Goal: Task Accomplishment & Management: Manage account settings

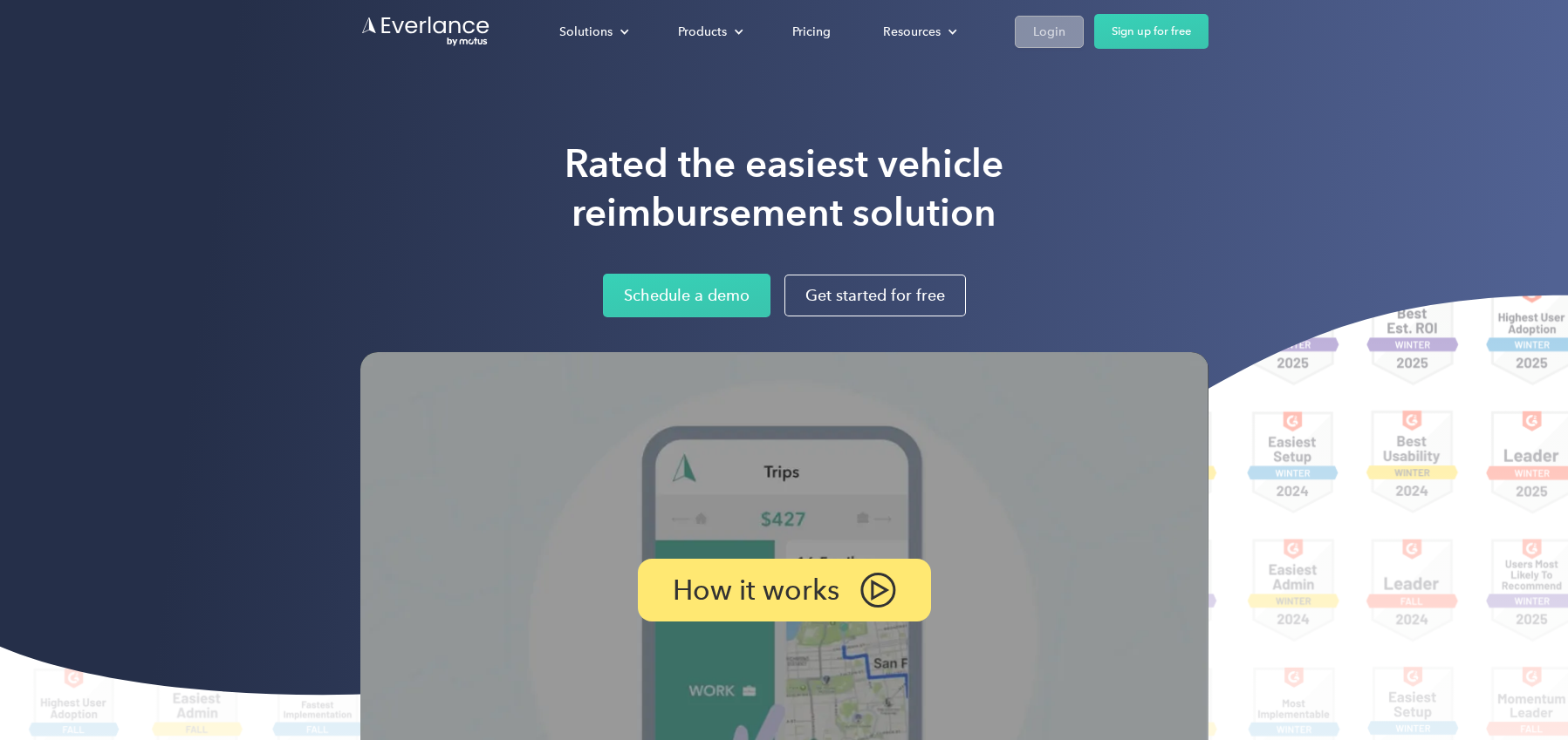
click at [1039, 19] on link "Login" at bounding box center [1050, 31] width 69 height 32
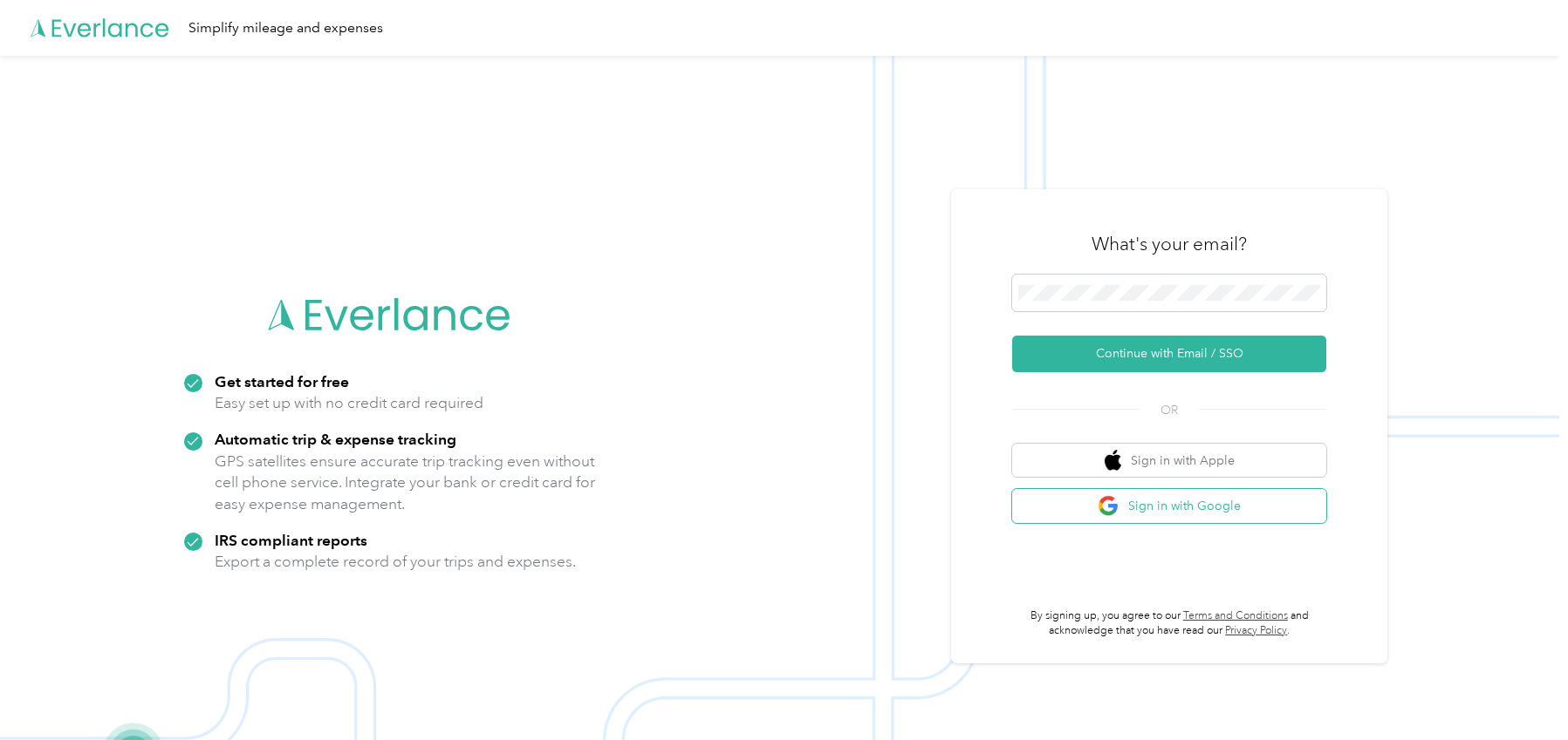
click at [1150, 511] on button "Sign in with Google" at bounding box center [1169, 505] width 314 height 34
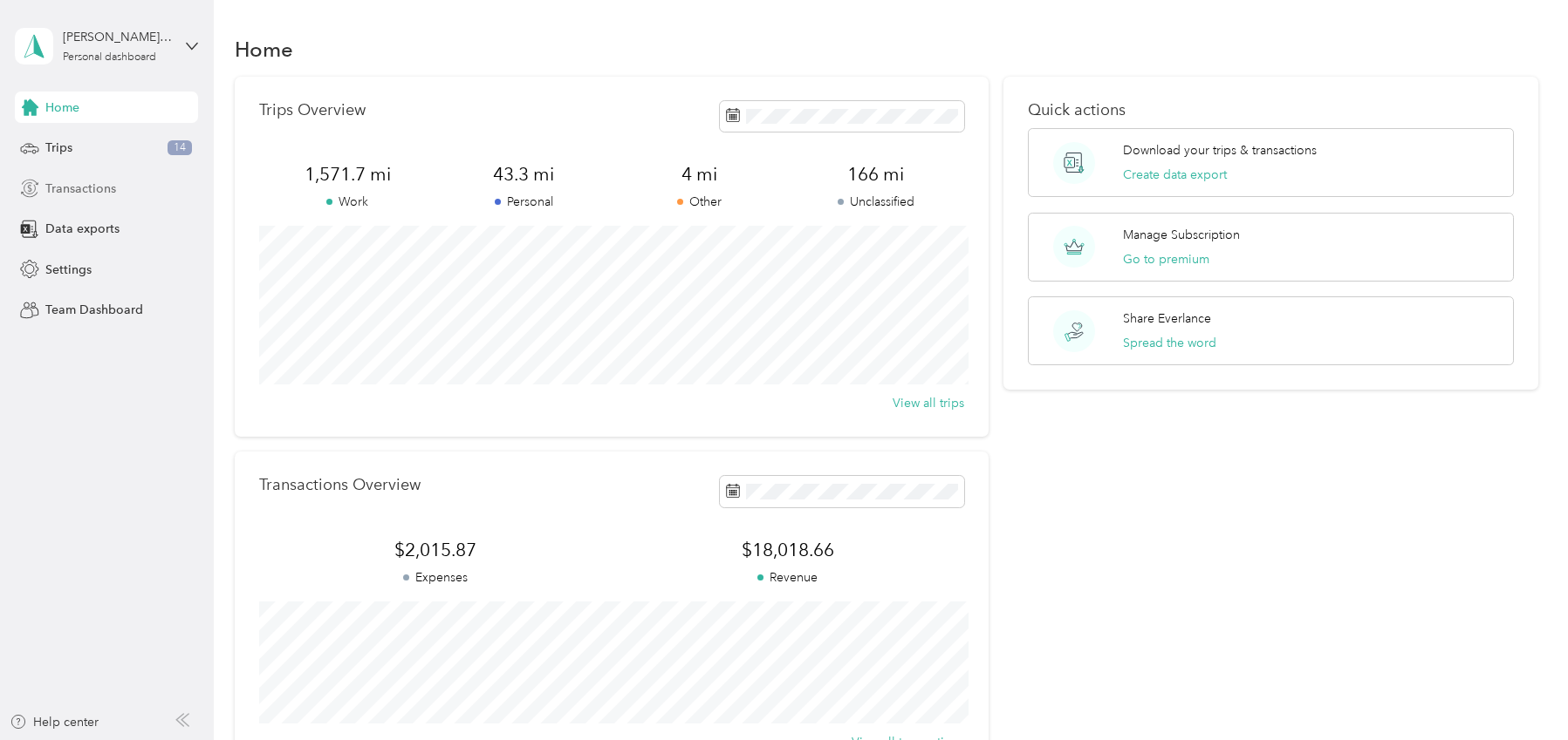
click at [100, 183] on span "Transactions" at bounding box center [81, 189] width 71 height 18
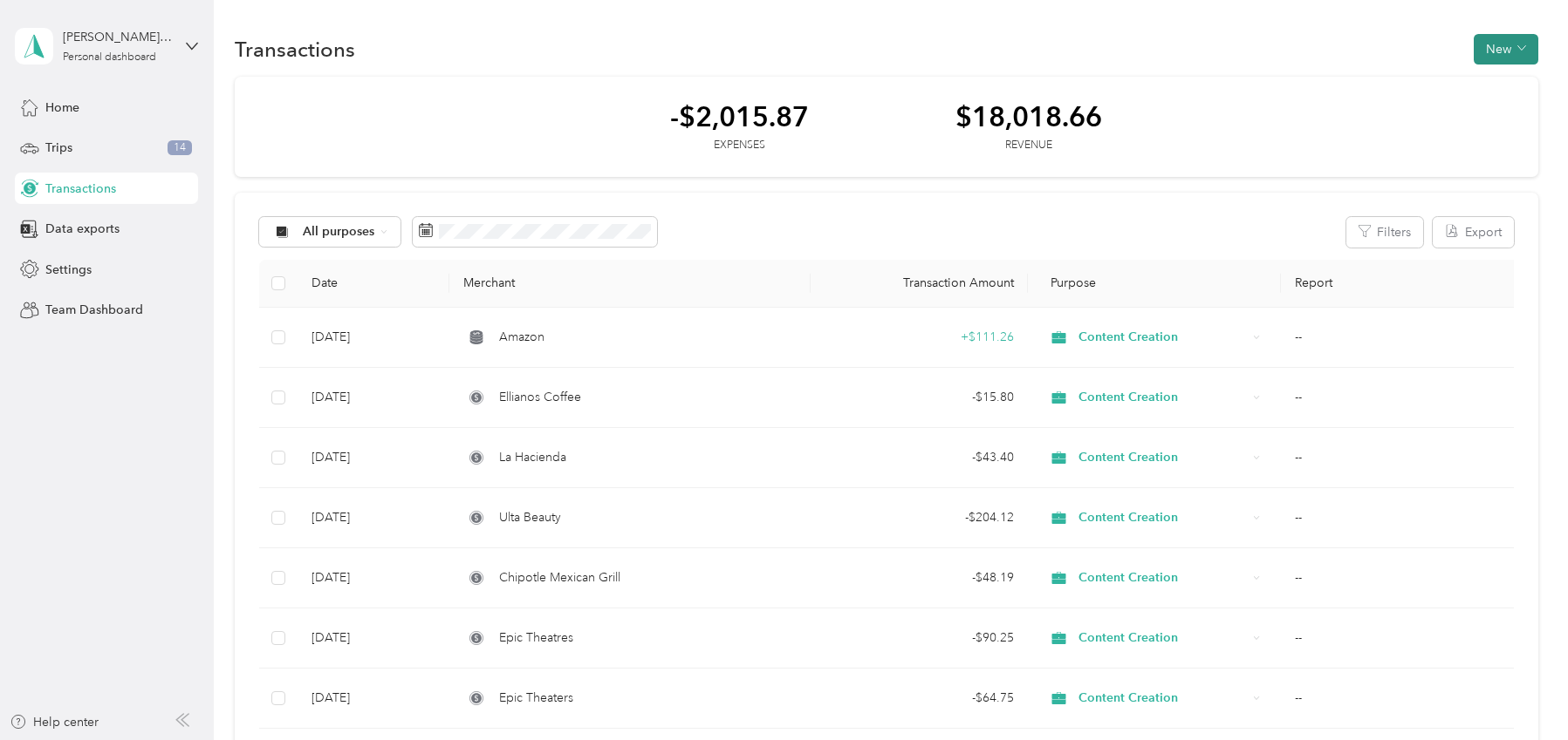
click at [1513, 47] on button "New" at bounding box center [1505, 49] width 65 height 31
click at [84, 271] on span "Settings" at bounding box center [68, 270] width 46 height 18
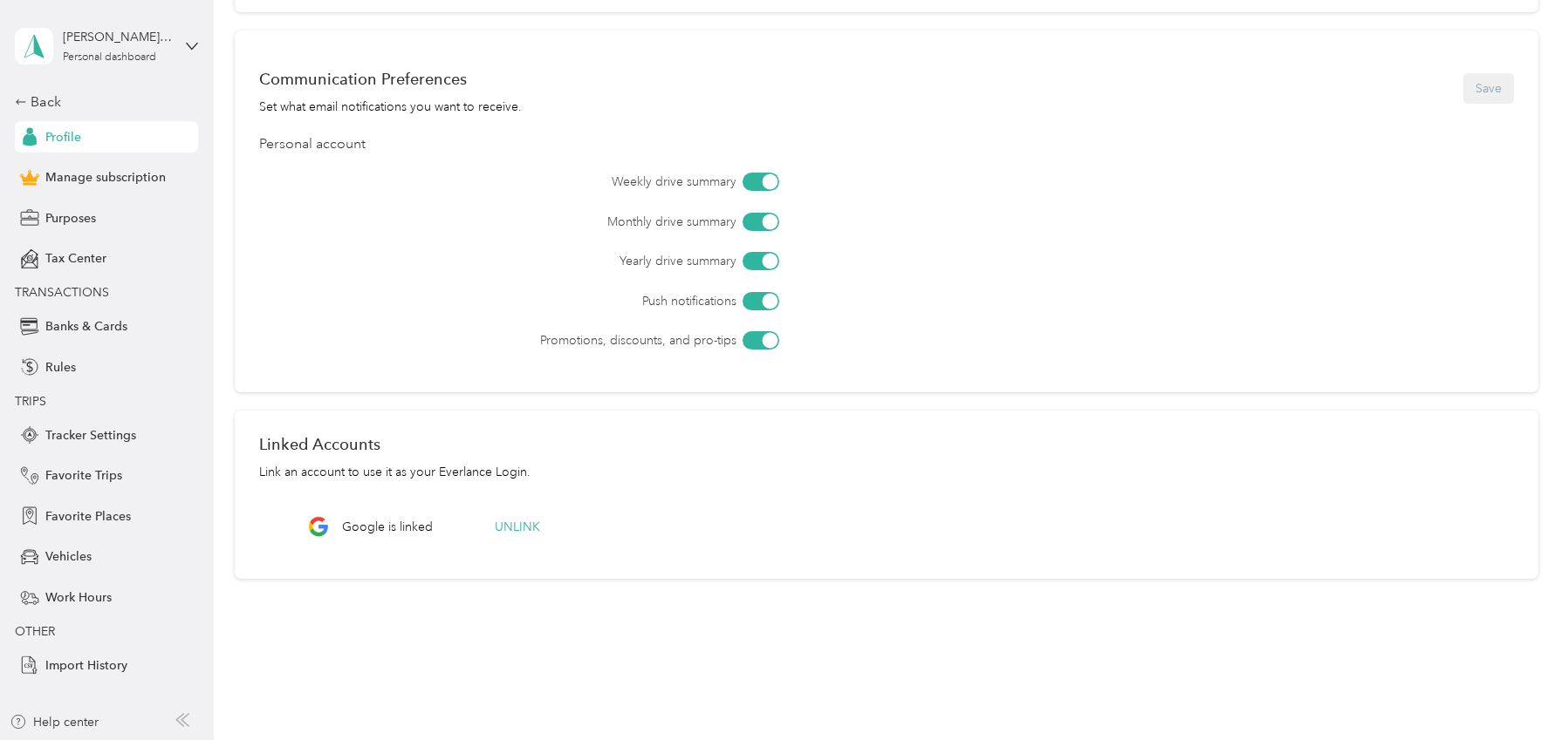
scroll to position [520, 0]
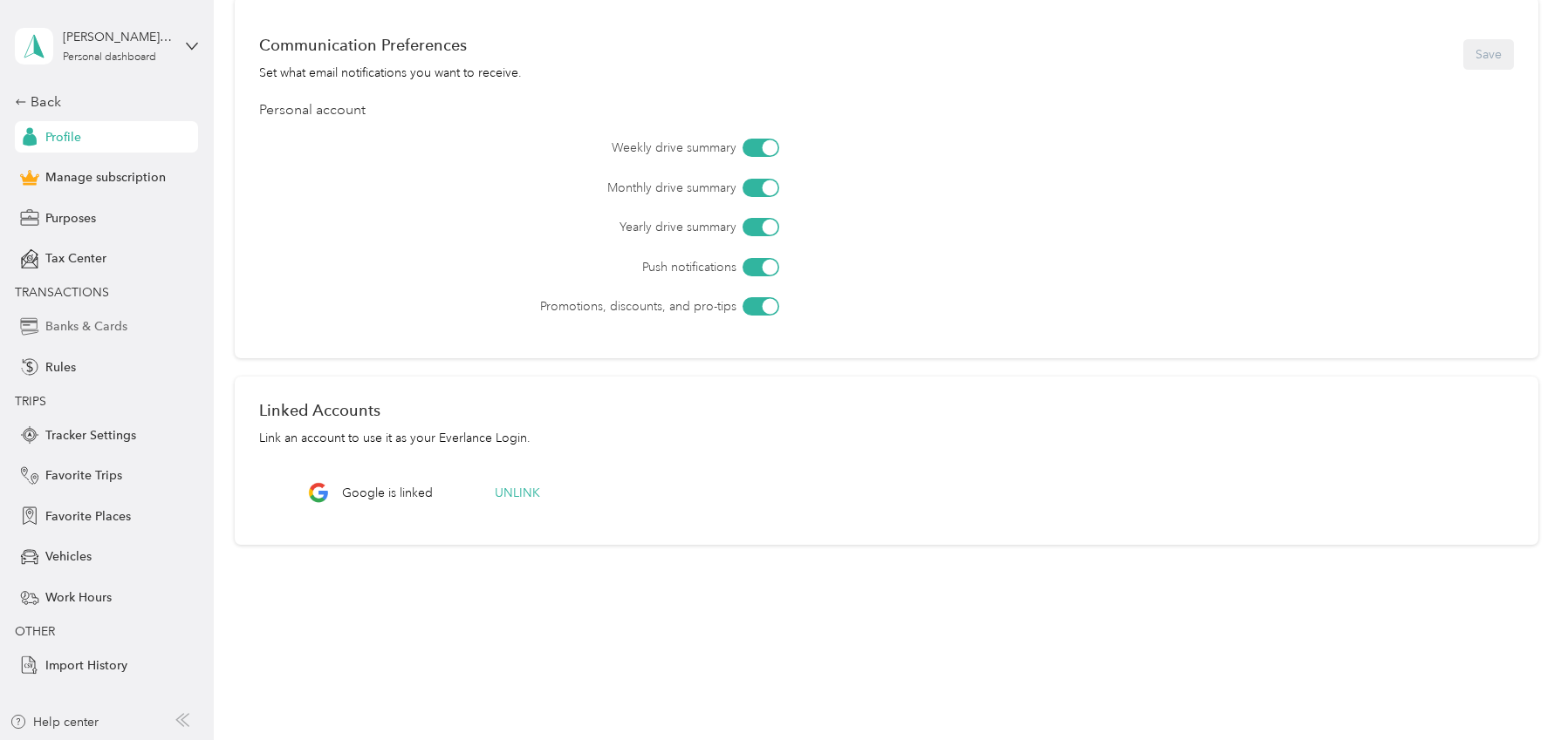
click at [100, 330] on span "Banks & Cards" at bounding box center [86, 326] width 82 height 18
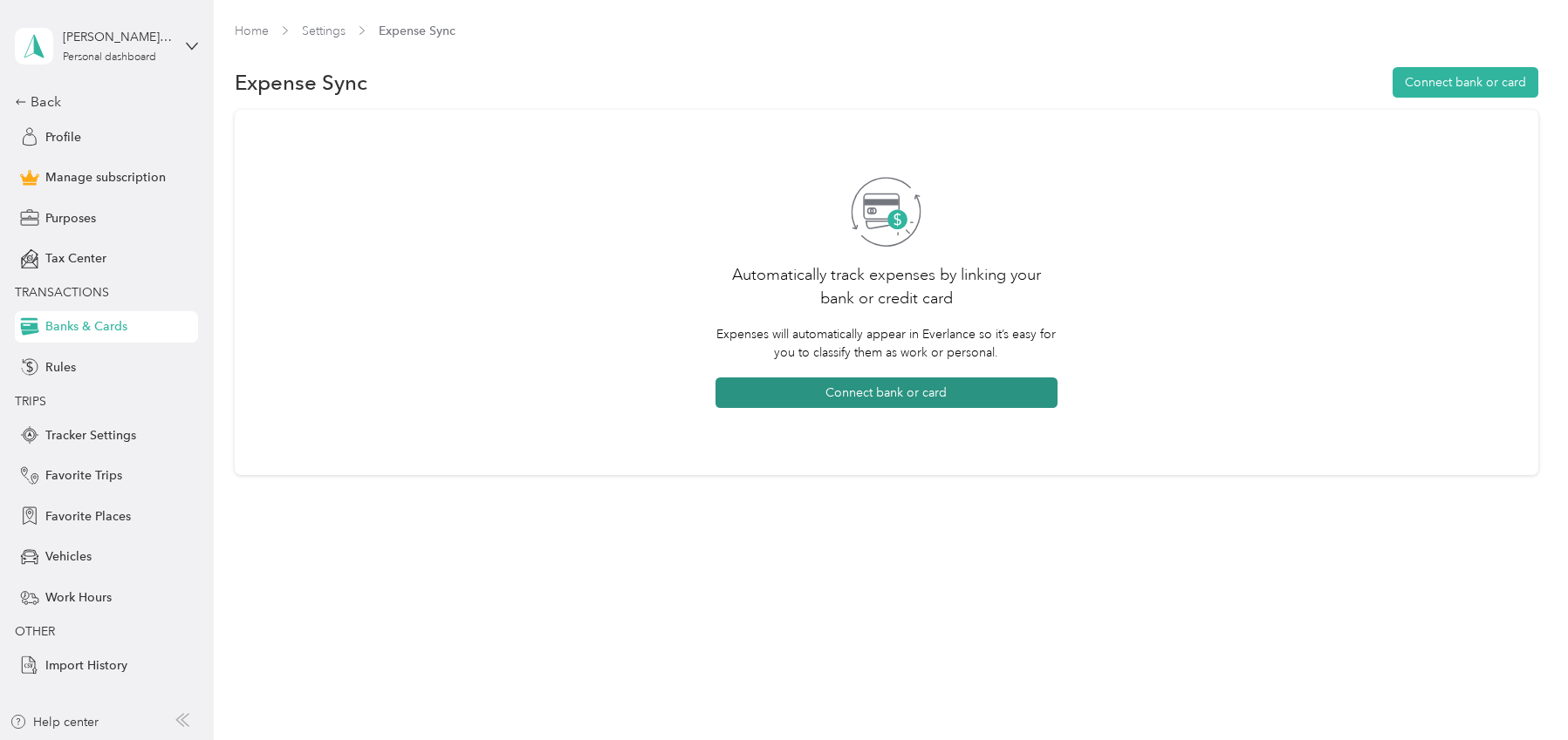
click at [879, 390] on button "Connect bank or card" at bounding box center [887, 393] width 342 height 31
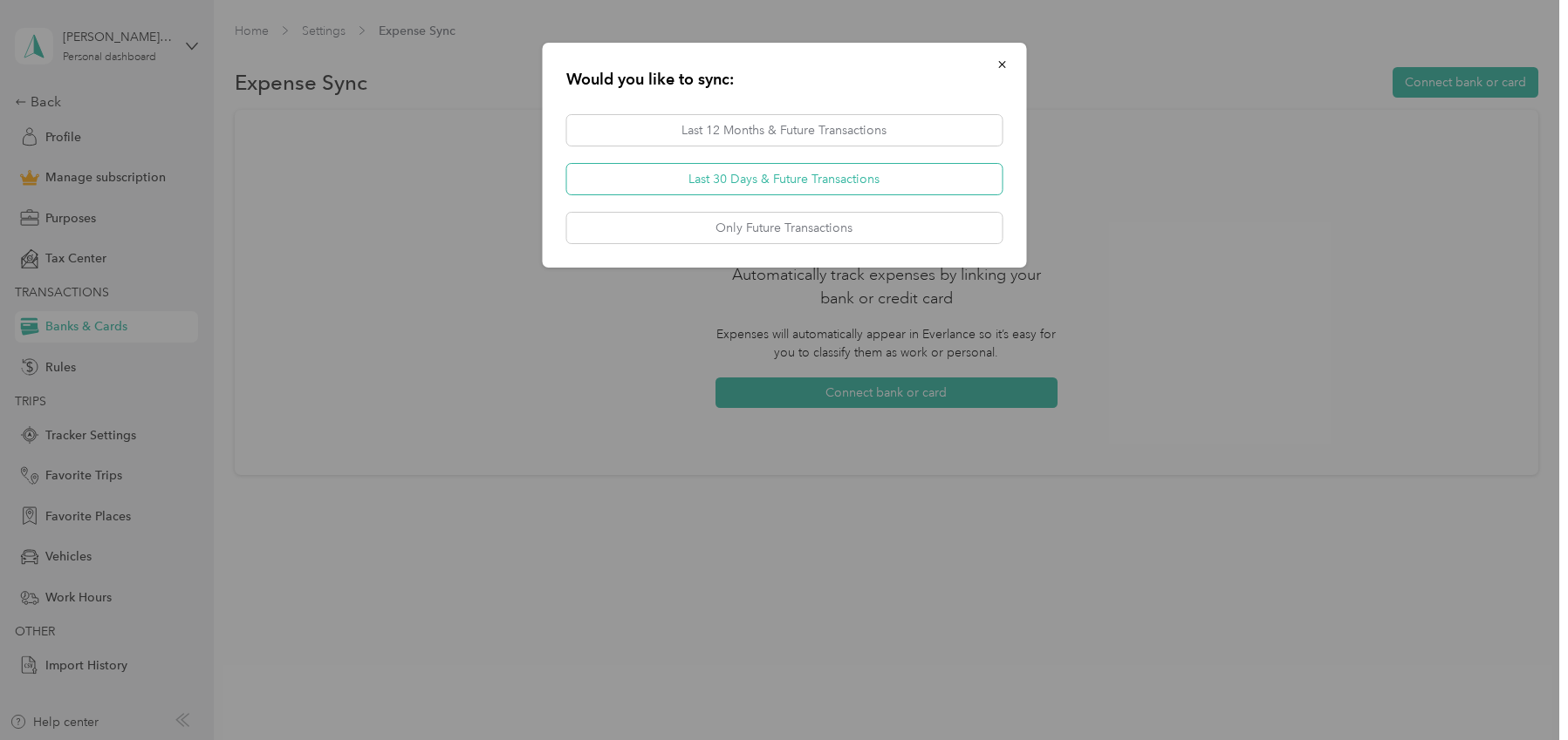
click at [771, 175] on button "Last 30 Days & Future Transactions" at bounding box center [784, 179] width 436 height 31
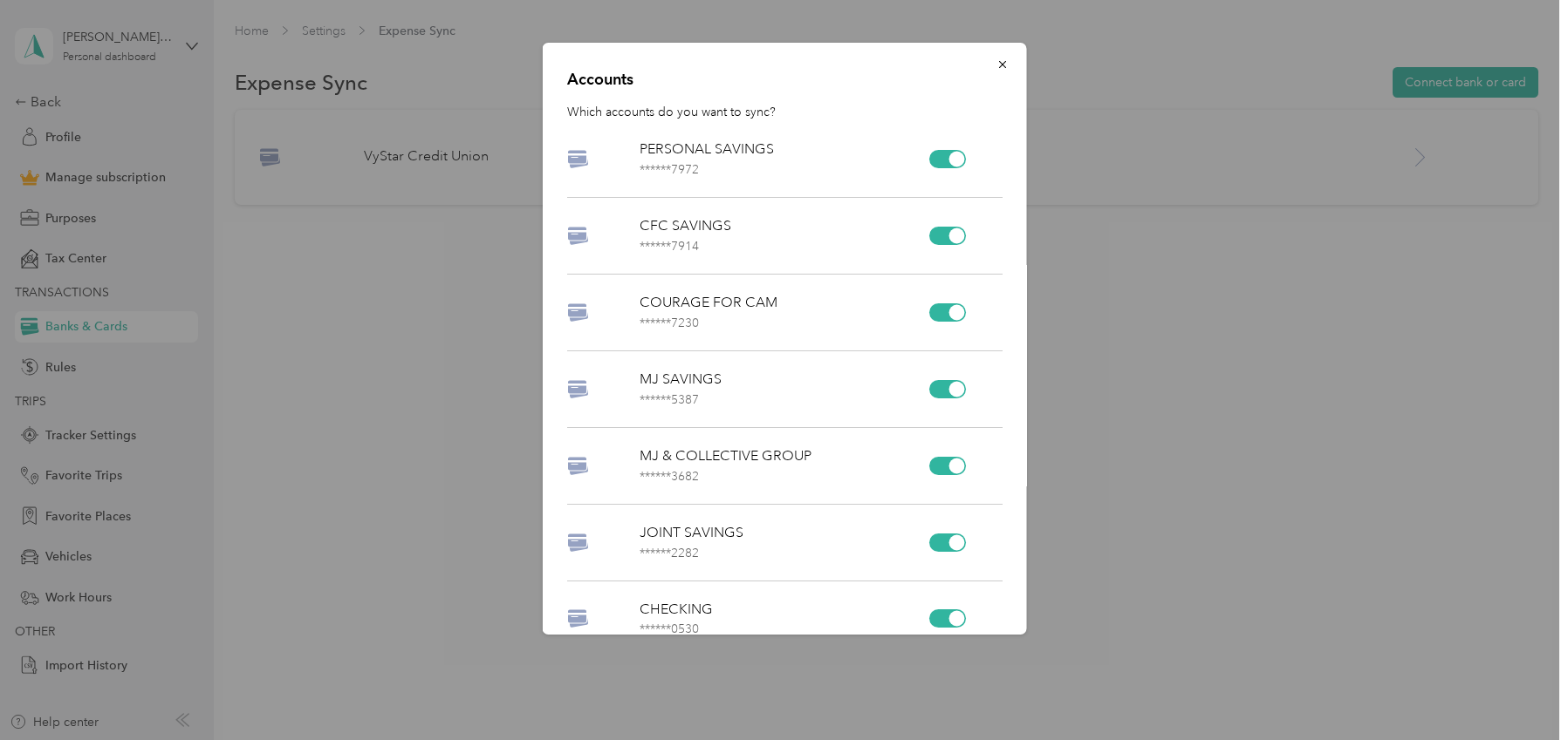
click at [955, 154] on div at bounding box center [956, 159] width 15 height 15
click at [959, 230] on div at bounding box center [956, 235] width 15 height 15
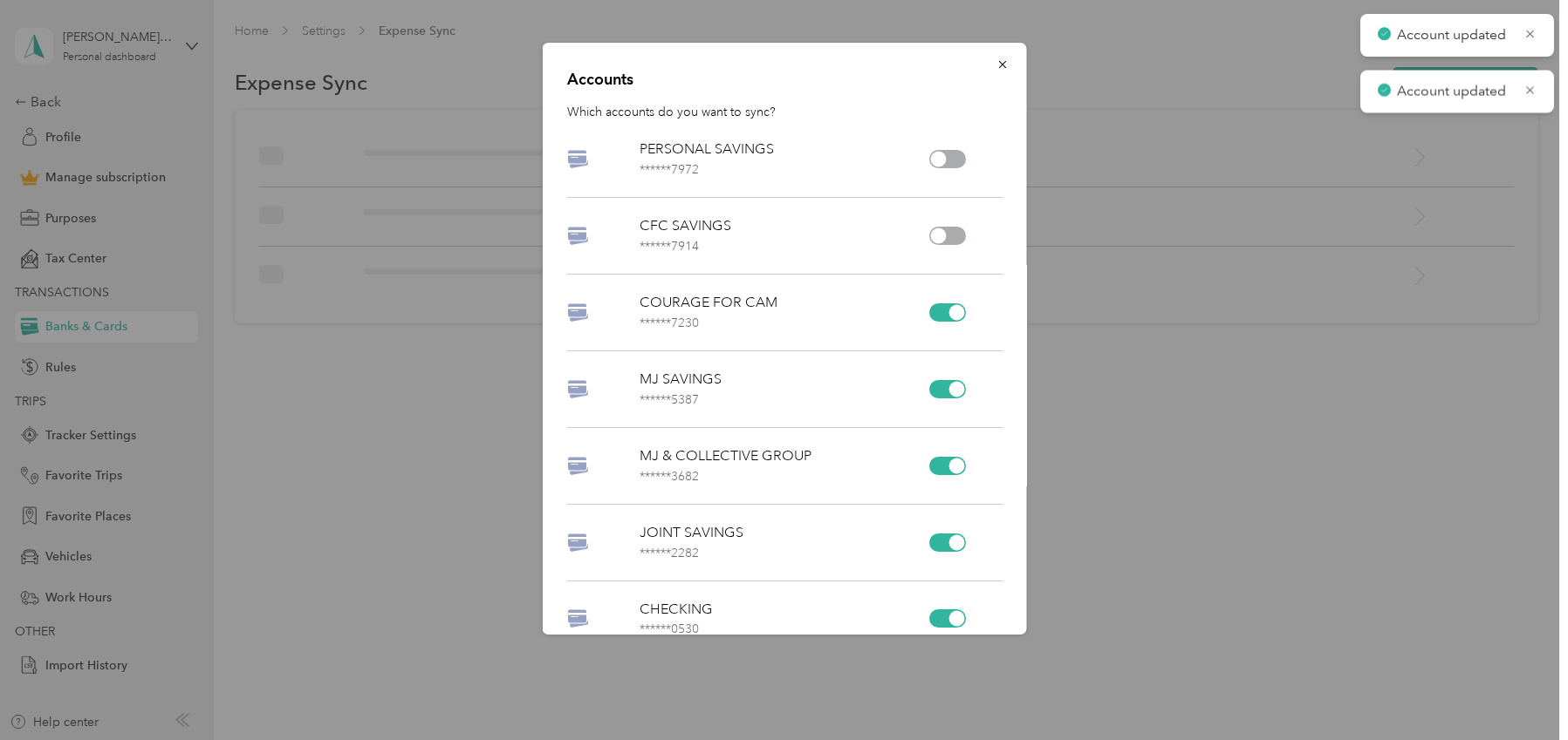
click at [960, 308] on div at bounding box center [956, 312] width 15 height 15
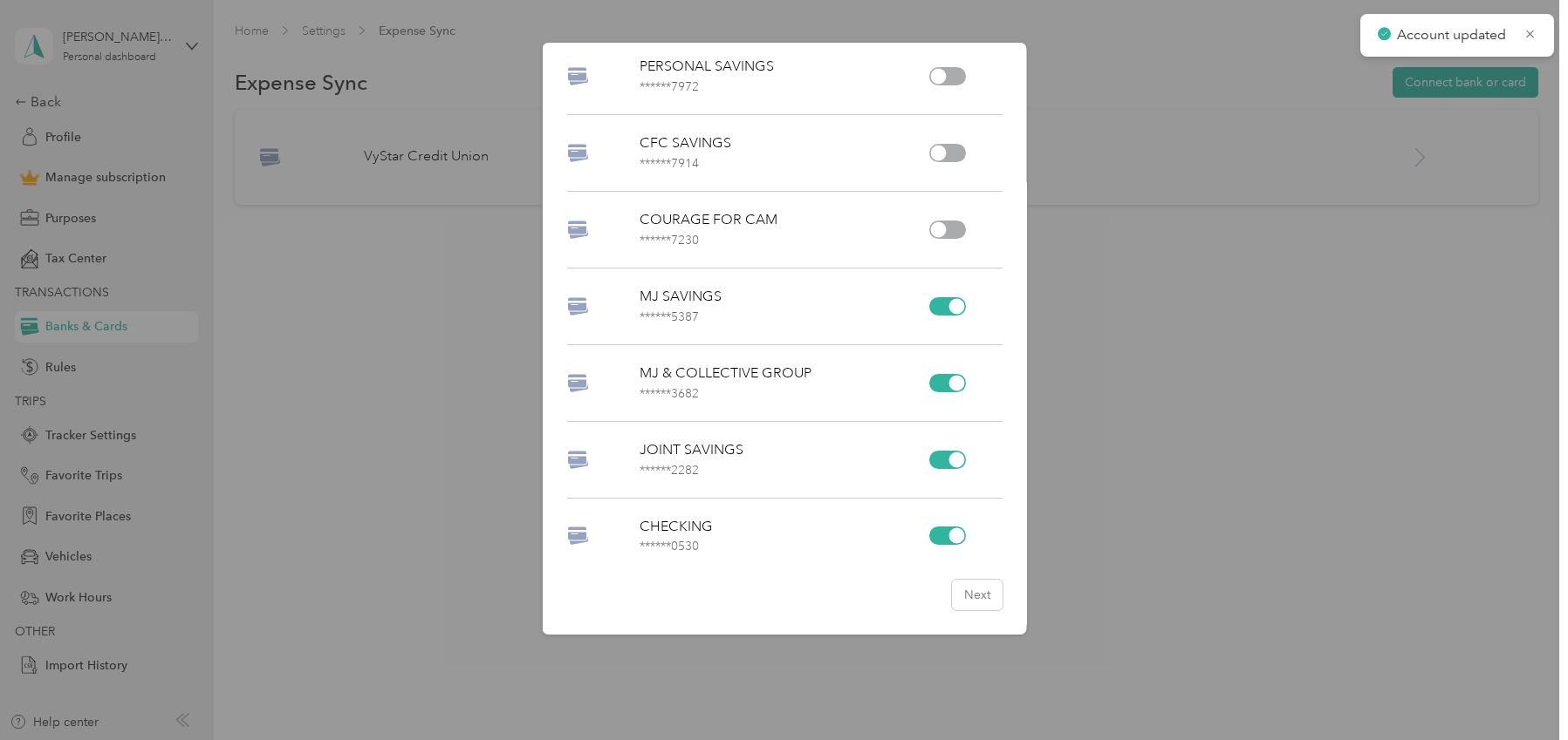
click at [952, 467] on div at bounding box center [948, 460] width 36 height 18
click at [949, 539] on div at bounding box center [948, 535] width 36 height 18
click at [946, 305] on div at bounding box center [948, 306] width 36 height 18
click at [972, 603] on button "Next" at bounding box center [977, 595] width 51 height 31
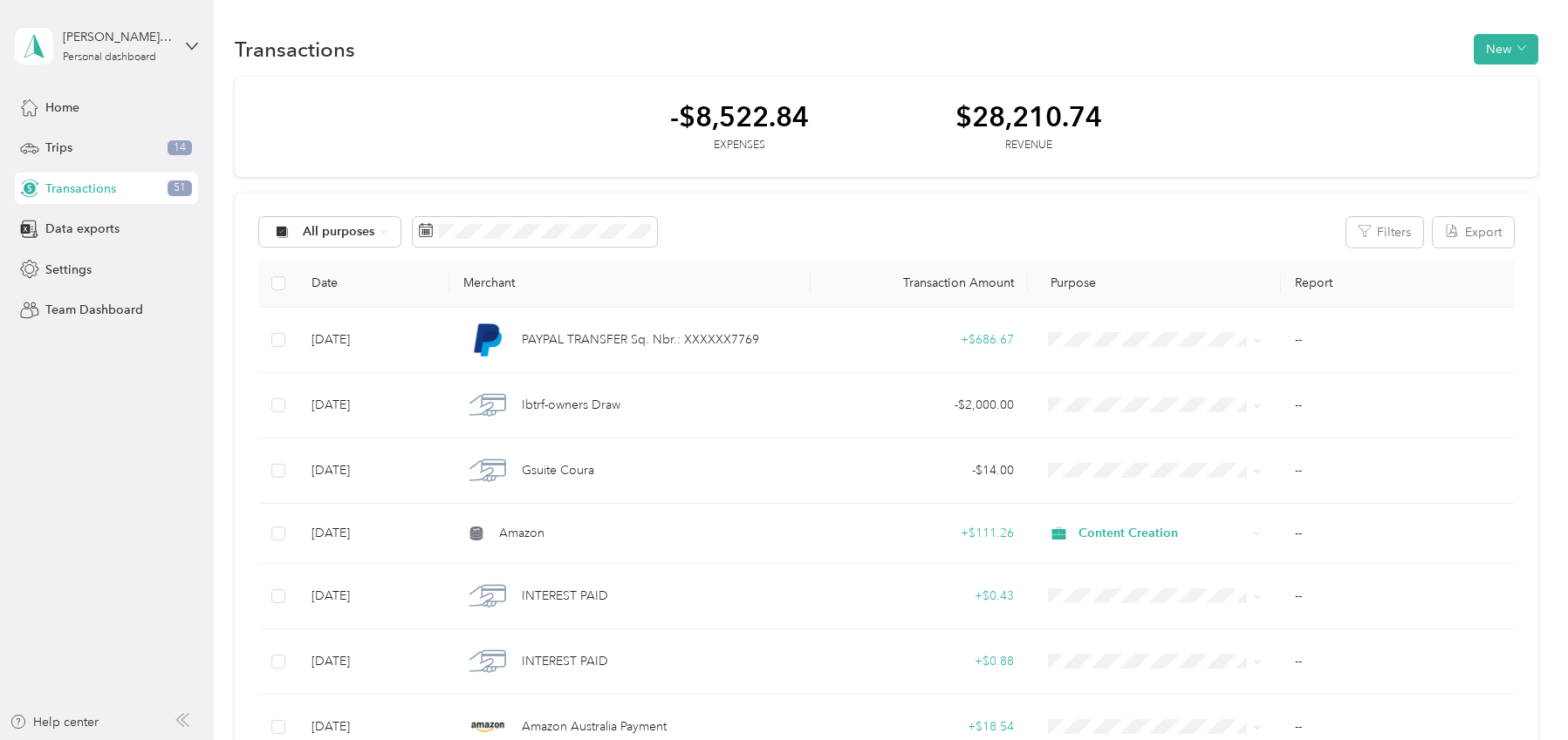
click at [144, 184] on div "Transactions 51" at bounding box center [106, 188] width 183 height 32
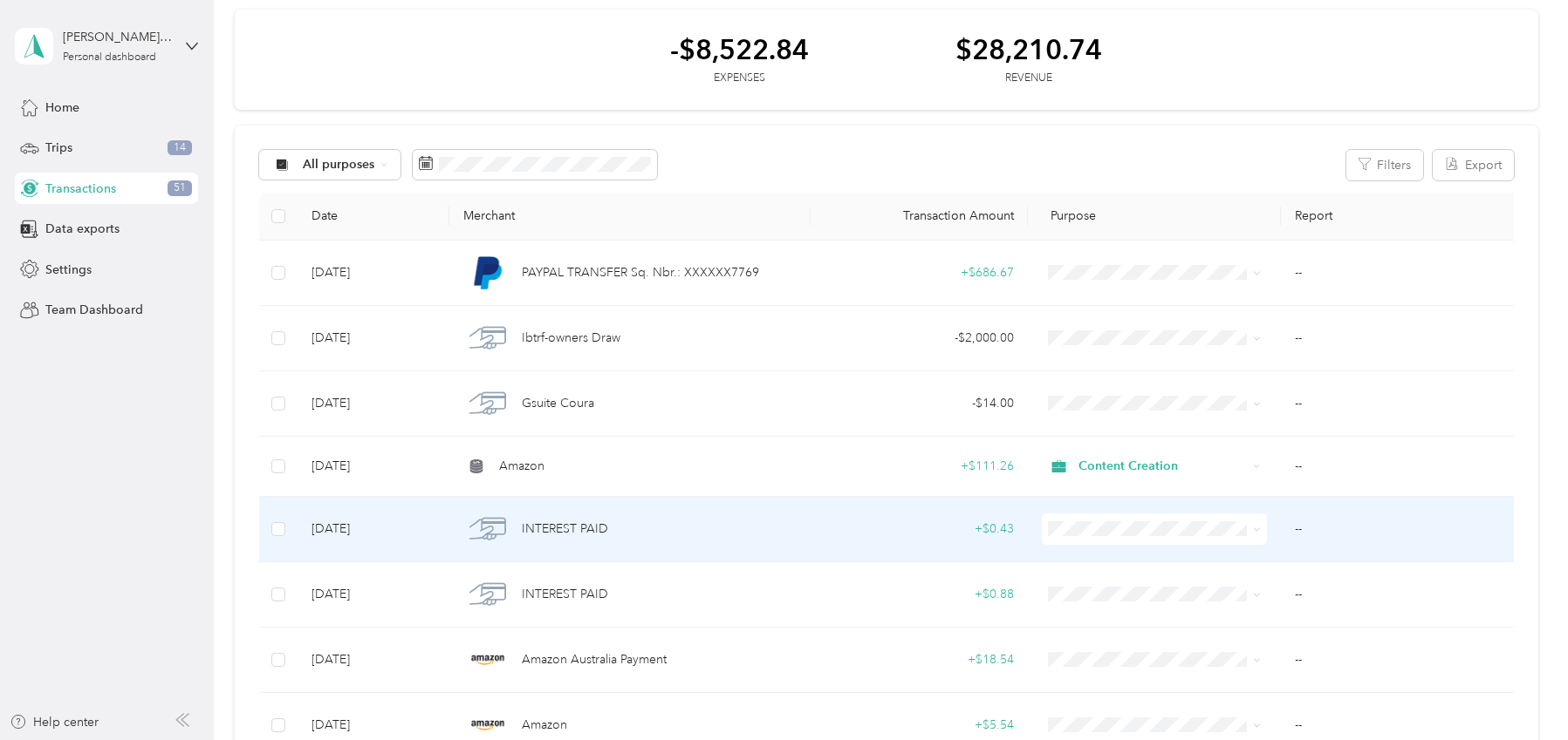
scroll to position [31, 0]
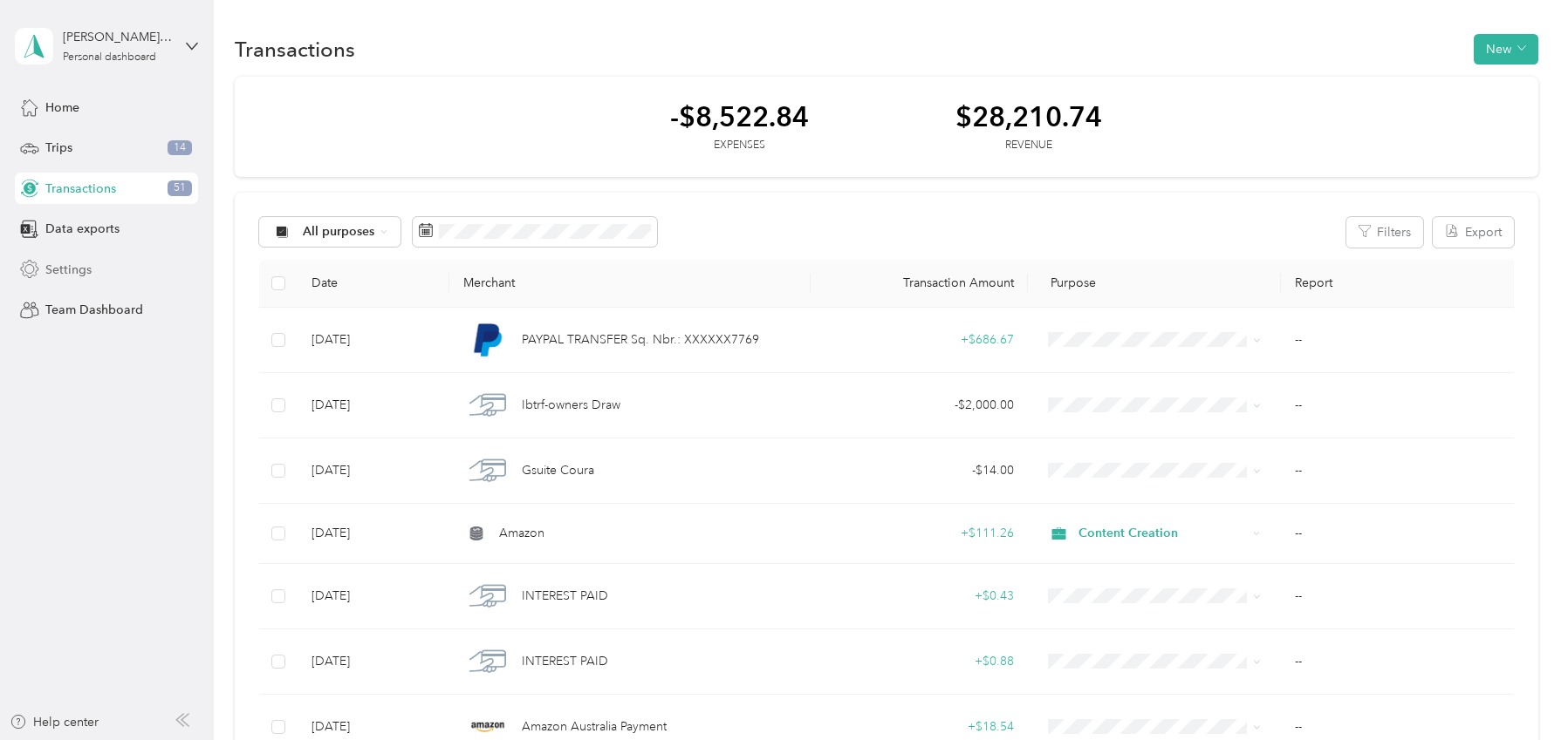
click at [101, 260] on div "Settings" at bounding box center [106, 269] width 183 height 32
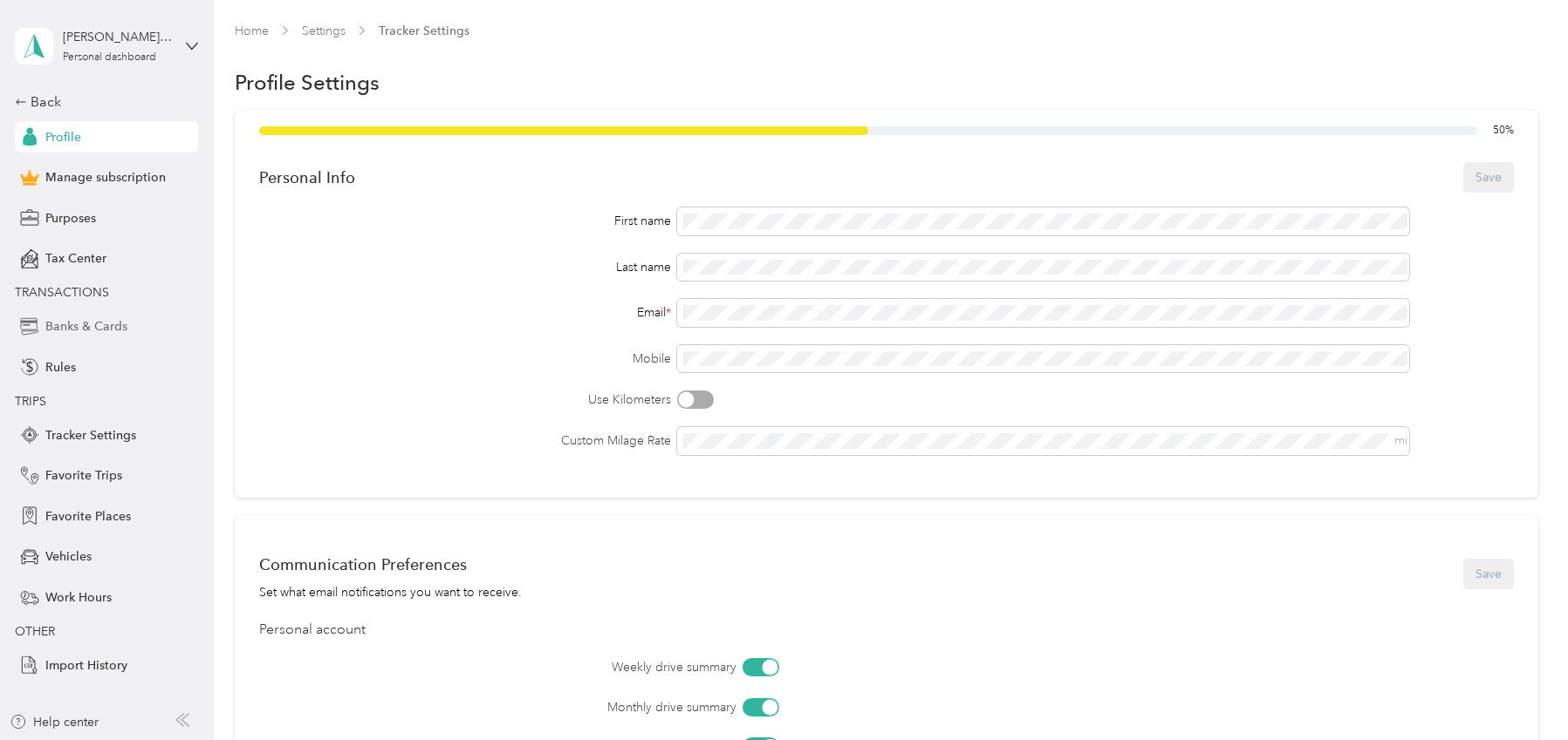
click at [96, 323] on span "Banks & Cards" at bounding box center [86, 326] width 82 height 18
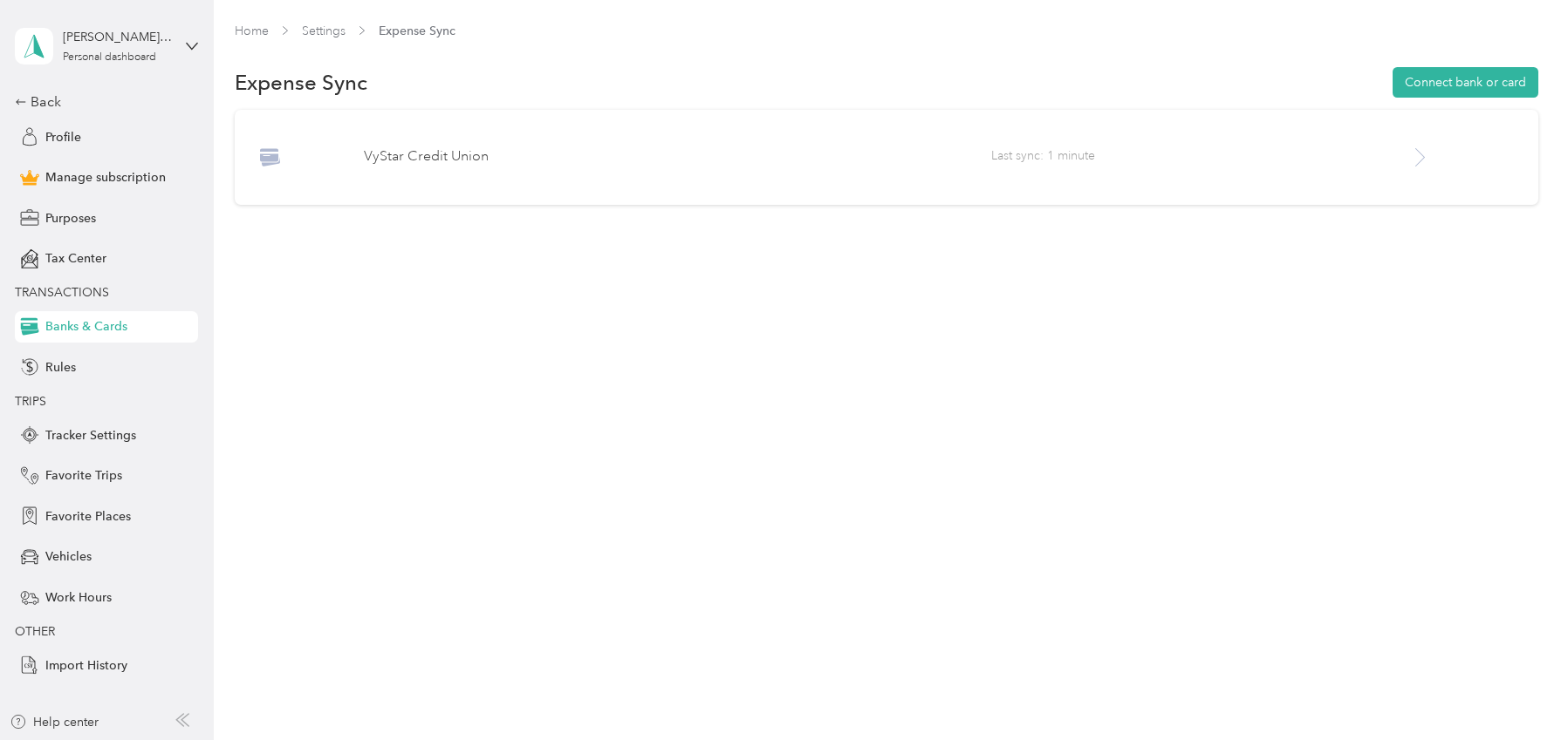
click at [1431, 159] on icon at bounding box center [1420, 157] width 22 height 22
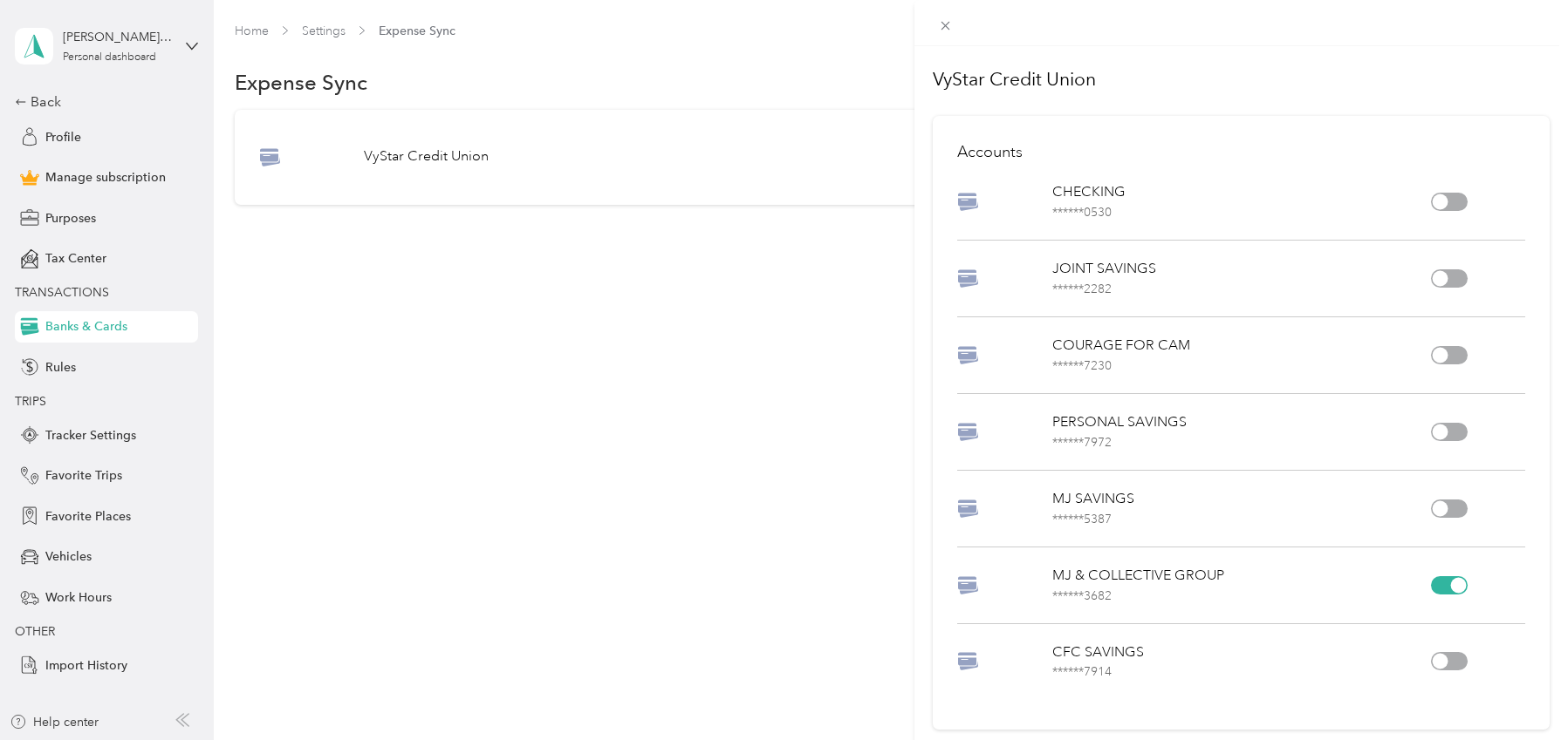
click at [1434, 585] on div at bounding box center [1449, 585] width 36 height 18
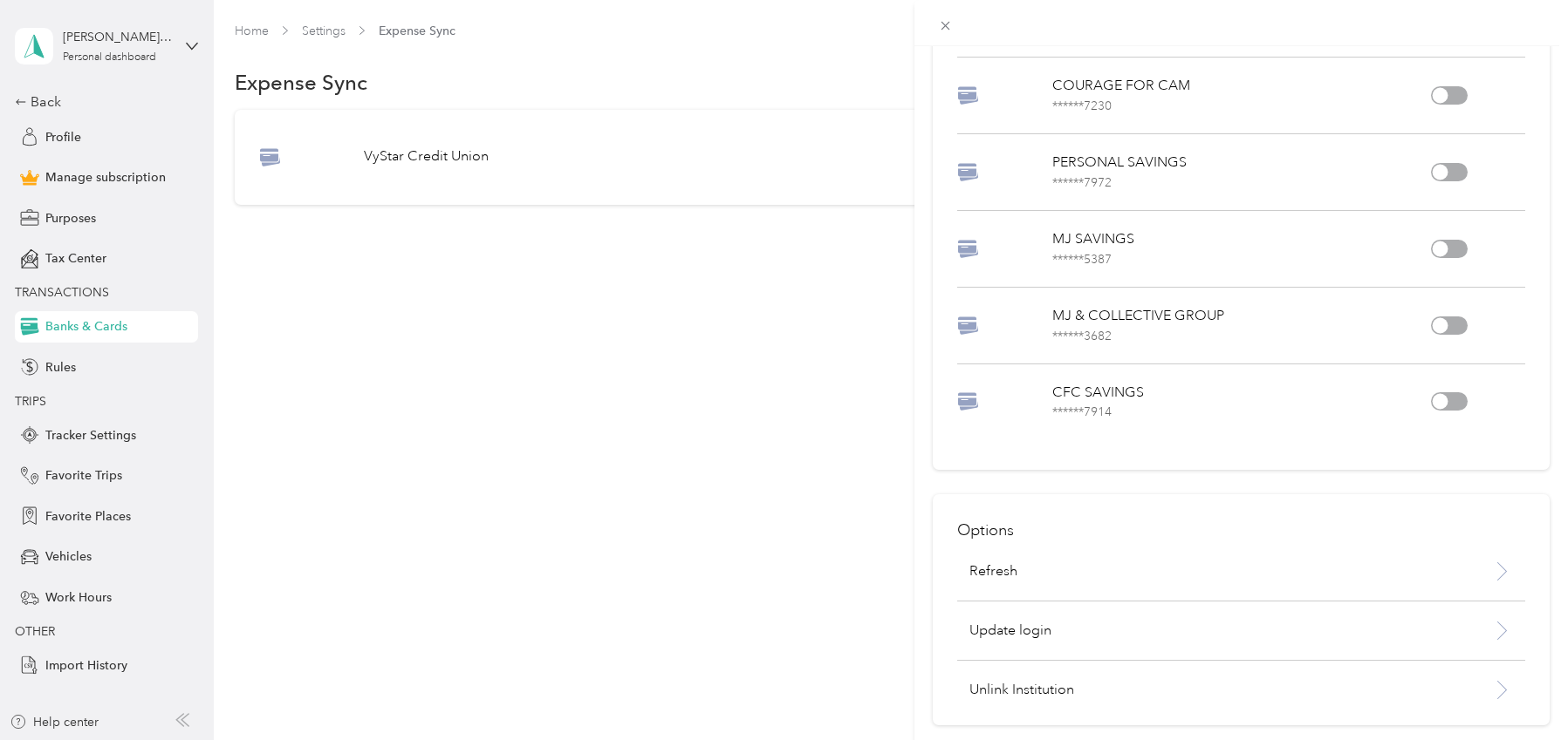
click at [1447, 322] on div at bounding box center [1449, 325] width 36 height 18
click at [1362, 579] on div "Refresh" at bounding box center [1193, 572] width 473 height 21
click at [934, 25] on span at bounding box center [944, 25] width 25 height 25
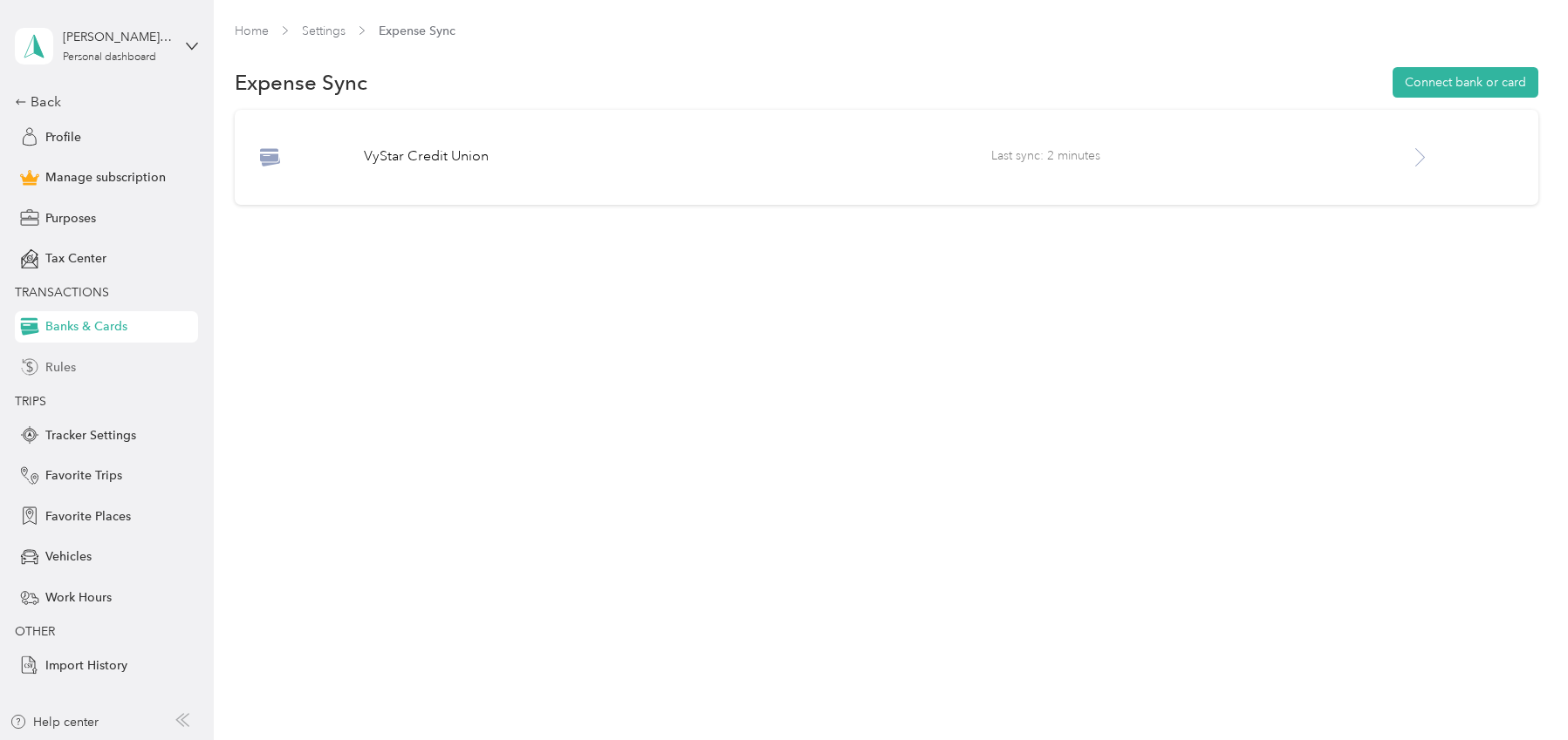
click at [44, 358] on div "Rules" at bounding box center [106, 367] width 183 height 32
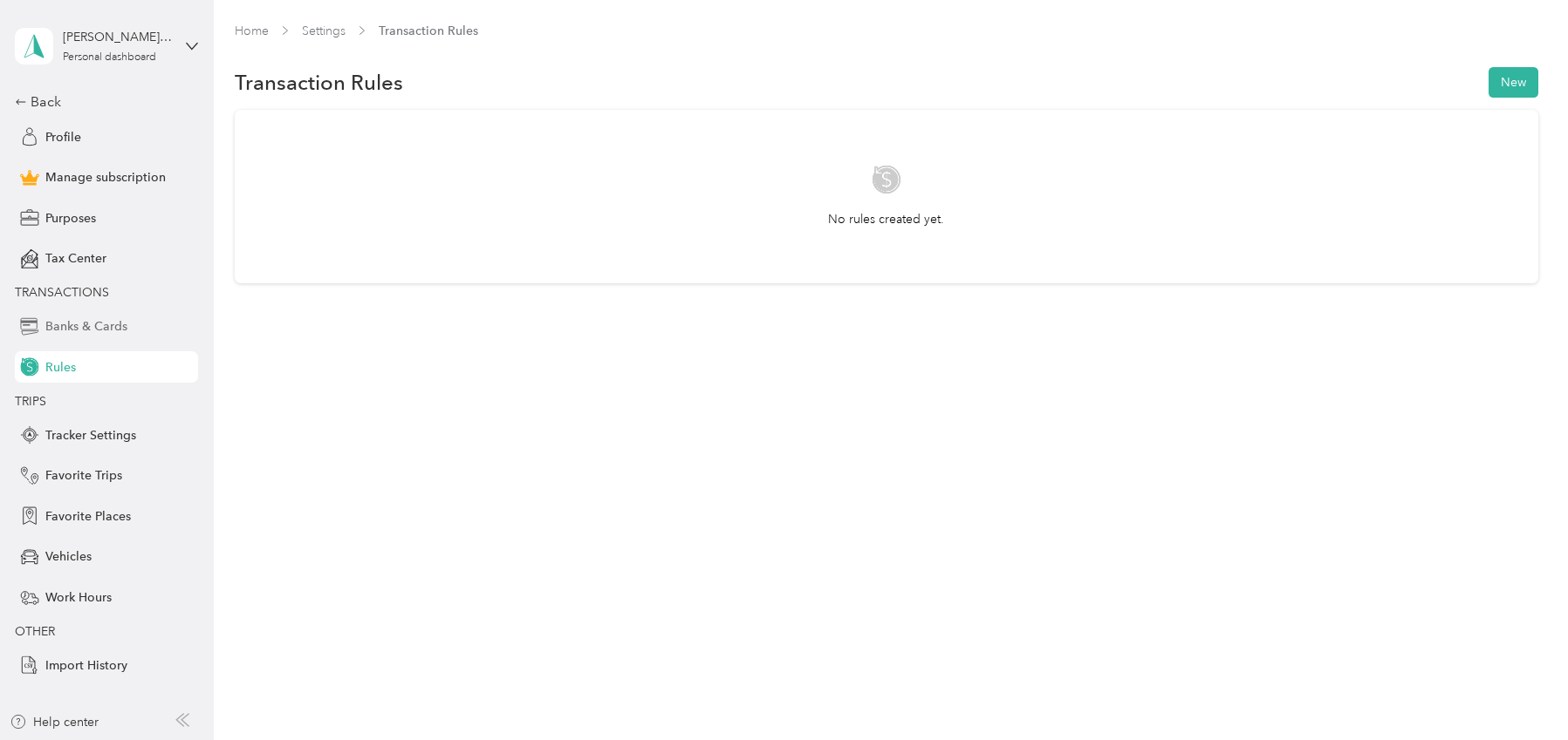
click at [47, 330] on span "Banks & Cards" at bounding box center [86, 326] width 82 height 18
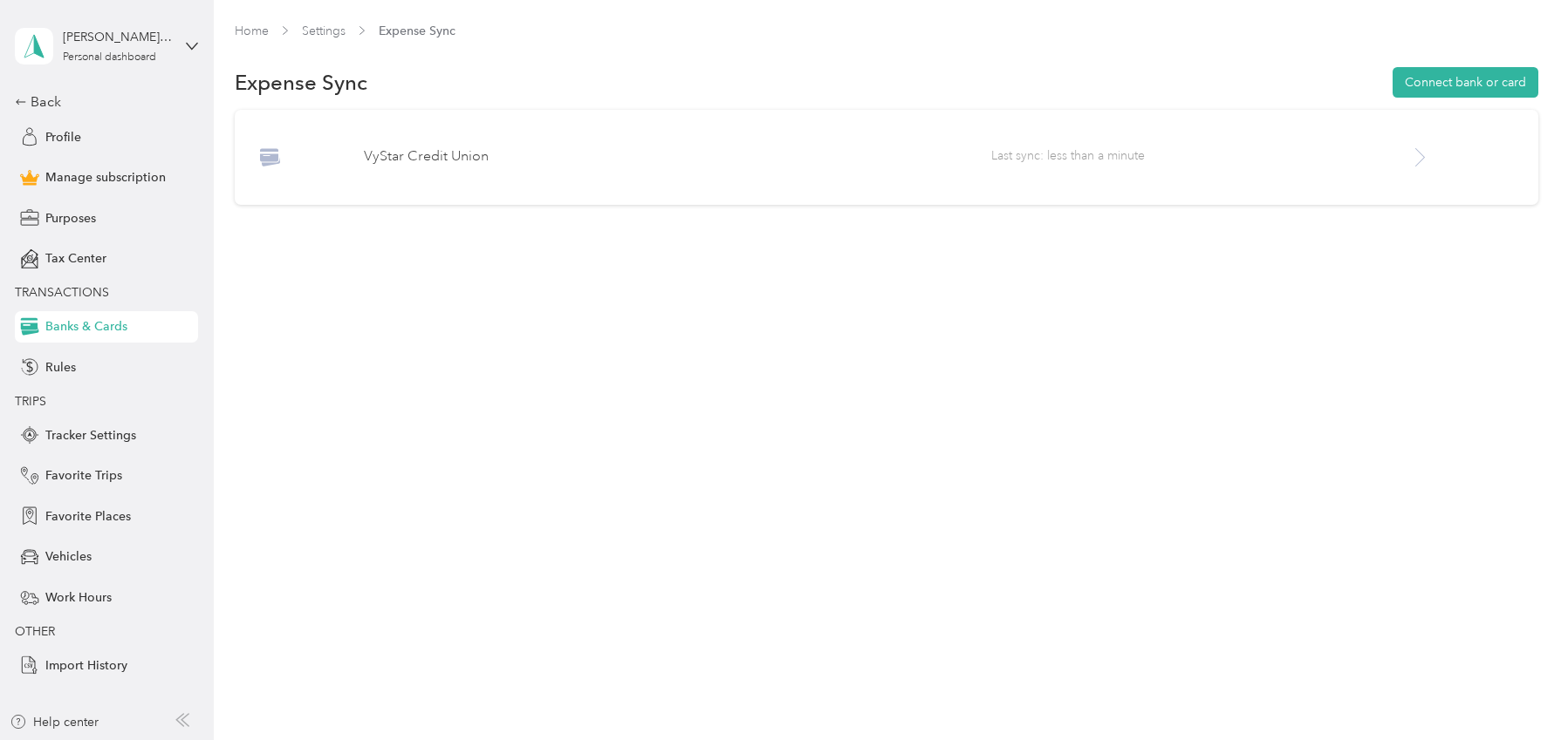
click at [420, 158] on p "VyStar Credit Union" at bounding box center [678, 156] width 628 height 21
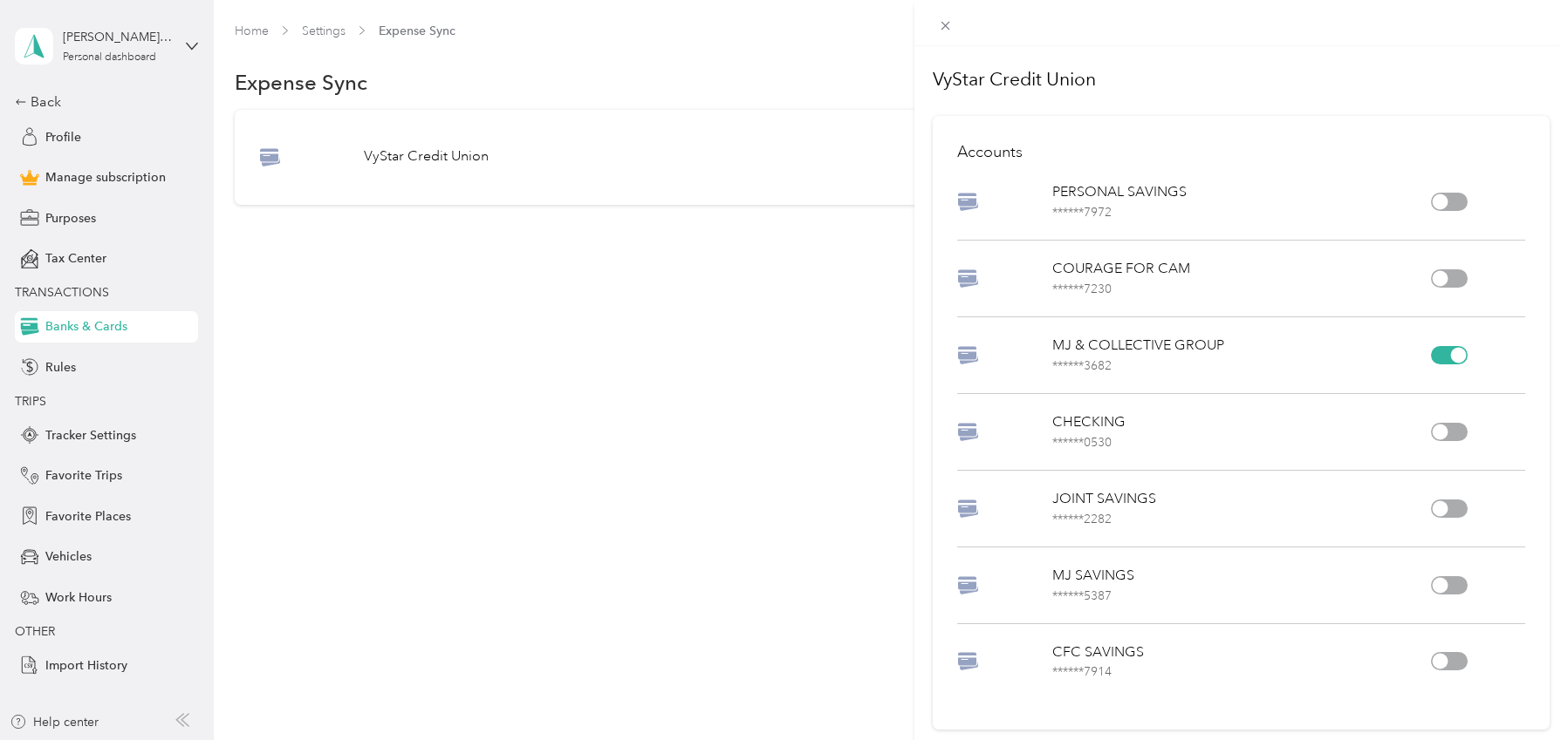
scroll to position [260, 0]
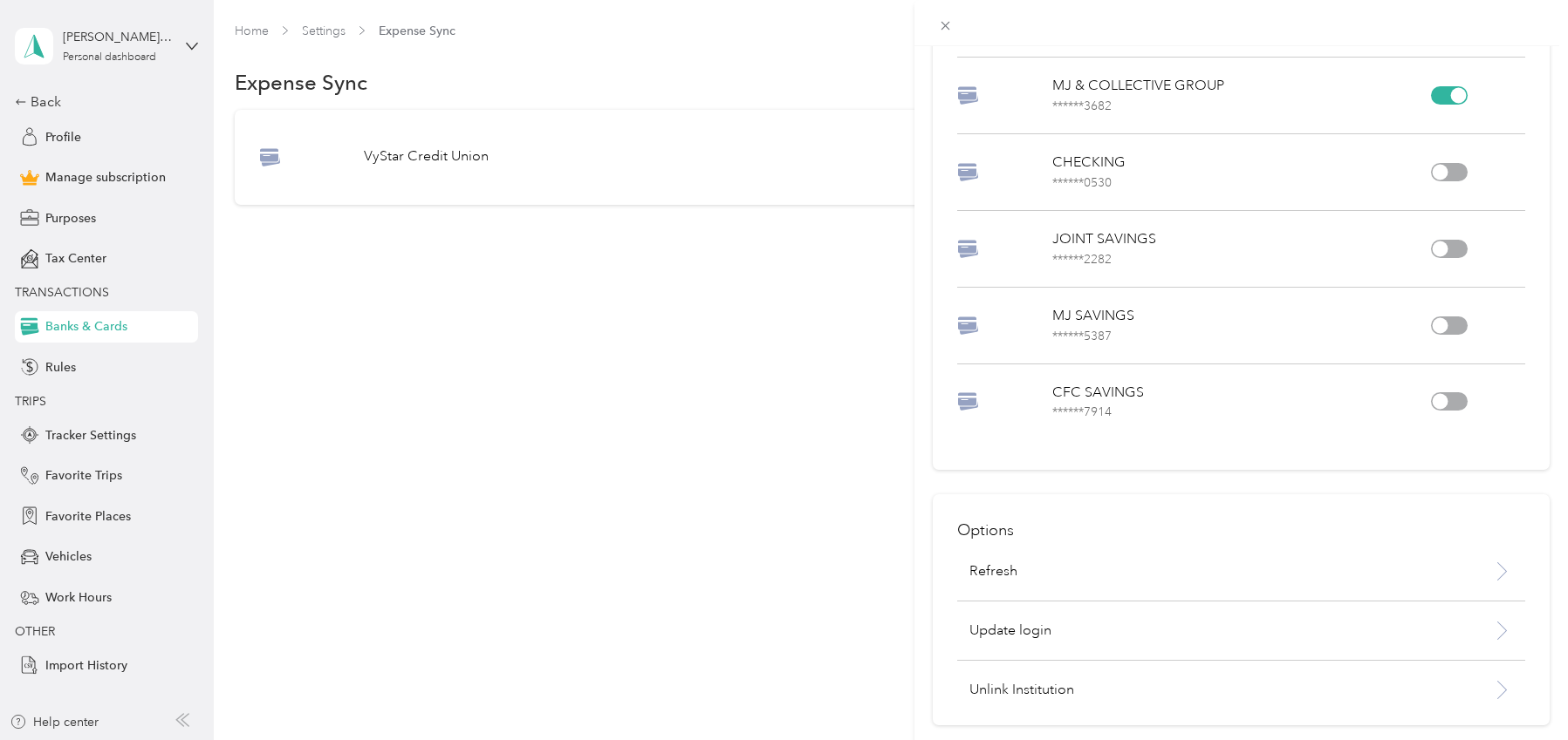
click at [785, 596] on div "VyStar Credit Union Accounts PERSONAL SAVINGS ****** 7972 COURAGE FOR CAM *****…" at bounding box center [784, 370] width 1568 height 740
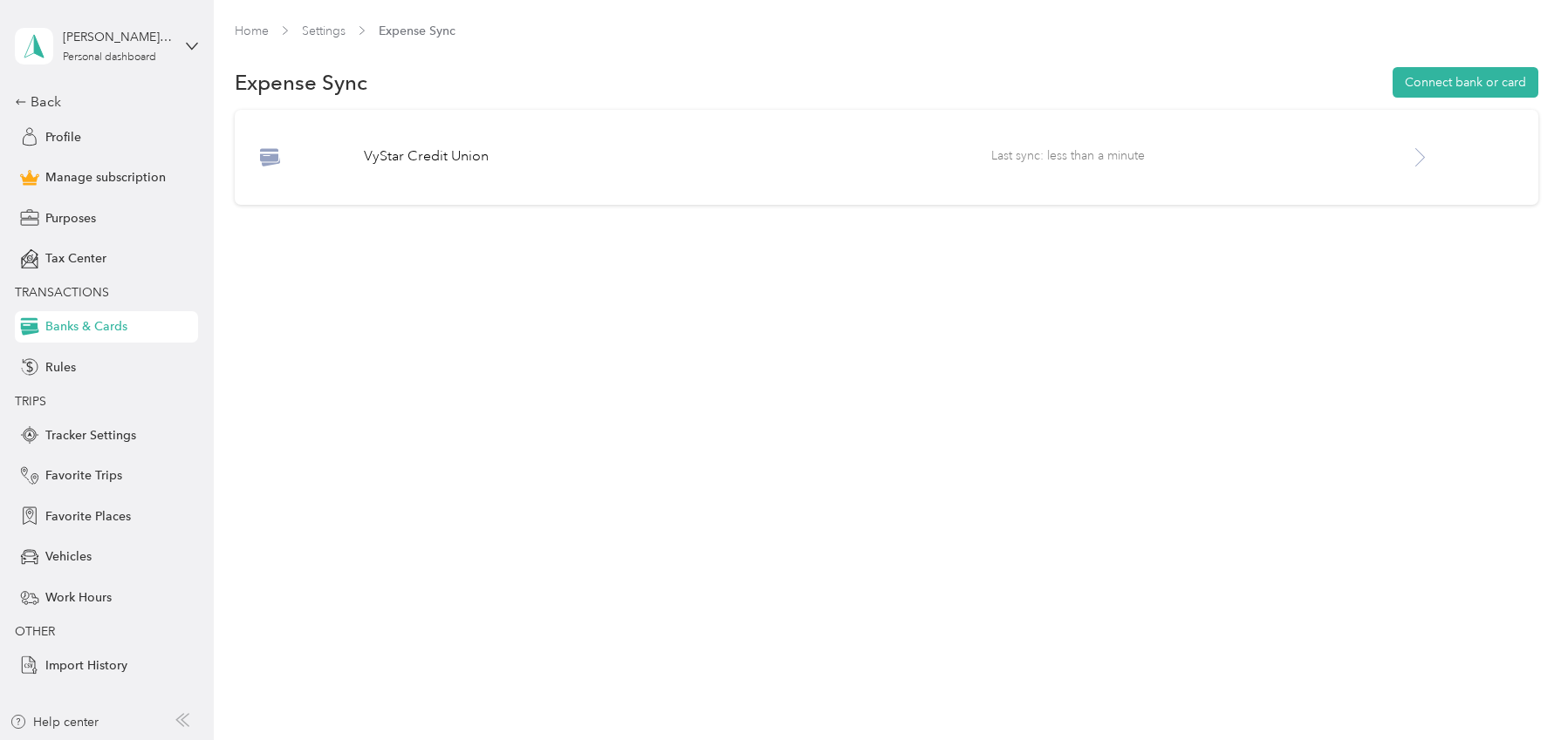
click at [36, 90] on div "[PERSON_NAME][EMAIL_ADDRESS][DOMAIN_NAME] Personal dashboard Back Profile Manag…" at bounding box center [106, 340] width 183 height 681
click at [46, 95] on div "Back" at bounding box center [102, 102] width 175 height 21
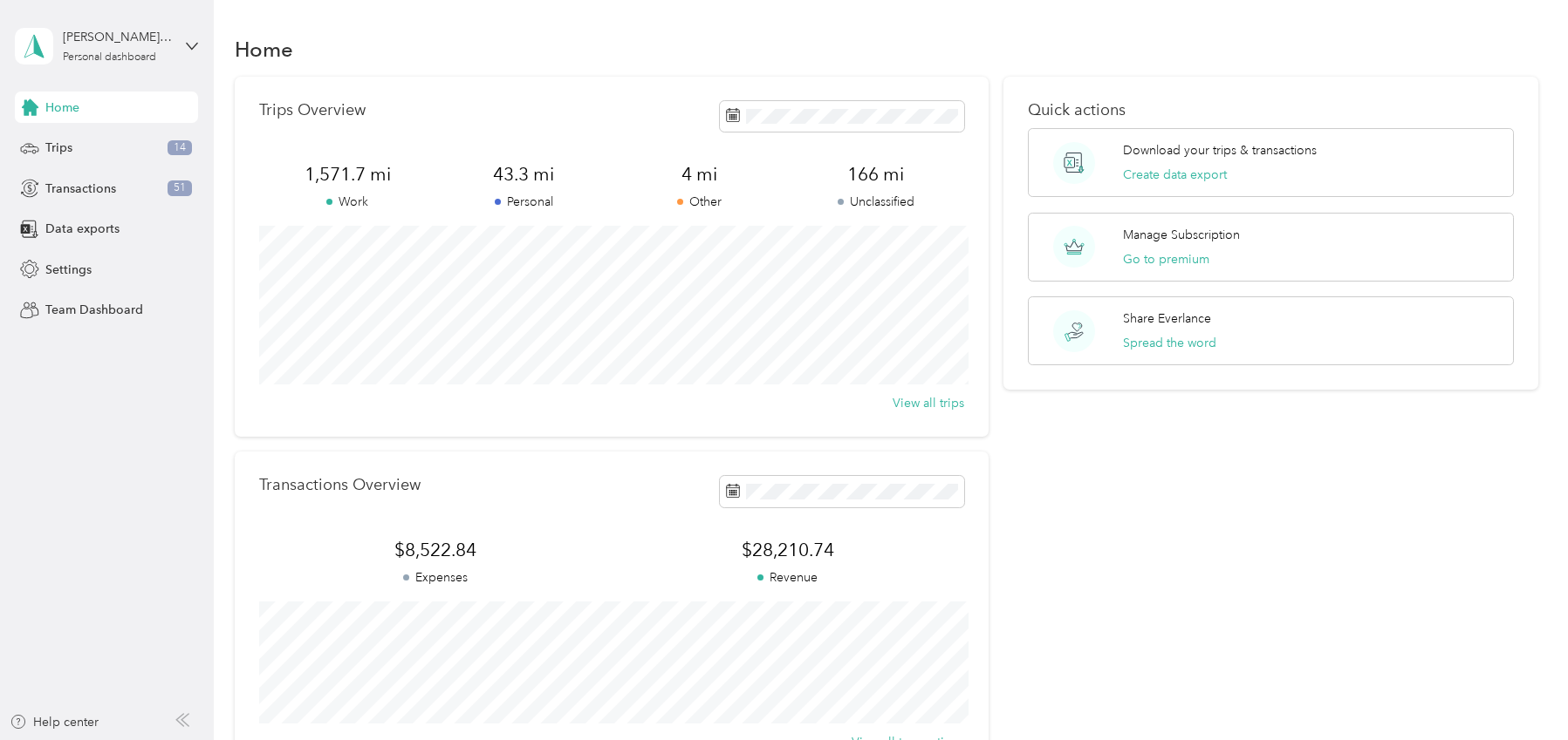
scroll to position [215, 0]
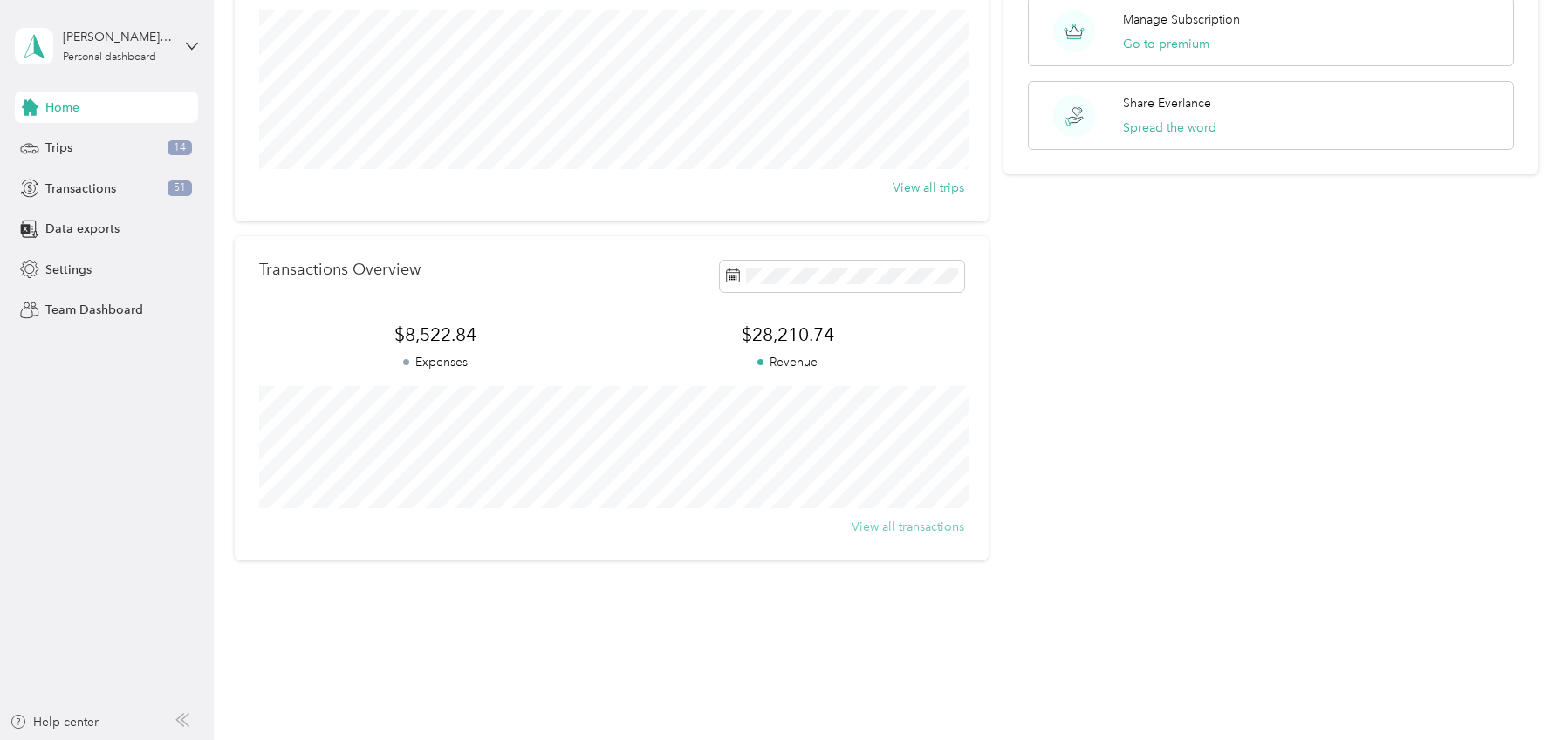
click at [889, 524] on button "View all transactions" at bounding box center [908, 527] width 113 height 18
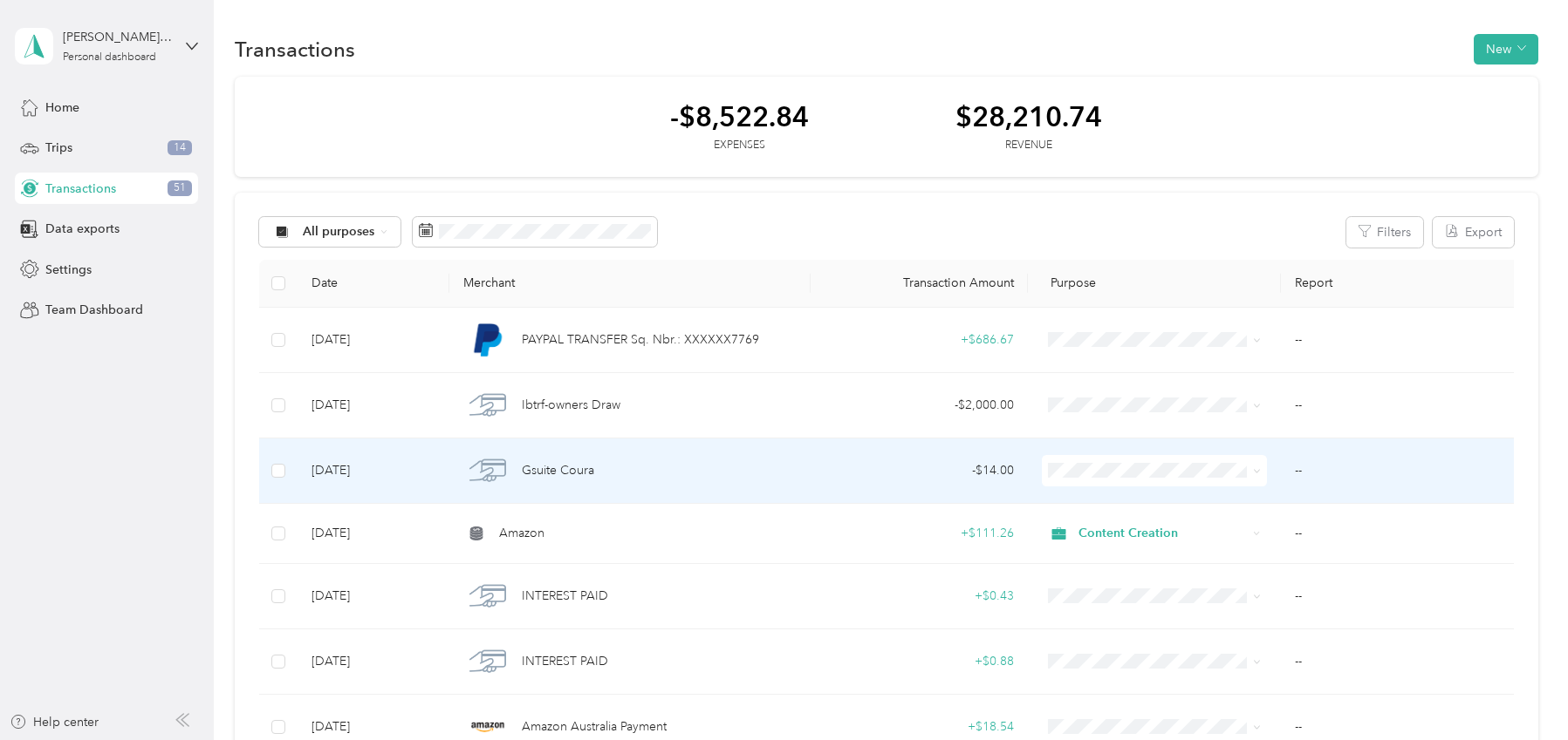
click at [284, 458] on td at bounding box center [278, 472] width 38 height 65
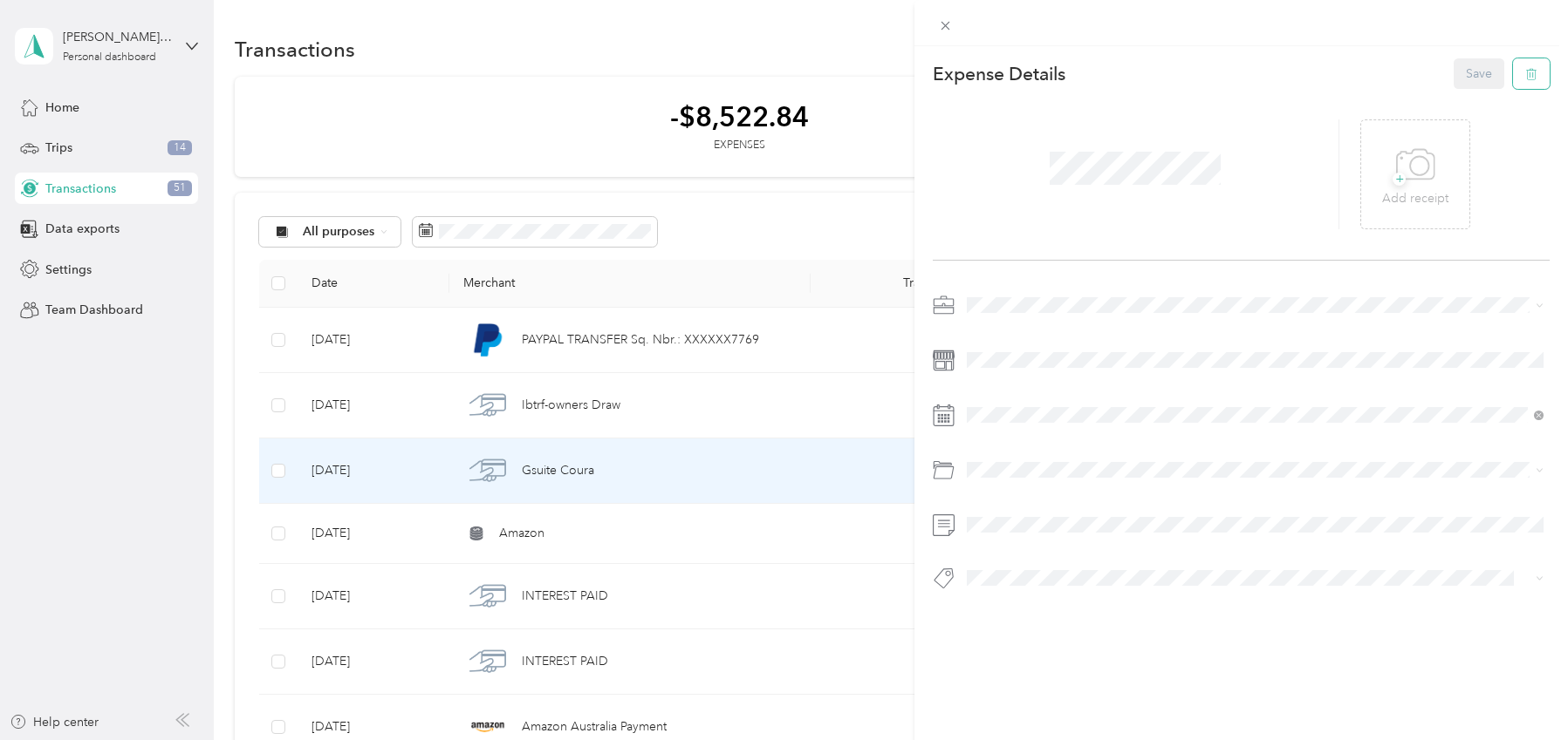
click at [1532, 75] on icon "button" at bounding box center [1531, 74] width 12 height 12
click at [1483, 83] on button "Yes" at bounding box center [1479, 86] width 34 height 28
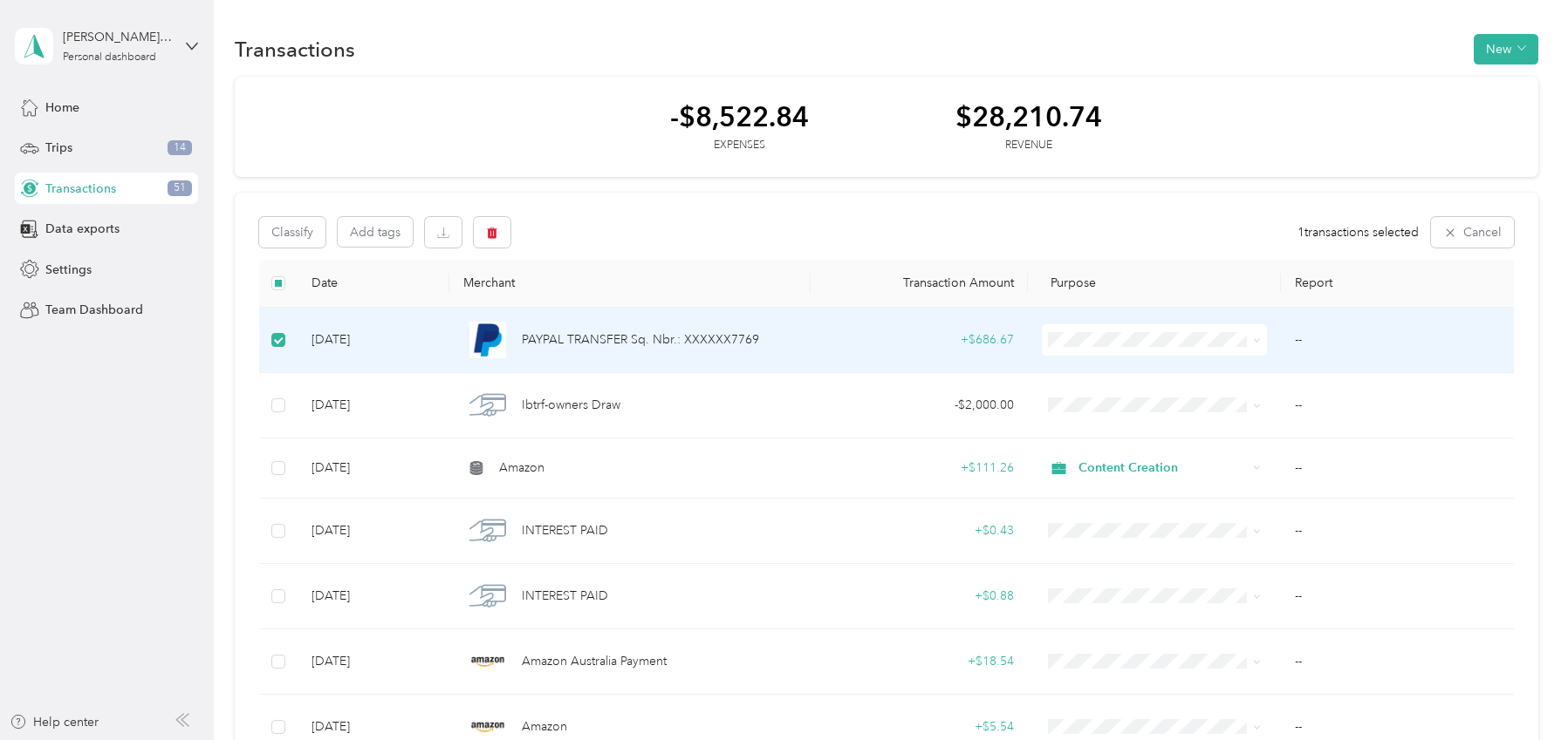
scroll to position [3, 0]
click at [487, 225] on icon "button" at bounding box center [491, 230] width 12 height 12
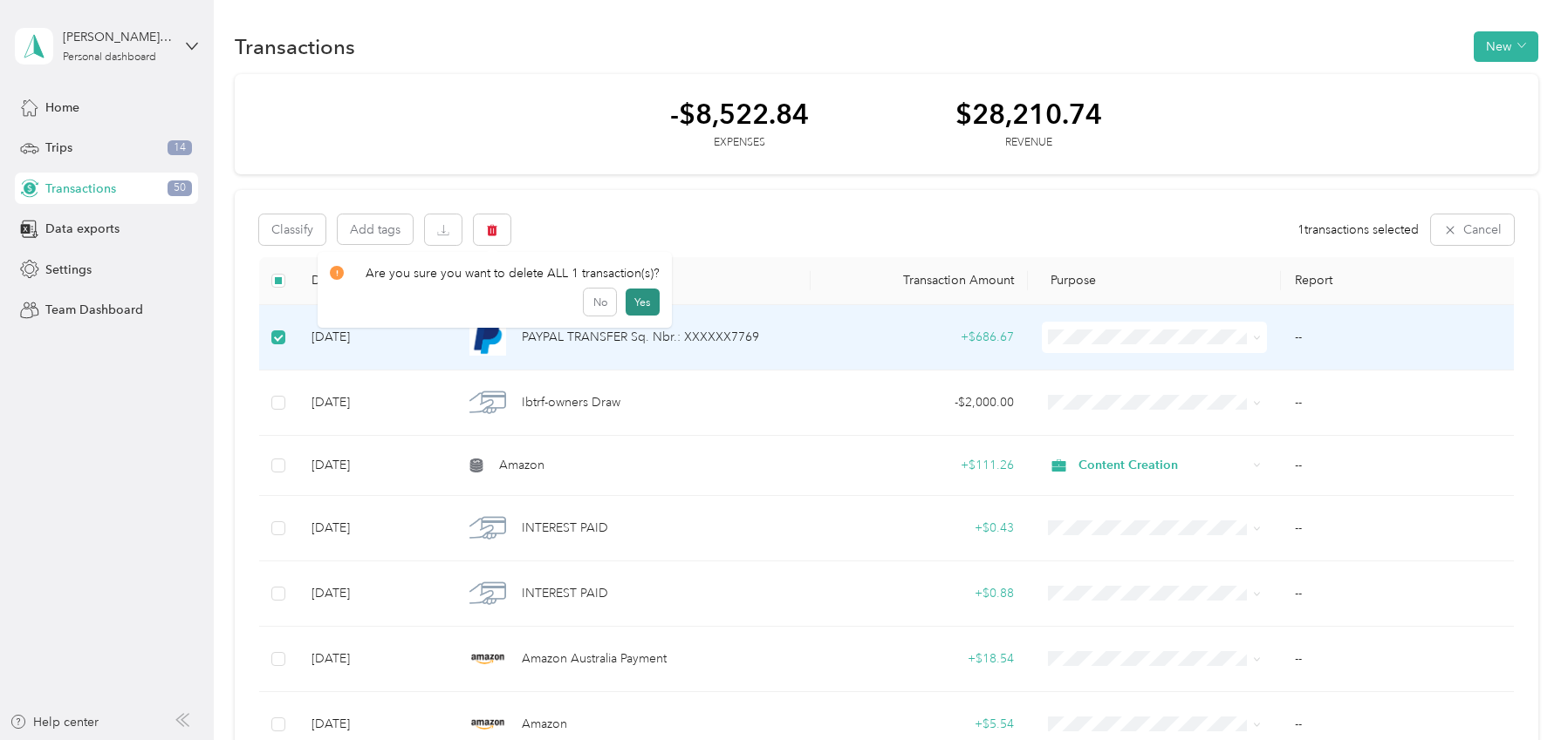
click at [634, 297] on button "Yes" at bounding box center [642, 303] width 34 height 28
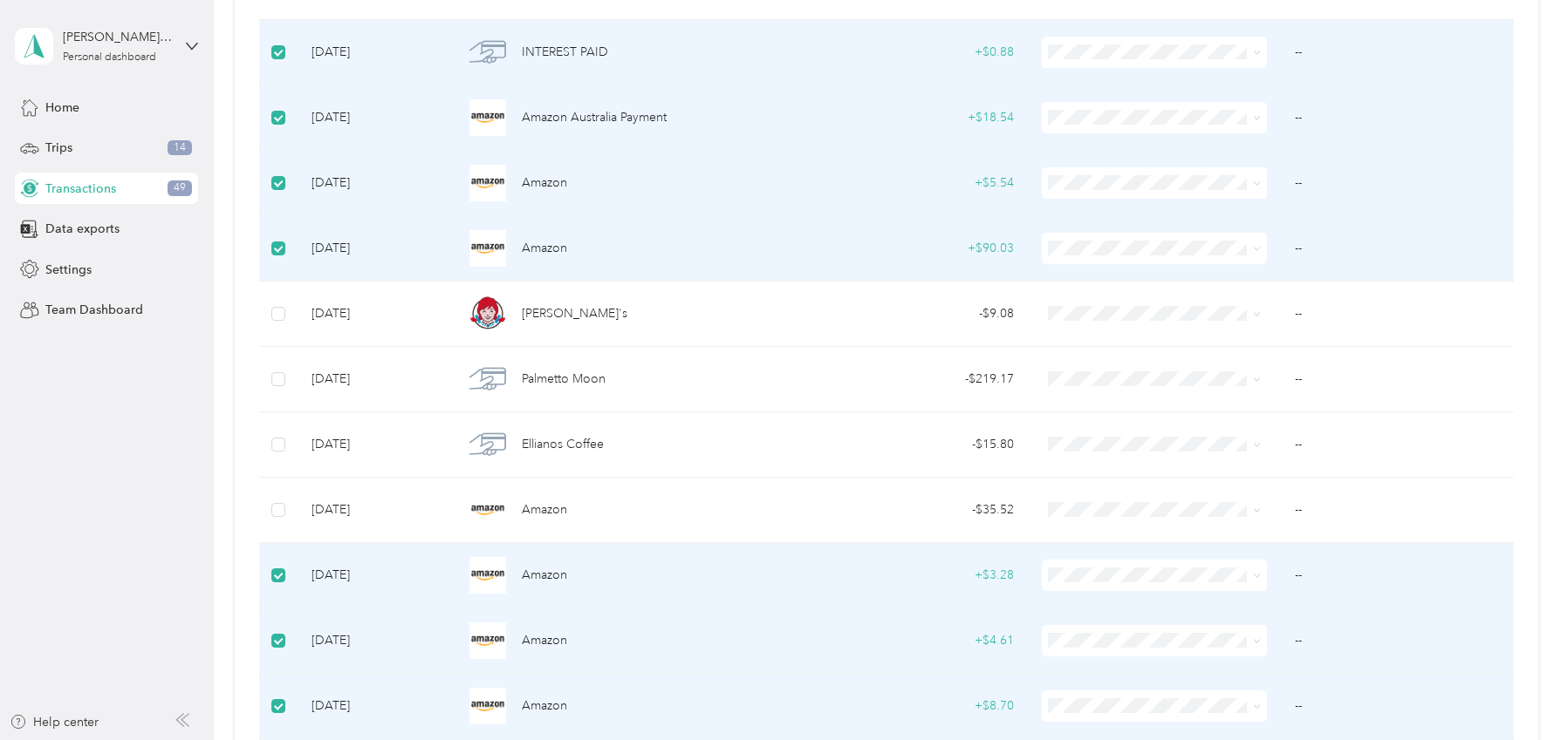
scroll to position [0, 0]
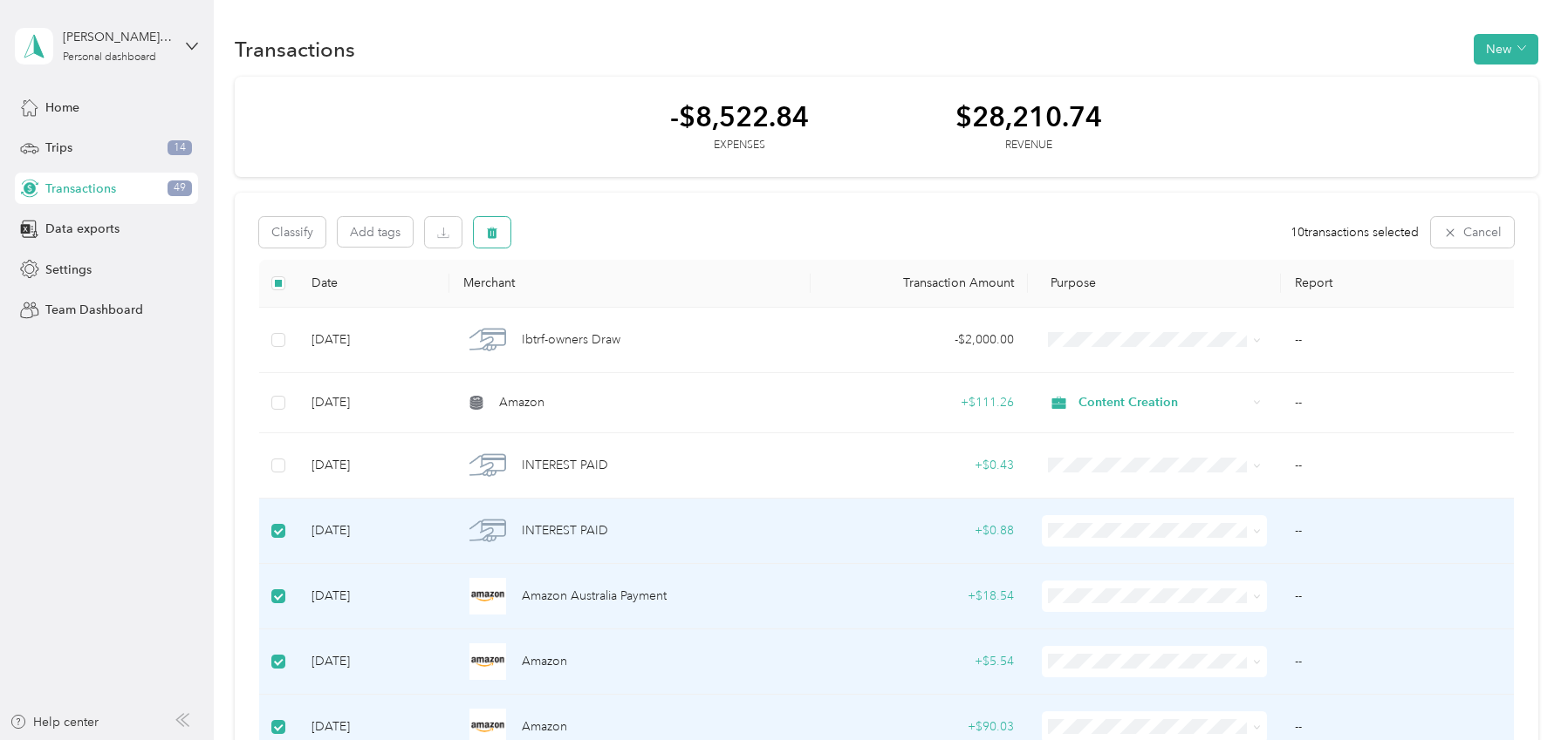
click at [501, 238] on button "button" at bounding box center [492, 233] width 36 height 31
click at [643, 296] on button "Yes" at bounding box center [645, 305] width 34 height 28
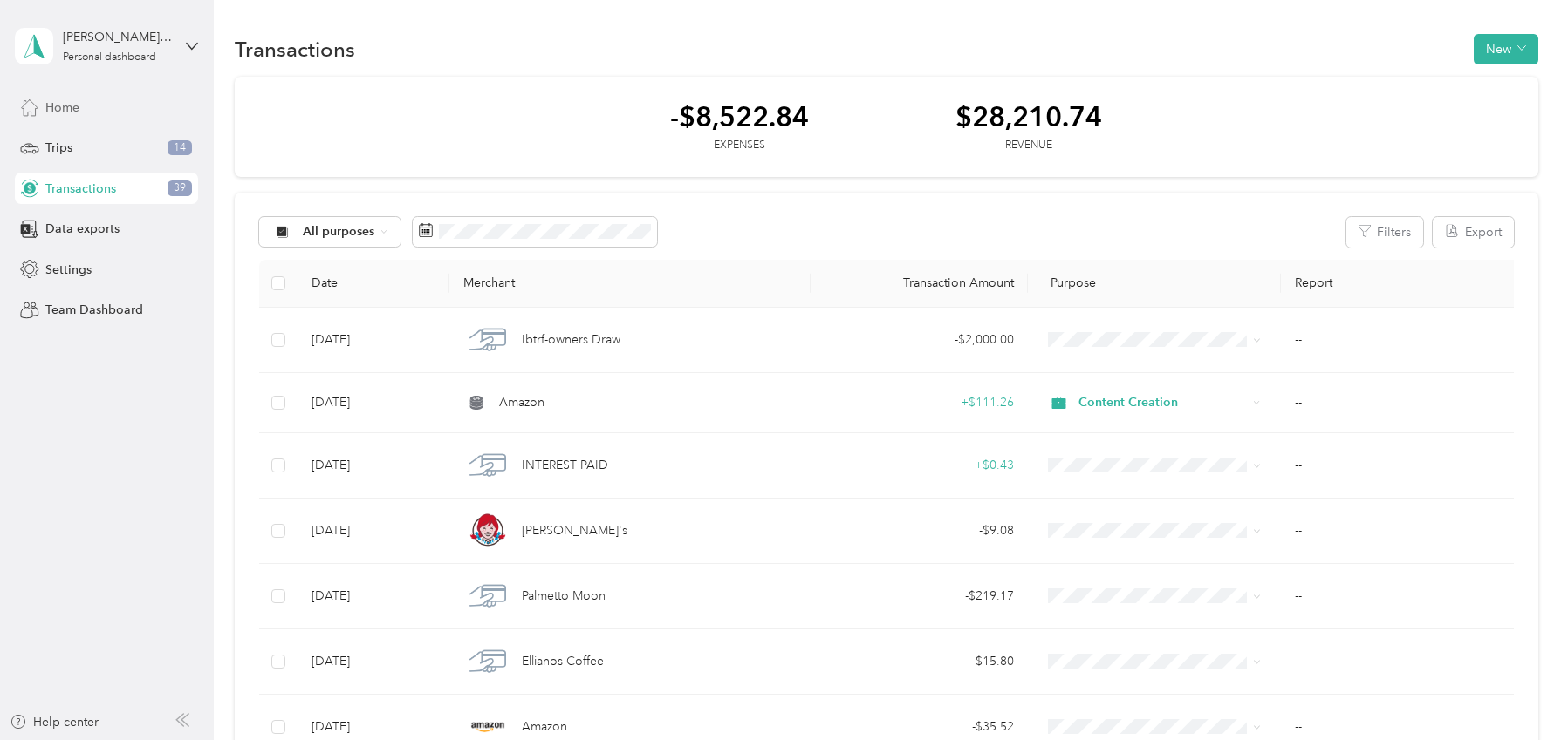
click at [69, 109] on span "Home" at bounding box center [62, 107] width 34 height 18
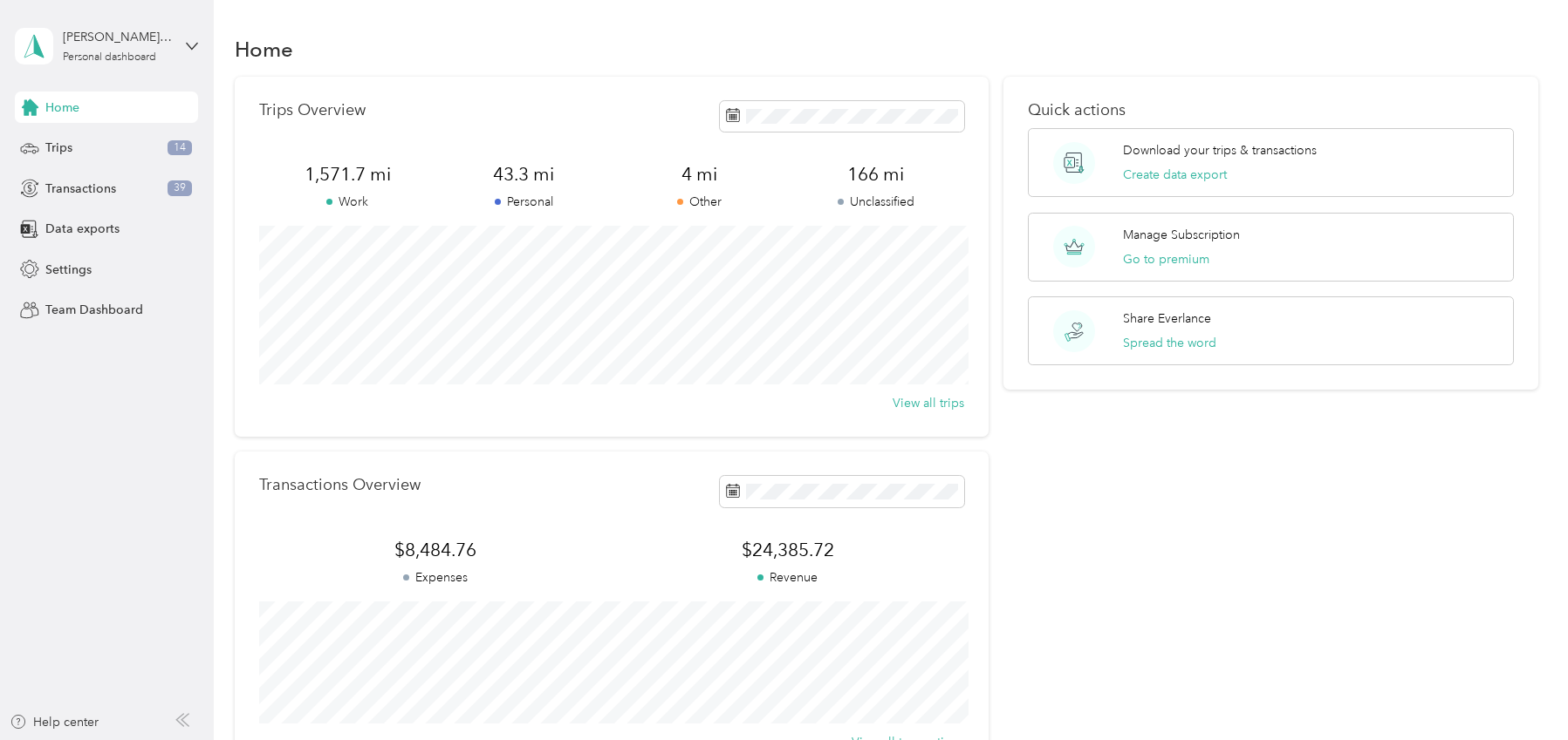
scroll to position [215, 0]
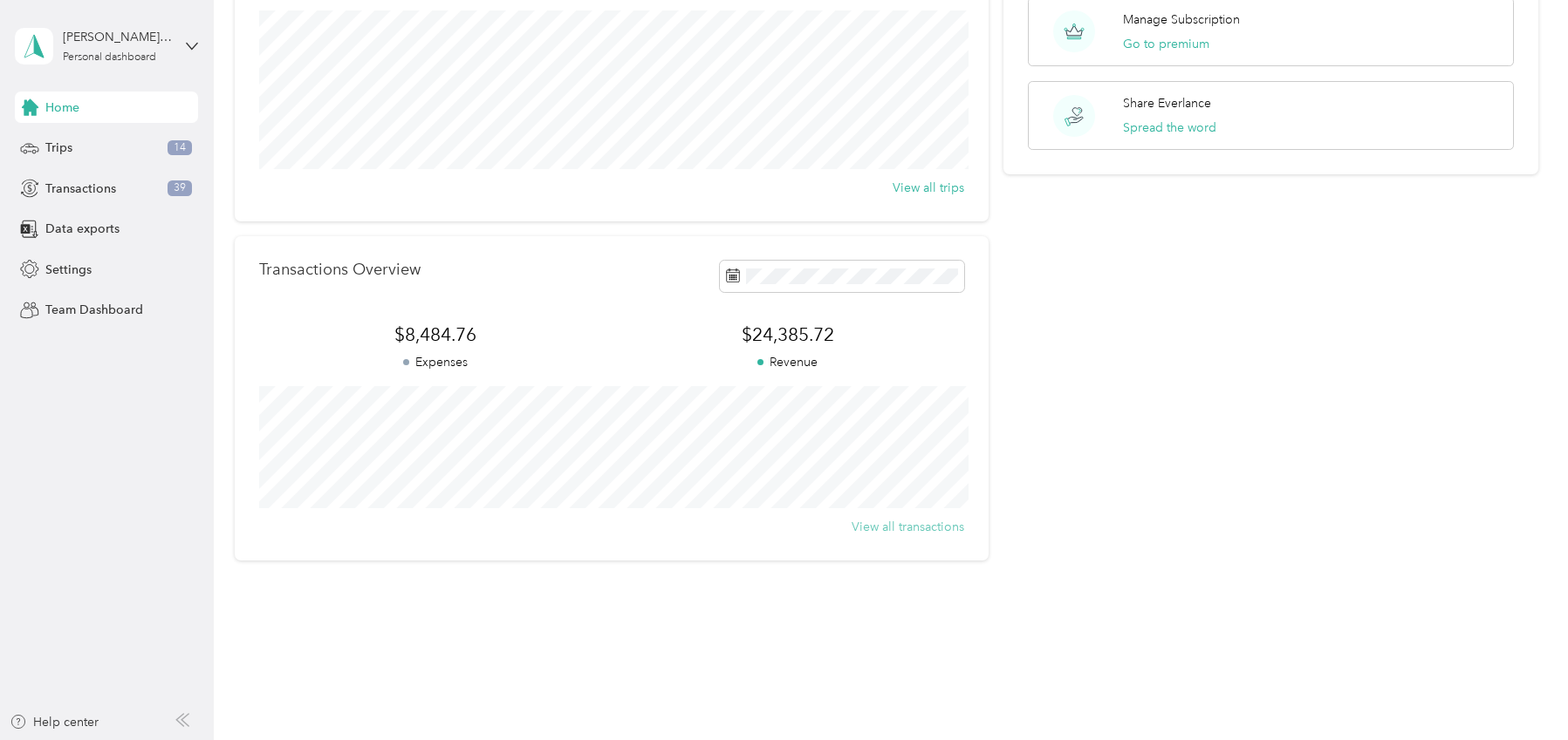
click at [932, 518] on button "View all transactions" at bounding box center [908, 527] width 113 height 18
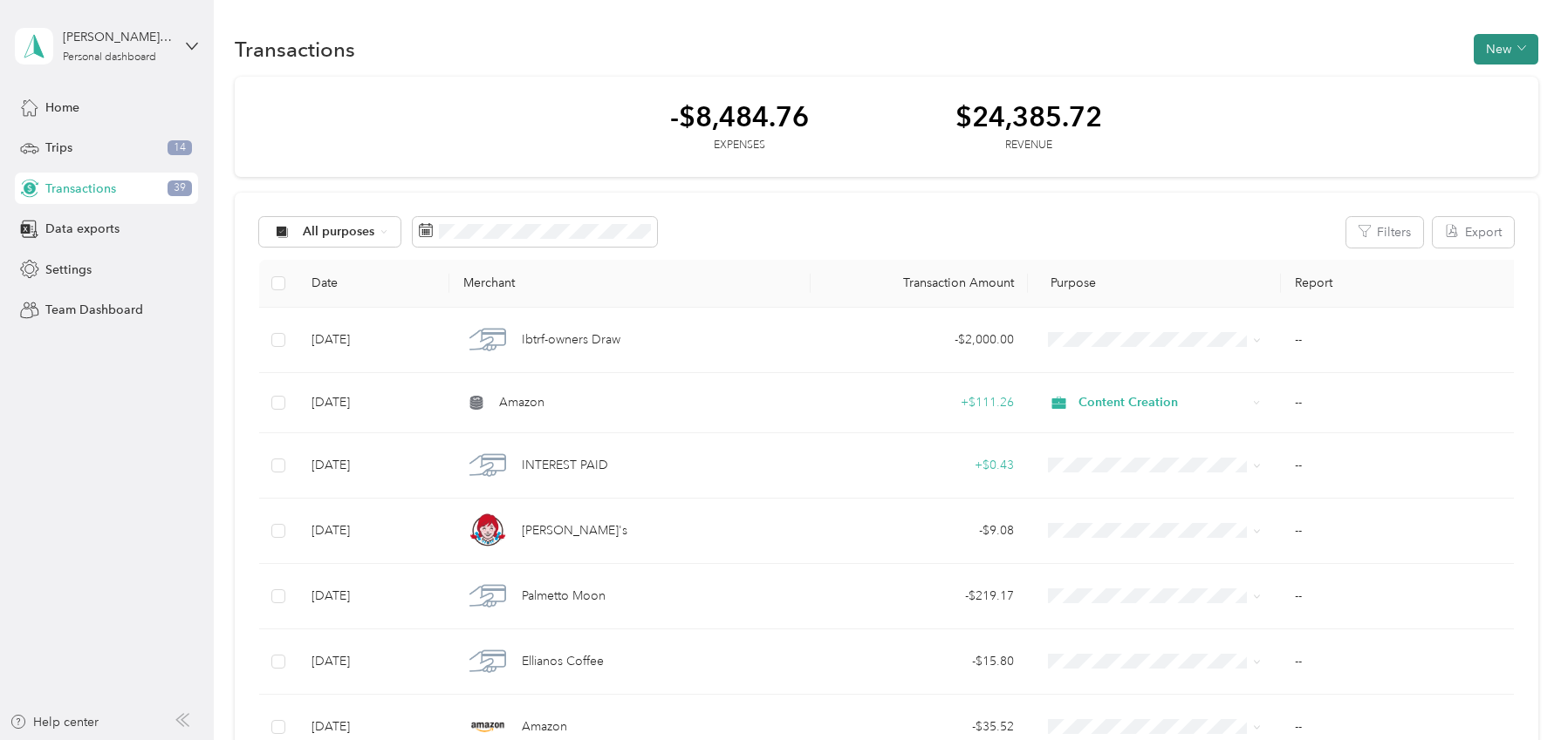
click at [1520, 57] on button "New" at bounding box center [1505, 49] width 65 height 31
click at [89, 265] on span "Settings" at bounding box center [68, 270] width 46 height 18
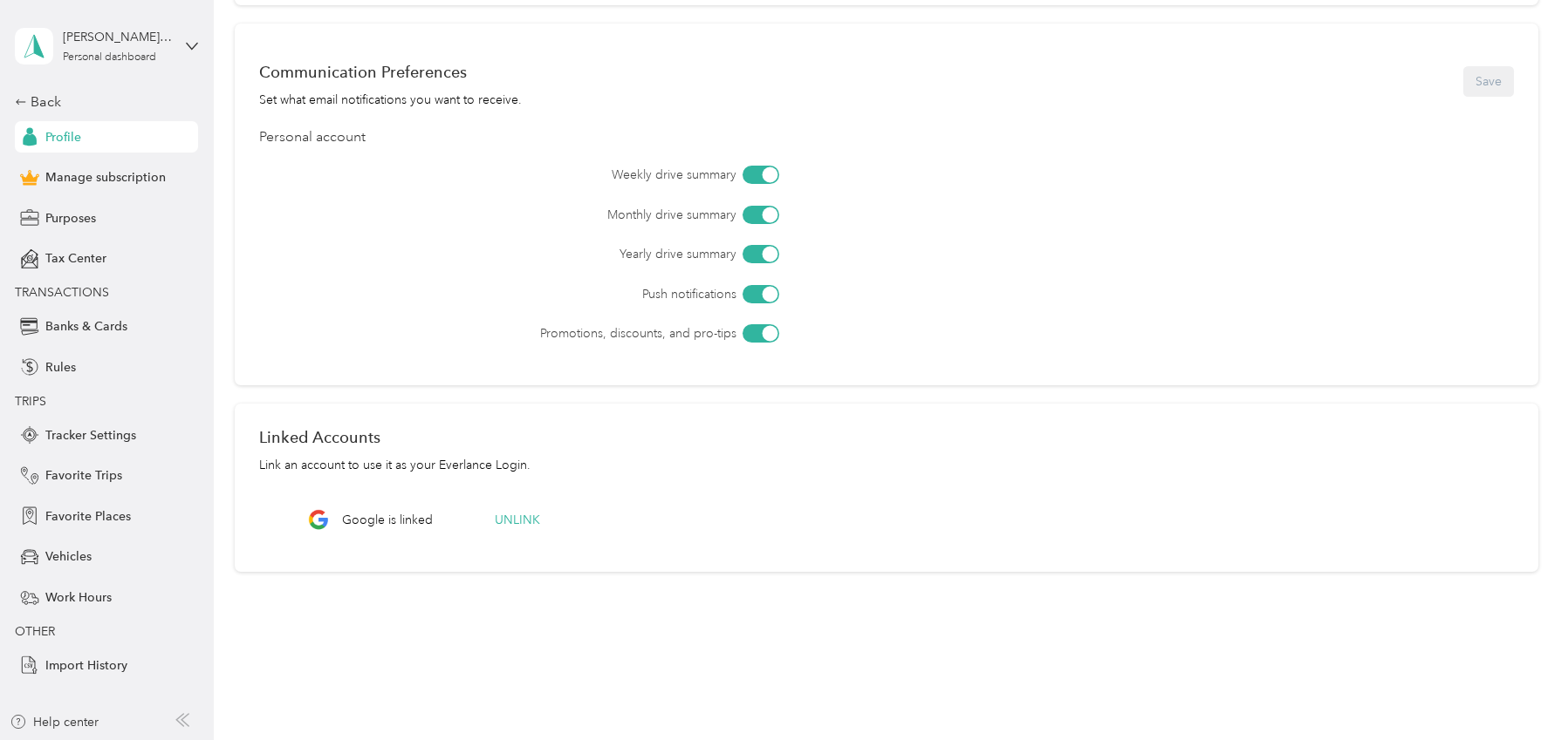
scroll to position [520, 0]
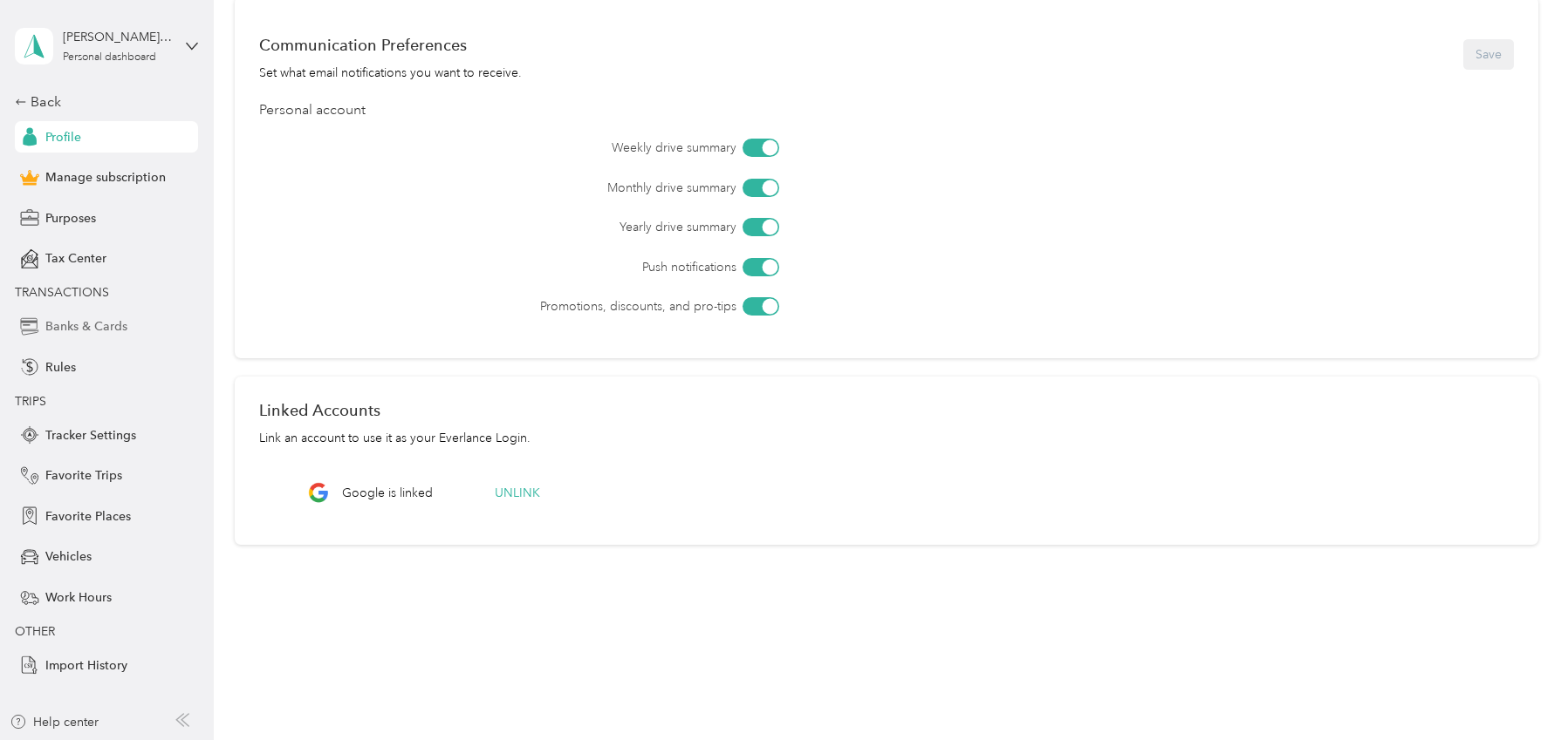
click at [86, 321] on span "Banks & Cards" at bounding box center [86, 326] width 82 height 18
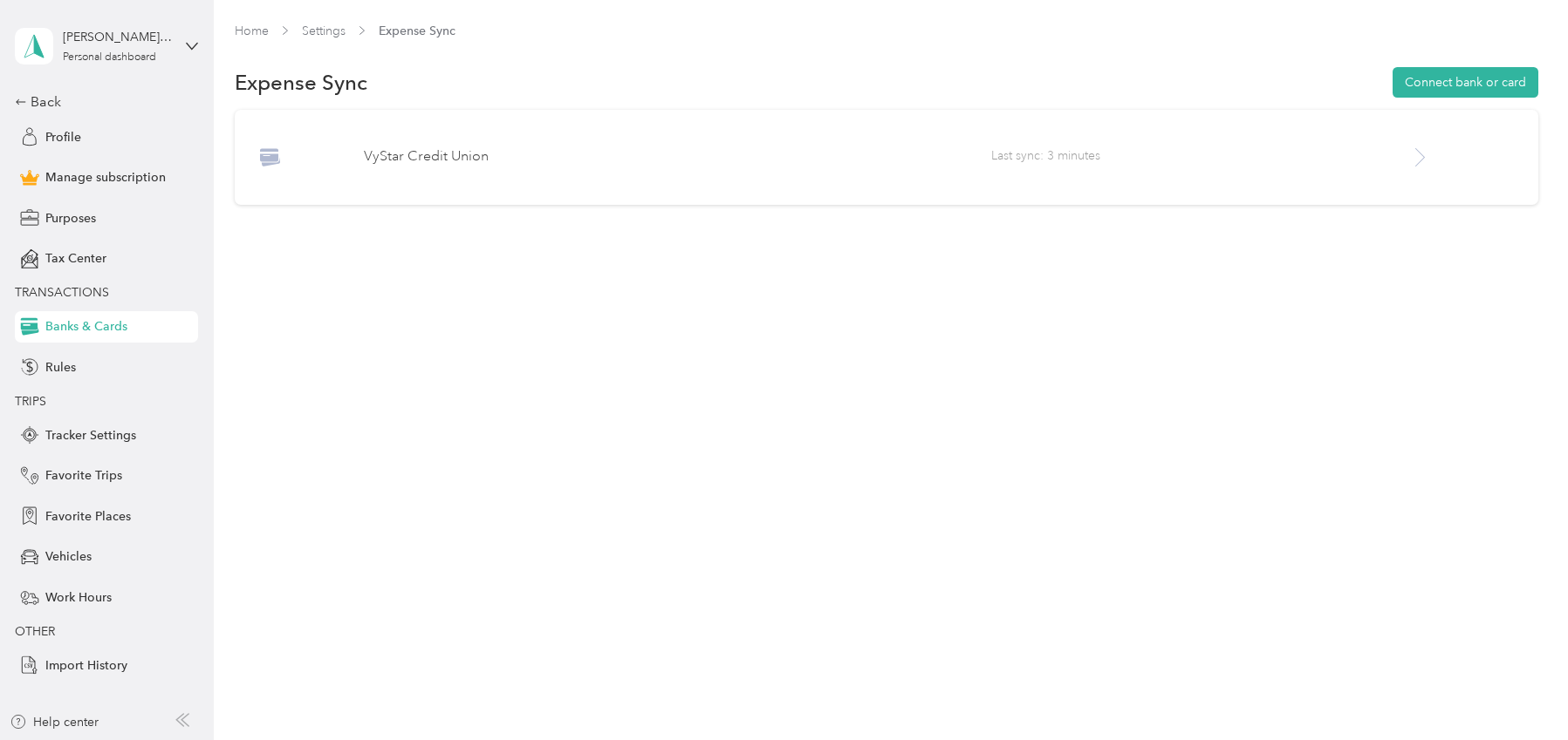
click at [1052, 157] on span "Last sync: 3 minutes" at bounding box center [1200, 157] width 417 height 22
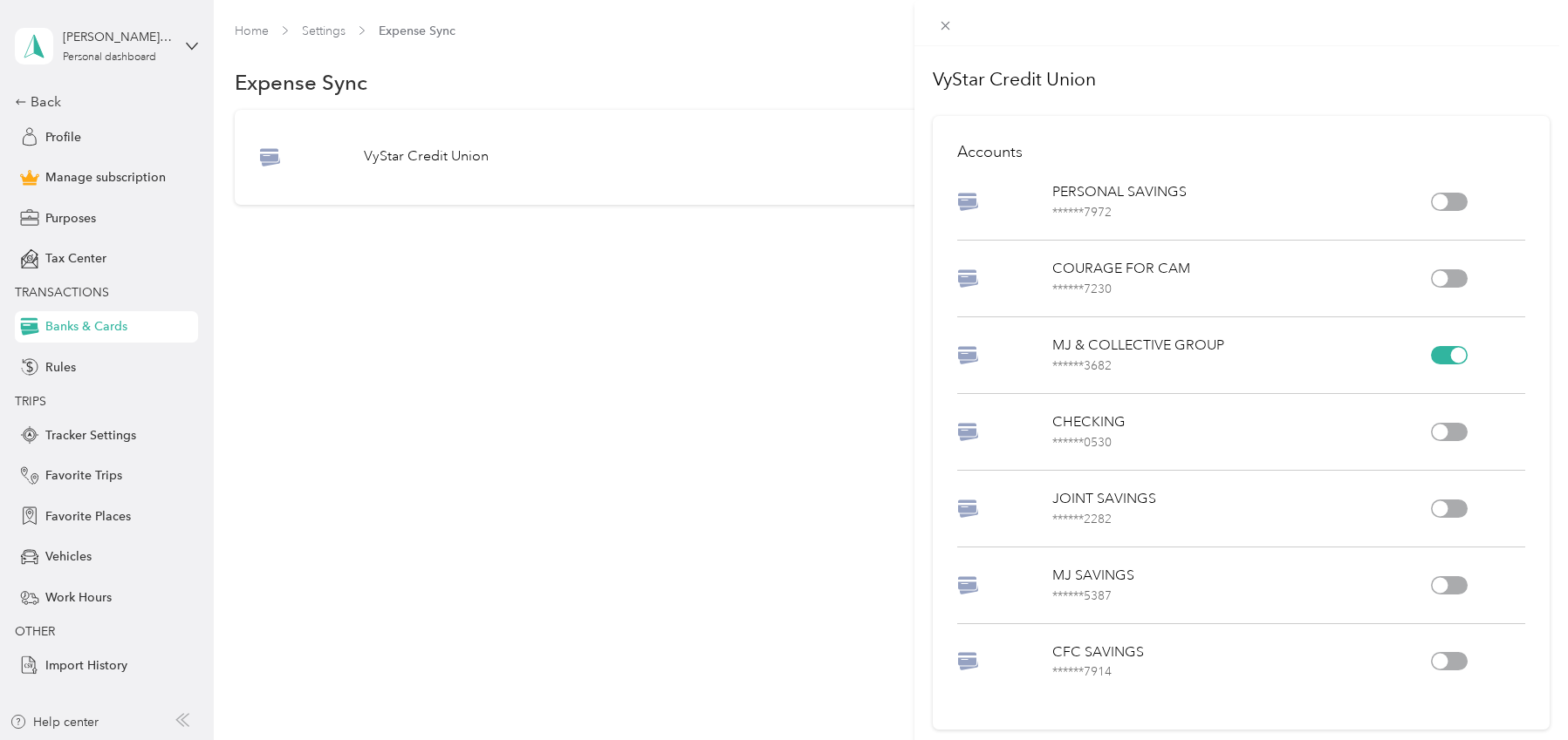
scroll to position [260, 0]
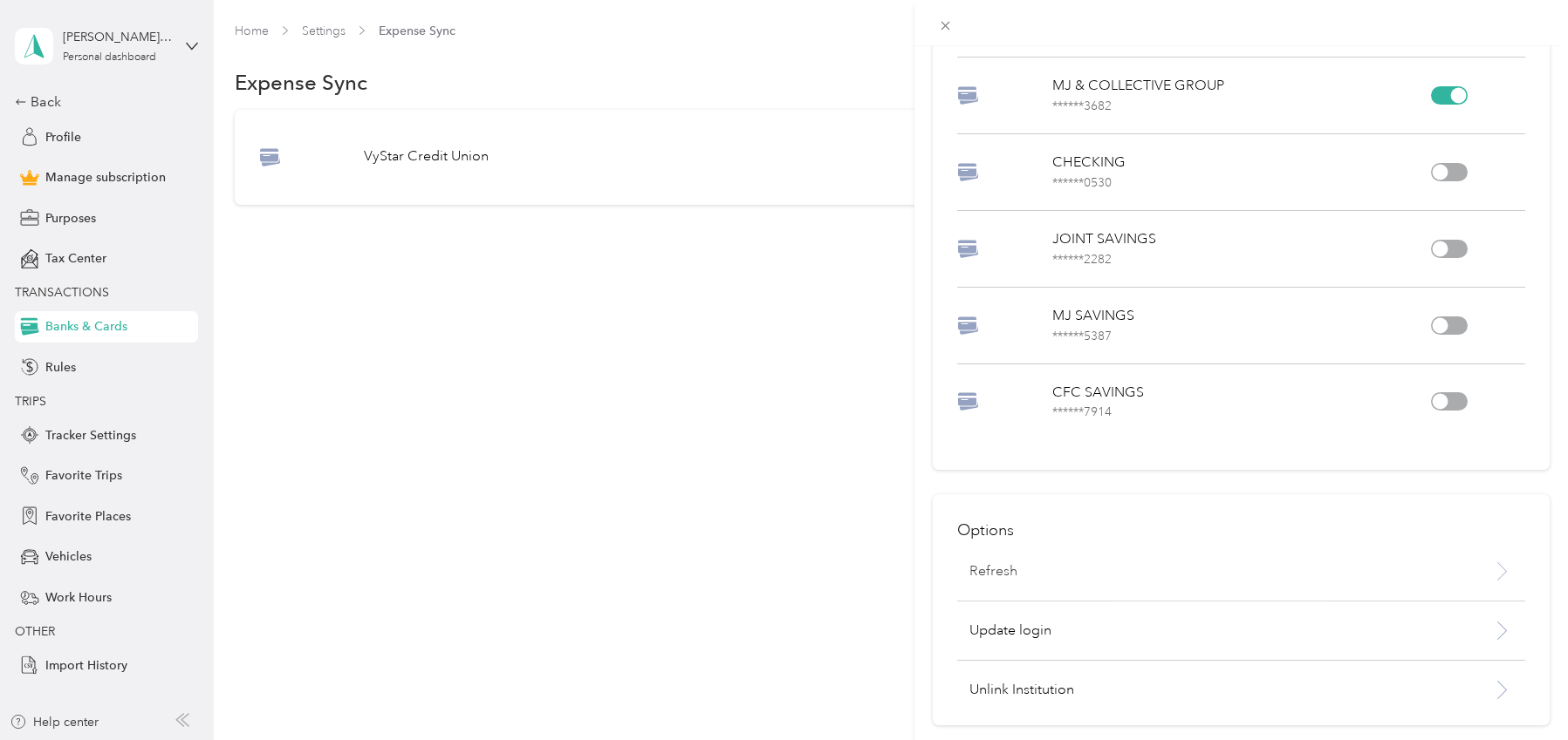
click at [1499, 572] on icon at bounding box center [1502, 572] width 22 height 22
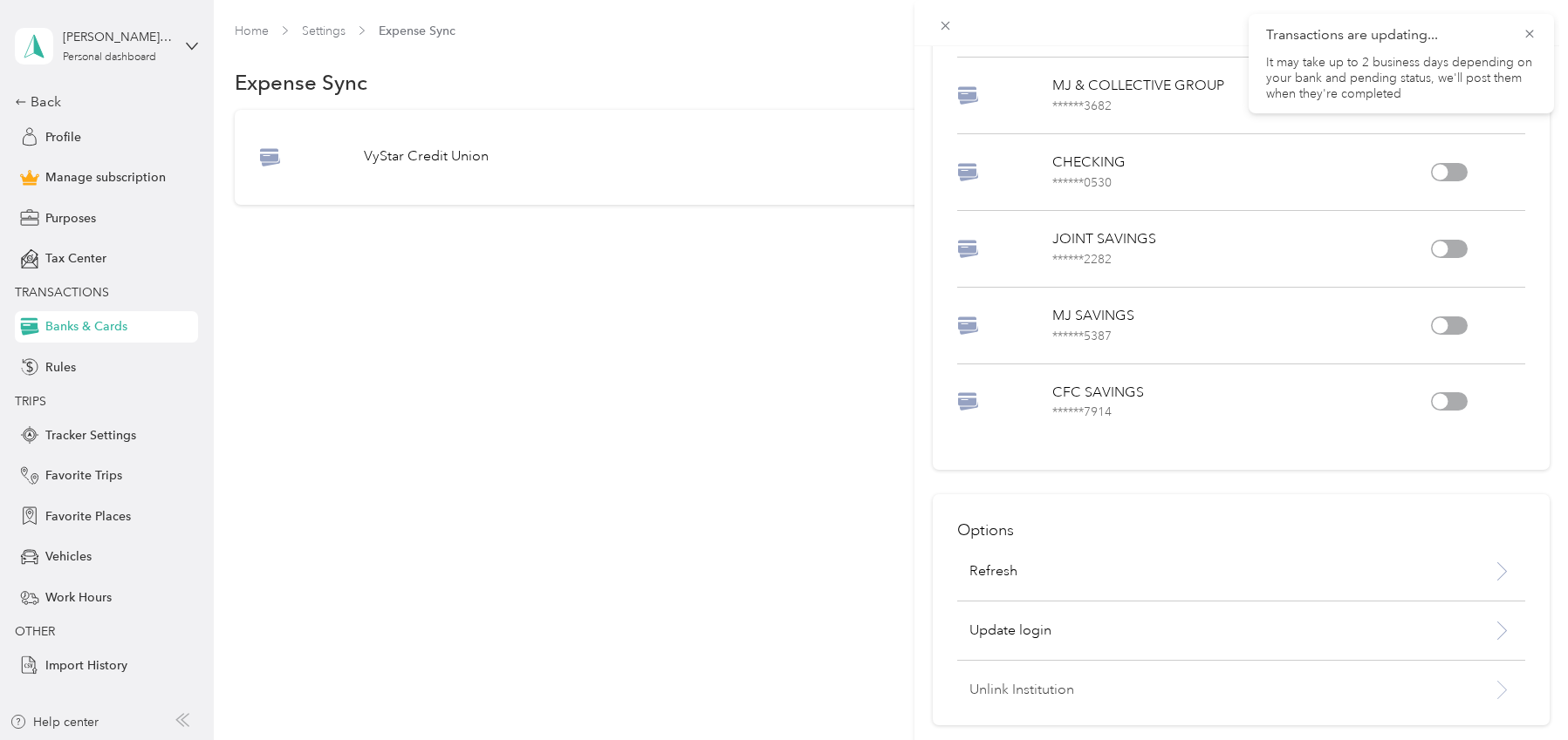
click at [1164, 694] on p "Unlink Institution" at bounding box center [1200, 690] width 460 height 21
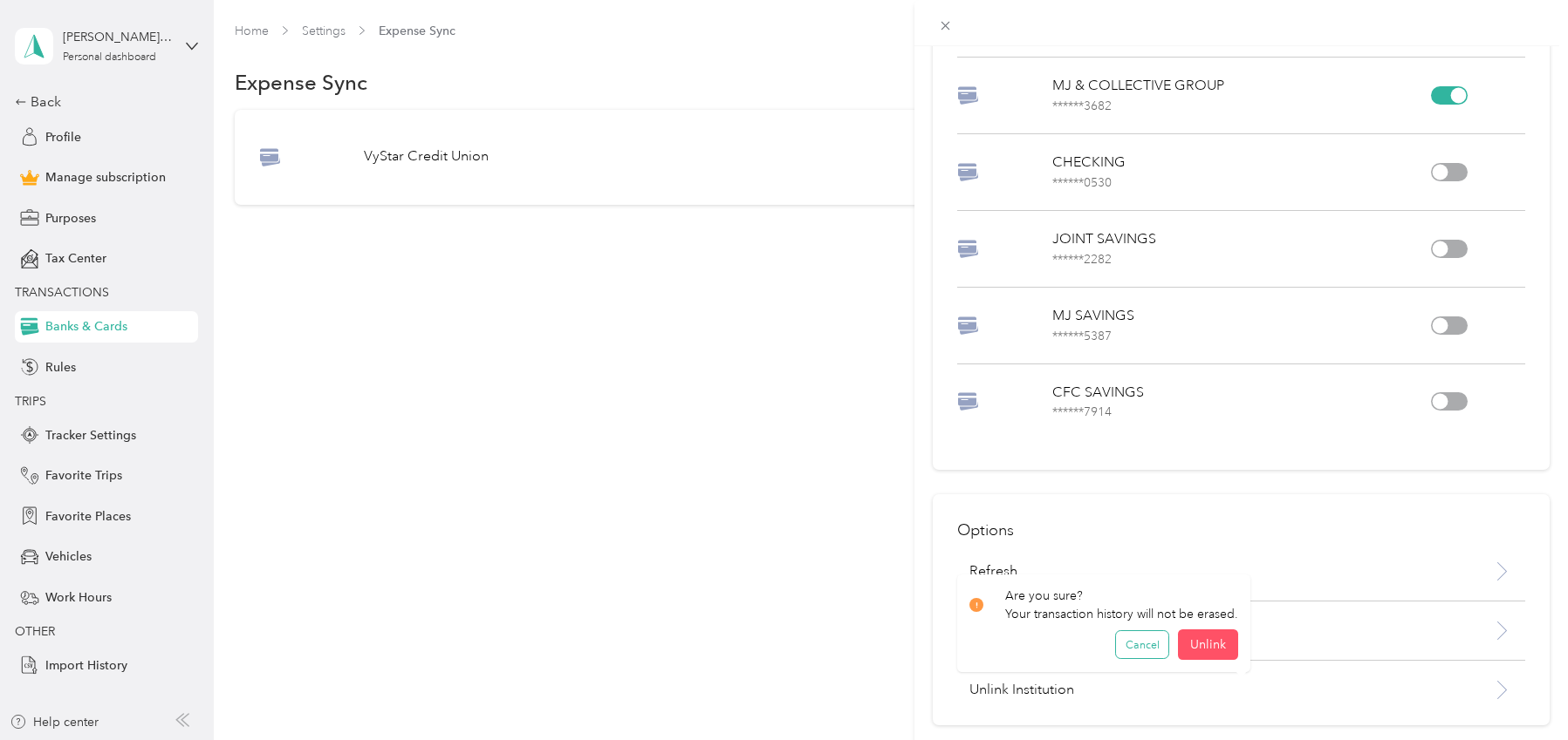
click at [1146, 639] on button "Cancel" at bounding box center [1142, 645] width 53 height 28
click at [778, 483] on div "VyStar Credit Union Accounts PERSONAL SAVINGS ****** 7972 COURAGE FOR CAM *****…" at bounding box center [784, 370] width 1568 height 740
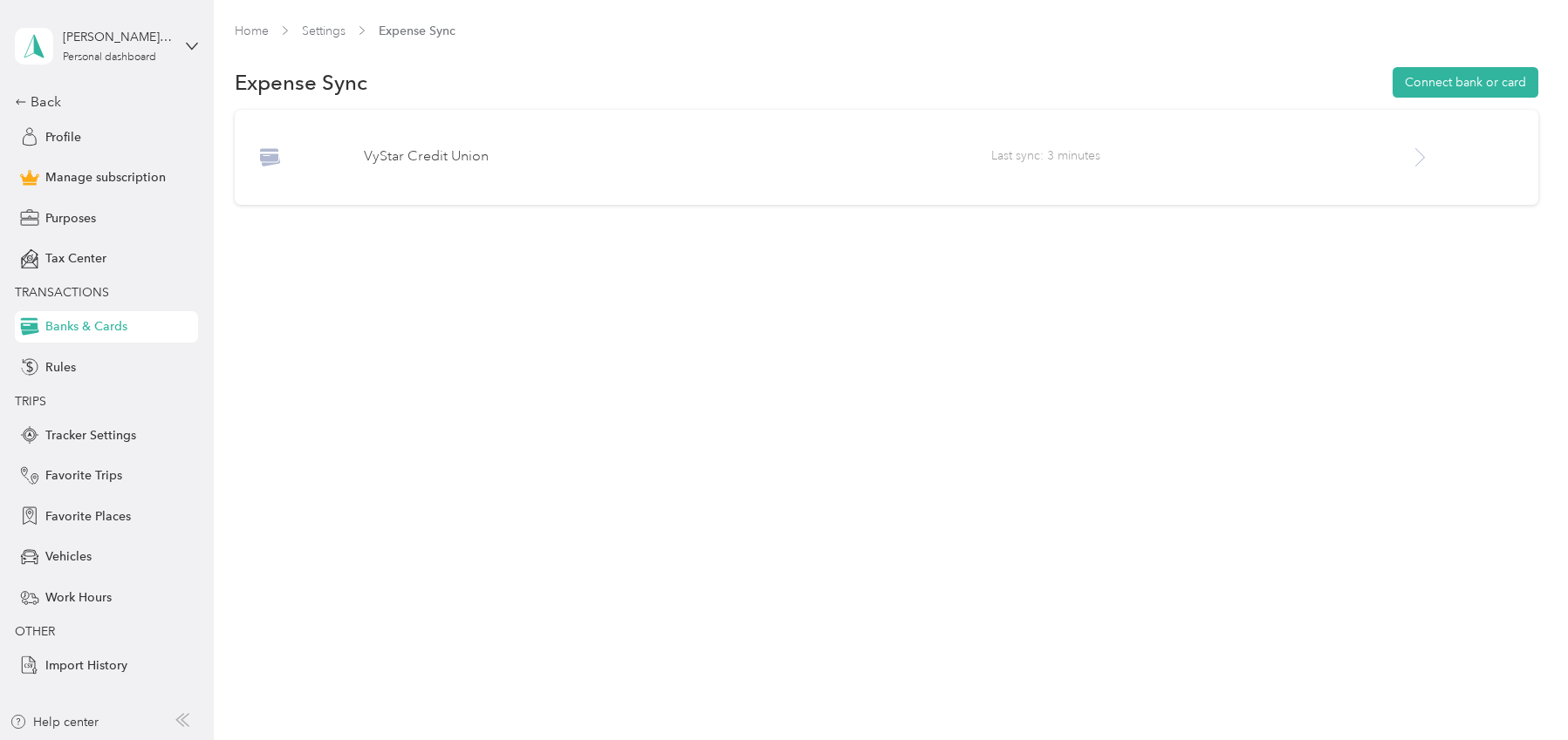
click at [1428, 158] on icon at bounding box center [1420, 157] width 22 height 22
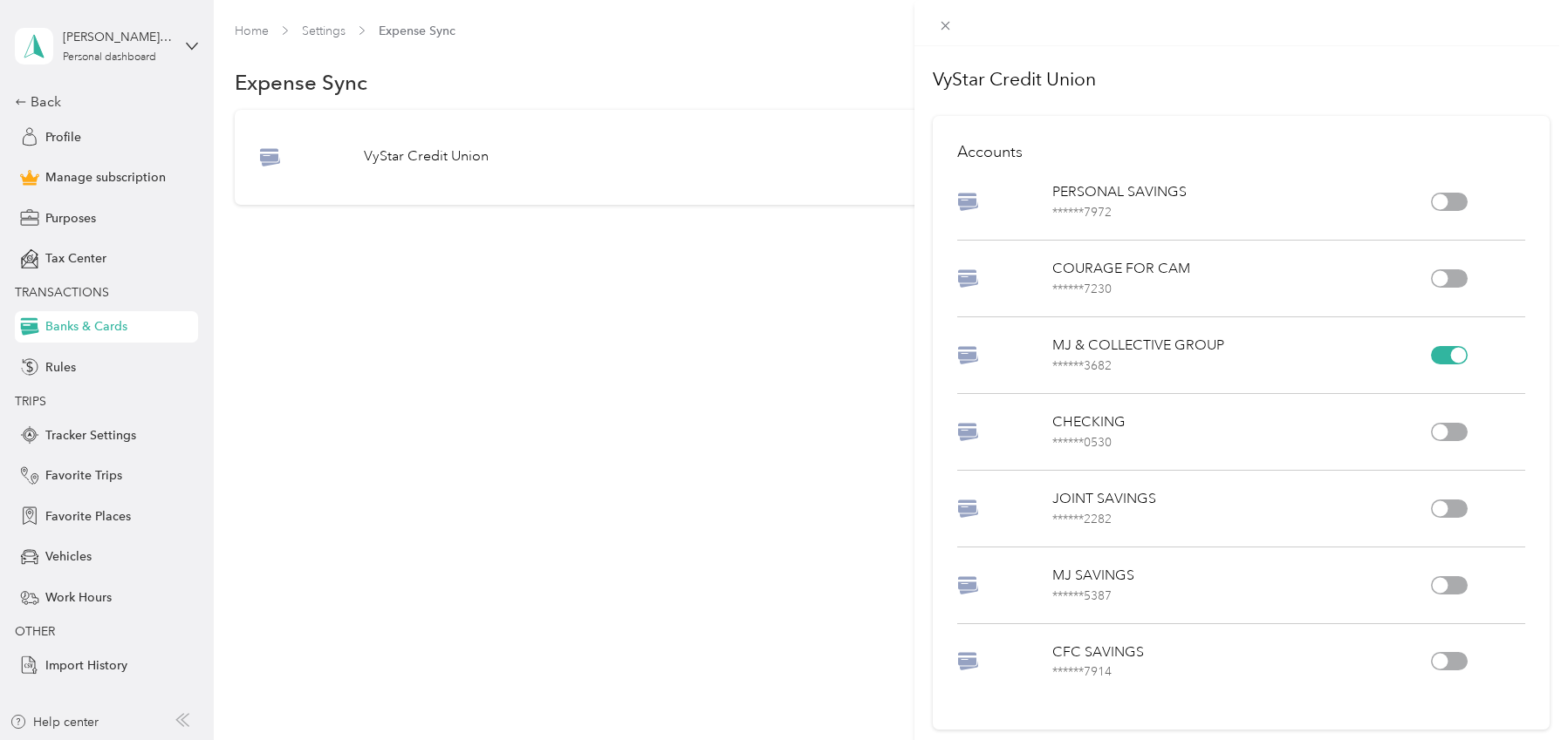
click at [65, 104] on div "VyStar Credit Union Accounts PERSONAL SAVINGS ****** 7972 COURAGE FOR CAM *****…" at bounding box center [784, 370] width 1568 height 740
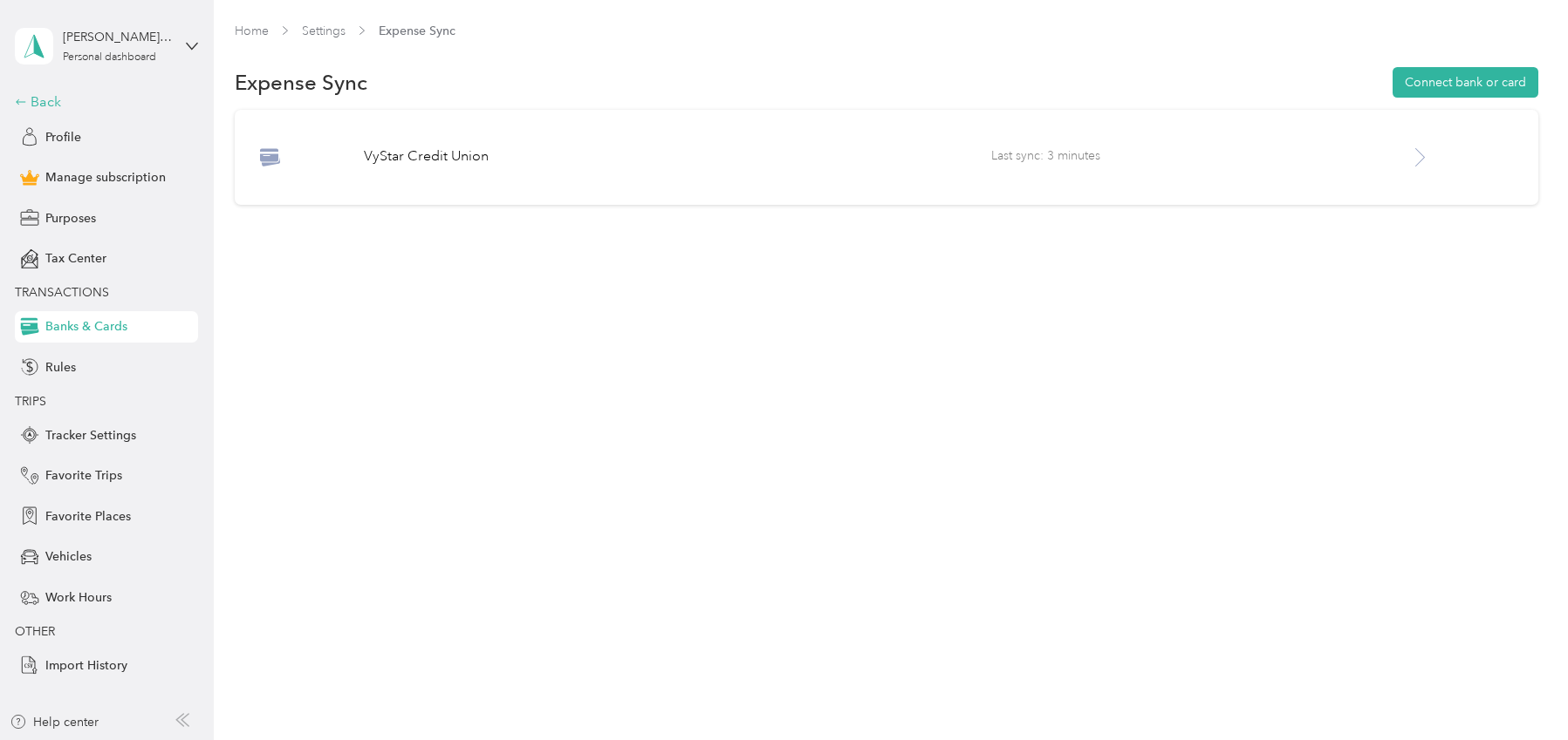
click at [33, 104] on div "Back" at bounding box center [102, 102] width 175 height 21
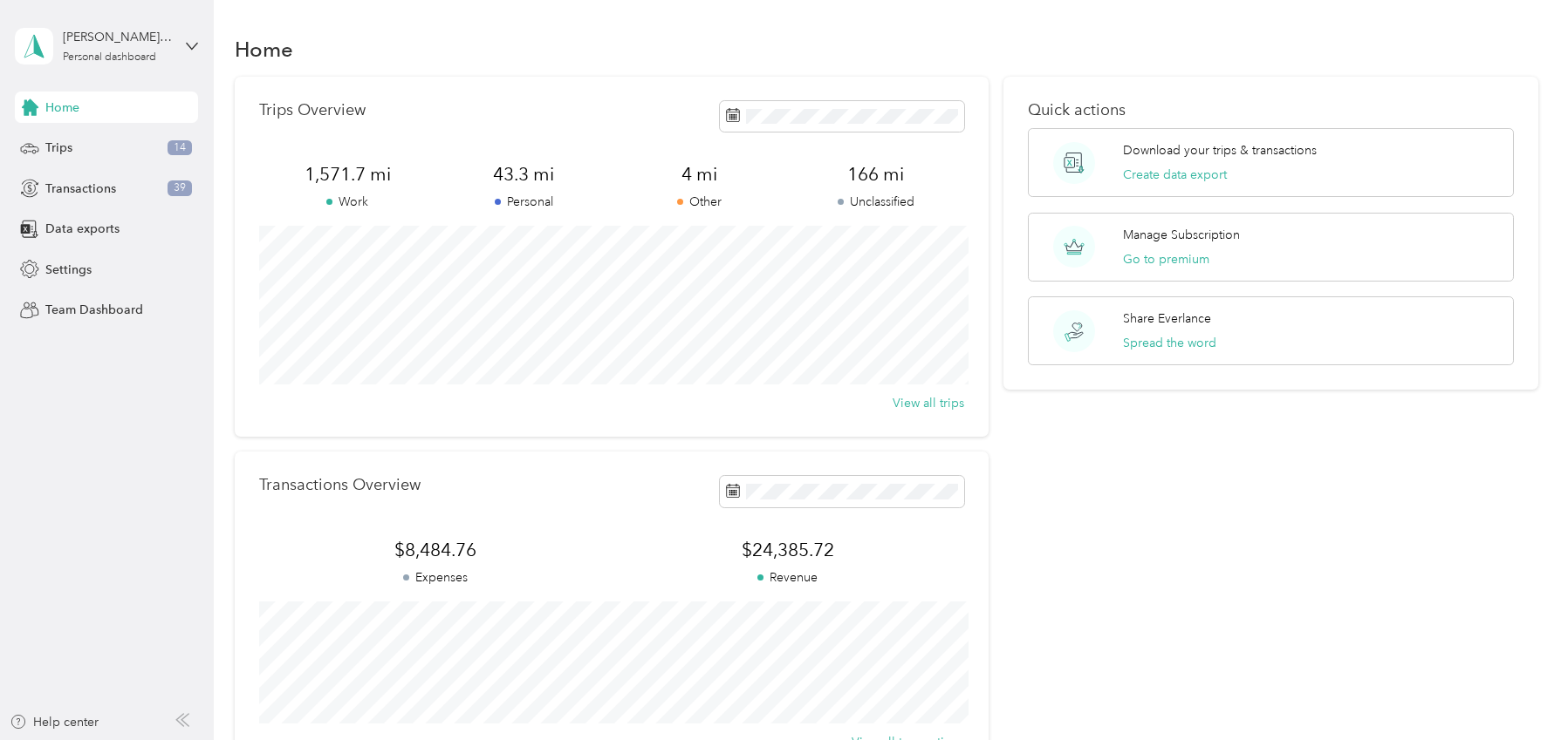
scroll to position [4, 0]
click at [139, 177] on div "Transactions 39" at bounding box center [106, 188] width 183 height 32
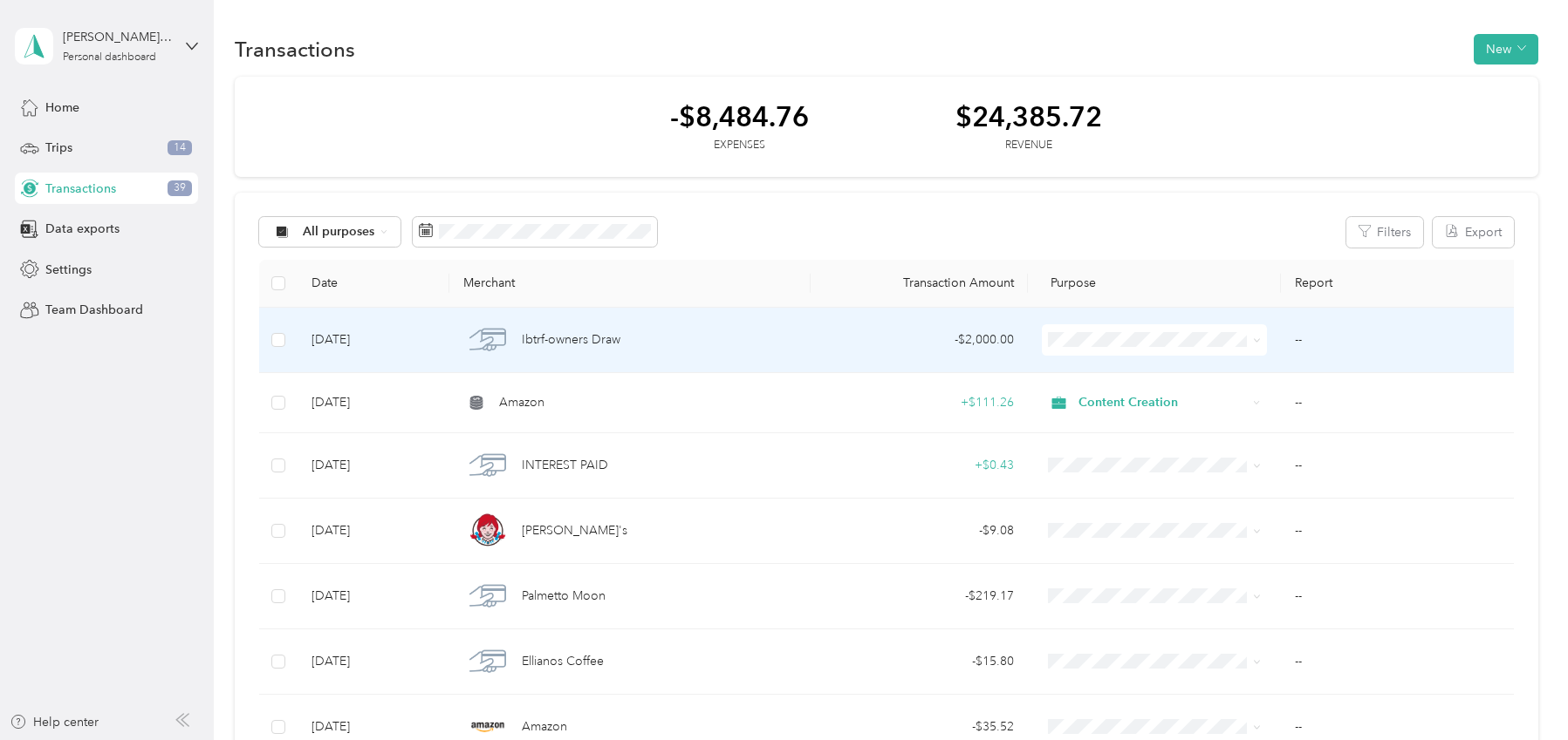
scroll to position [4, 0]
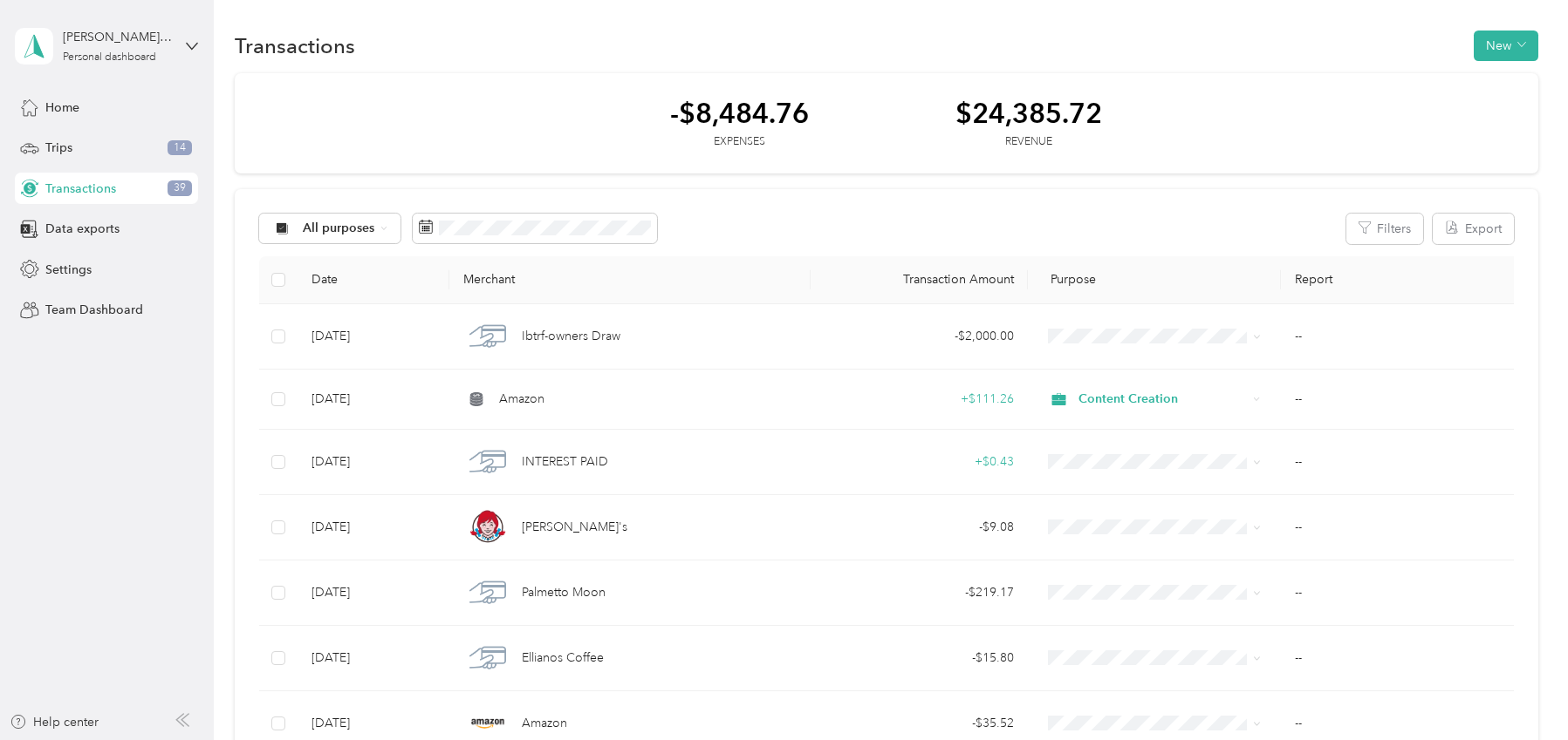
click at [1200, 227] on div "All purposes Filters Export" at bounding box center [886, 229] width 1253 height 31
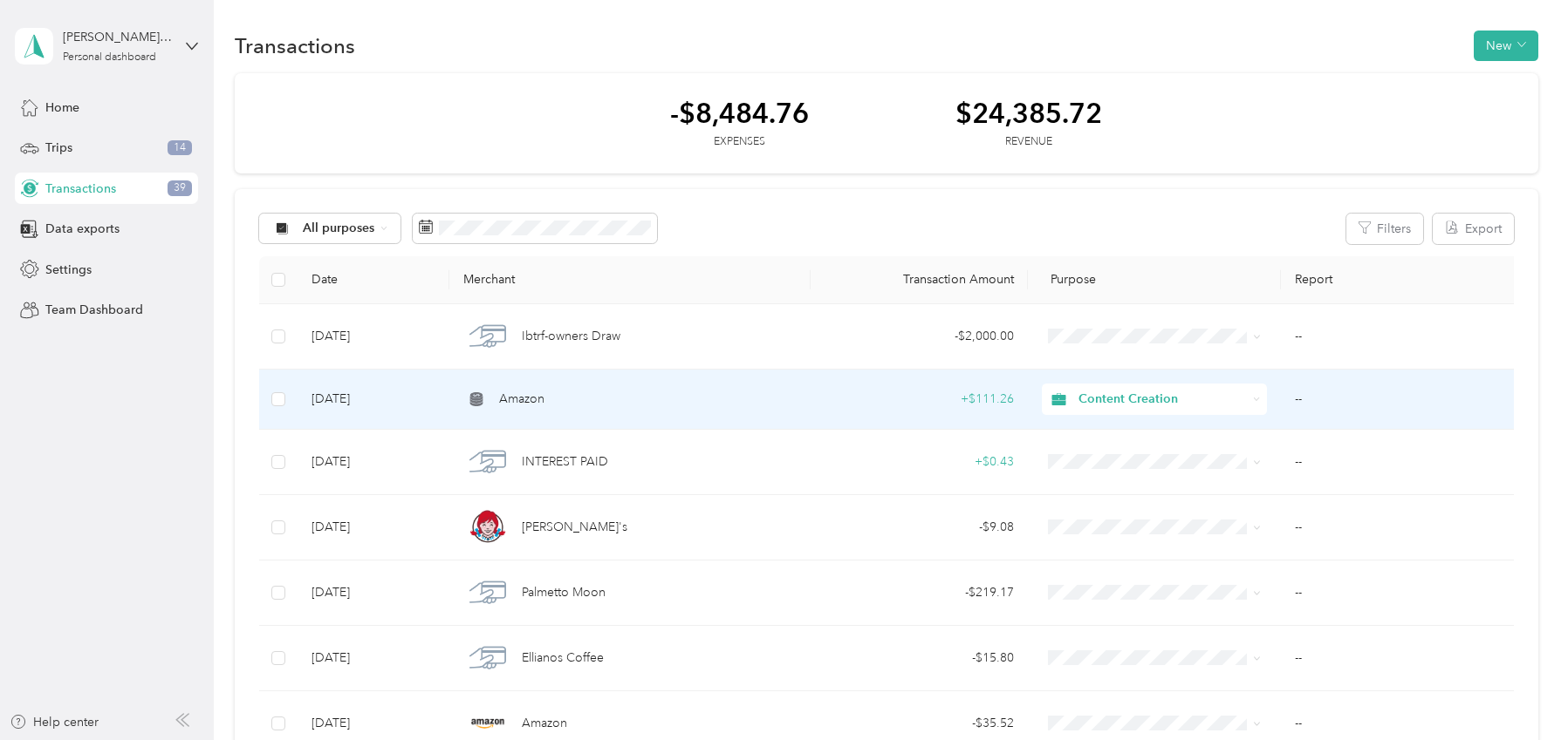
click at [1256, 398] on icon at bounding box center [1257, 400] width 8 height 8
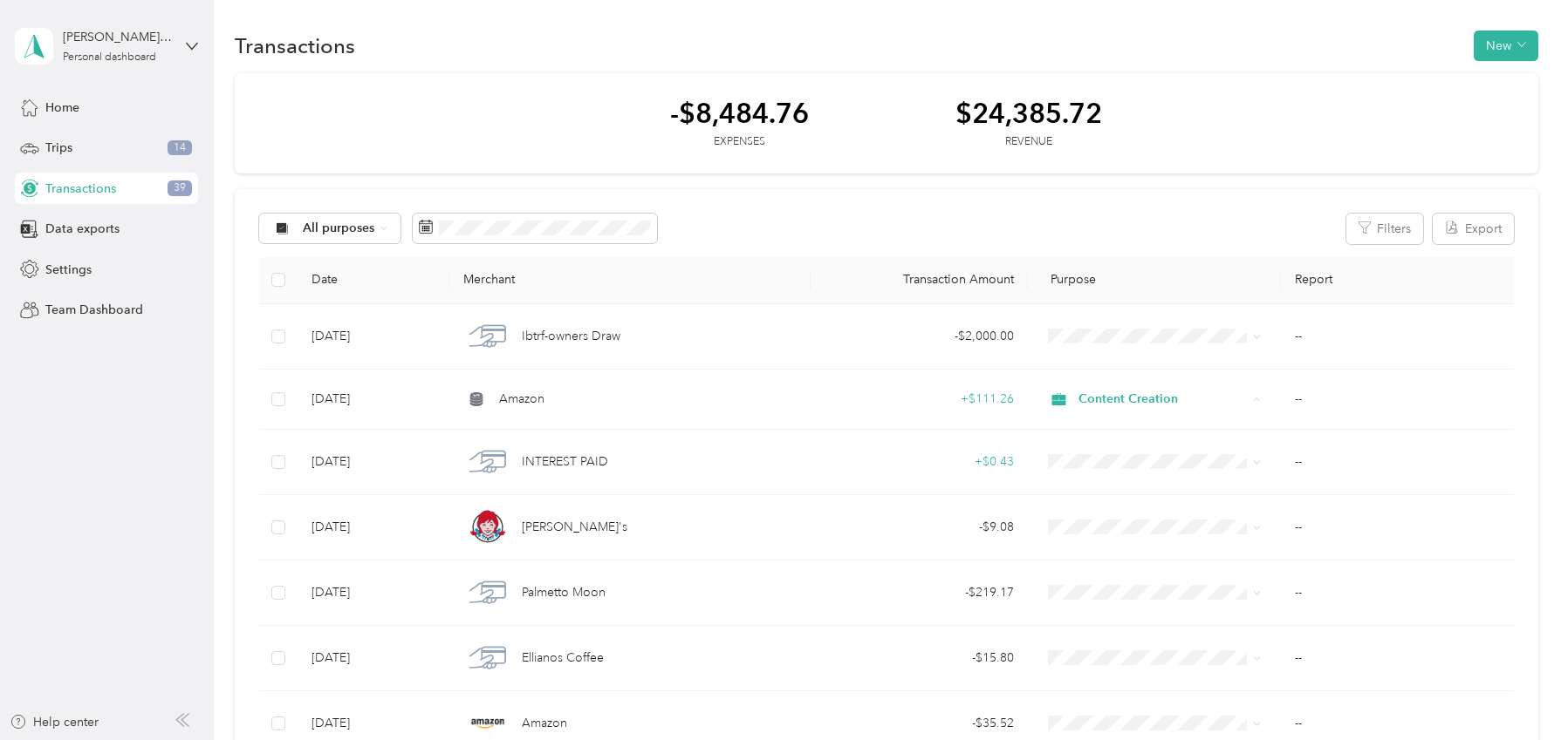
click at [1208, 225] on div "All purposes Filters Export" at bounding box center [886, 229] width 1253 height 31
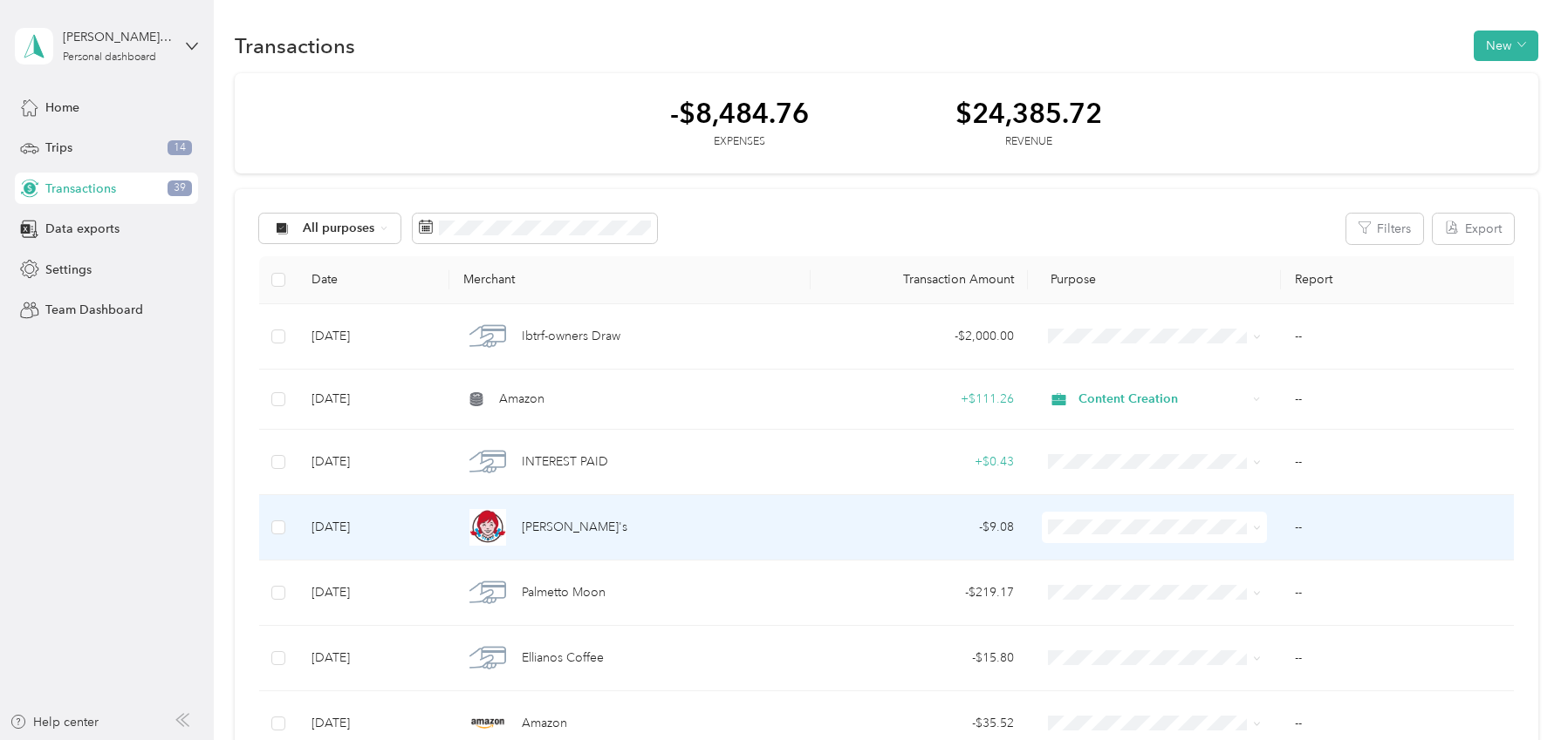
click at [1175, 514] on span at bounding box center [1153, 527] width 225 height 32
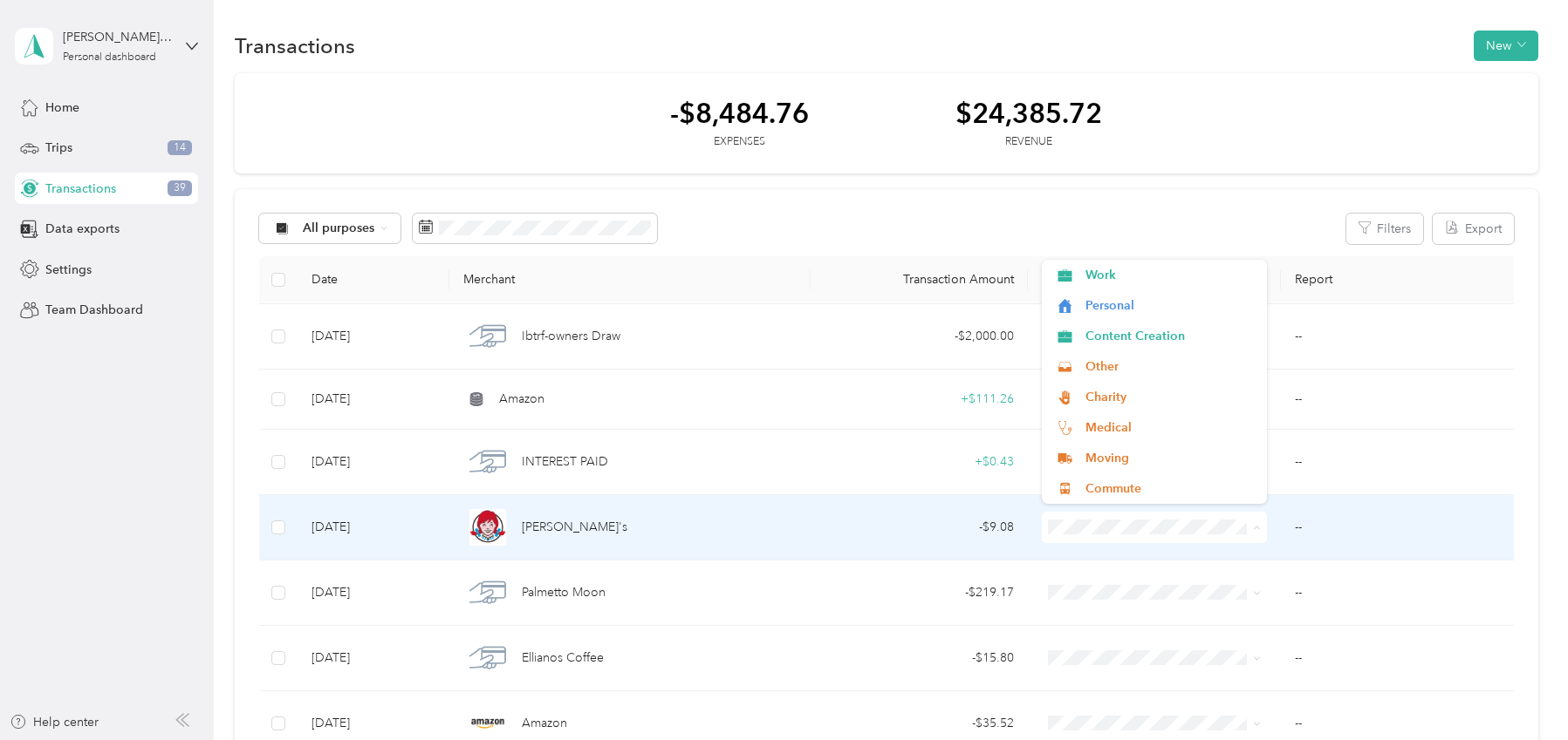
scroll to position [5, 0]
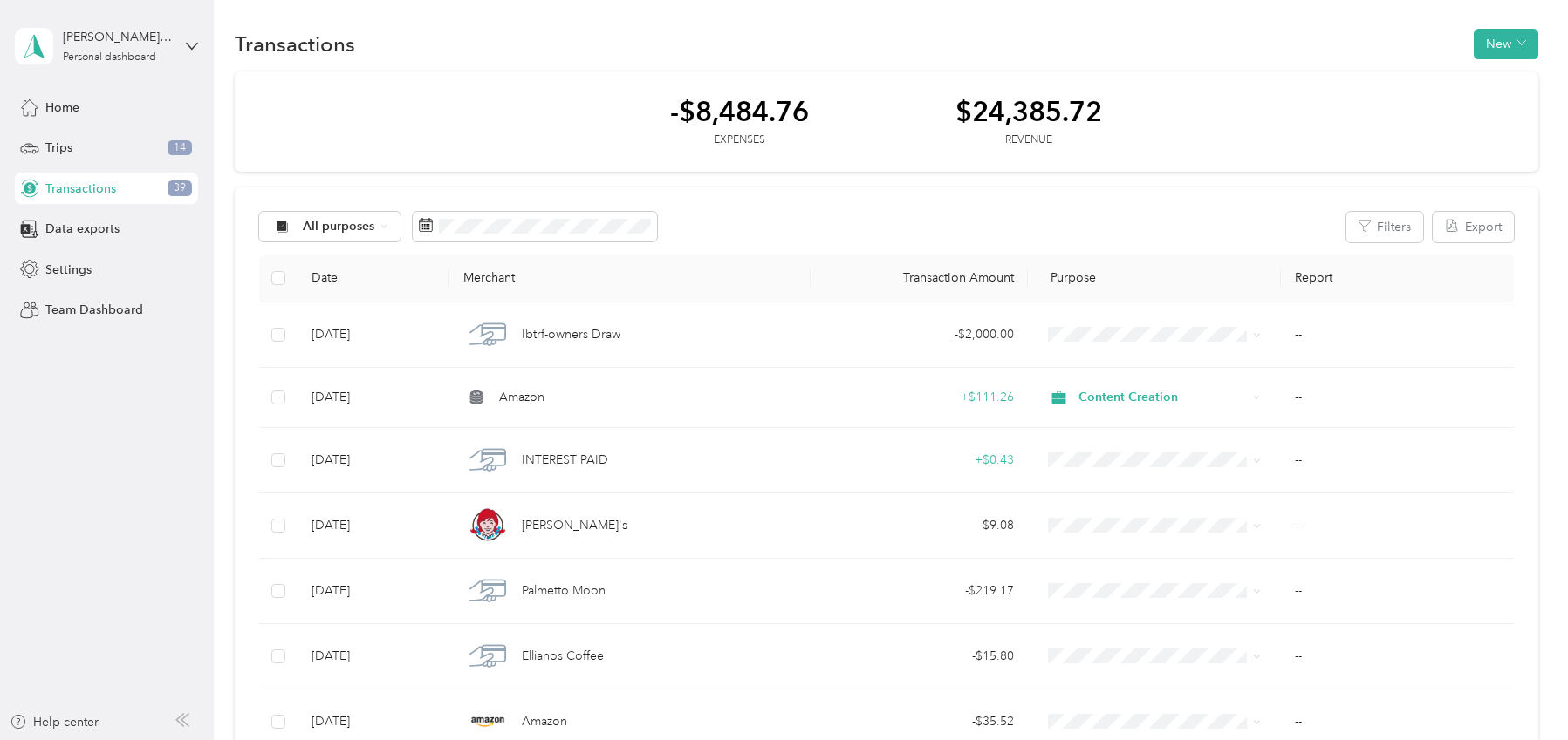
drag, startPoint x: 1142, startPoint y: 225, endPoint x: 1131, endPoint y: 263, distance: 39.6
click at [1142, 225] on div "All purposes Filters Export" at bounding box center [886, 227] width 1253 height 31
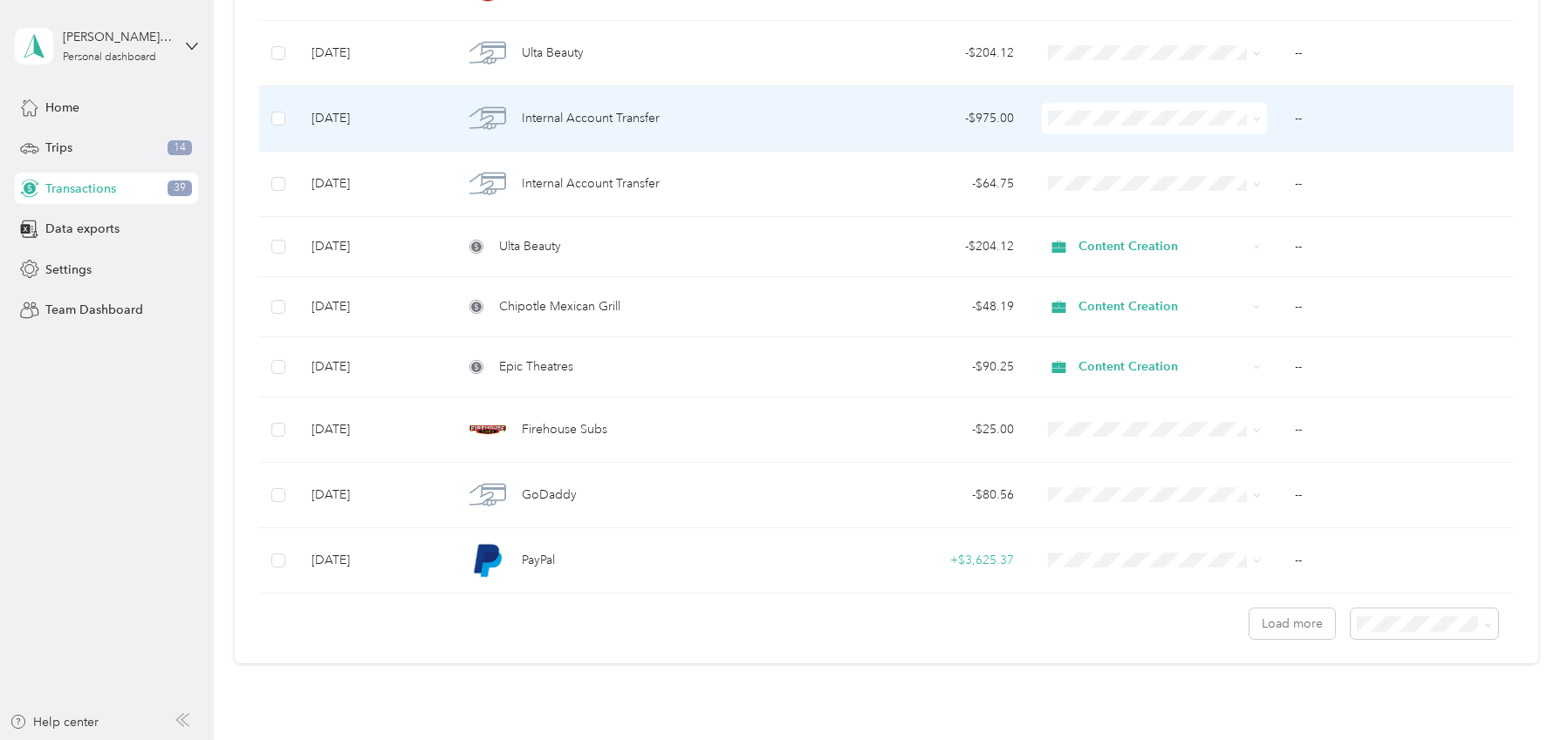
scroll to position [1319, 0]
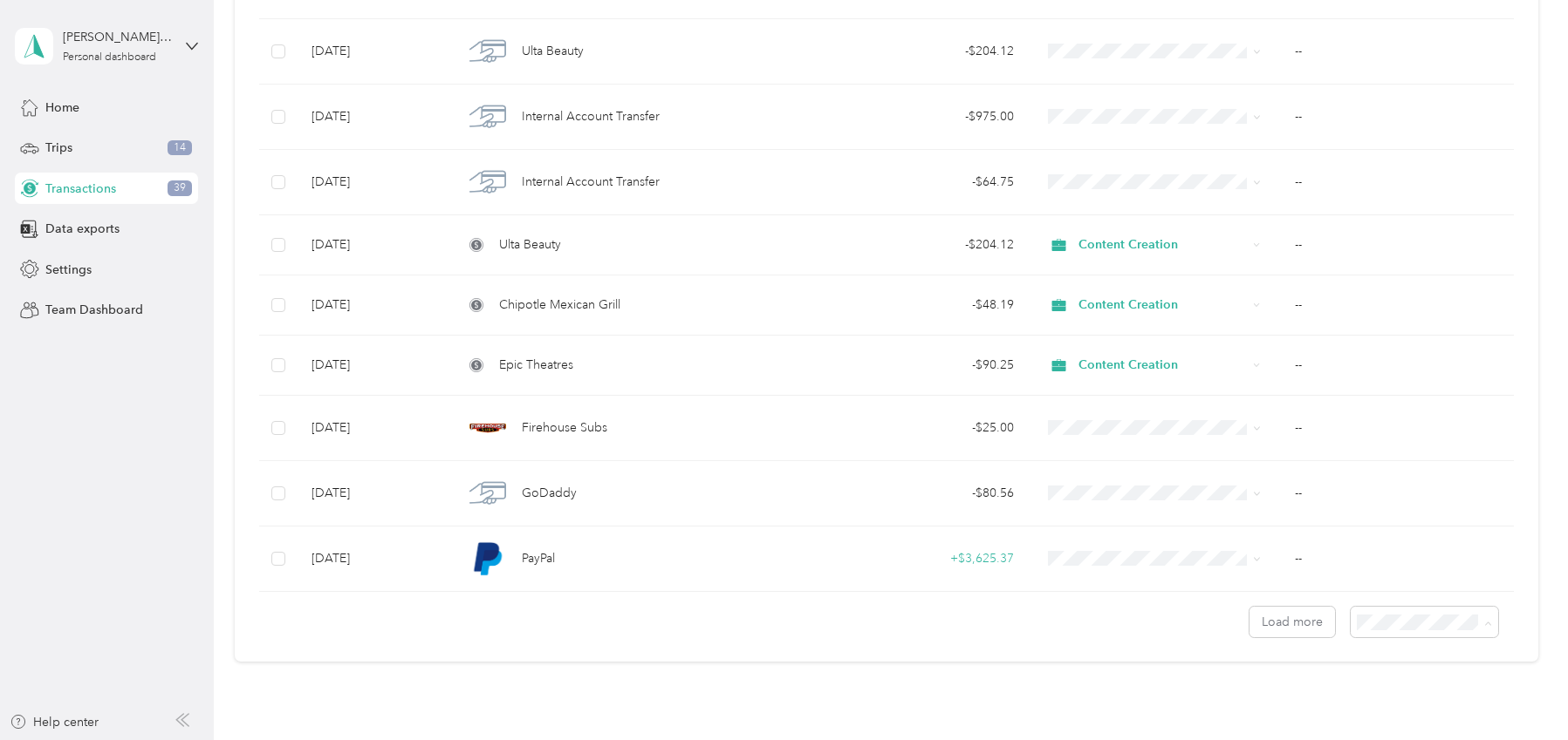
click at [1424, 705] on li "100 per load" at bounding box center [1433, 715] width 148 height 31
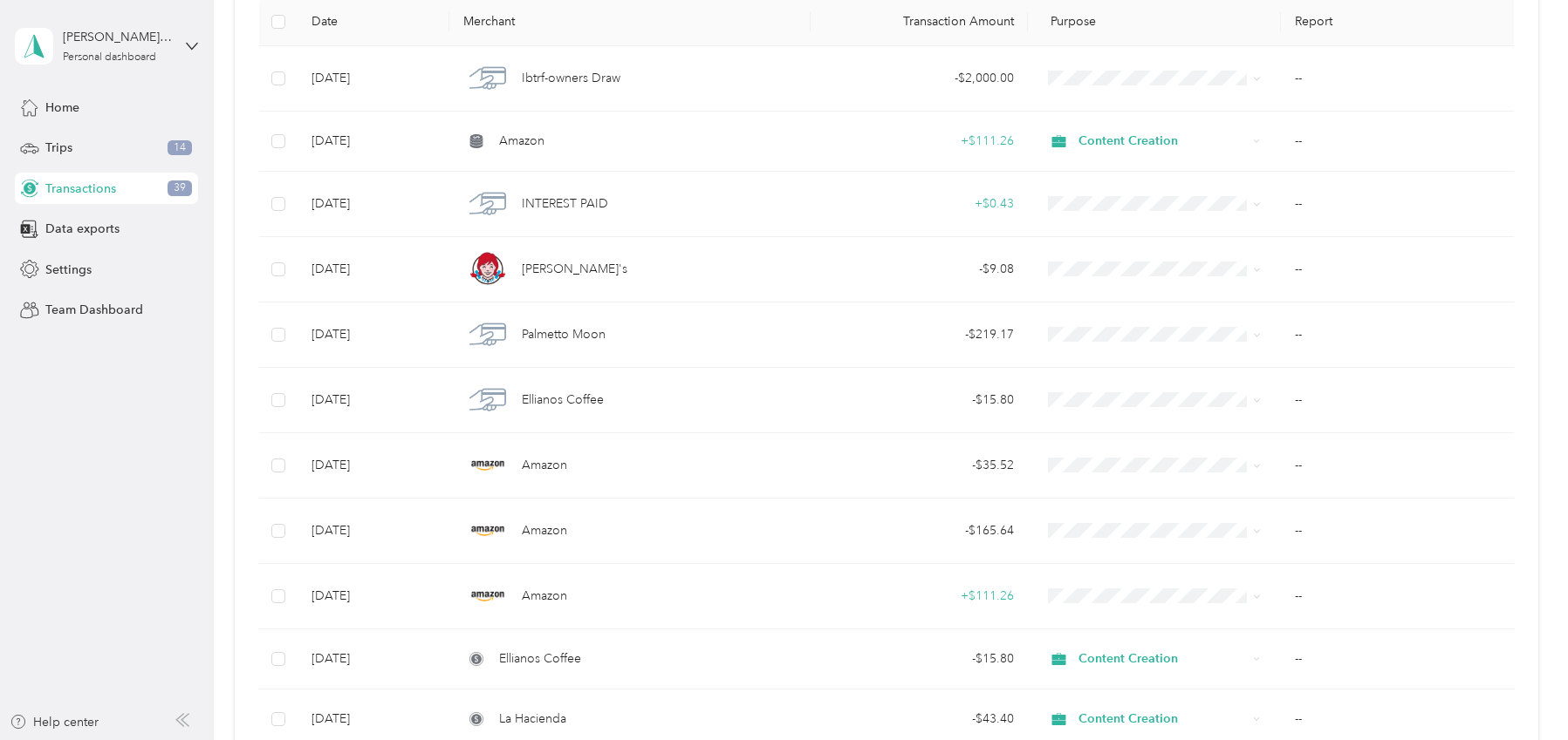
scroll to position [1319, 0]
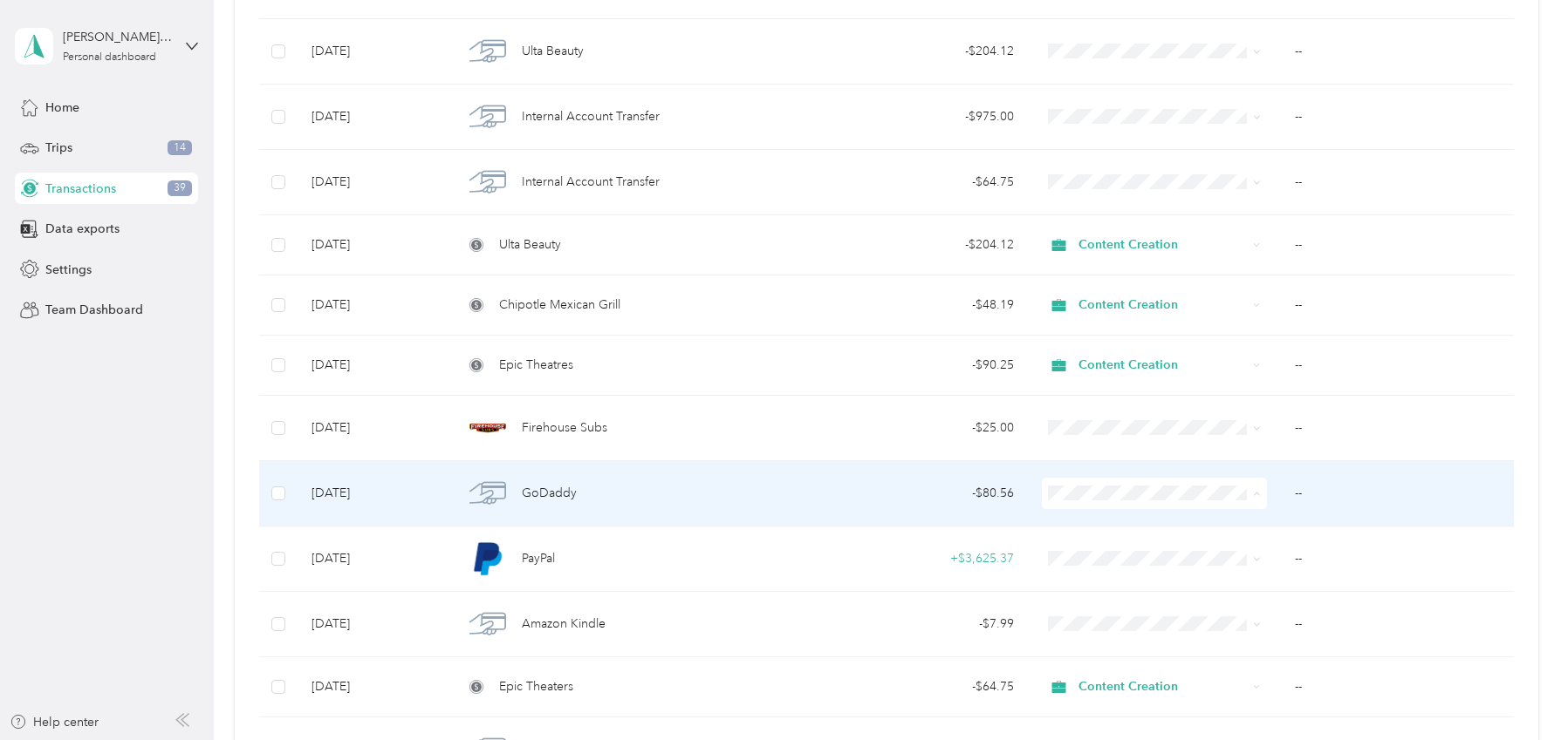
click at [1119, 245] on span "Work" at bounding box center [1170, 247] width 170 height 18
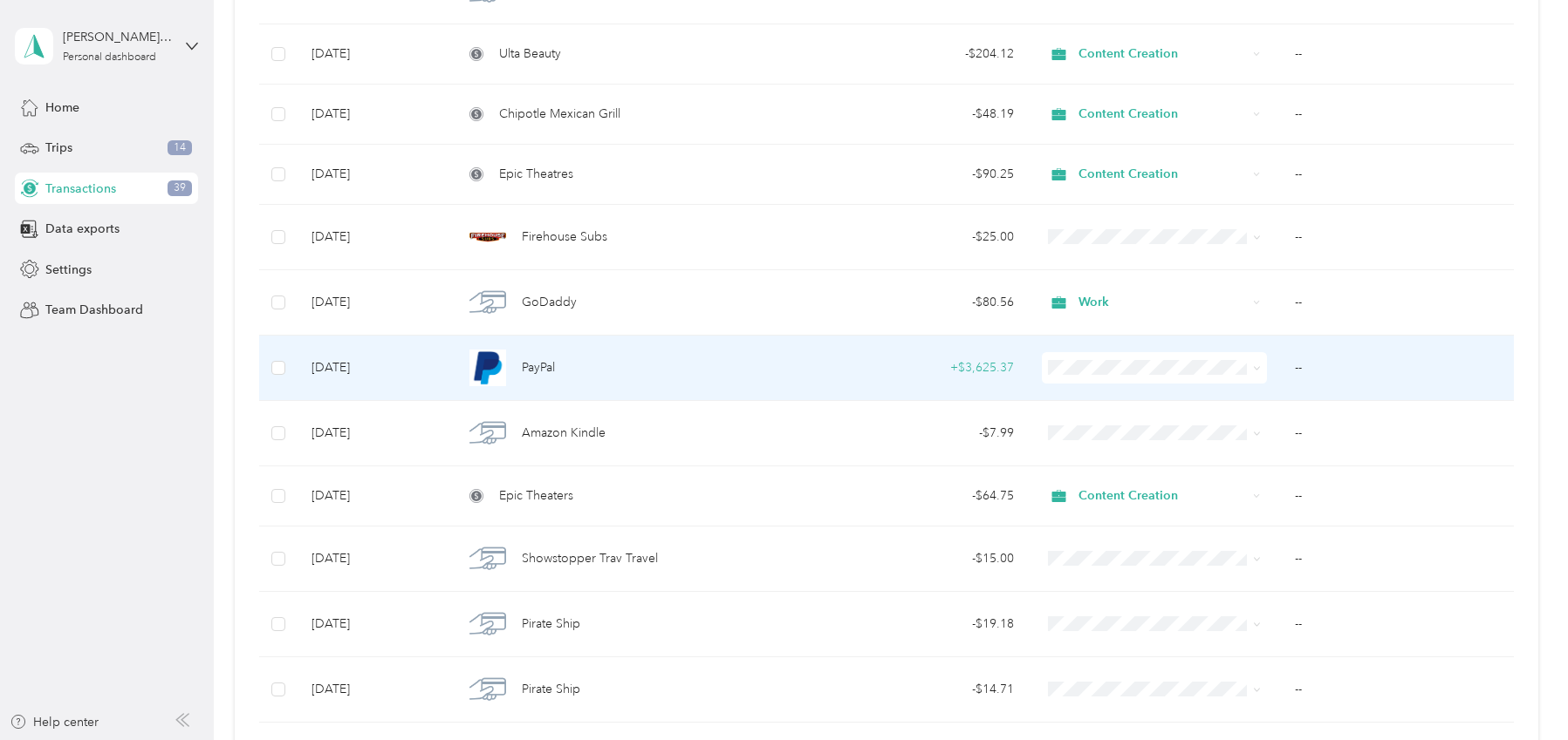
click at [1124, 460] on span "Content Creation" at bounding box center [1170, 461] width 170 height 18
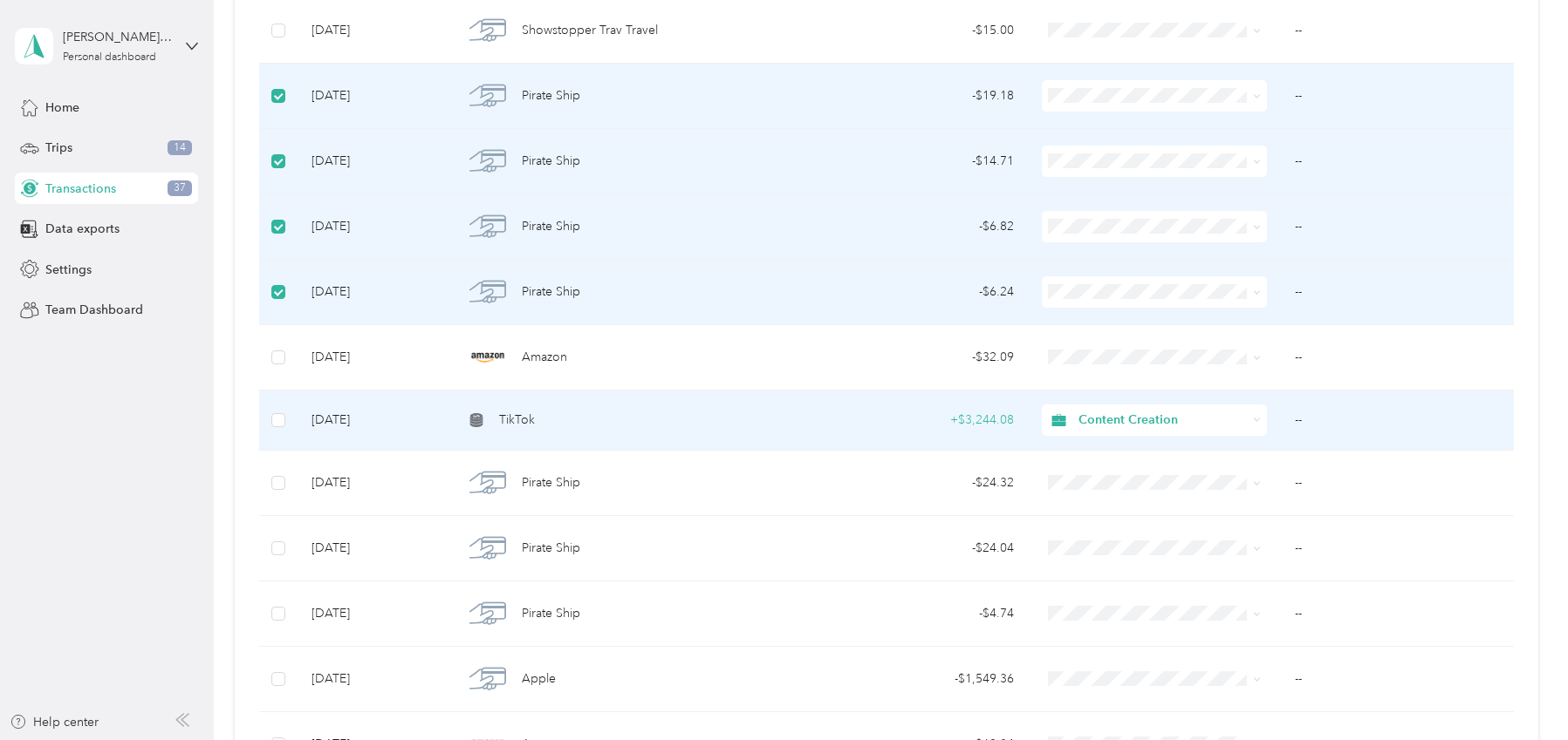
scroll to position [2265, 0]
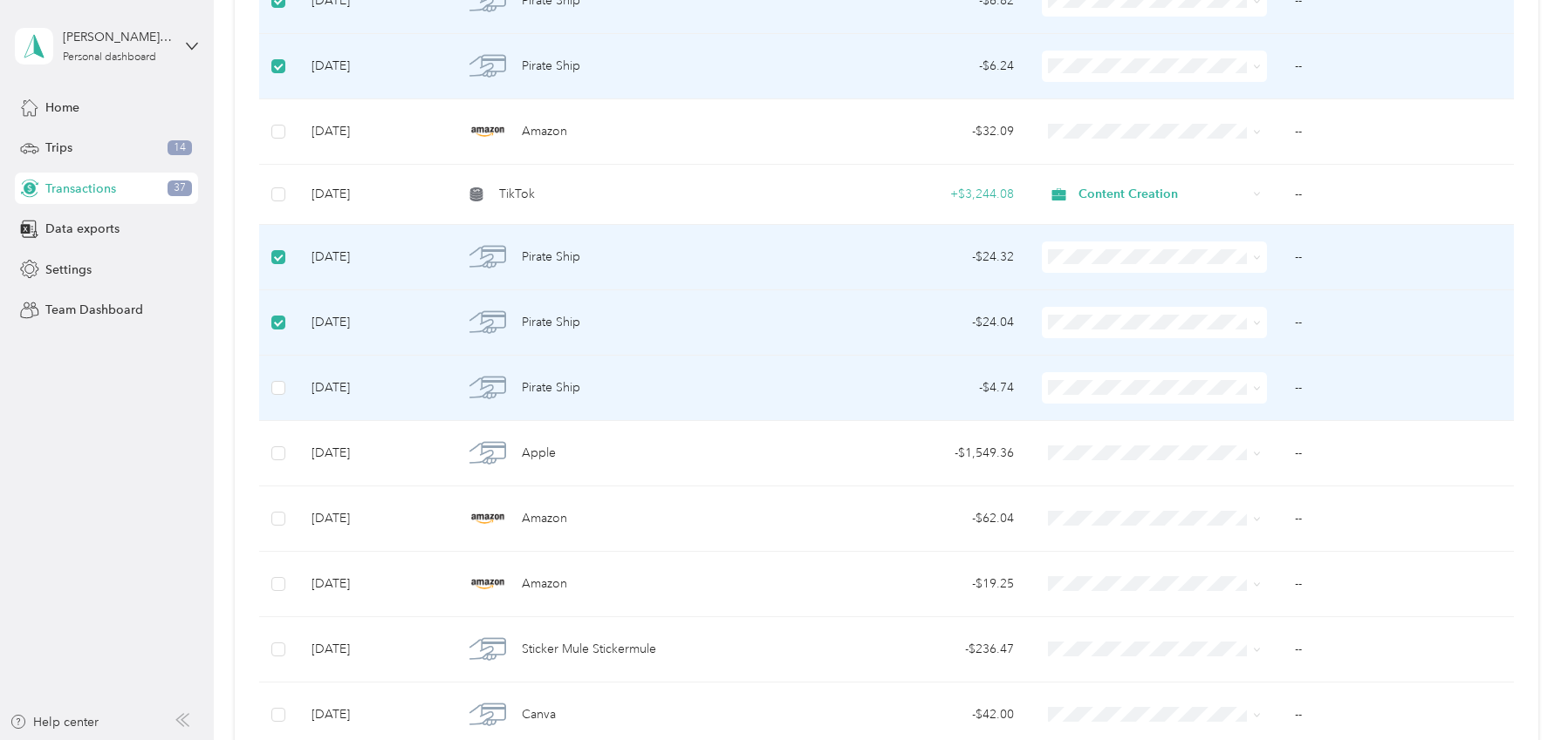
click at [286, 388] on td at bounding box center [278, 388] width 38 height 65
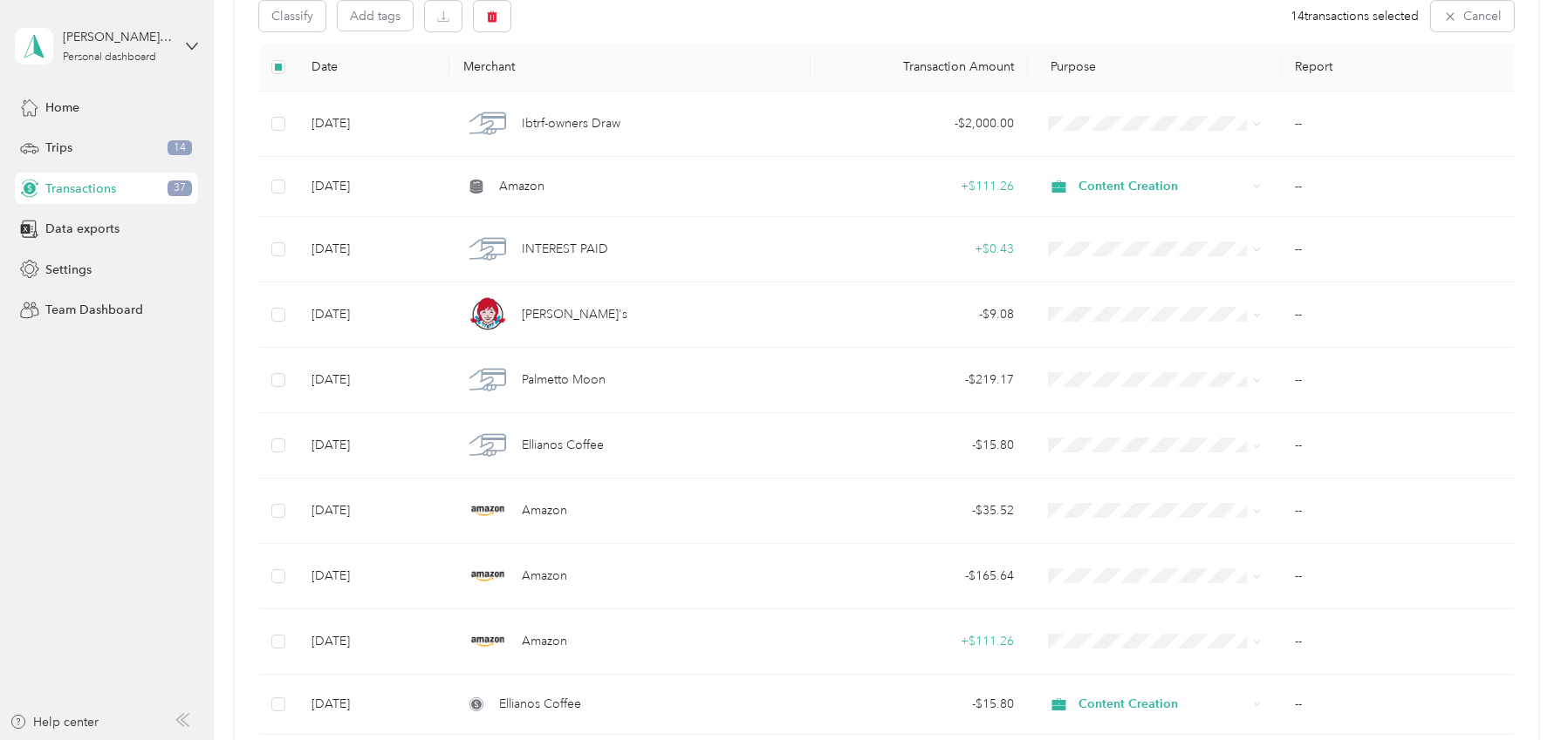
scroll to position [0, 0]
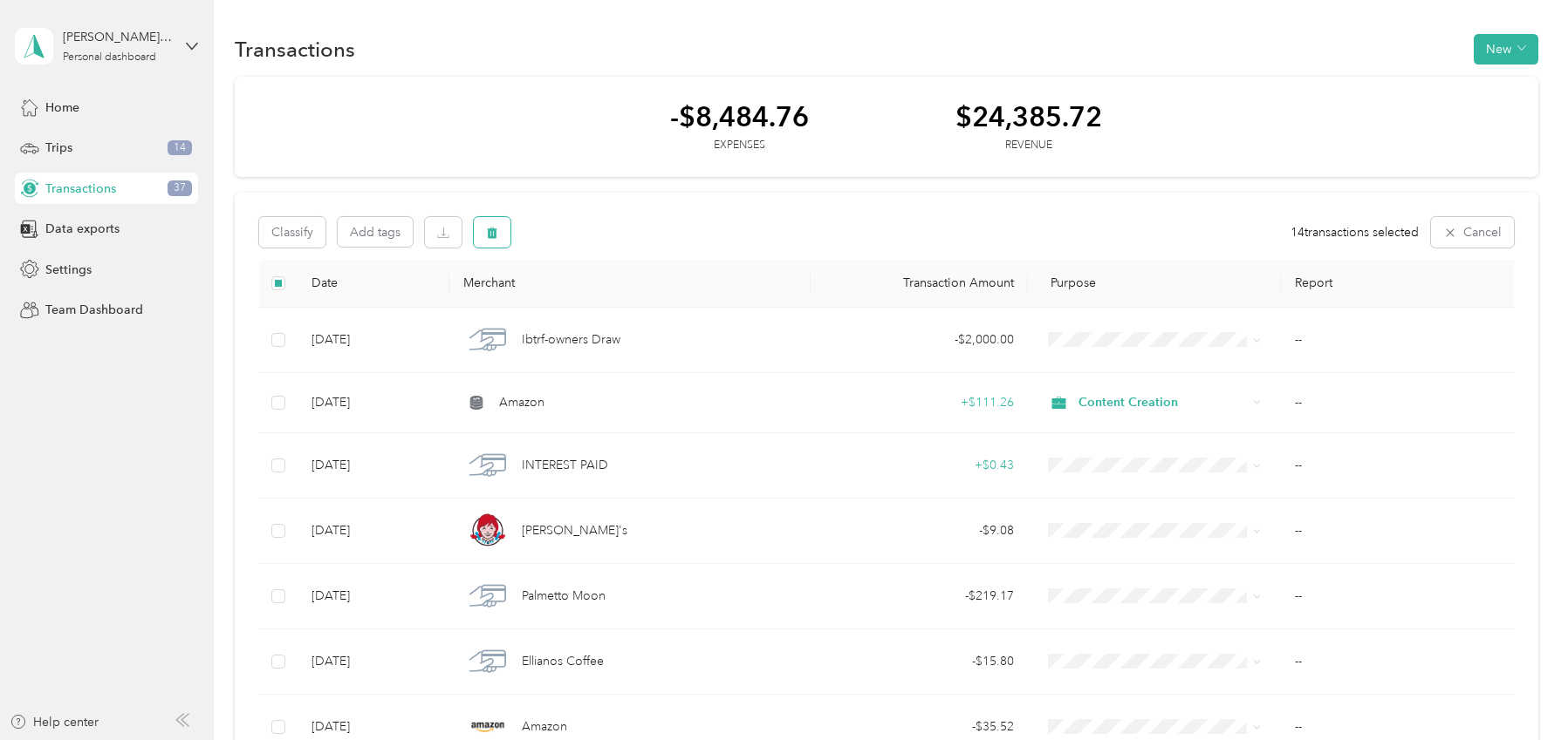
click at [498, 234] on button "button" at bounding box center [492, 233] width 36 height 31
click at [636, 303] on button "Yes" at bounding box center [645, 305] width 34 height 28
click at [117, 148] on div "Trips 14" at bounding box center [106, 148] width 183 height 32
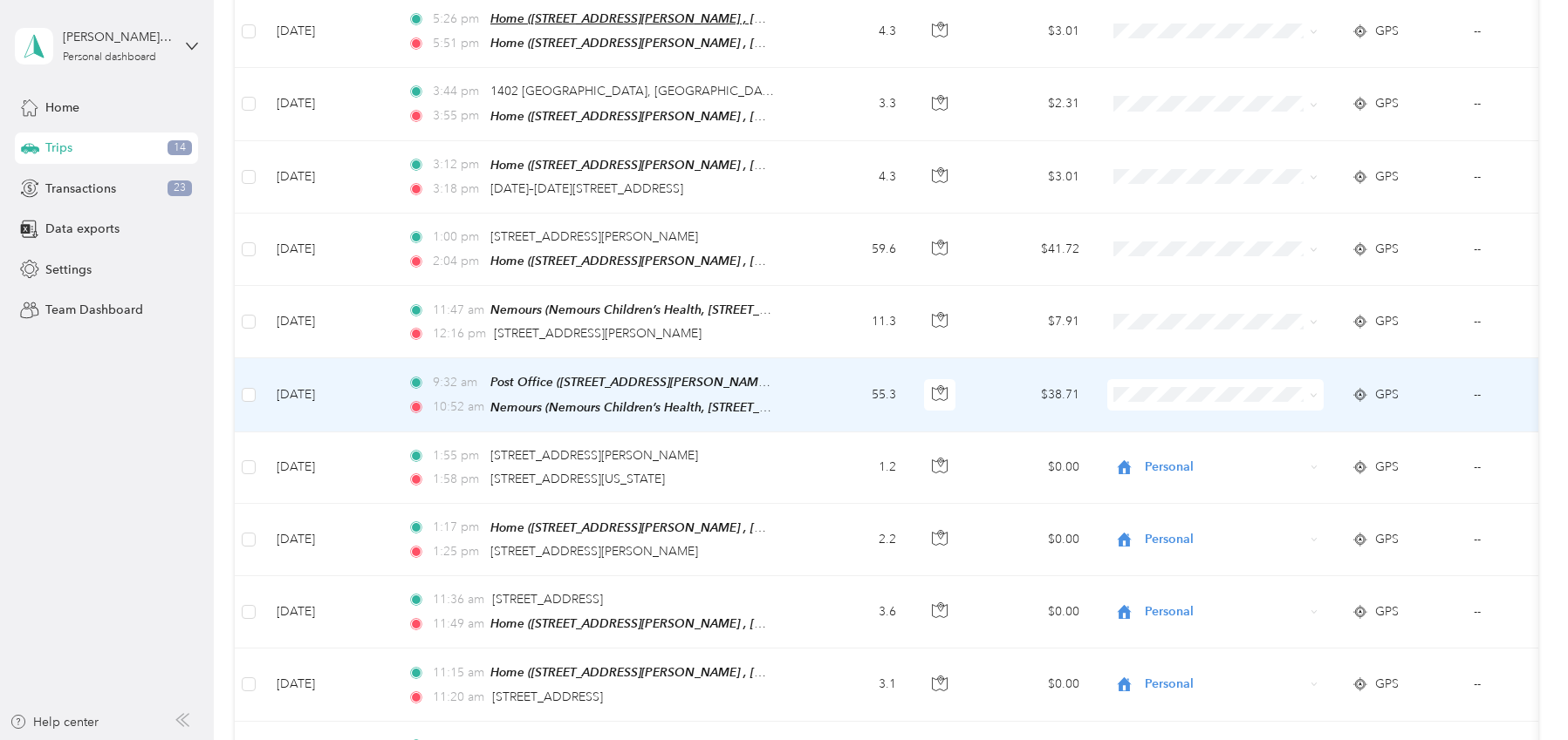
scroll to position [1611, 0]
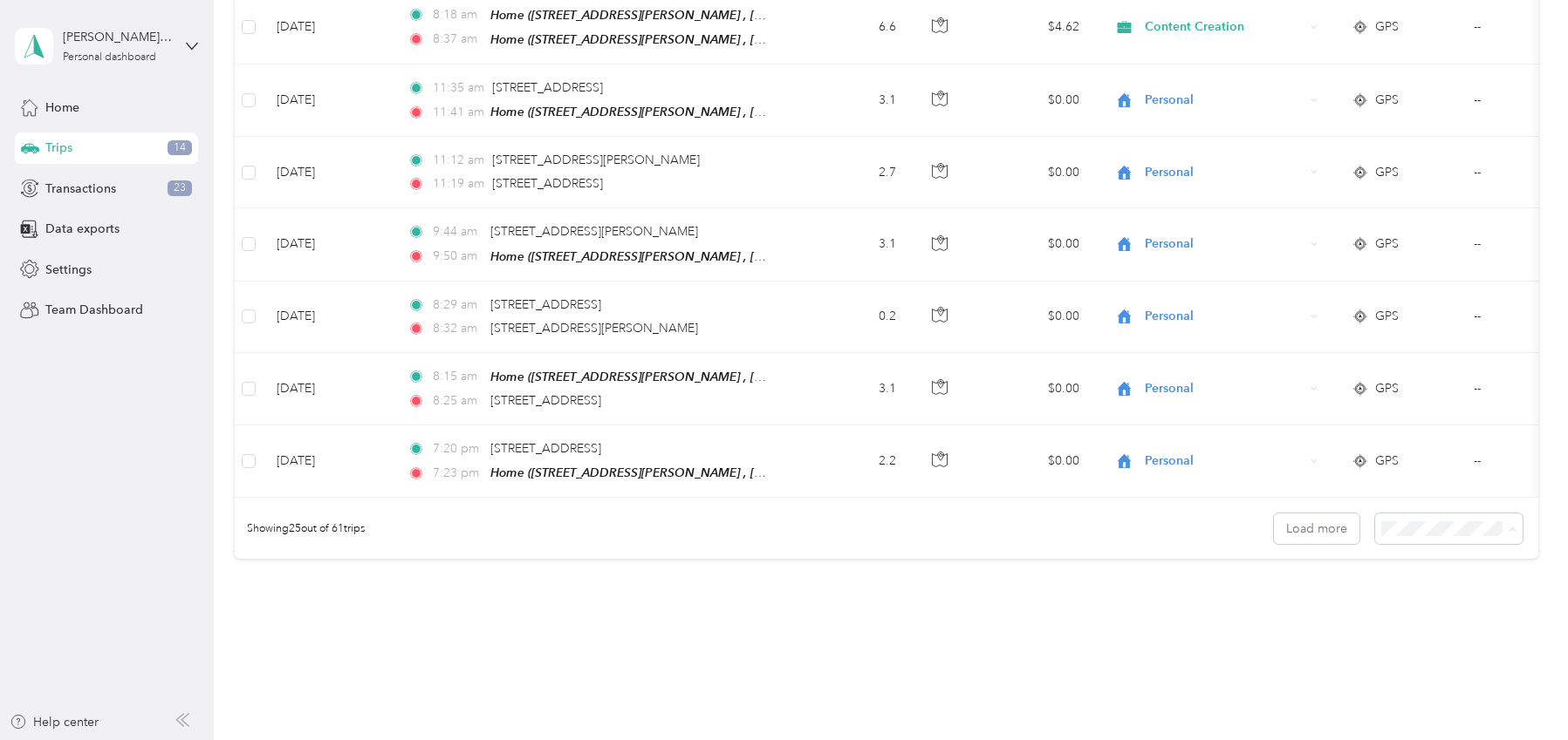
click at [1454, 615] on li "100 per load" at bounding box center [1457, 611] width 148 height 31
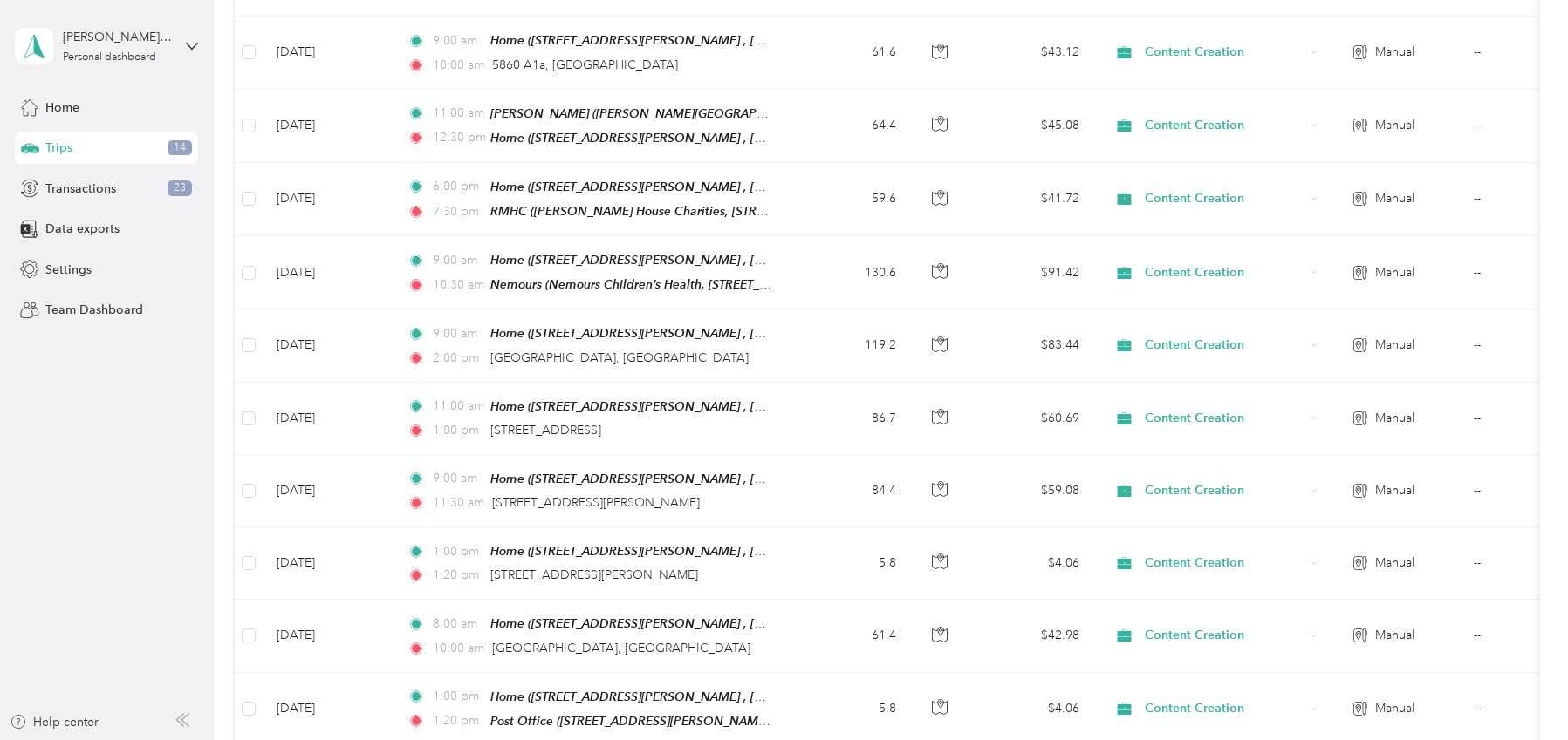
scroll to position [4261, 0]
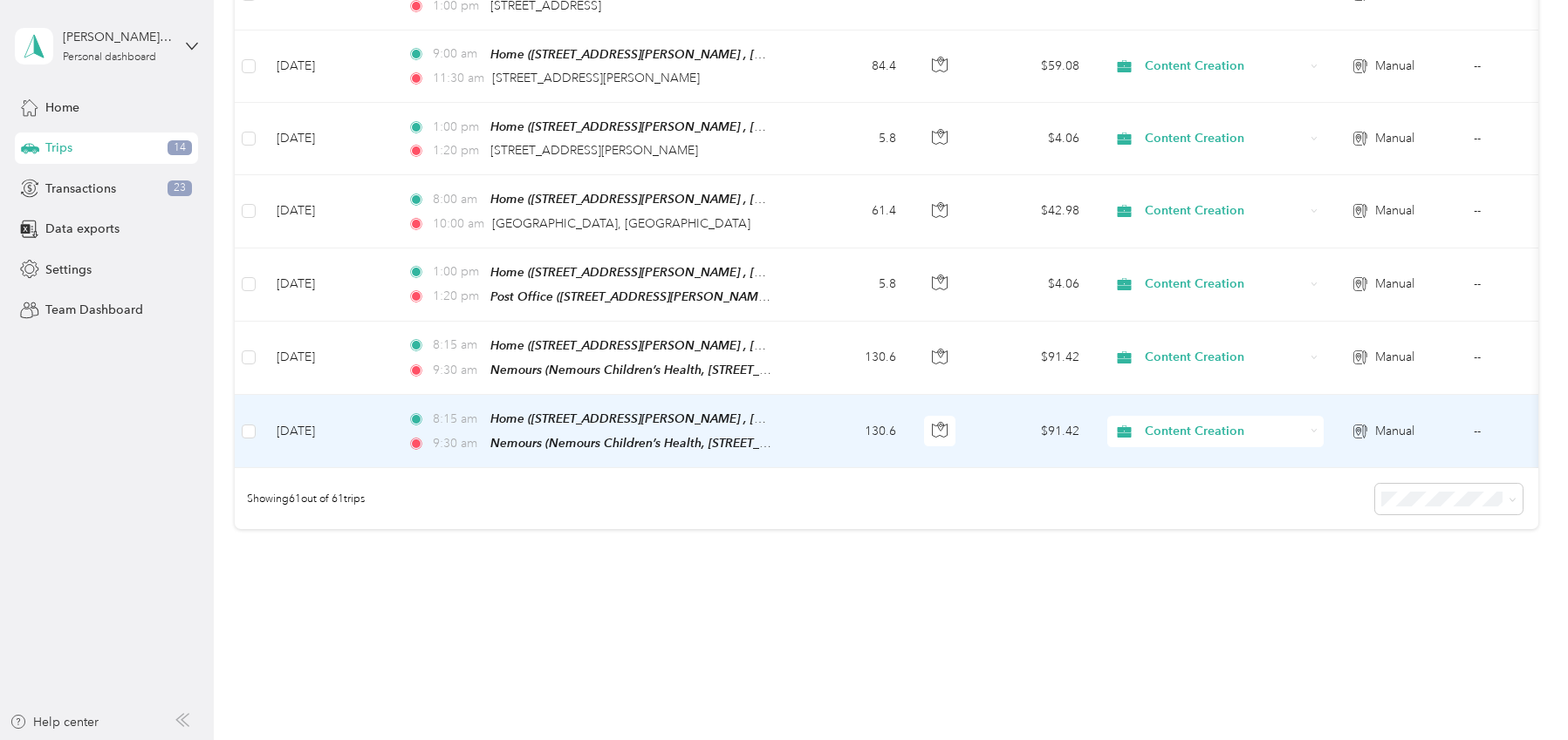
click at [1282, 422] on span "Content Creation" at bounding box center [1225, 431] width 160 height 19
click at [1181, 594] on li "Medical" at bounding box center [1215, 586] width 216 height 31
click at [1238, 422] on span "Medical" at bounding box center [1225, 431] width 160 height 19
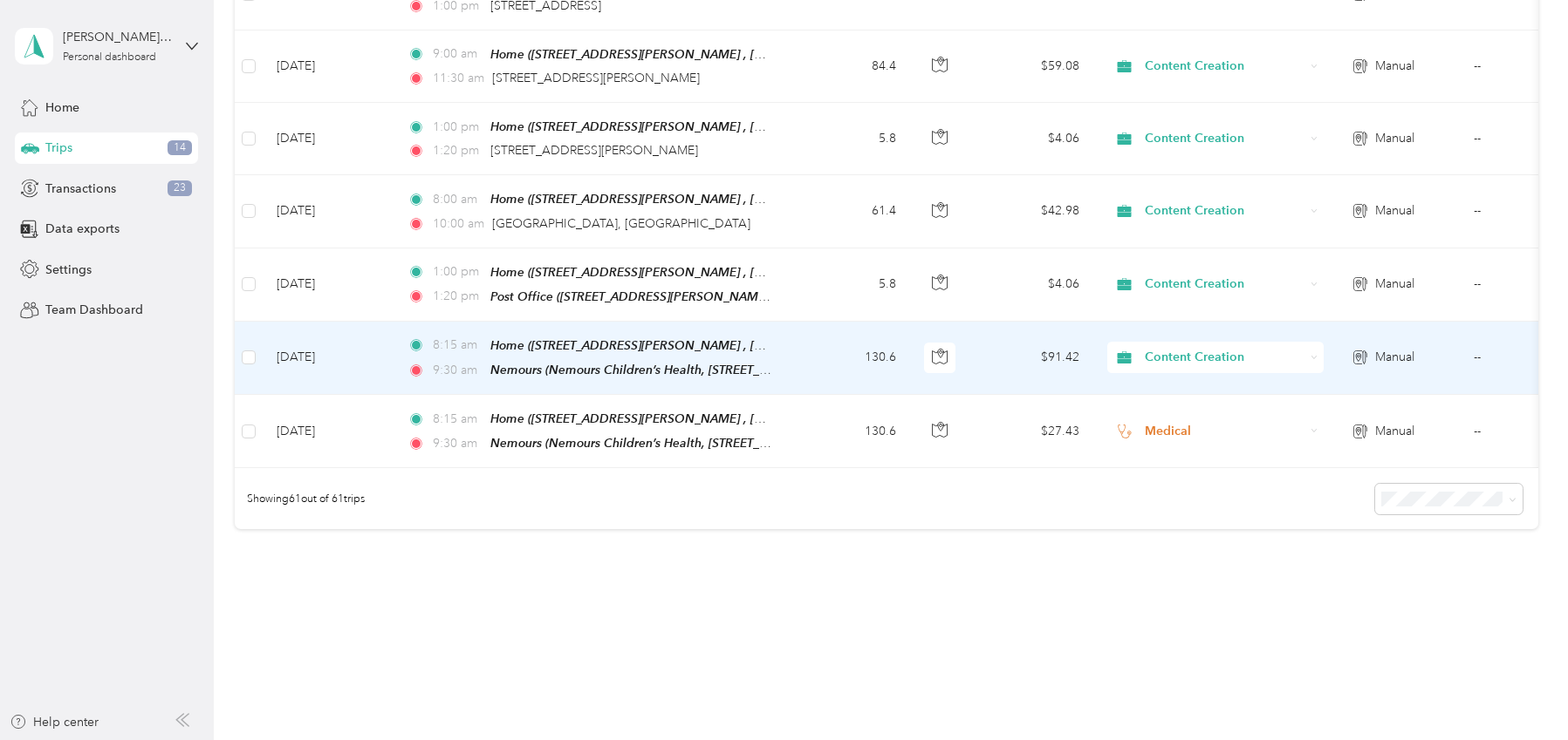
click at [1231, 348] on span "Content Creation" at bounding box center [1225, 357] width 160 height 19
click at [1187, 514] on span "Medical" at bounding box center [1231, 514] width 161 height 18
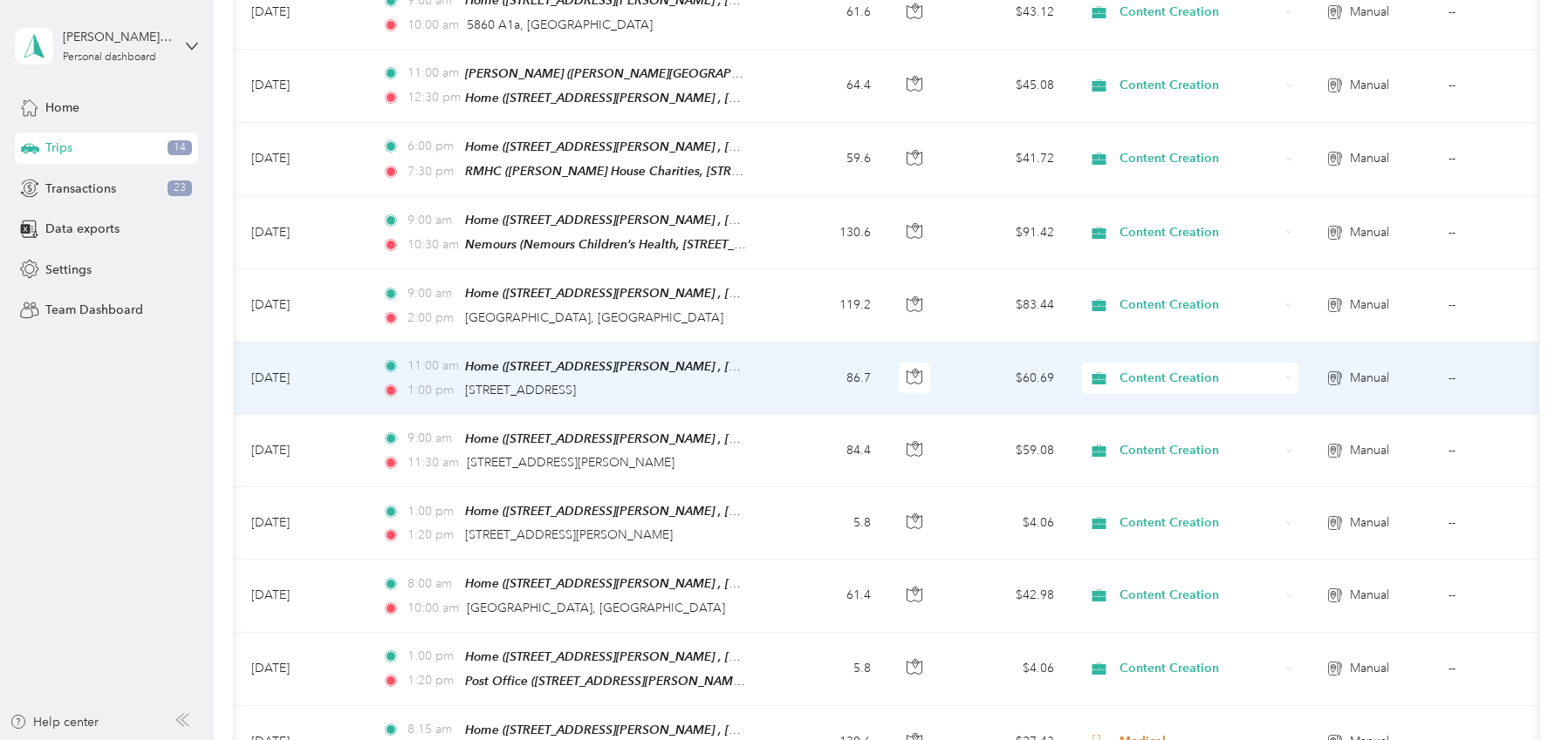
scroll to position [3819, 0]
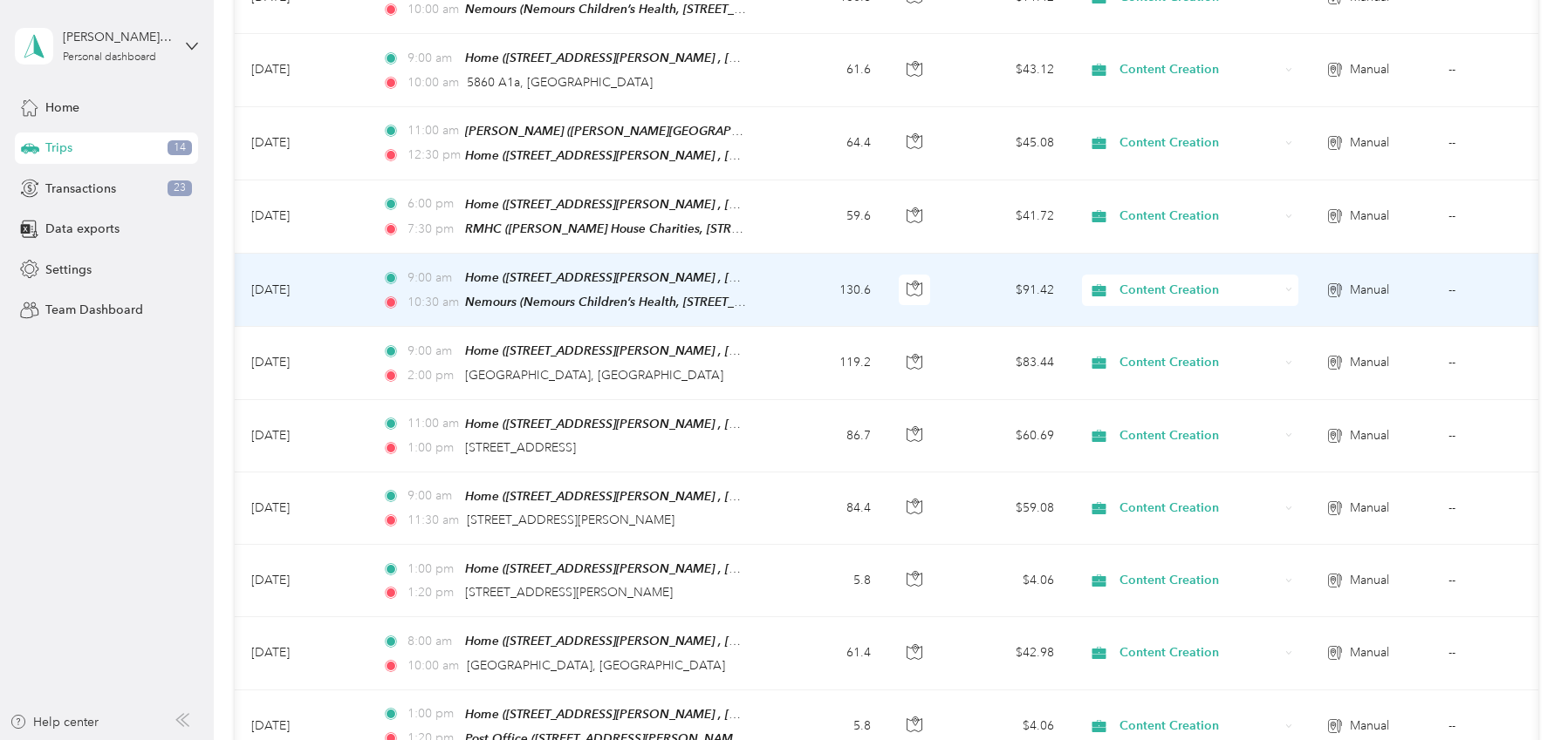
click at [1119, 281] on span "Content Creation" at bounding box center [1182, 290] width 190 height 19
click at [1197, 446] on span "Medical" at bounding box center [1205, 450] width 161 height 18
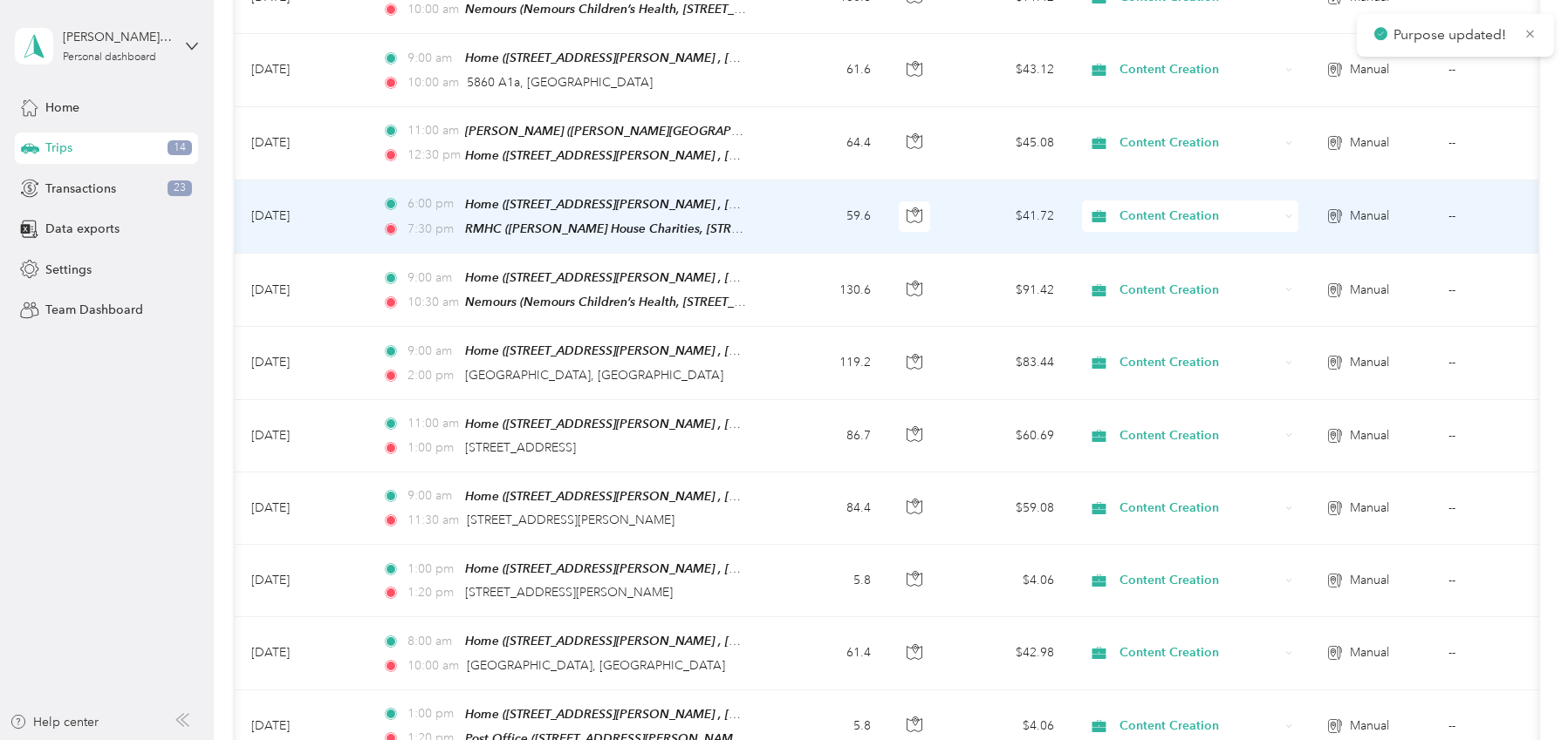
click at [1188, 206] on span "Content Creation" at bounding box center [1200, 215] width 160 height 19
click at [1178, 374] on span "Medical" at bounding box center [1205, 377] width 161 height 18
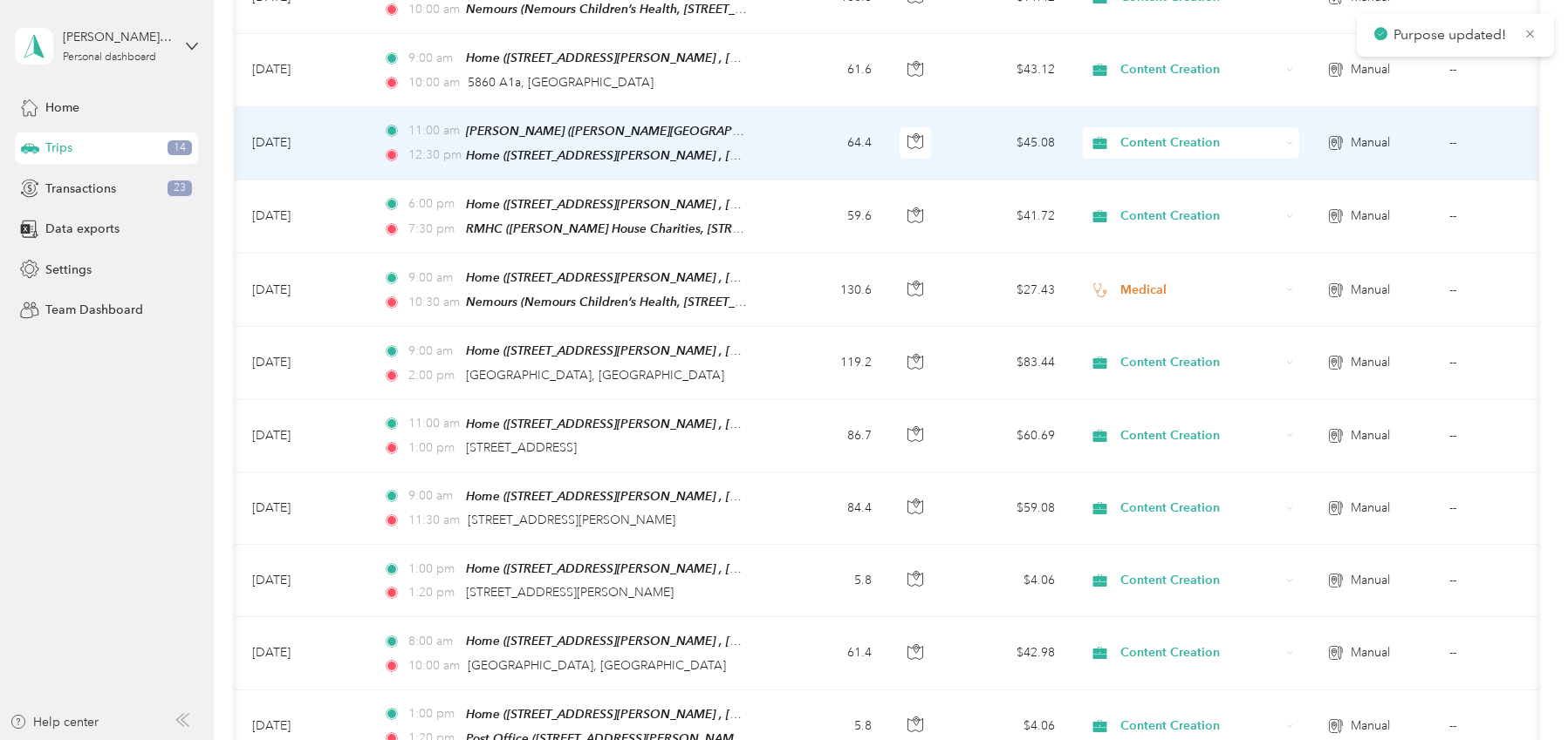
click at [1147, 134] on span "Content Creation" at bounding box center [1201, 143] width 160 height 19
click at [1157, 310] on li "Medical" at bounding box center [1191, 305] width 216 height 31
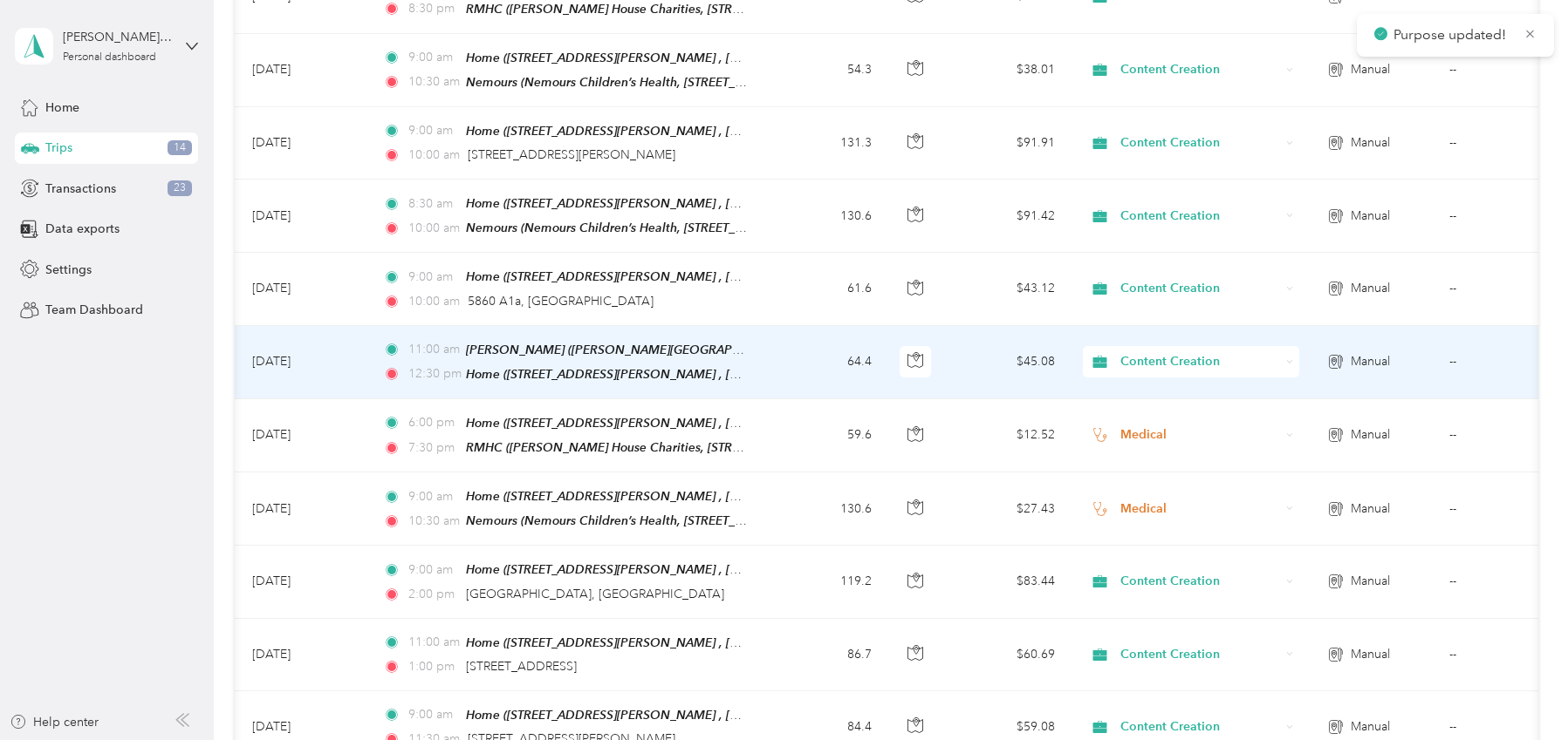
scroll to position [3567, 0]
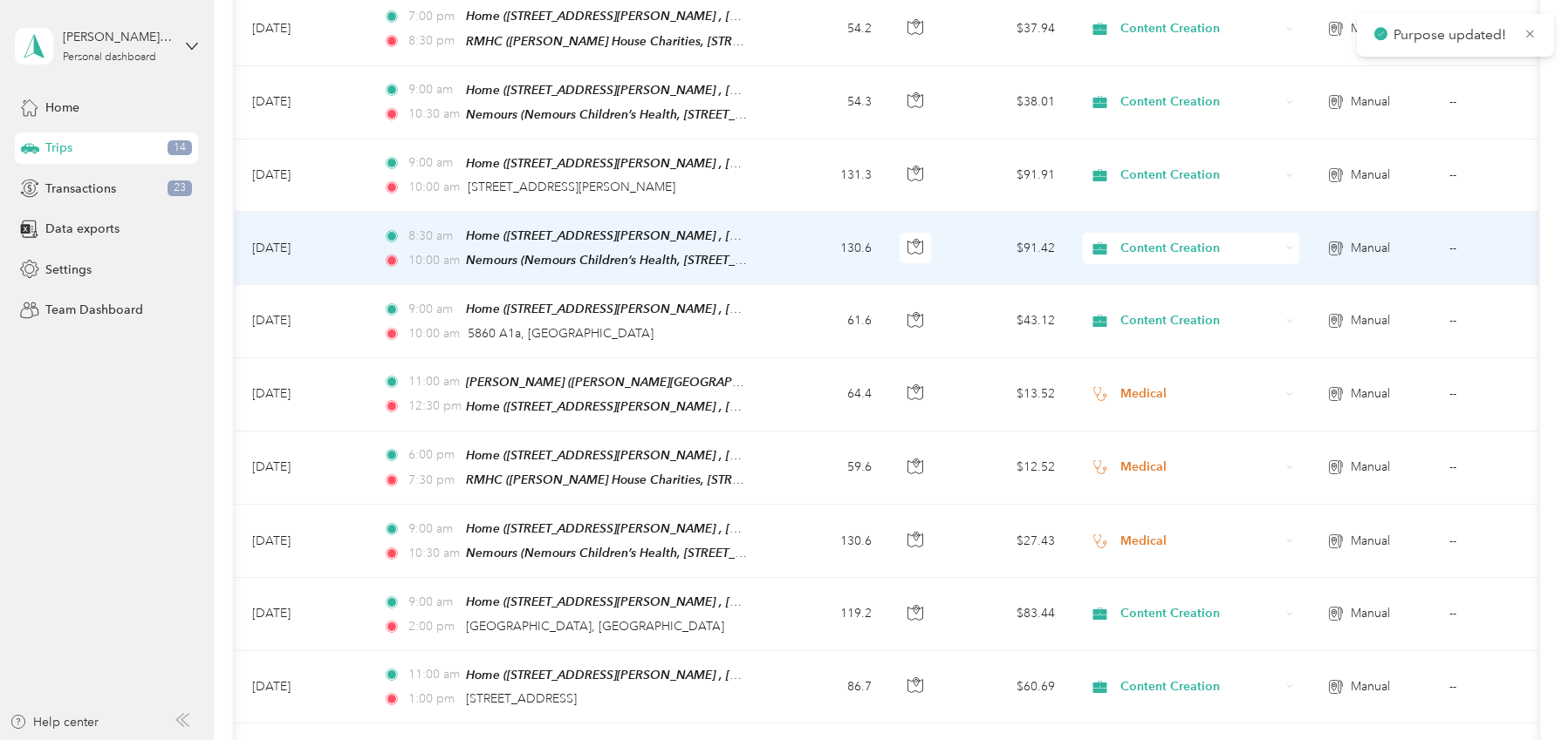
click at [1159, 239] on span "Content Creation" at bounding box center [1201, 248] width 160 height 19
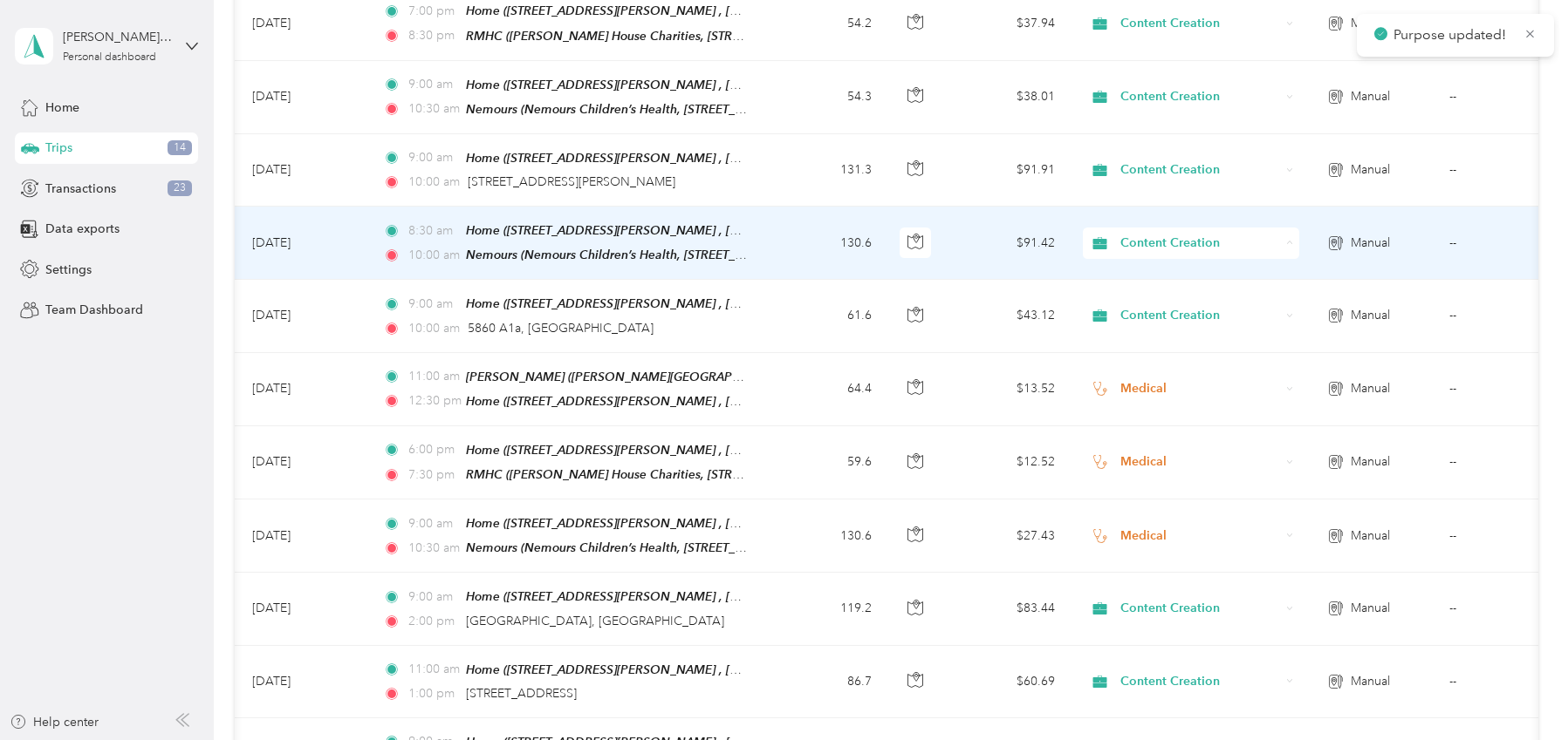
scroll to position [3565, 0]
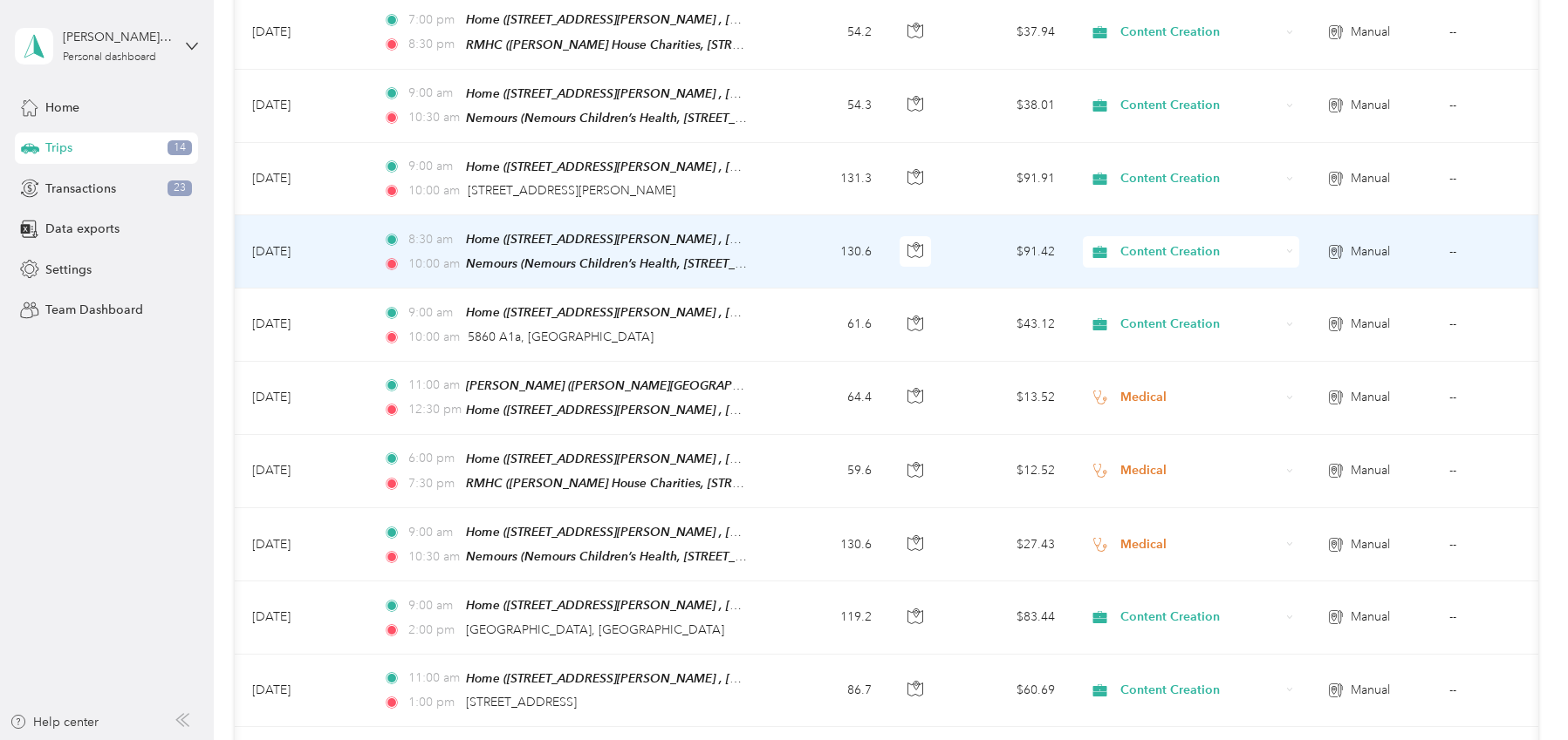
click at [1155, 417] on span "Medical" at bounding box center [1206, 411] width 161 height 18
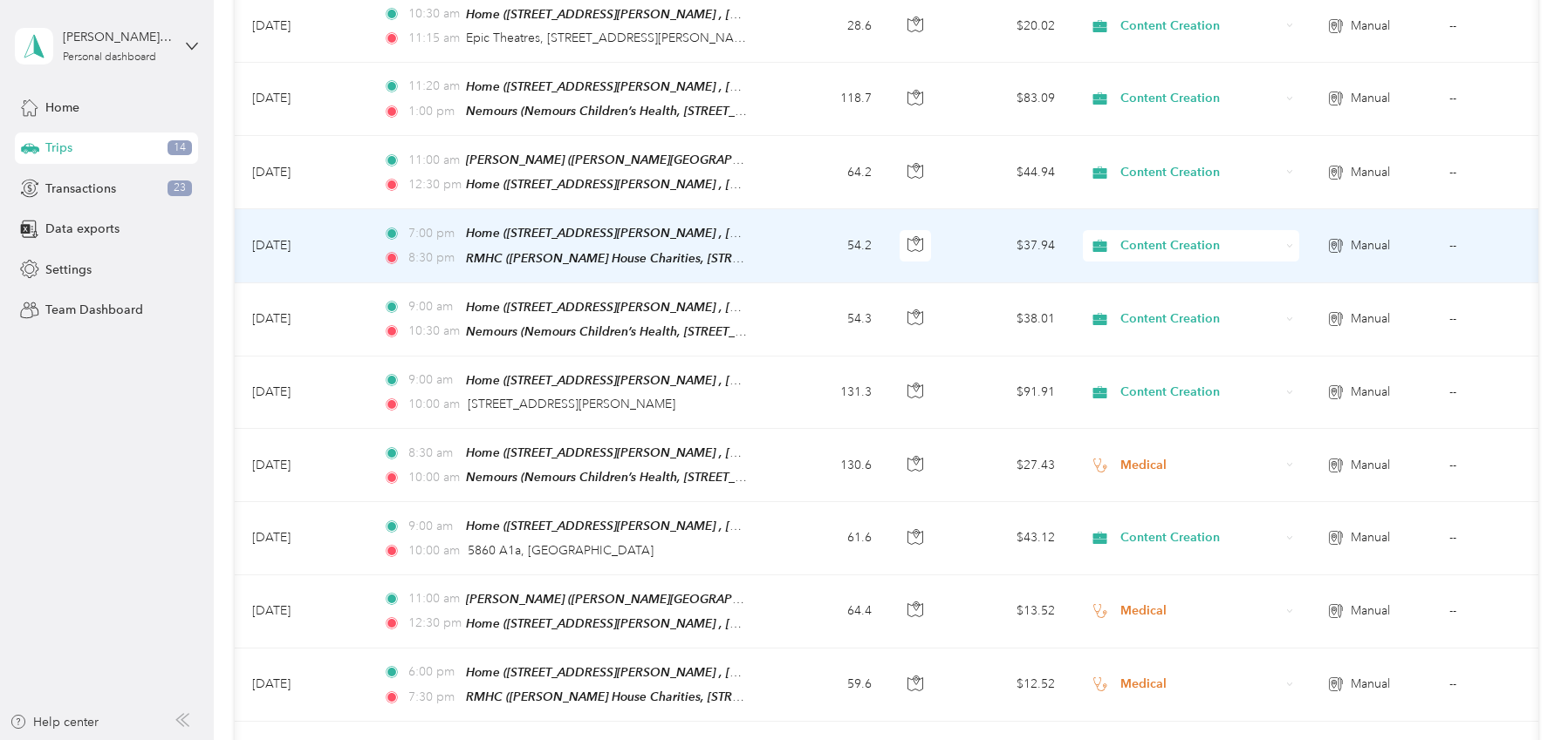
scroll to position [3349, 0]
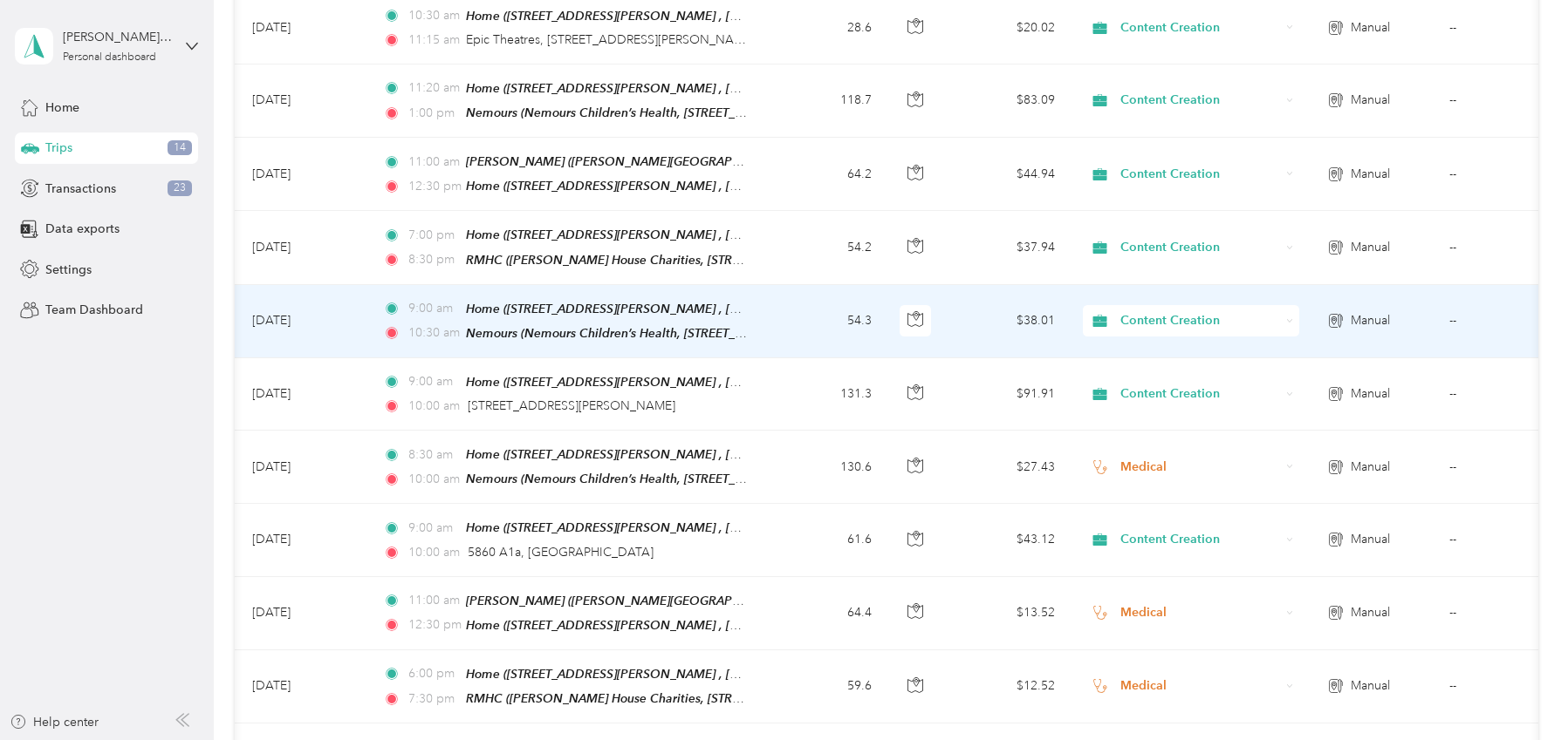
click at [1188, 311] on span "Content Creation" at bounding box center [1201, 320] width 160 height 19
click at [1179, 489] on span "Medical" at bounding box center [1206, 485] width 161 height 18
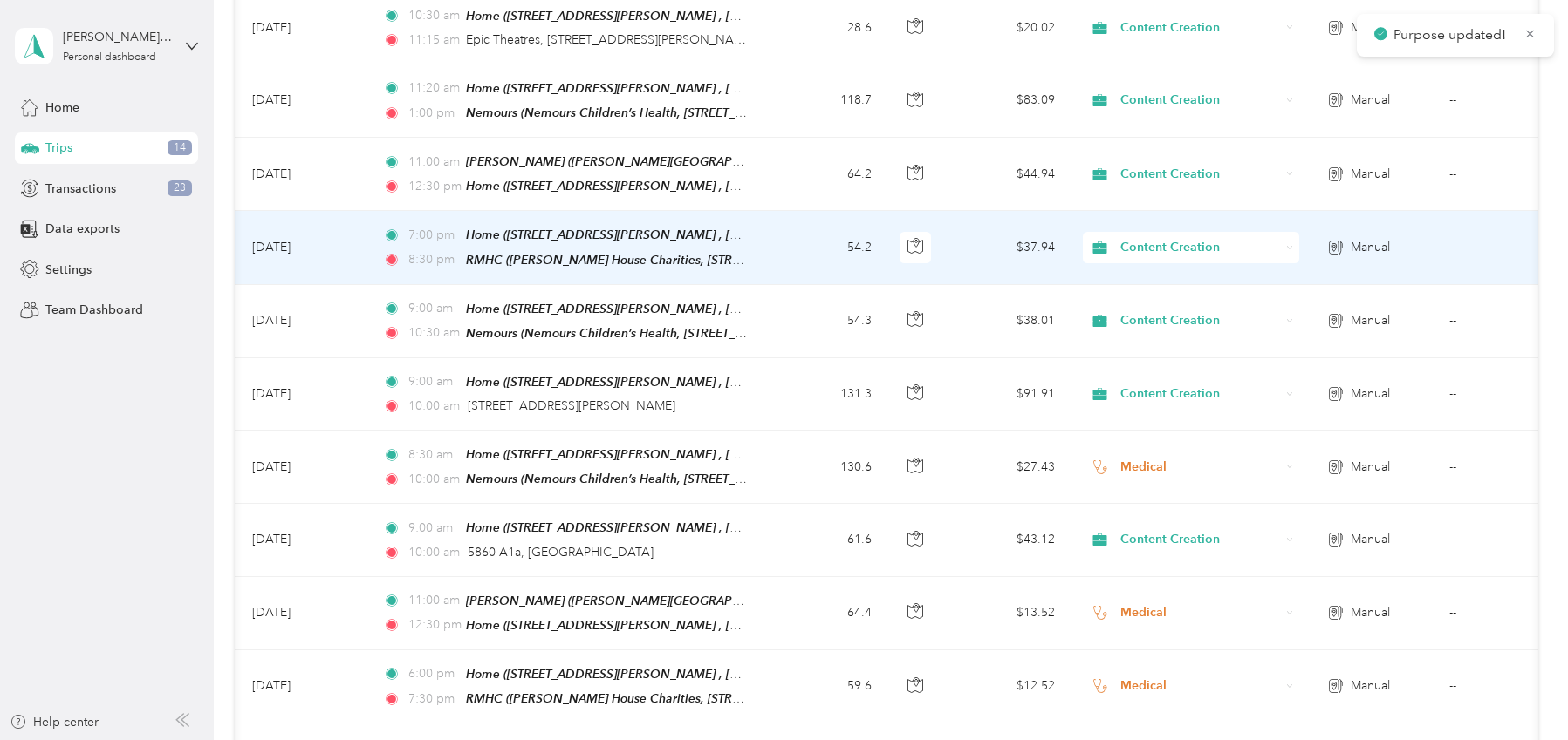
click at [1162, 238] on div "Content Creation" at bounding box center [1191, 247] width 216 height 32
click at [1173, 414] on span "Medical" at bounding box center [1206, 413] width 161 height 18
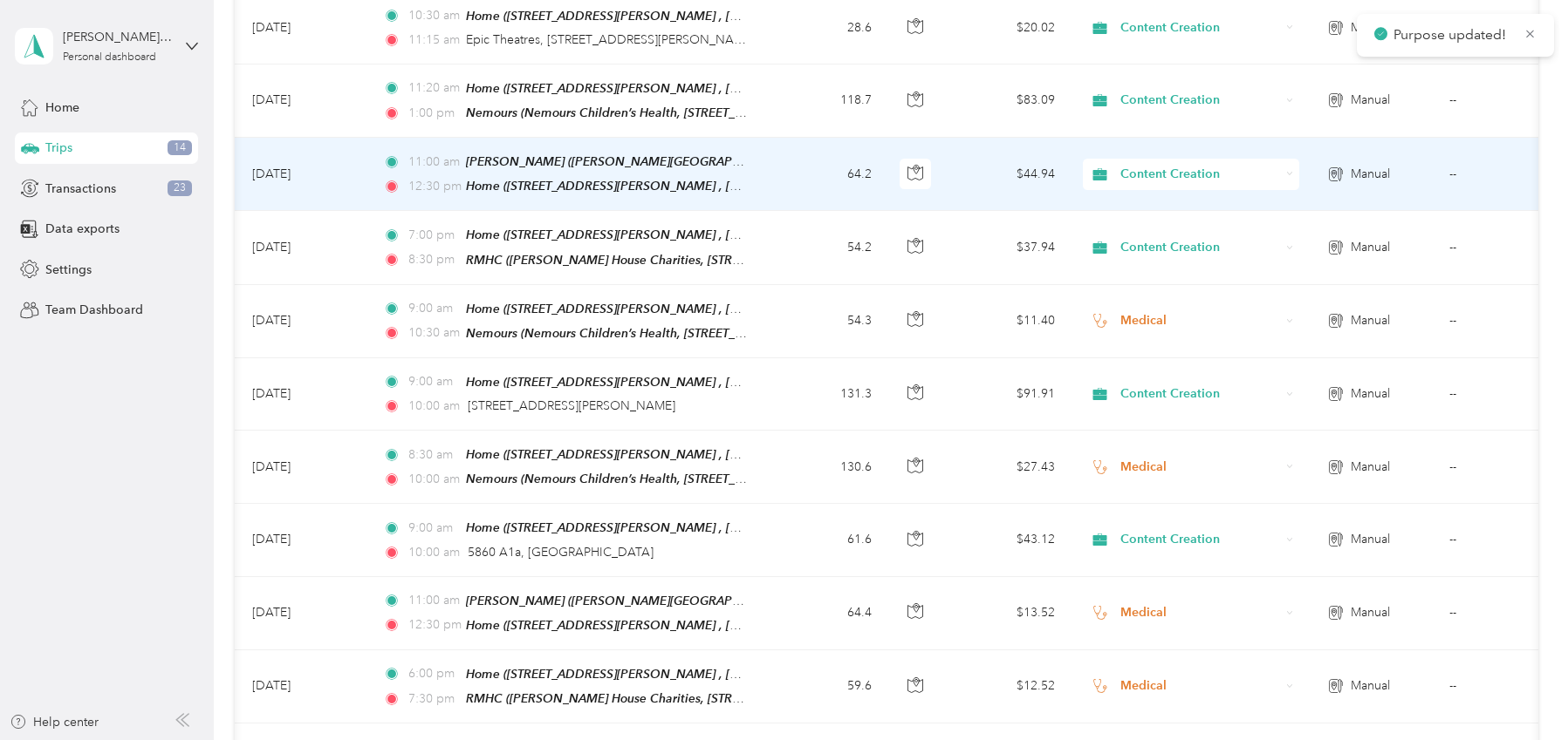
click at [1162, 165] on span "Content Creation" at bounding box center [1201, 174] width 160 height 19
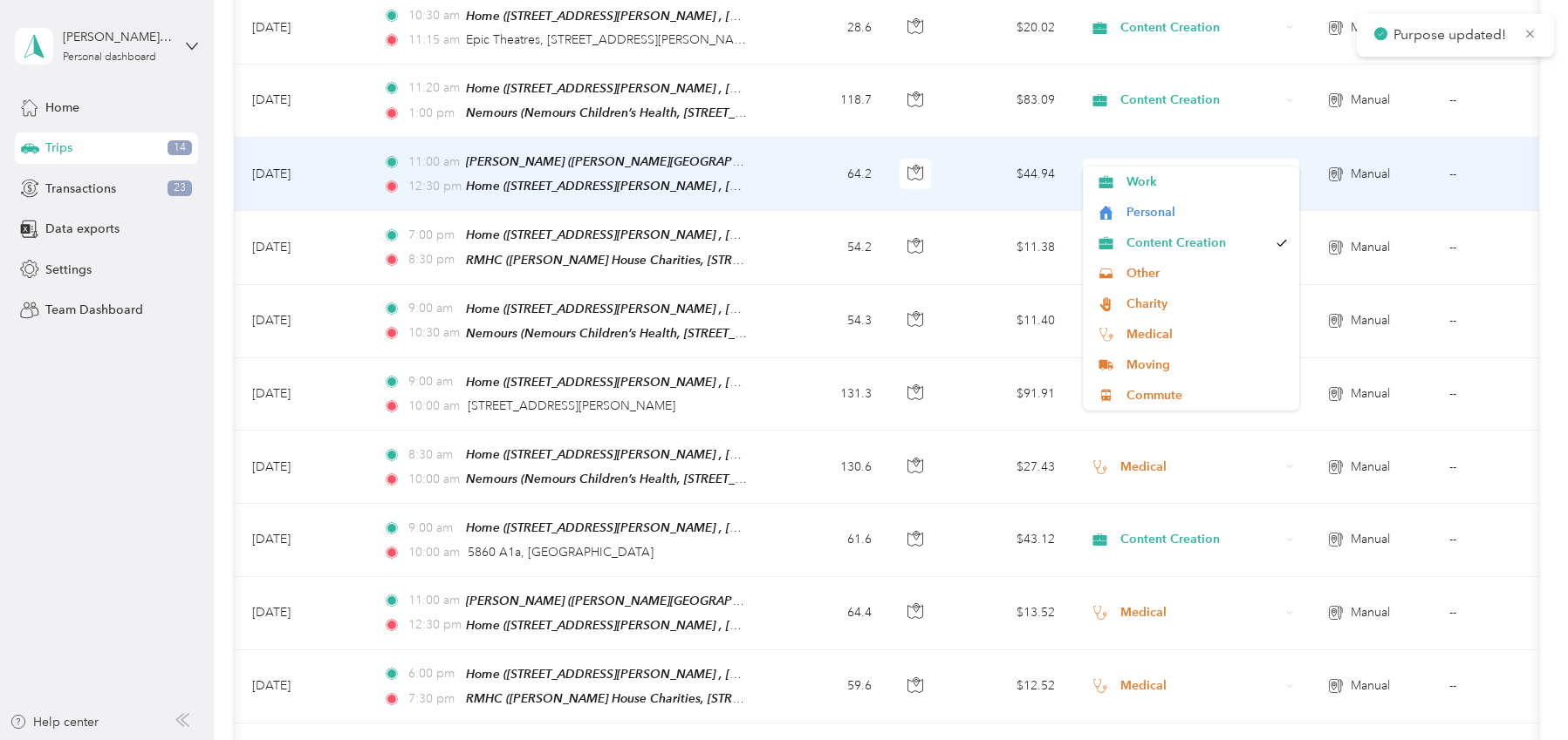
scroll to position [0, 29]
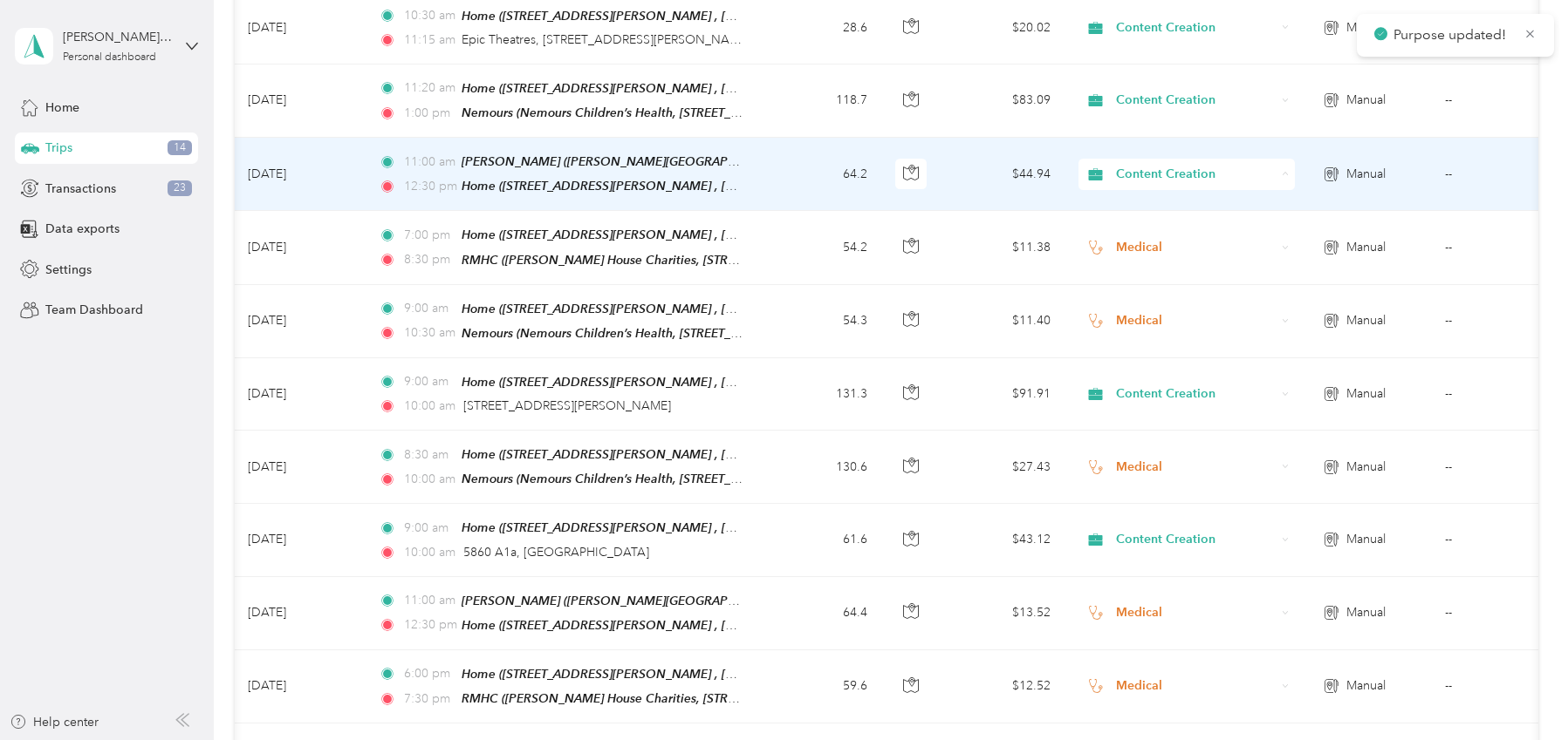
click at [1158, 333] on span "Medical" at bounding box center [1202, 341] width 161 height 18
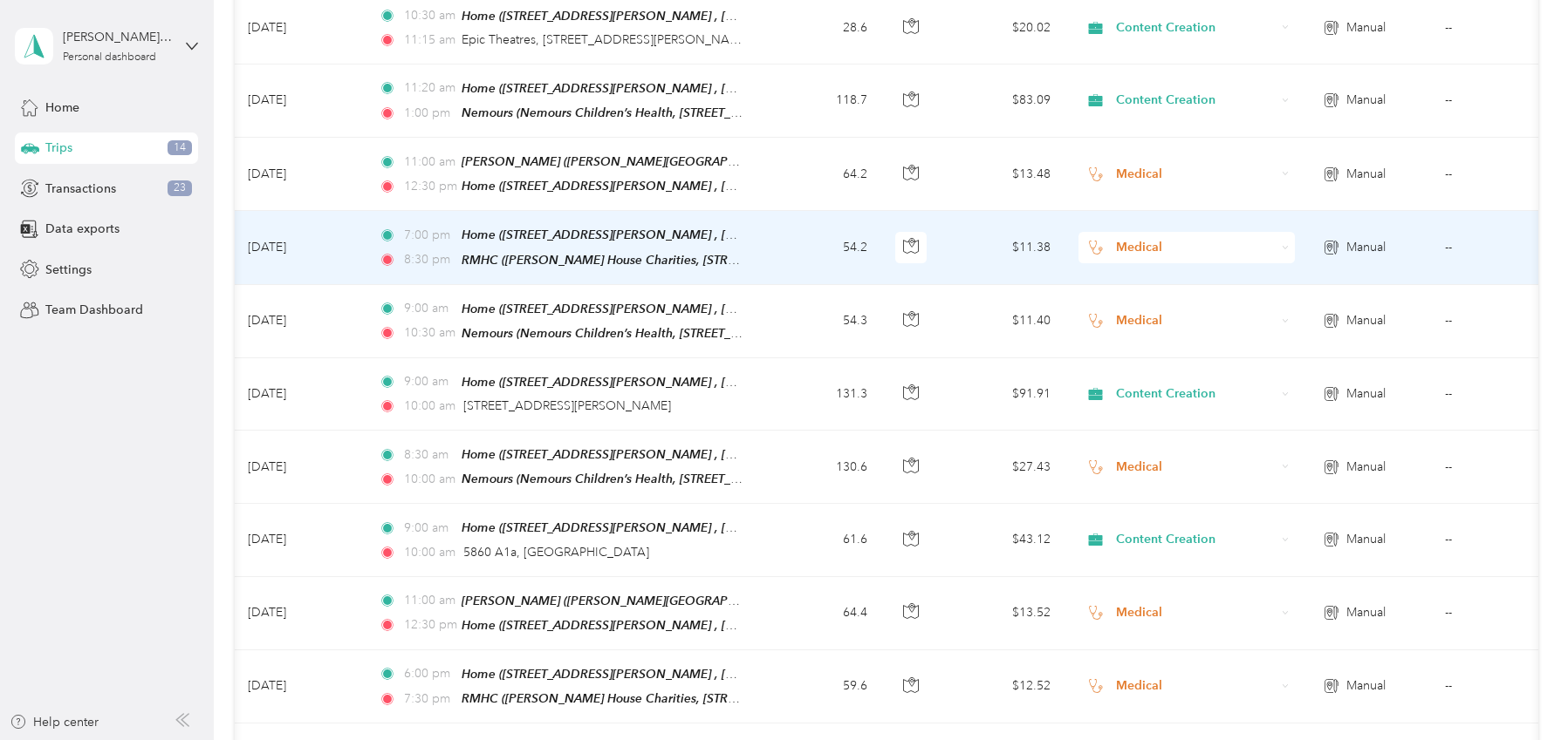
scroll to position [3252, 0]
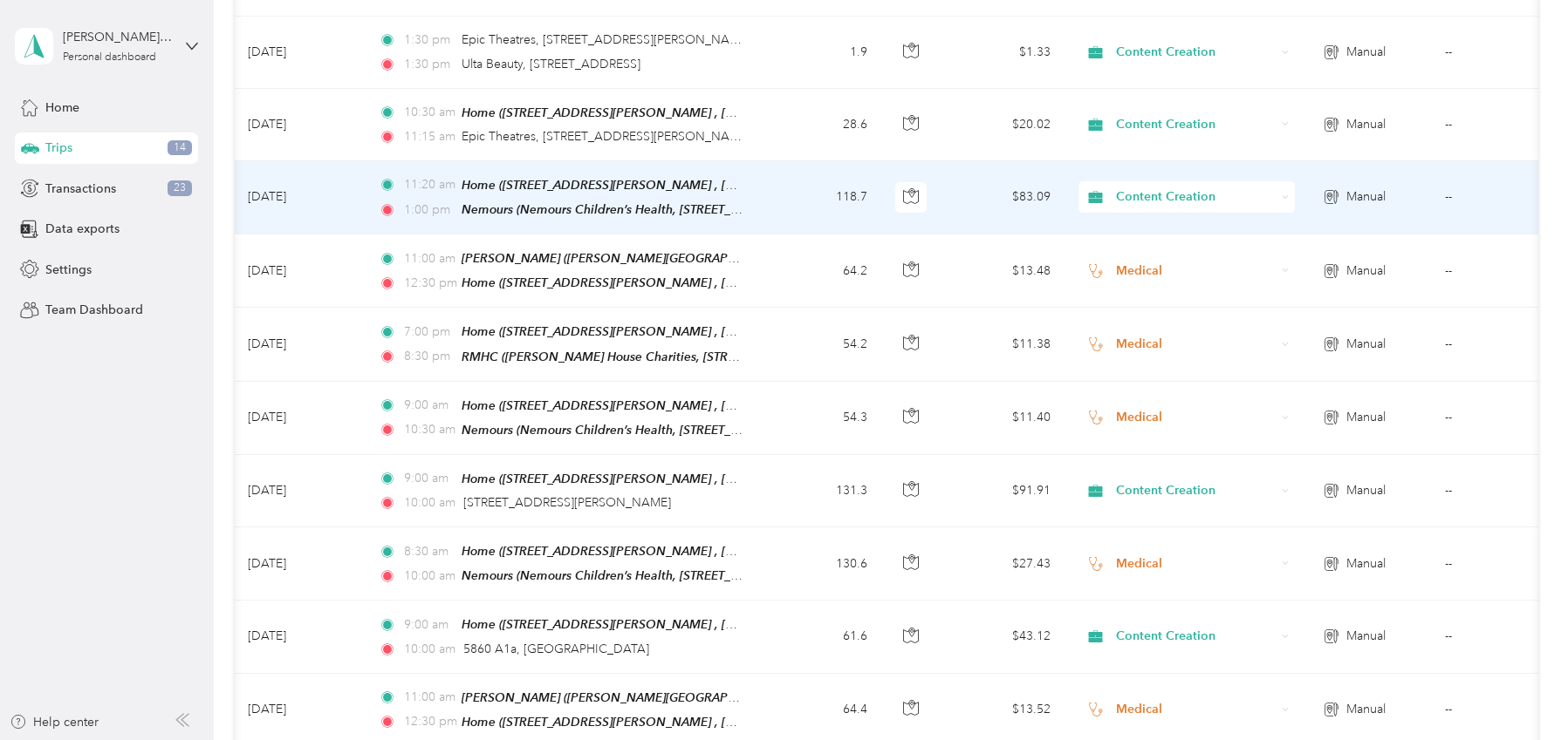
click at [1131, 187] on span "Content Creation" at bounding box center [1196, 196] width 160 height 19
click at [1150, 371] on li "Medical" at bounding box center [1187, 360] width 216 height 31
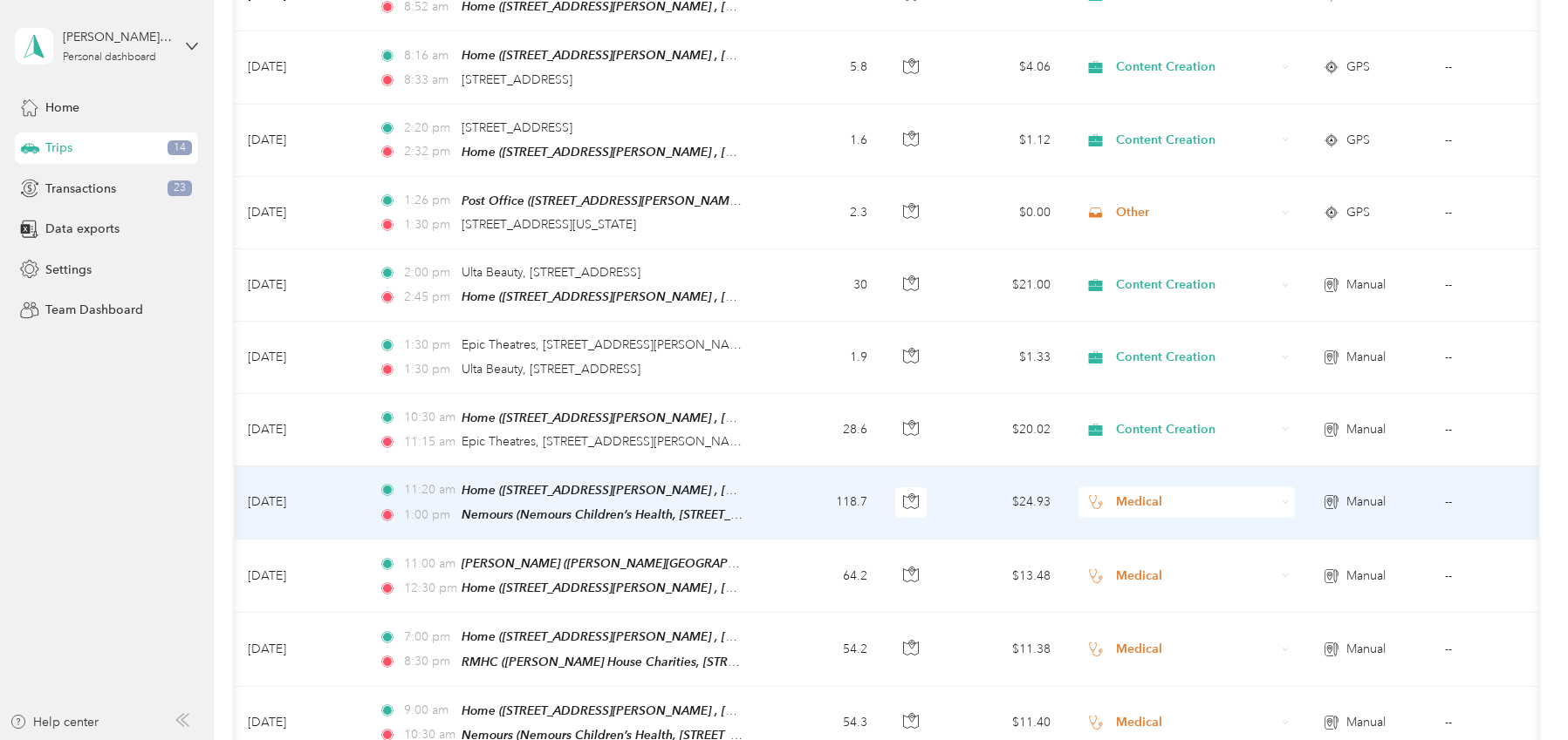
scroll to position [2945, 0]
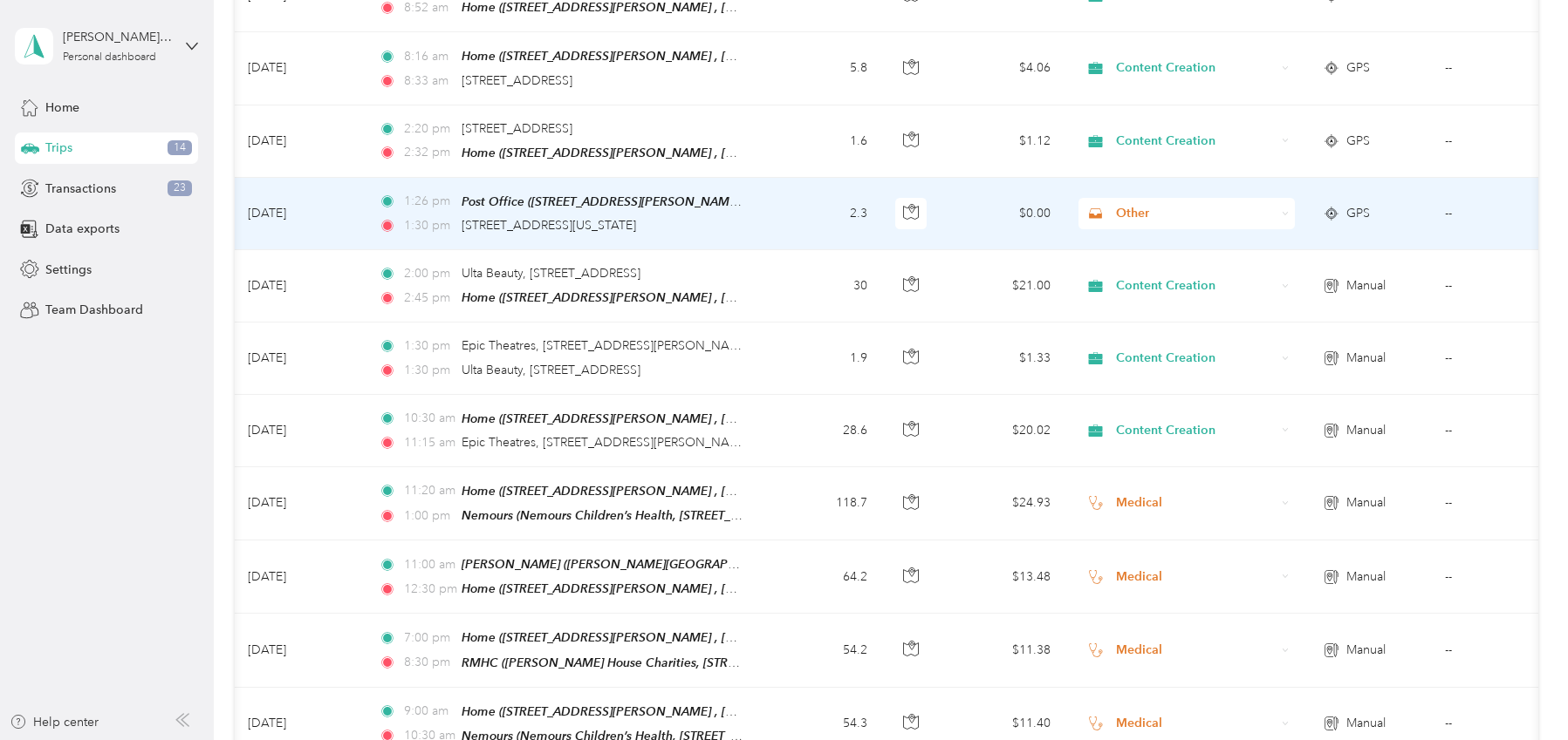
click at [1228, 204] on span "Other" at bounding box center [1196, 213] width 160 height 19
click at [1132, 259] on span "Personal" at bounding box center [1202, 260] width 161 height 18
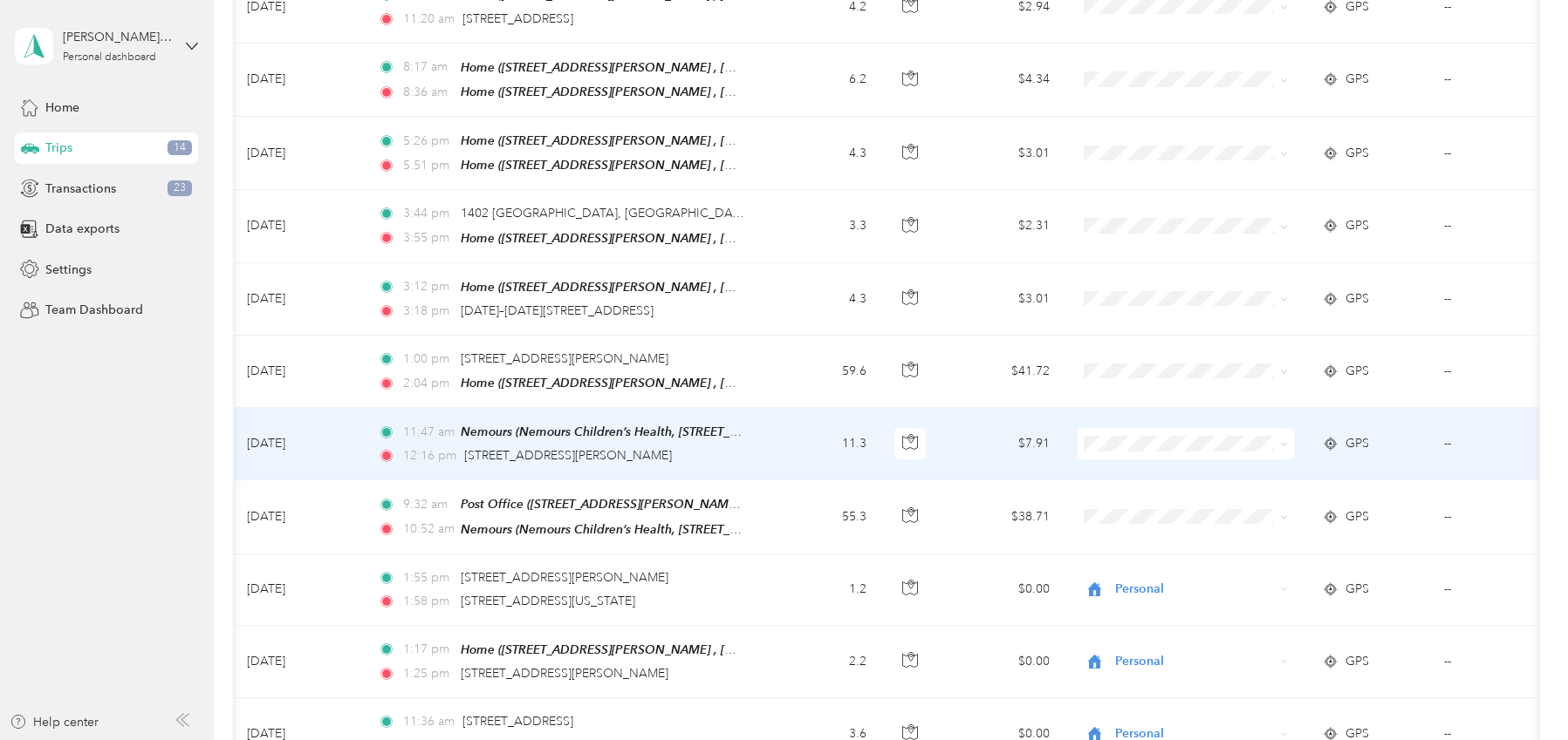
scroll to position [754, 0]
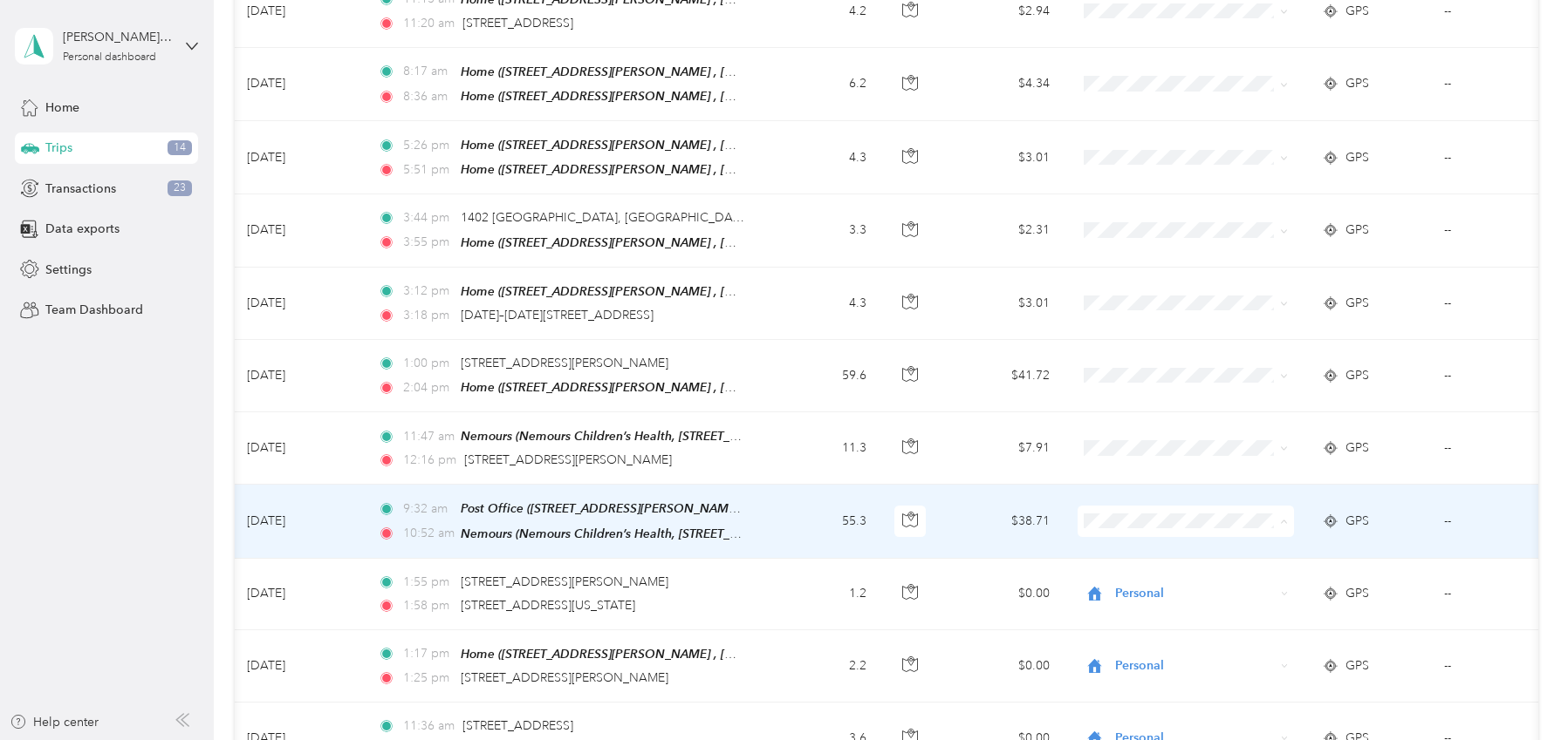
click at [1135, 427] on li "Medical" at bounding box center [1186, 421] width 216 height 31
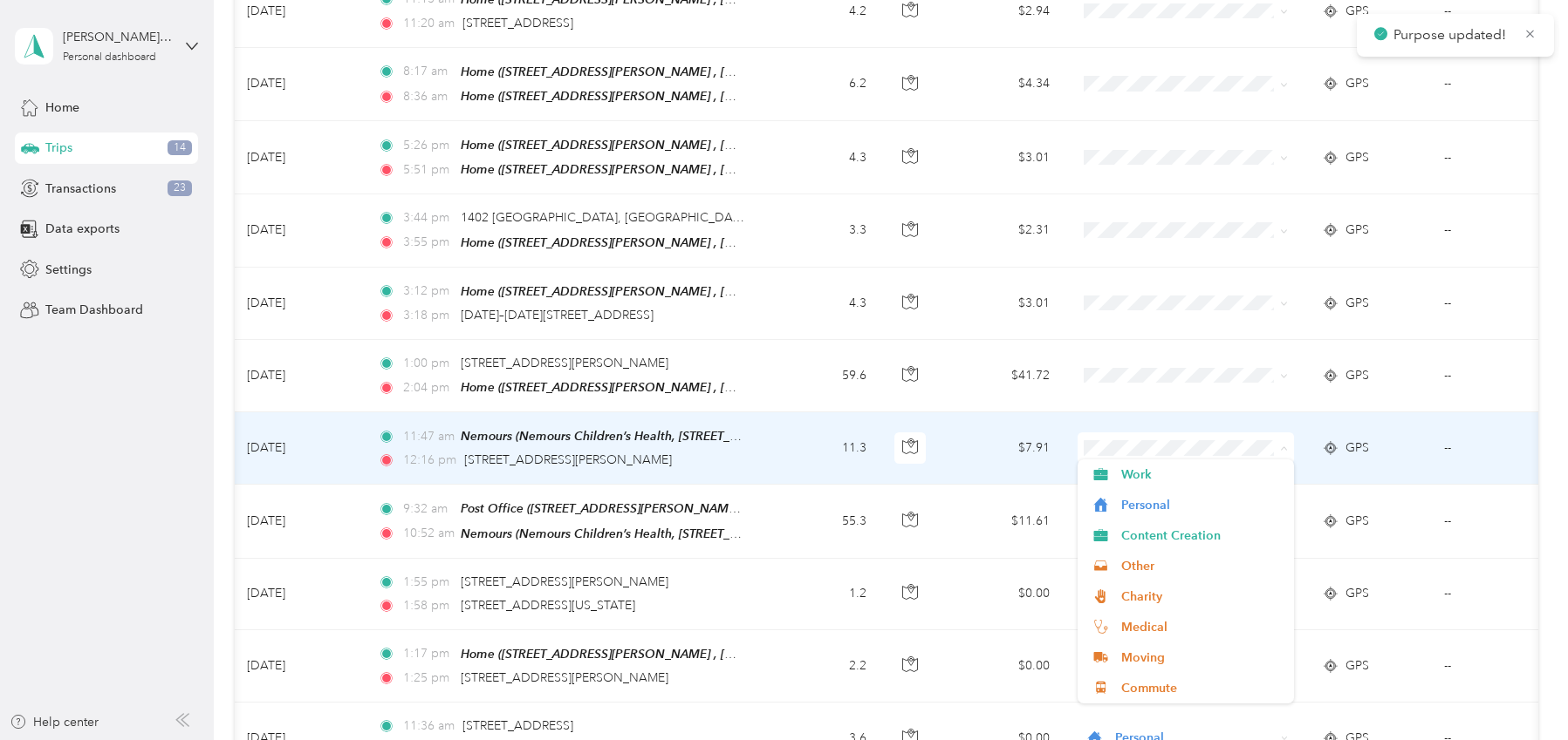
scroll to position [0, 27]
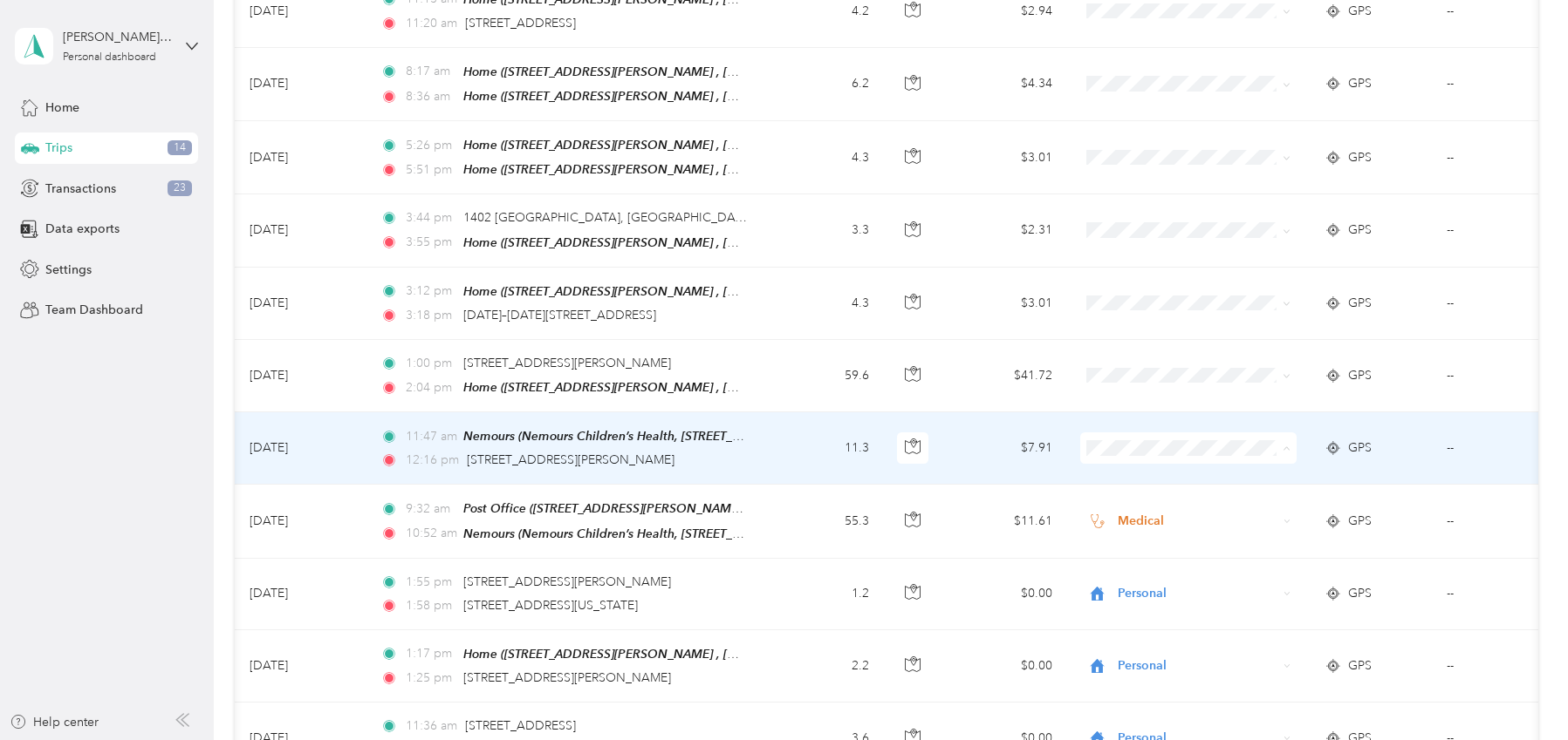
click at [1148, 503] on span "Personal" at bounding box center [1204, 505] width 161 height 18
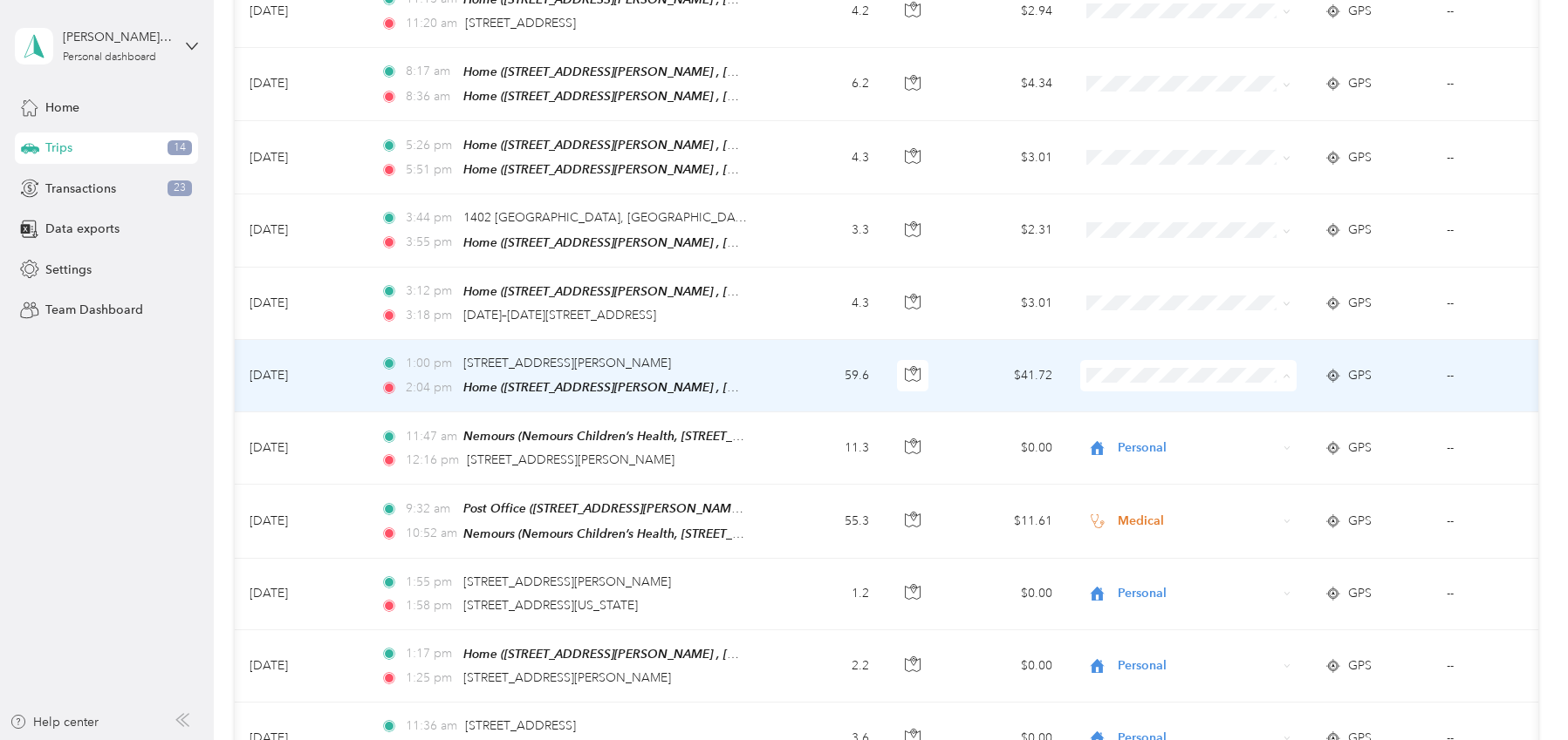
click at [1155, 556] on span "Medical" at bounding box center [1204, 555] width 161 height 18
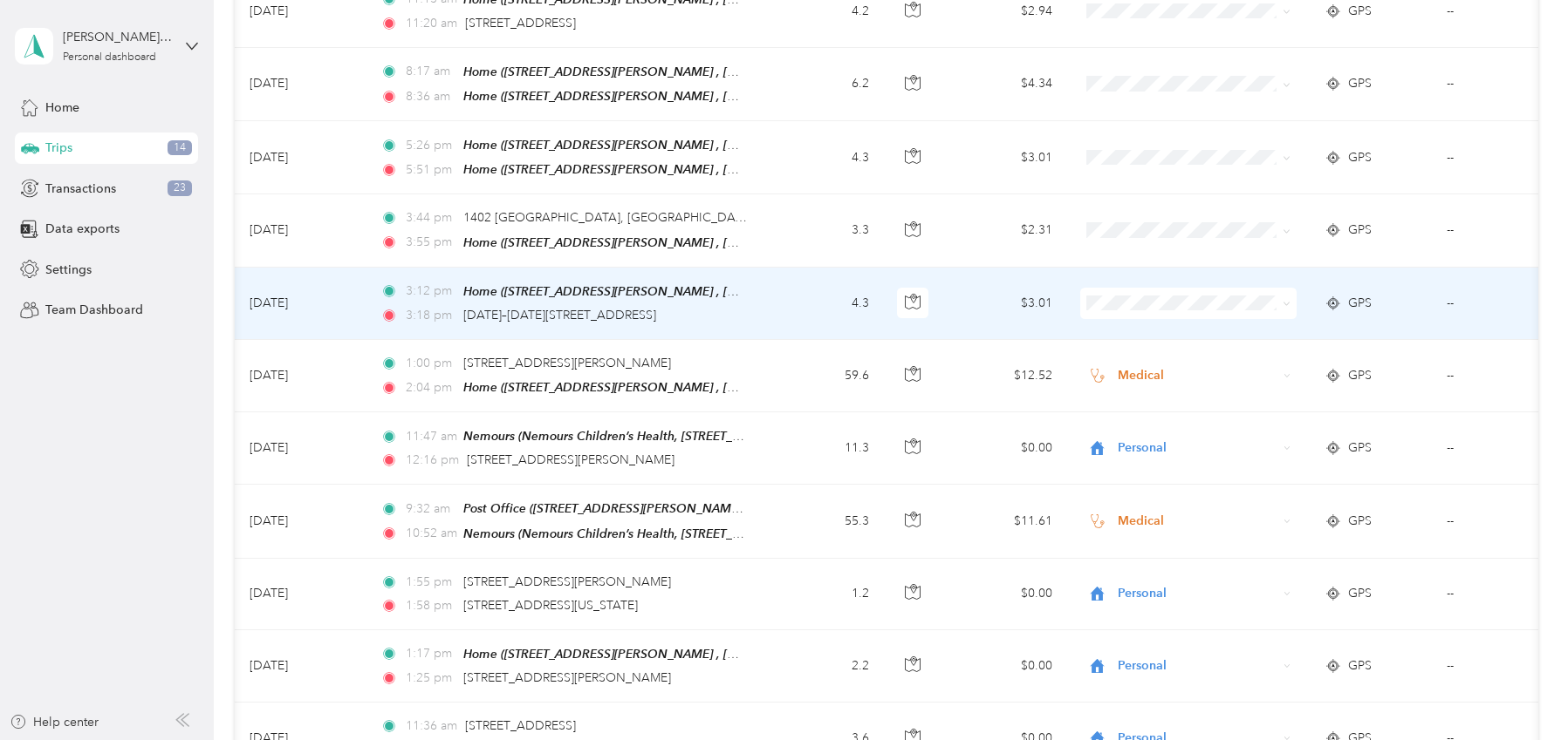
scroll to position [756, 0]
click at [1131, 305] on span at bounding box center [1189, 301] width 216 height 32
click at [1270, 308] on span at bounding box center [1189, 301] width 216 height 32
click at [1285, 293] on span at bounding box center [1286, 300] width 8 height 15
click at [1146, 358] on span "Personal" at bounding box center [1204, 358] width 161 height 18
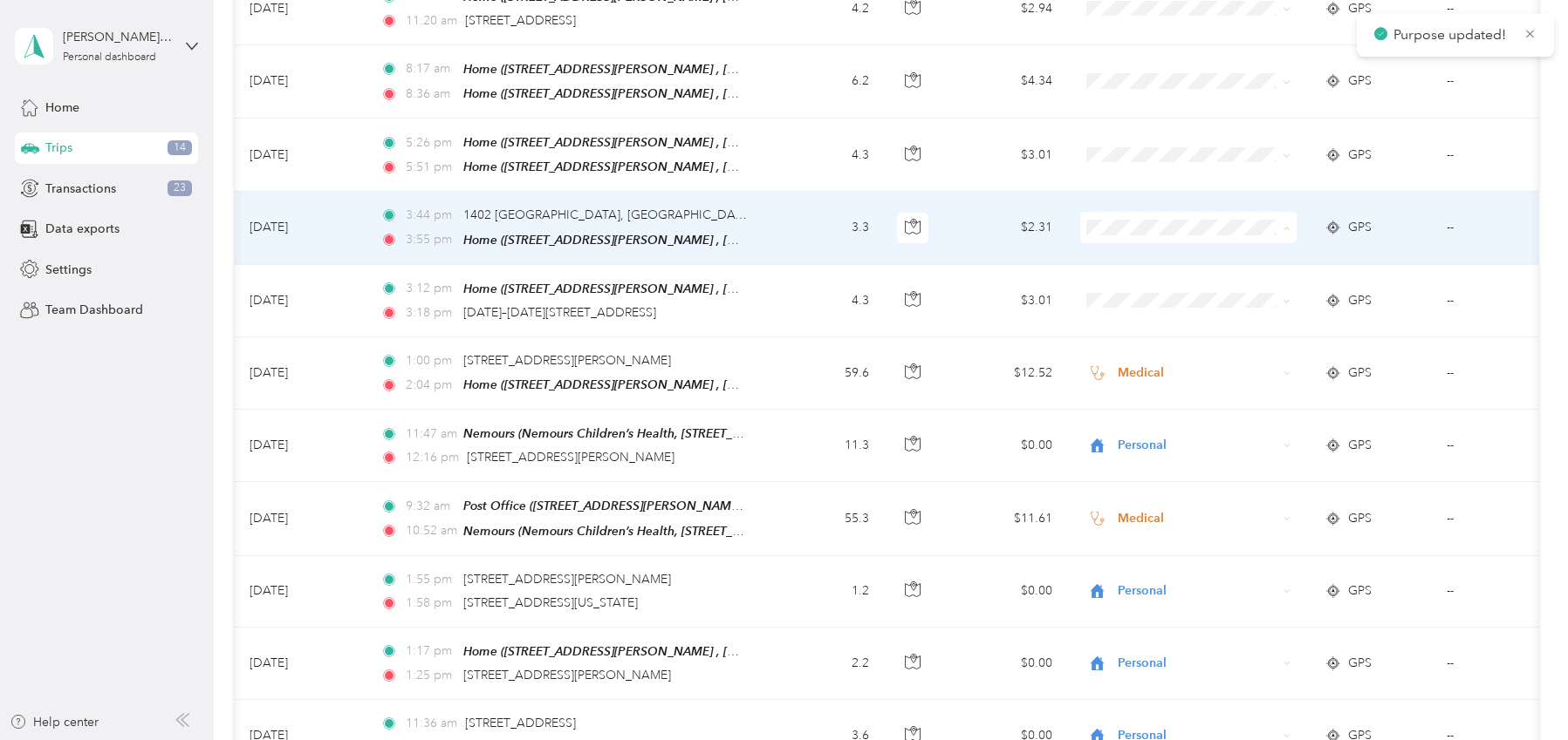
scroll to position [759, 0]
click at [1141, 289] on li "Personal" at bounding box center [1189, 280] width 216 height 31
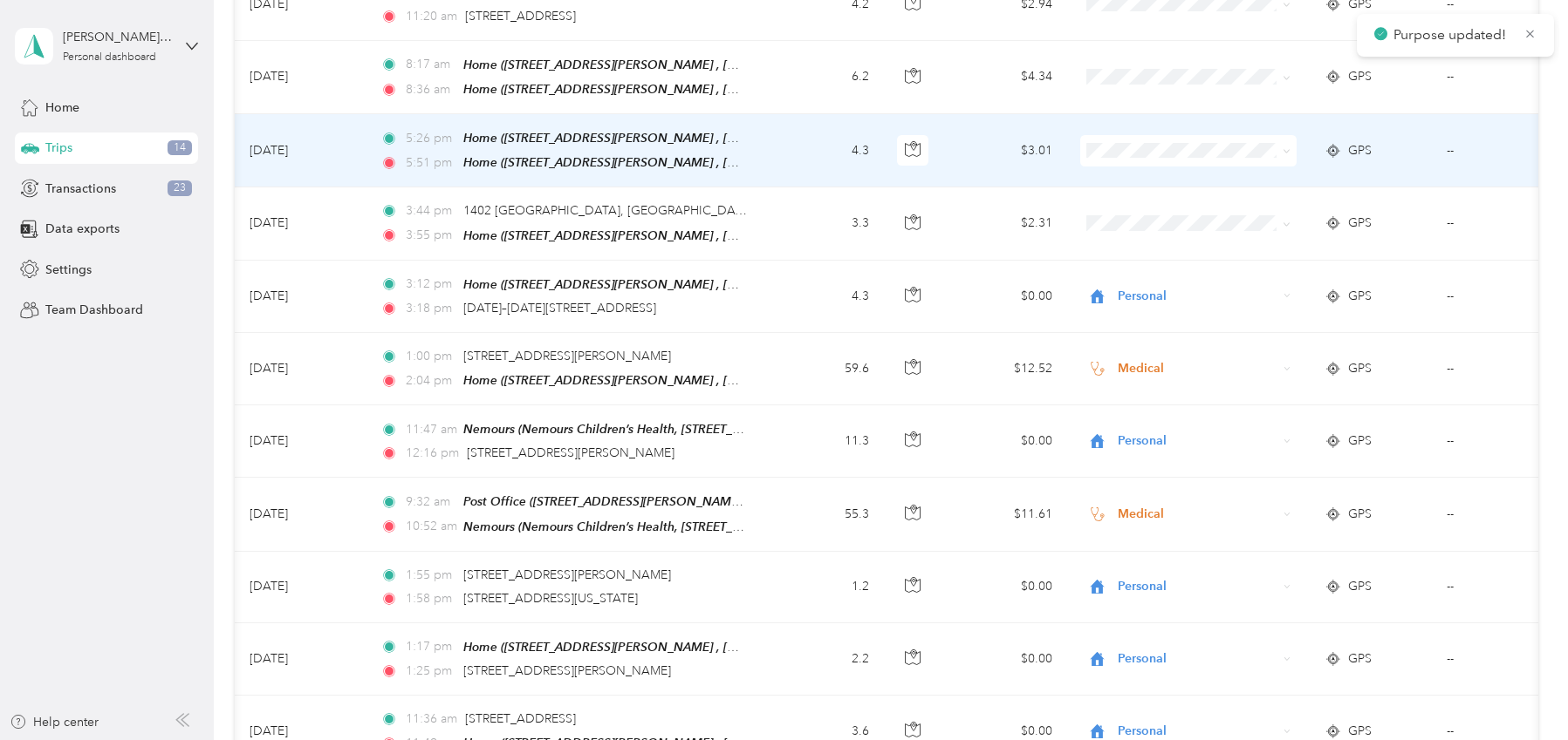
scroll to position [762, 0]
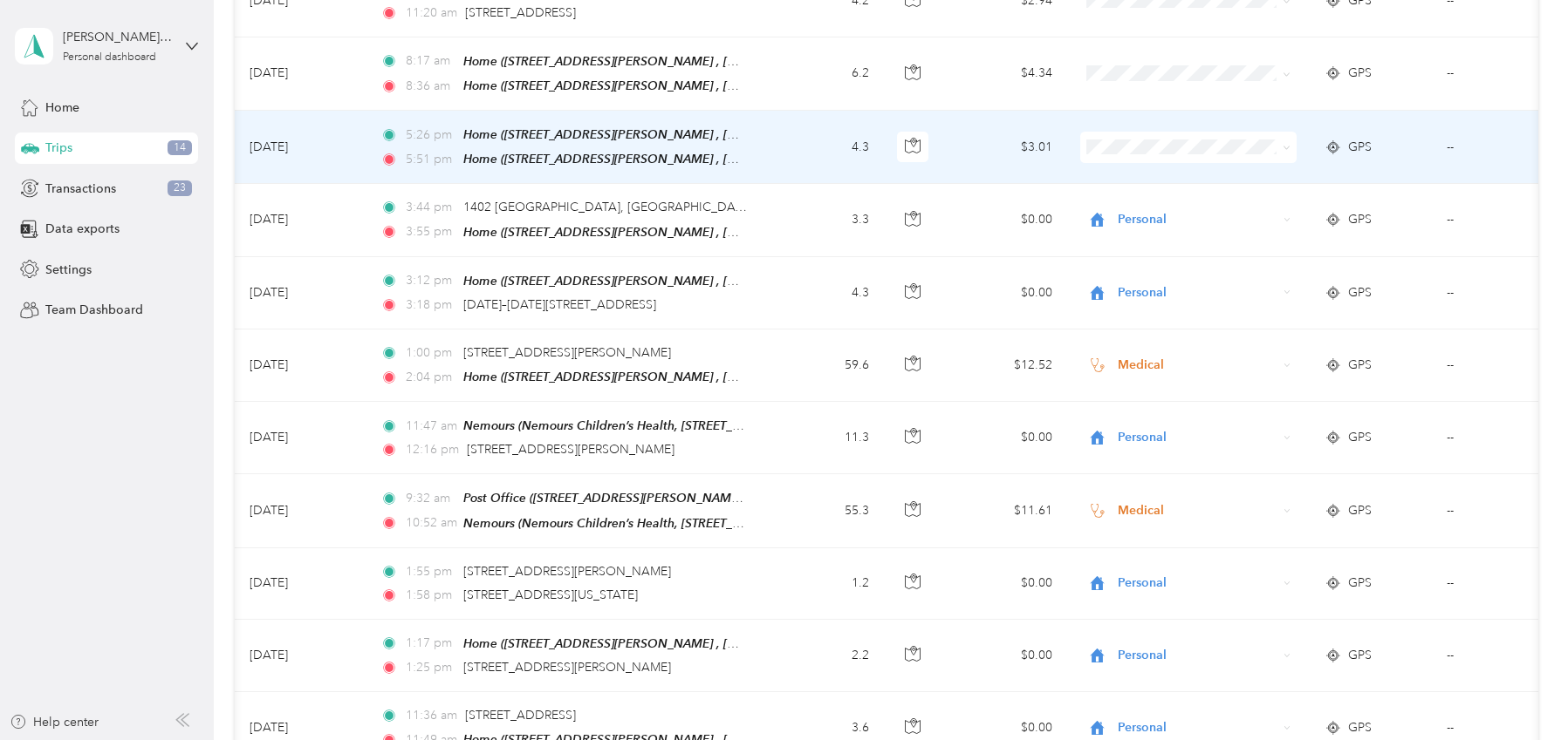
click at [1140, 209] on span "Personal" at bounding box center [1204, 206] width 161 height 18
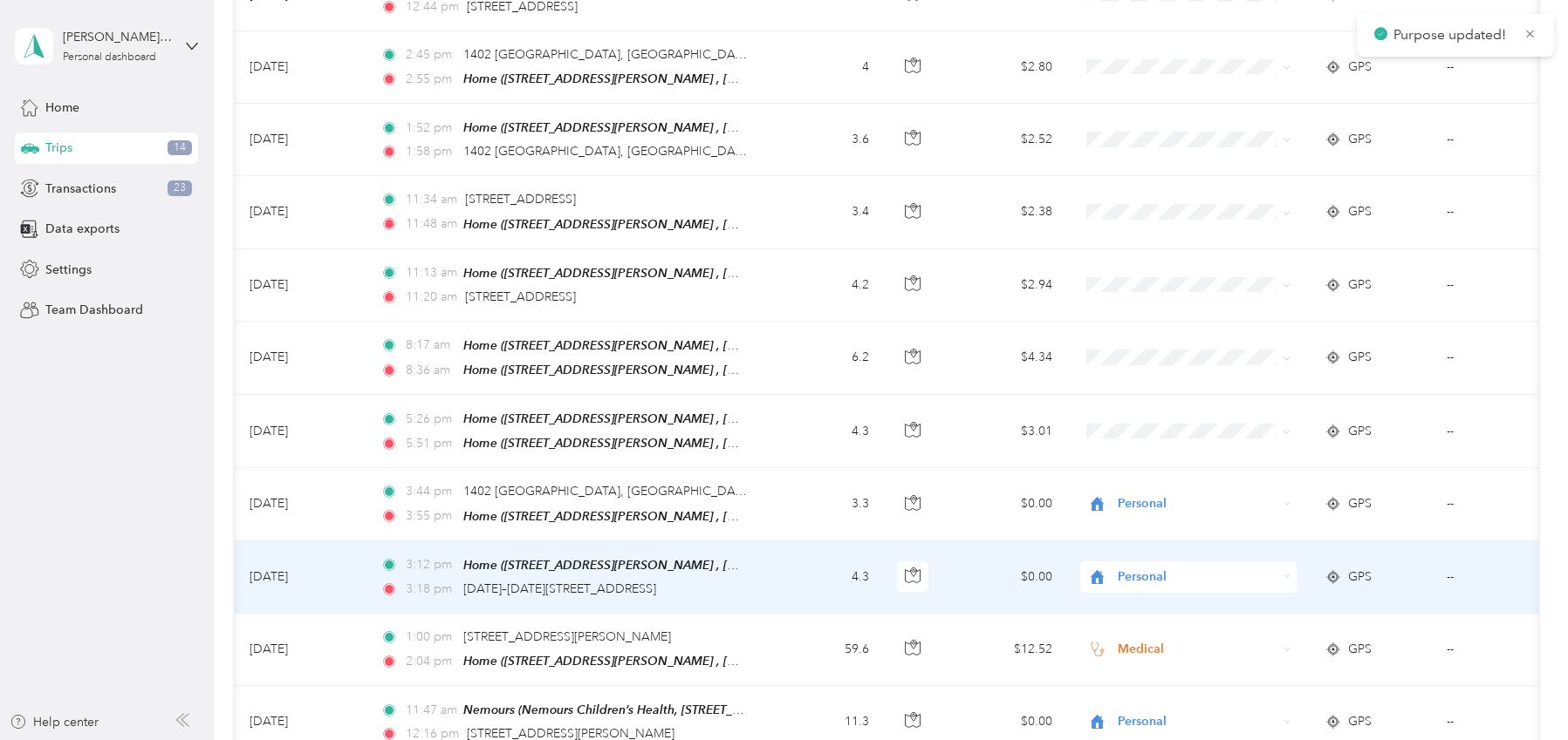
scroll to position [485, 0]
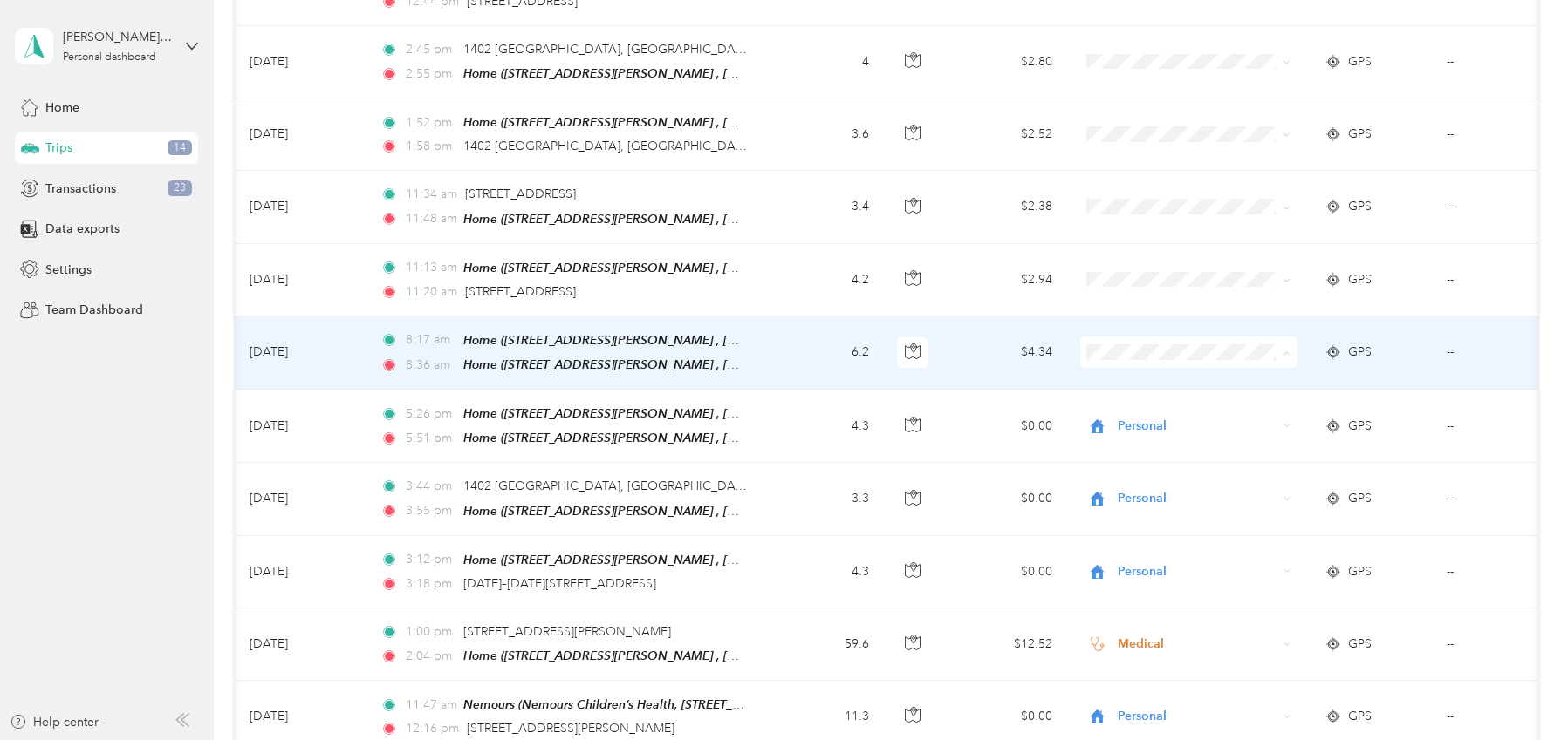
click at [1143, 414] on span "Personal" at bounding box center [1204, 412] width 161 height 18
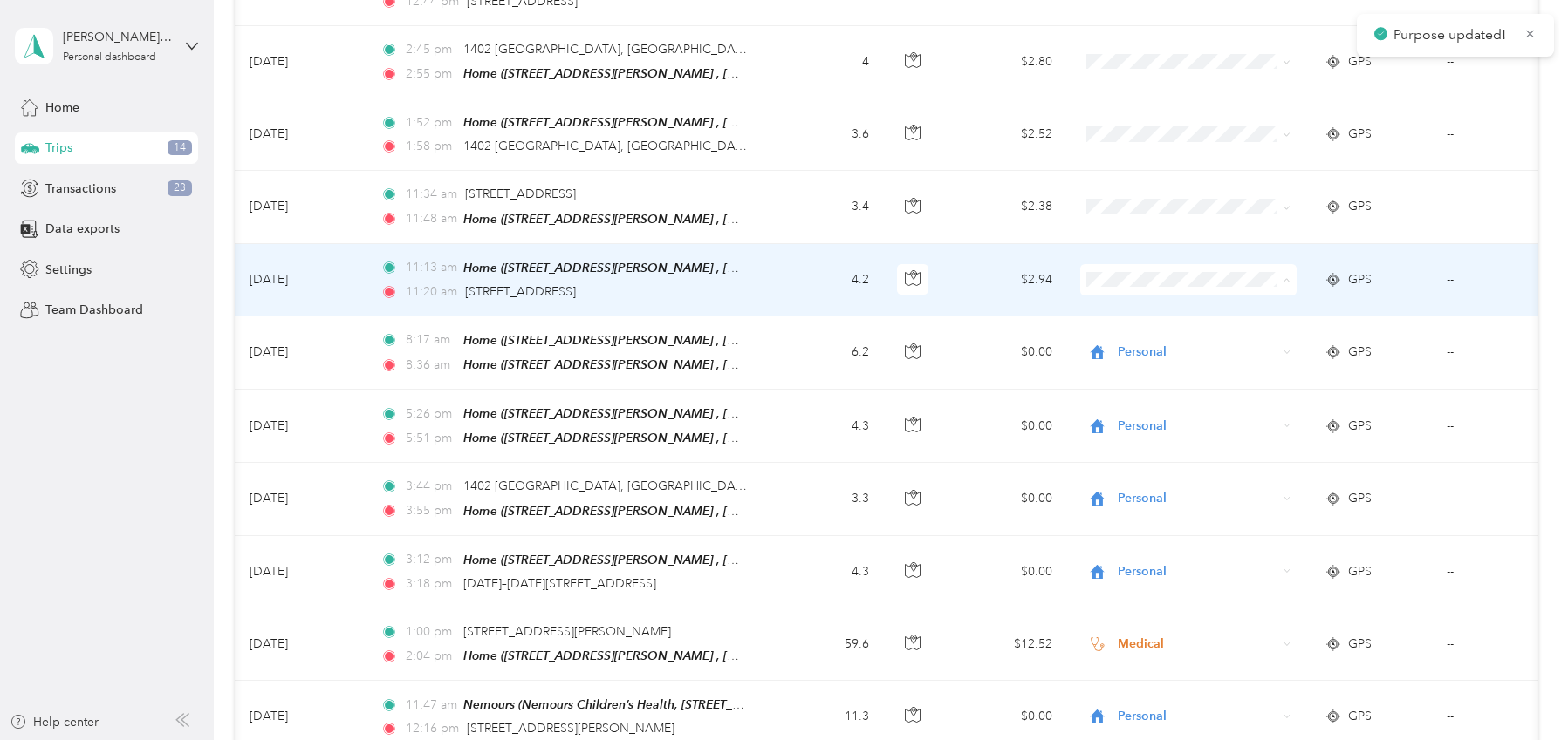
click at [1139, 347] on li "Personal" at bounding box center [1189, 340] width 216 height 31
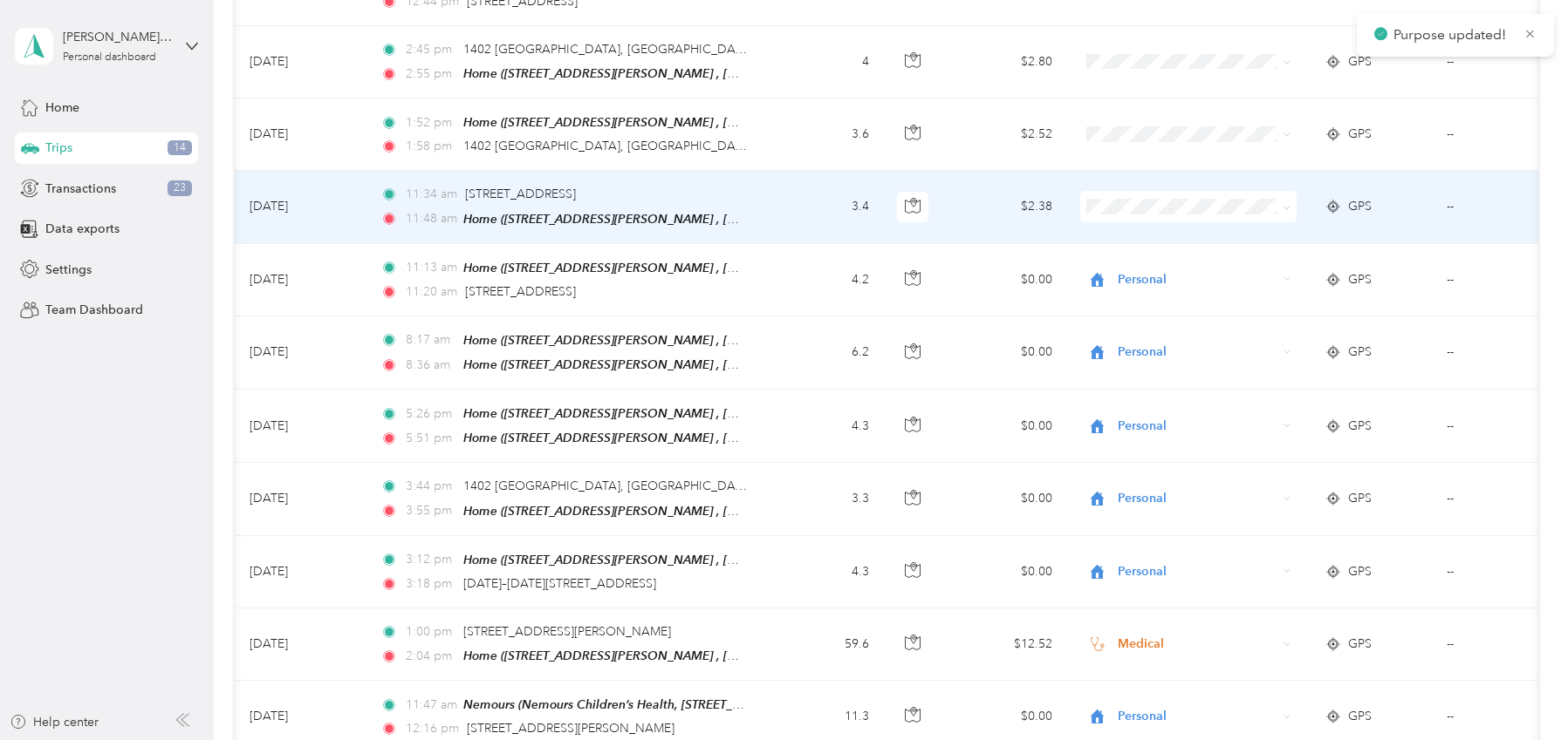
click at [1128, 264] on span "Personal" at bounding box center [1204, 262] width 161 height 18
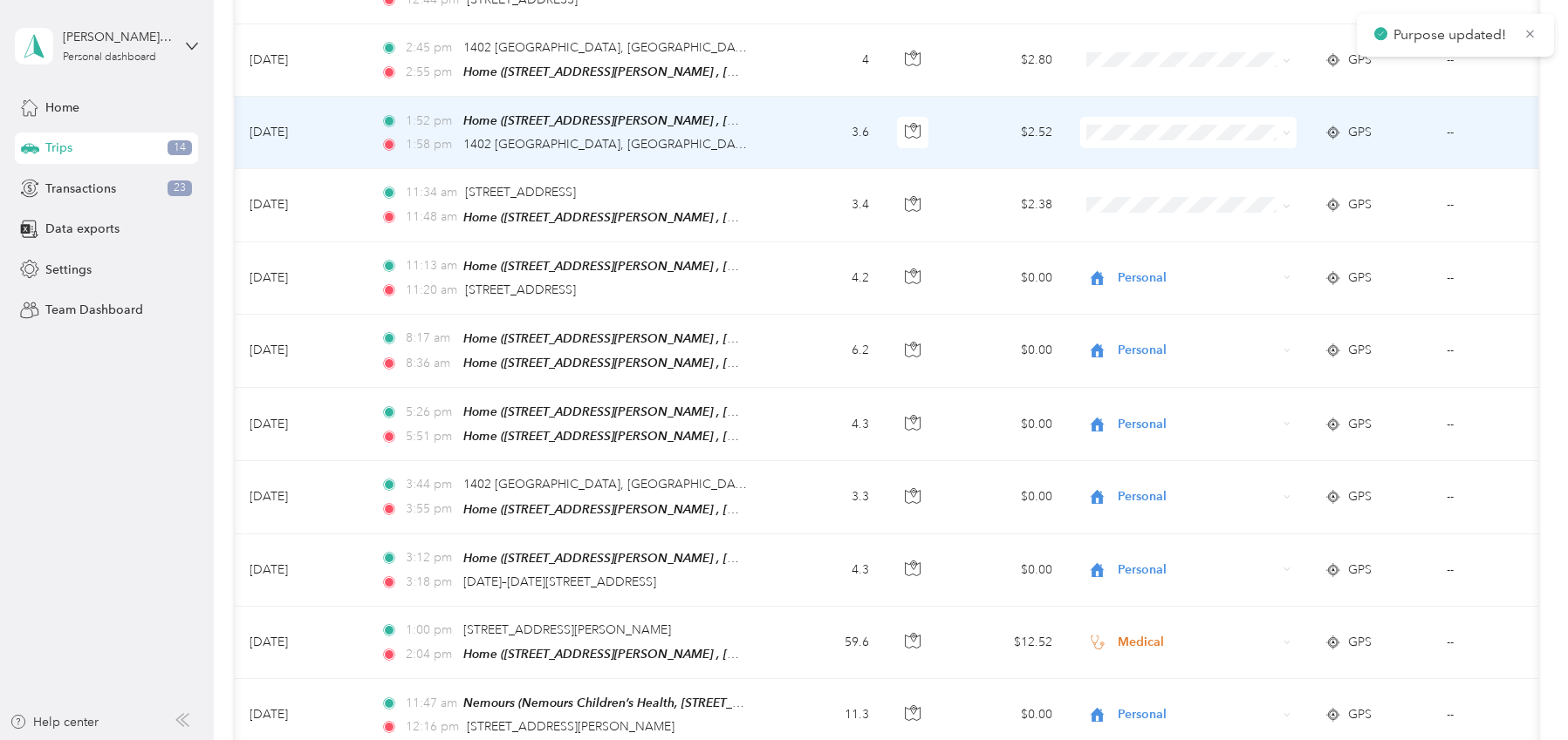
scroll to position [490, 0]
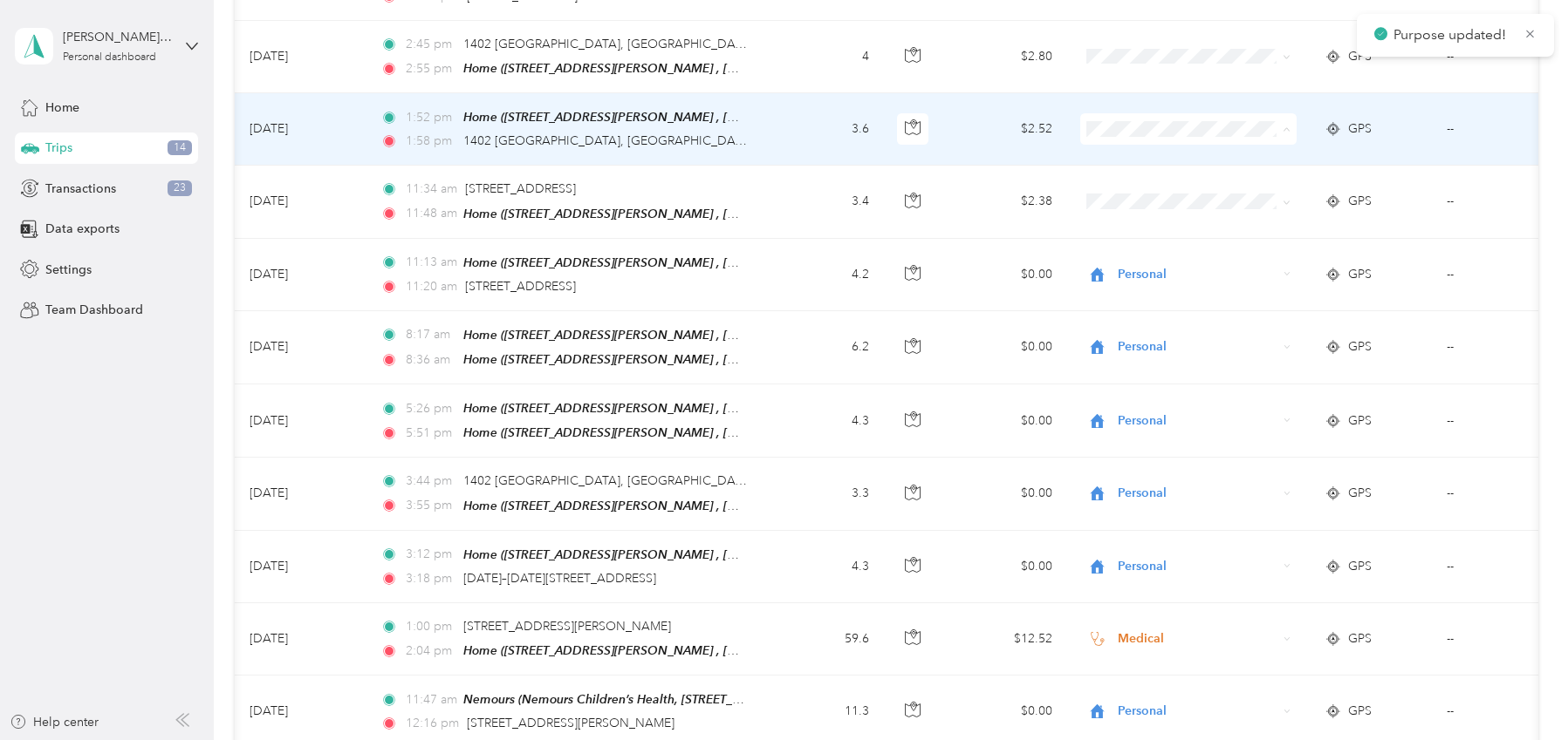
click at [1139, 186] on span "Personal" at bounding box center [1204, 191] width 161 height 18
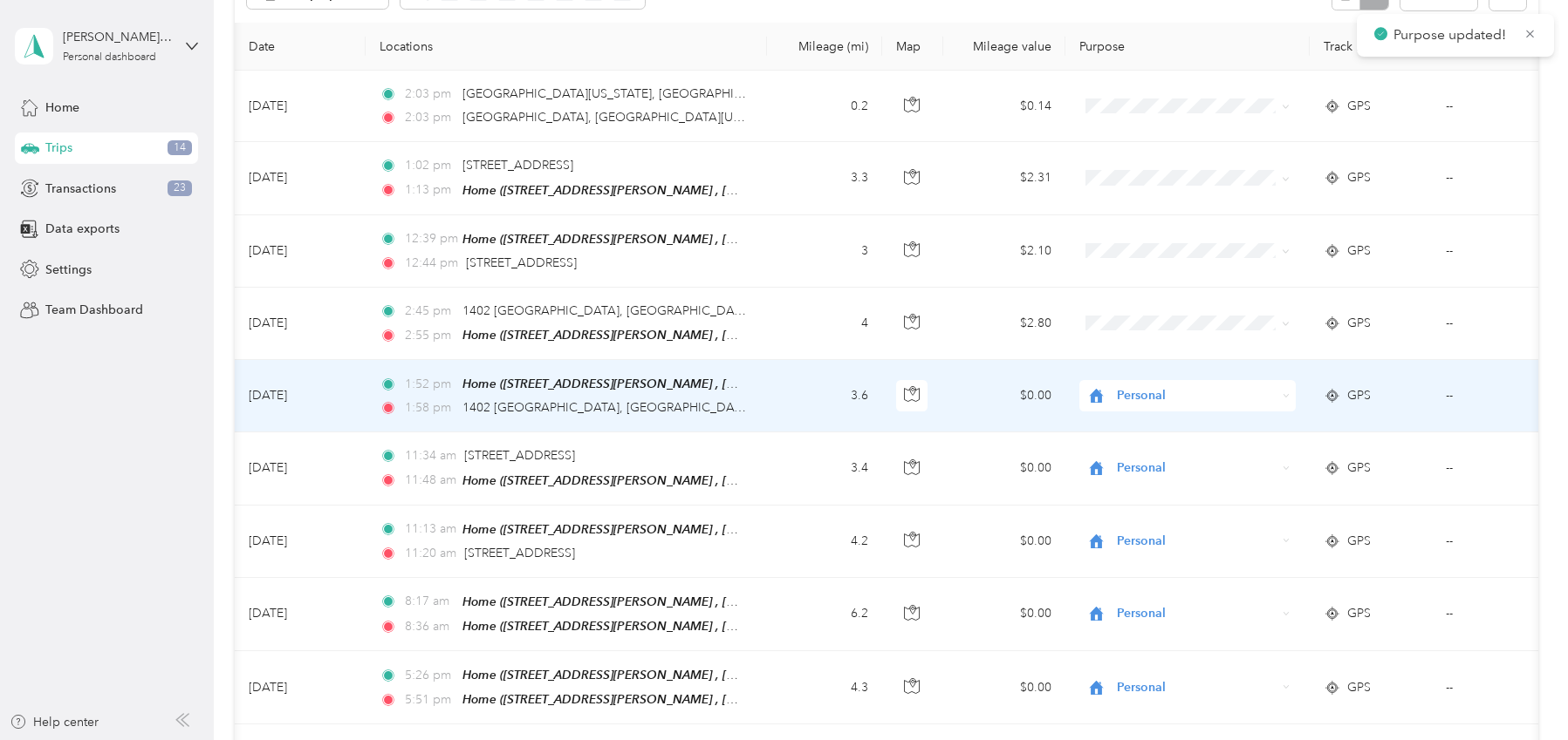
scroll to position [221, 0]
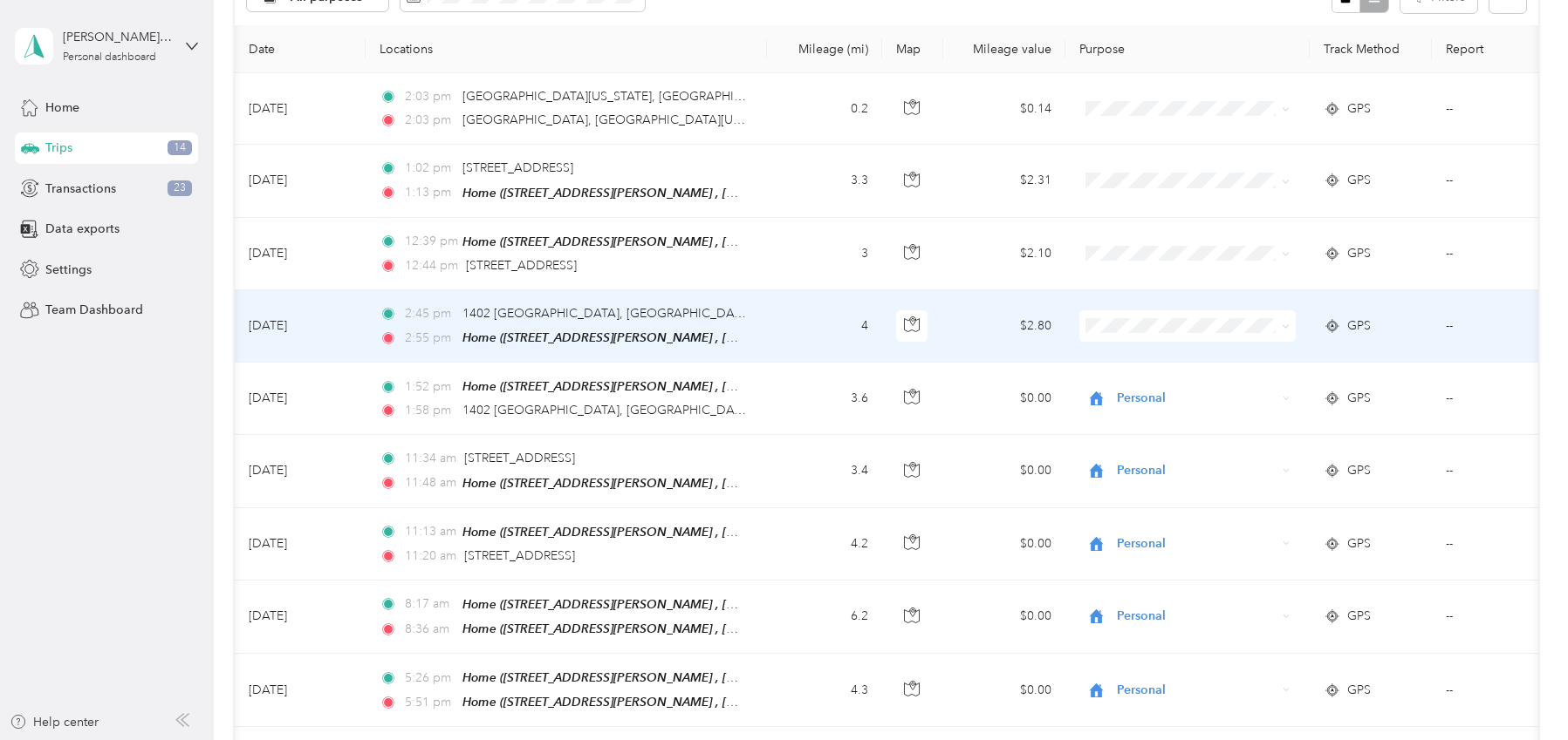
click at [1151, 376] on li "Personal" at bounding box center [1188, 386] width 216 height 31
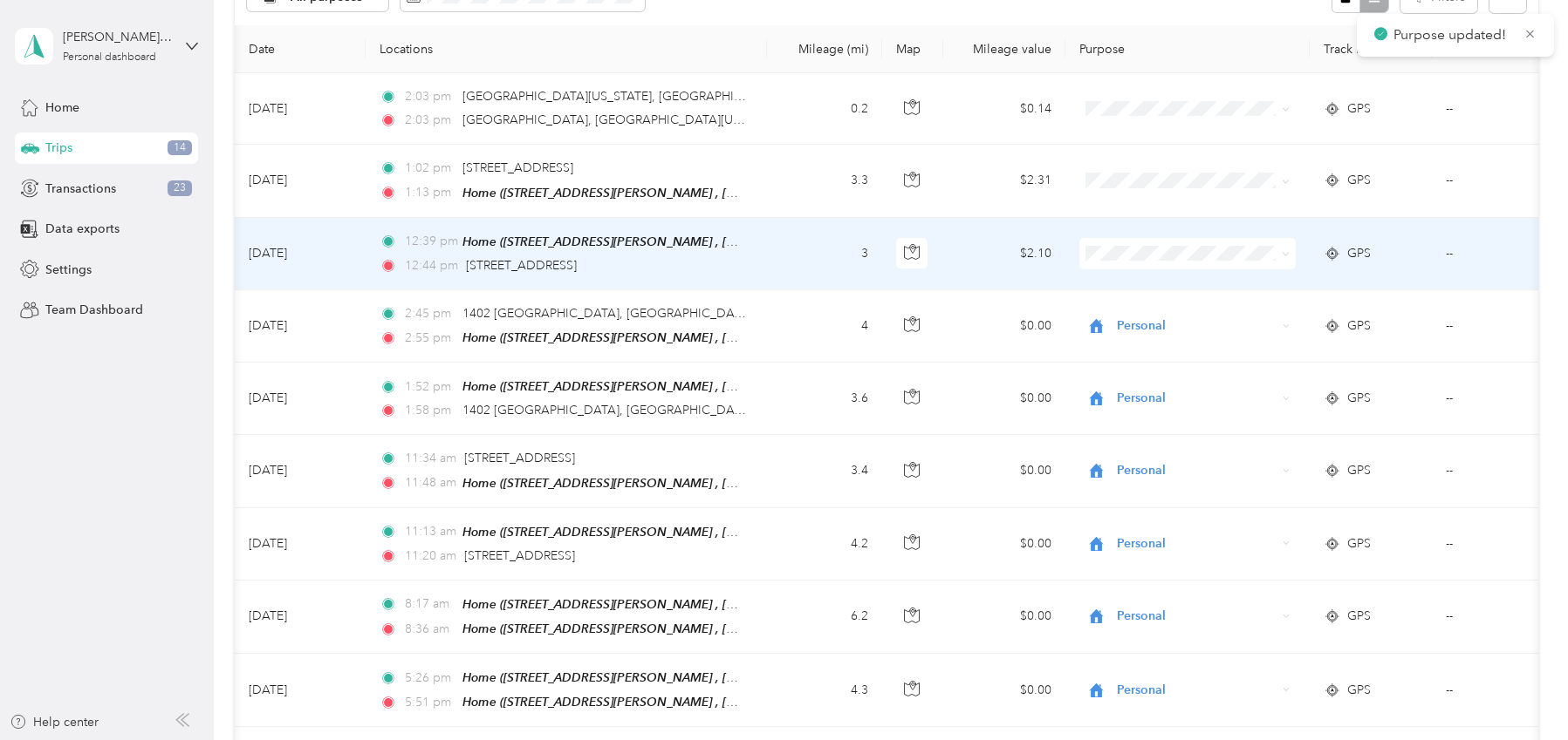
click at [1131, 315] on span "Personal" at bounding box center [1203, 309] width 161 height 18
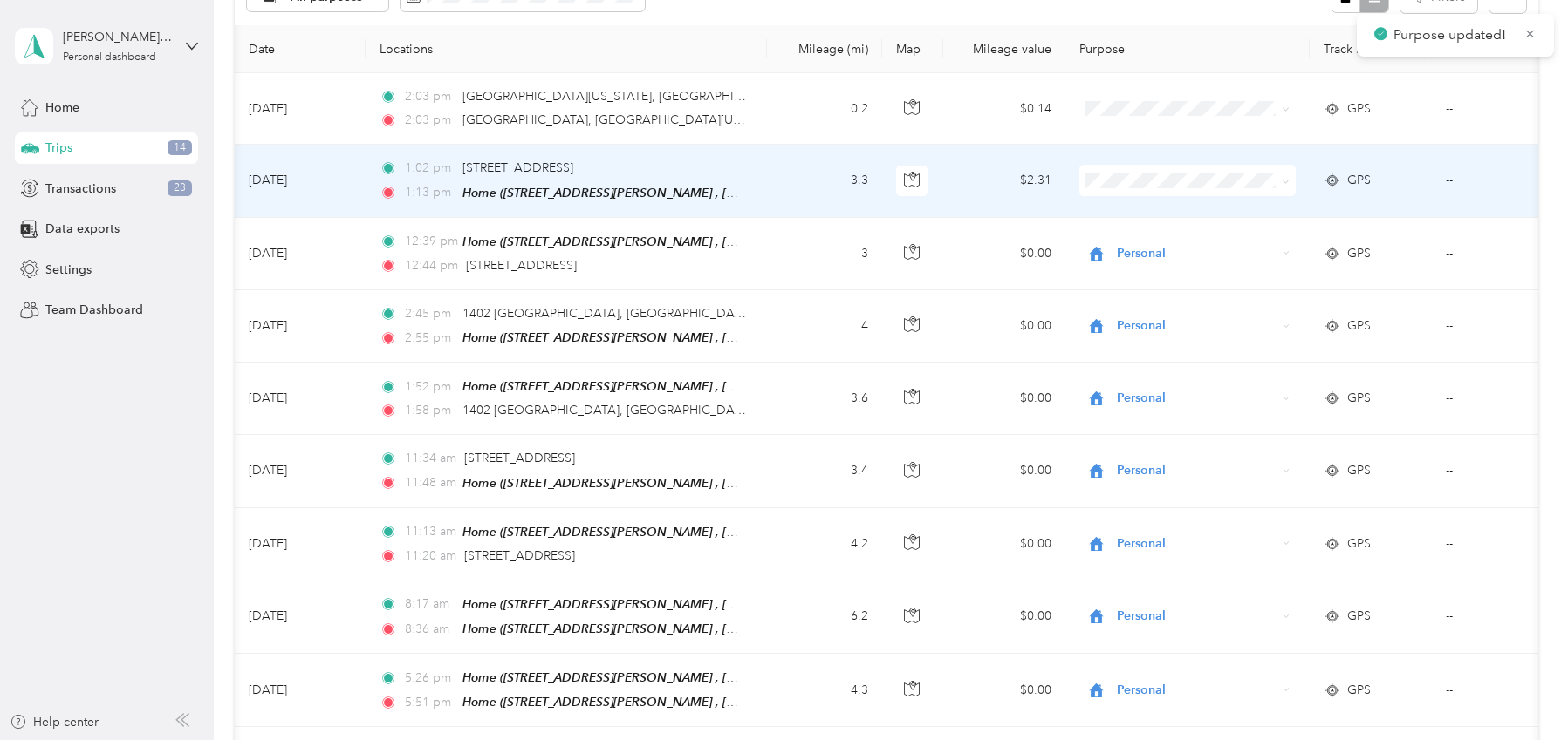
click at [1144, 245] on span "Personal" at bounding box center [1203, 240] width 161 height 18
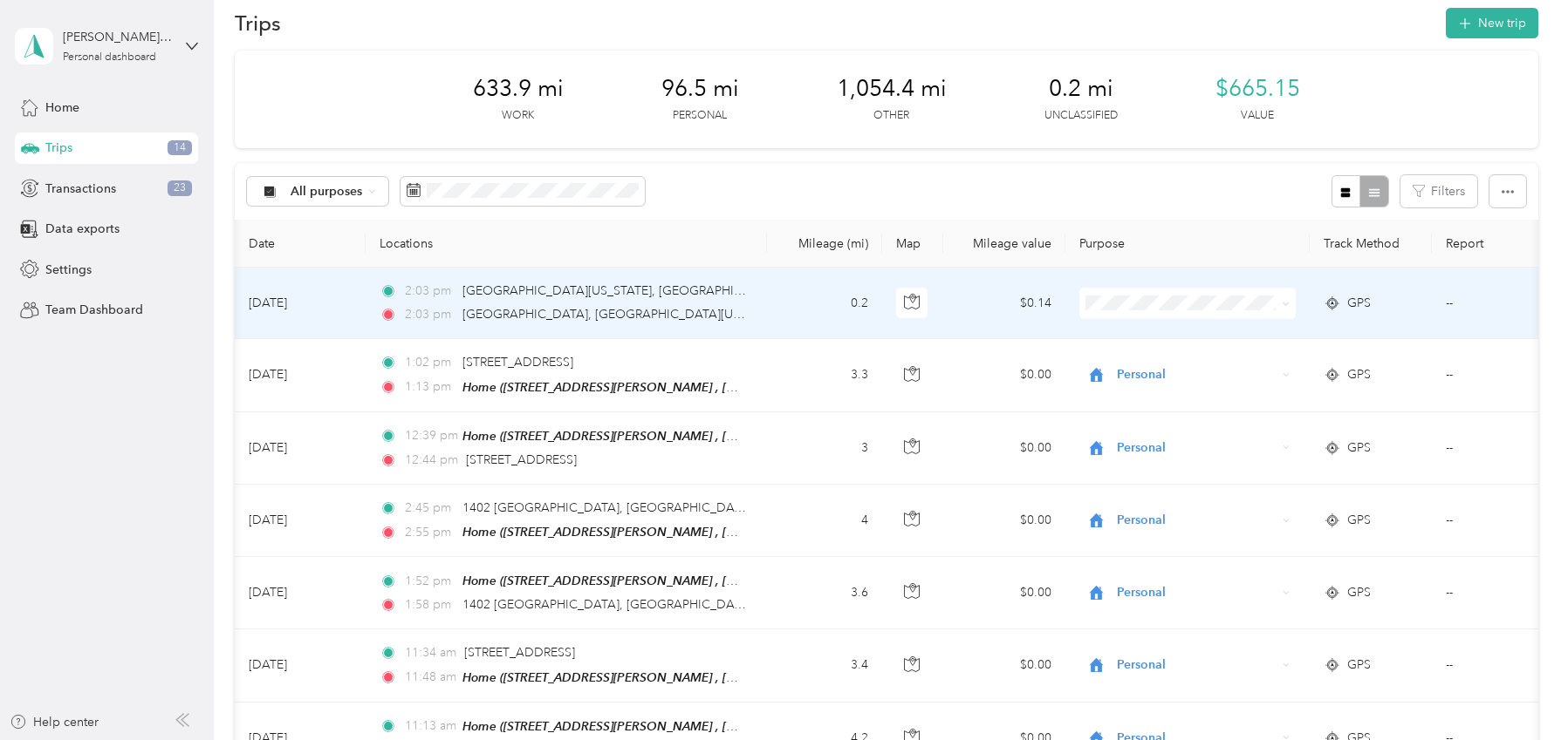
scroll to position [0, 0]
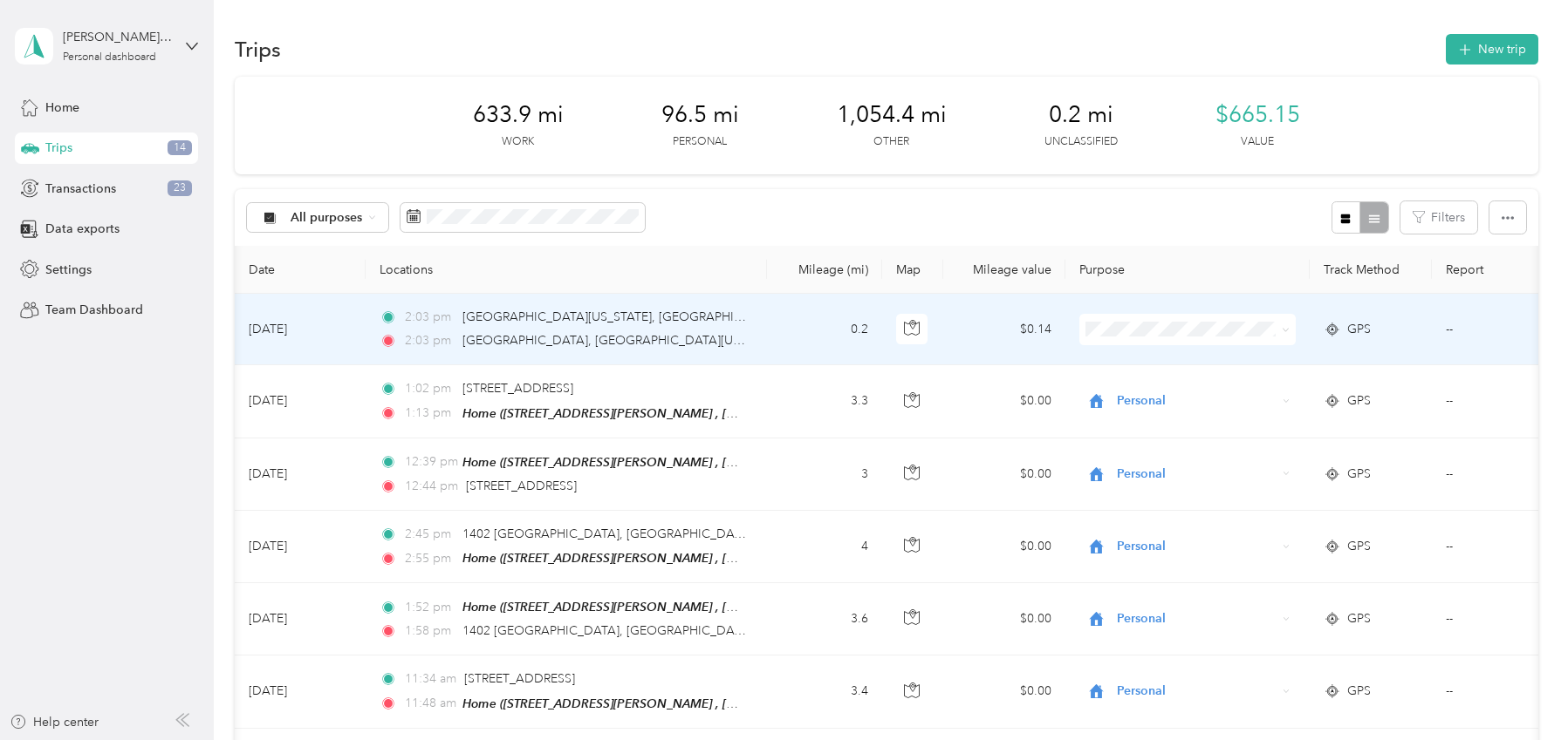
click at [1402, 333] on div "GPS" at bounding box center [1371, 329] width 95 height 19
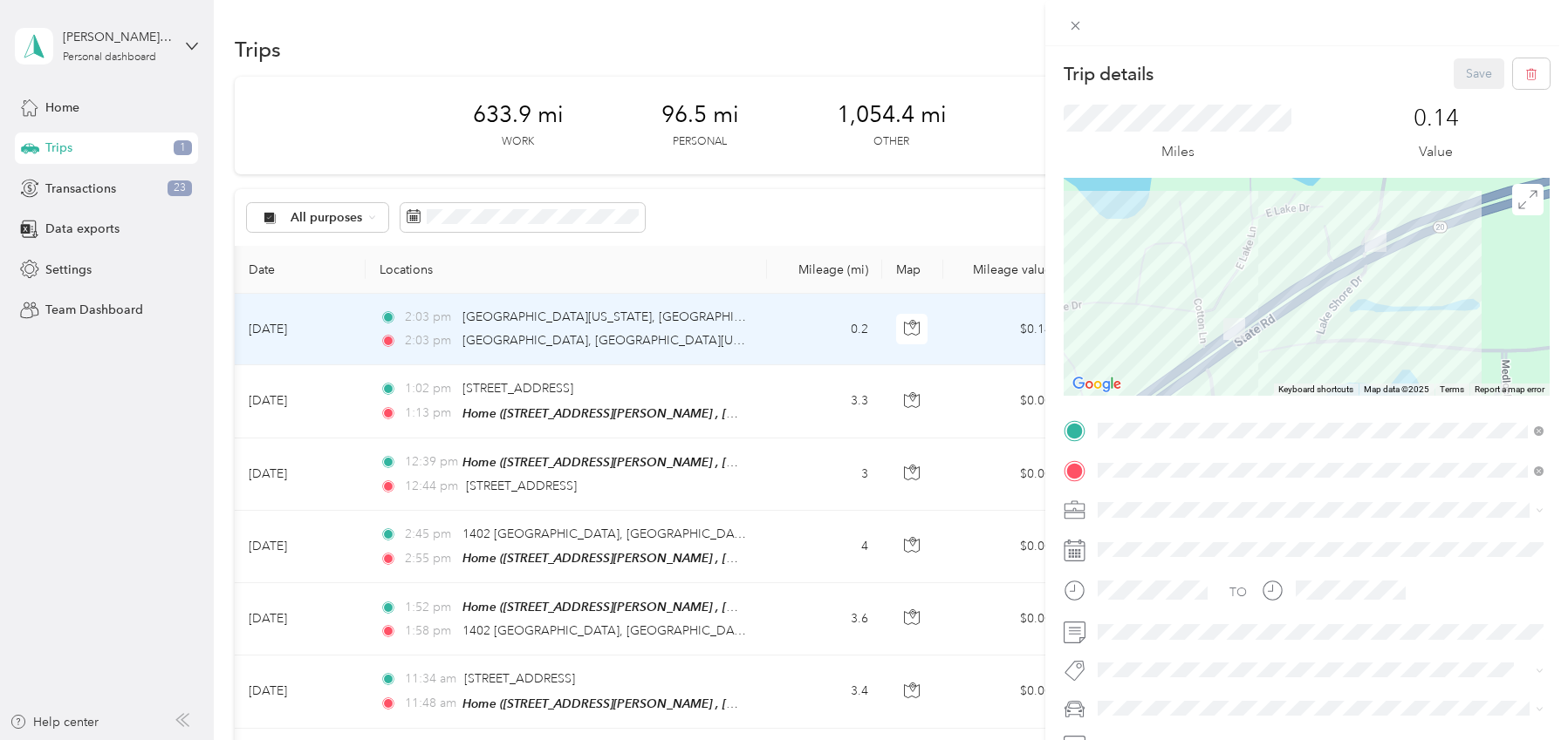
click at [1236, 565] on div "Home [STREET_ADDRESS][PERSON_NAME], [GEOGRAPHIC_DATA], [GEOGRAPHIC_DATA], [GEOG…" at bounding box center [1333, 574] width 407 height 55
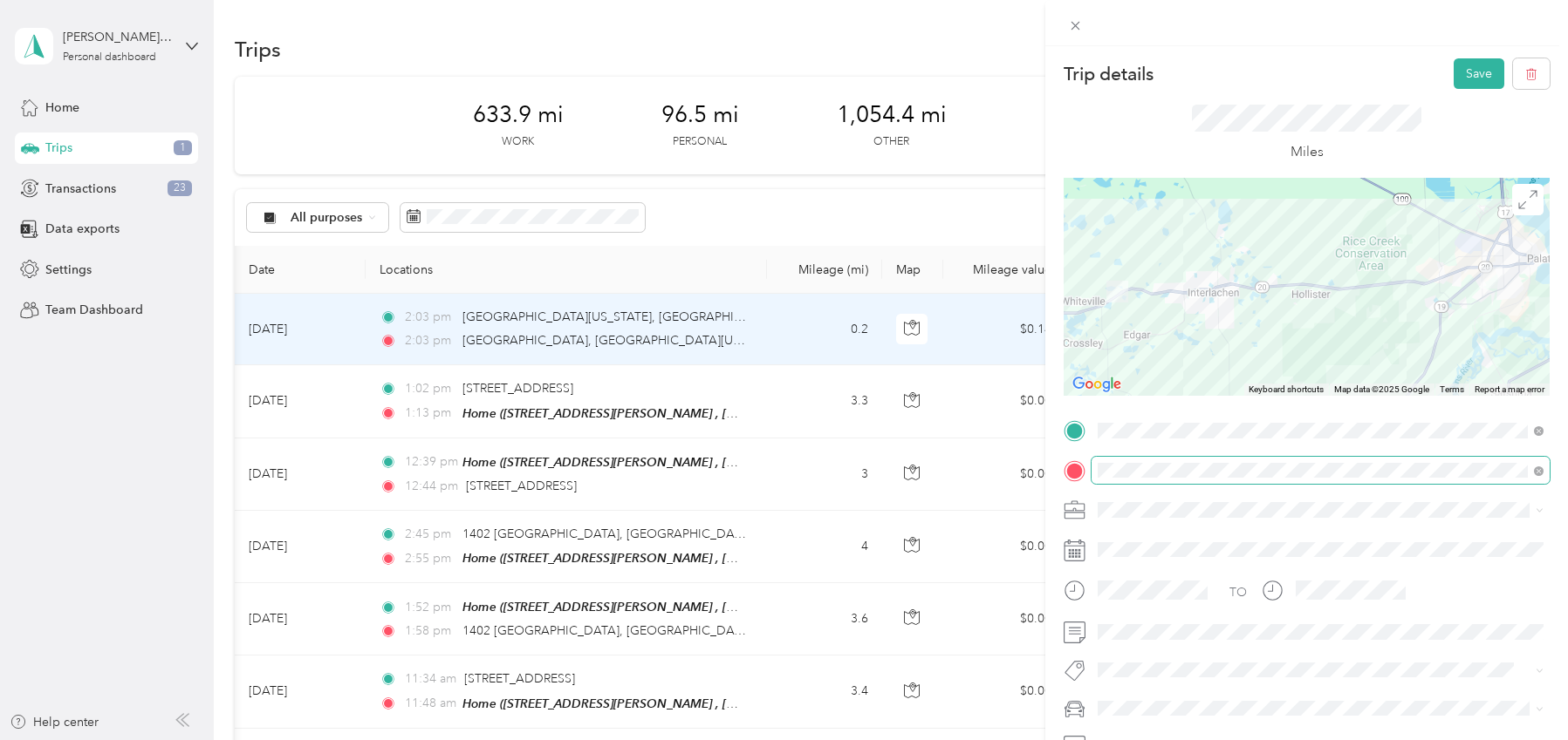
scroll to position [5, 0]
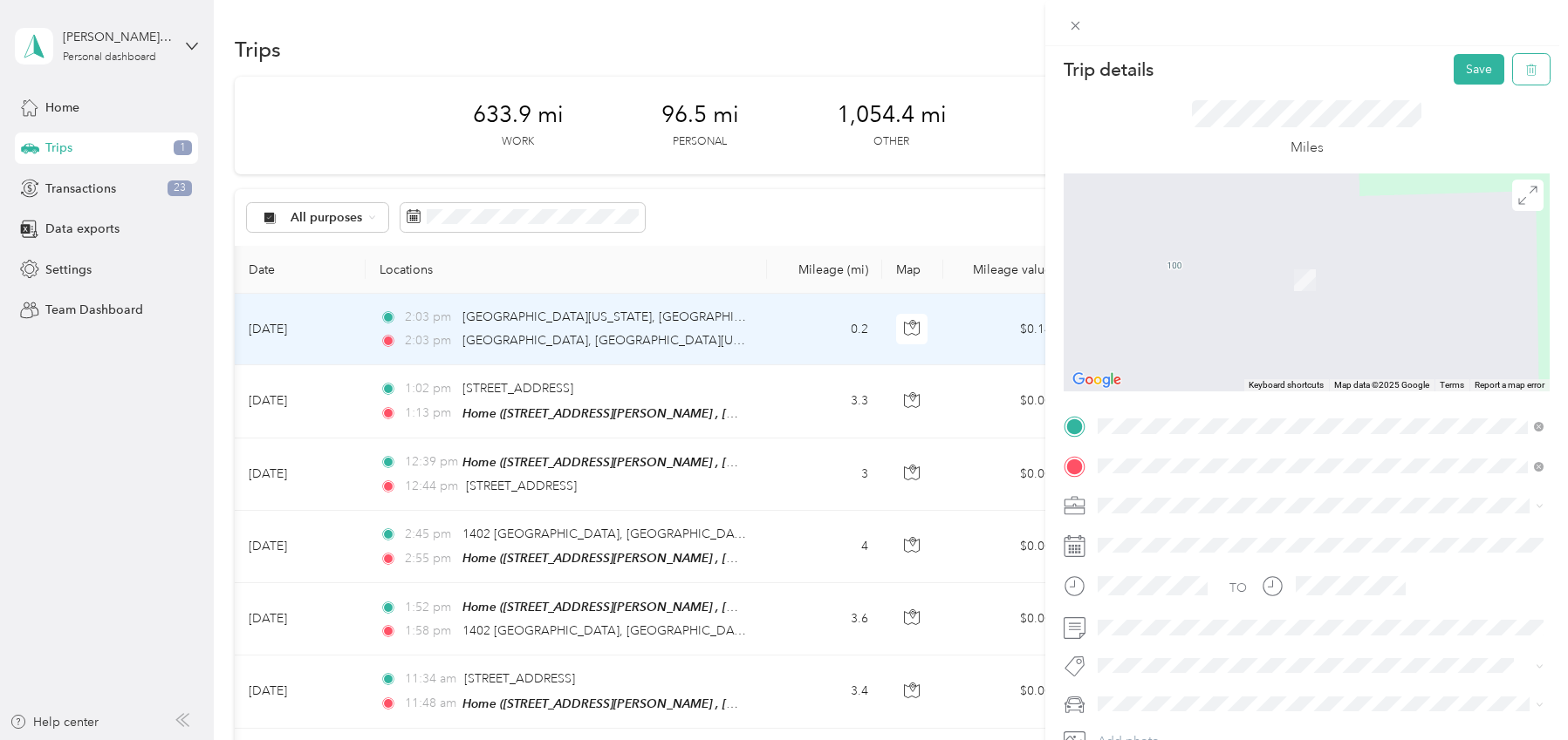
click at [1534, 65] on icon "button" at bounding box center [1531, 69] width 12 height 12
click at [1478, 86] on button "Yes" at bounding box center [1480, 90] width 34 height 28
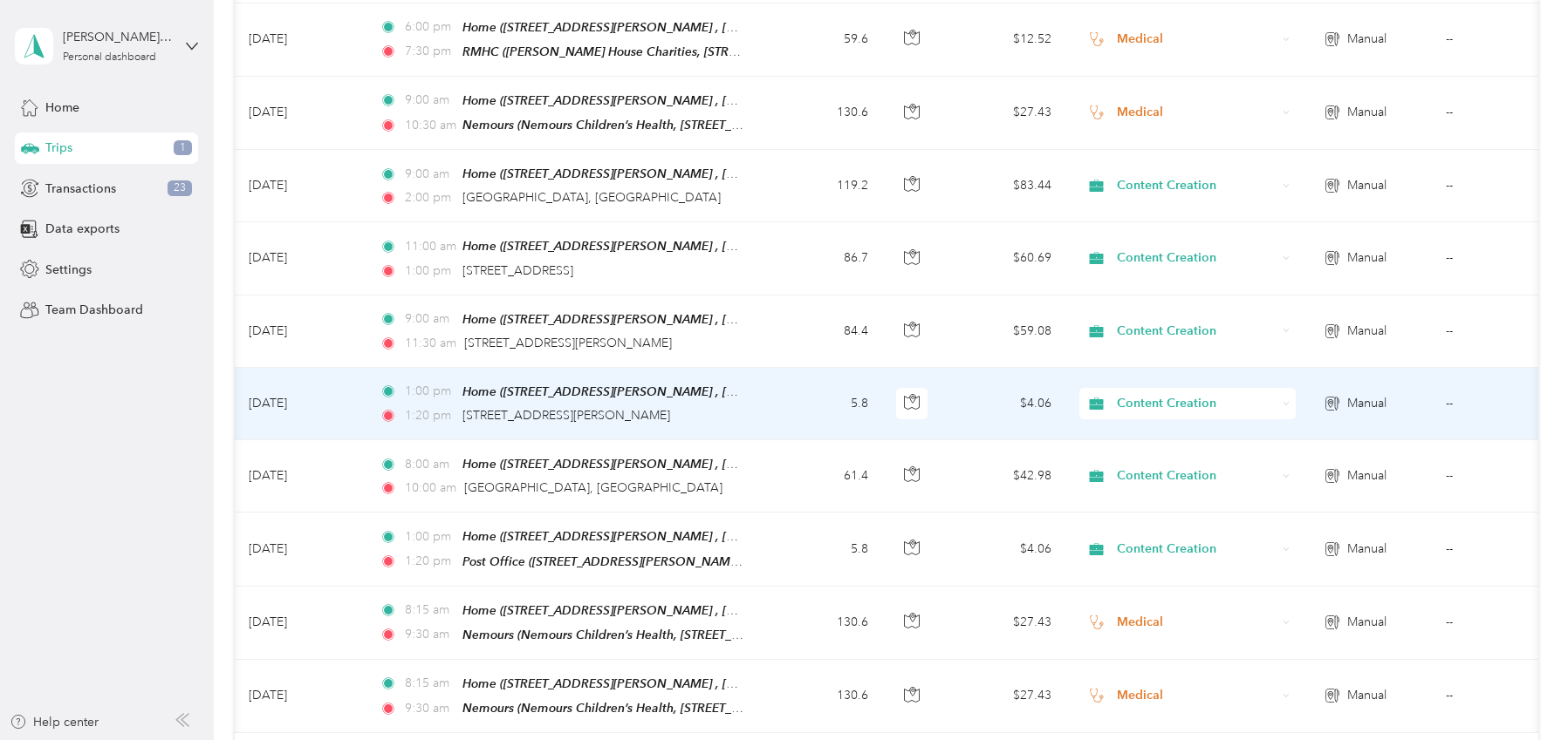
scroll to position [4189, 0]
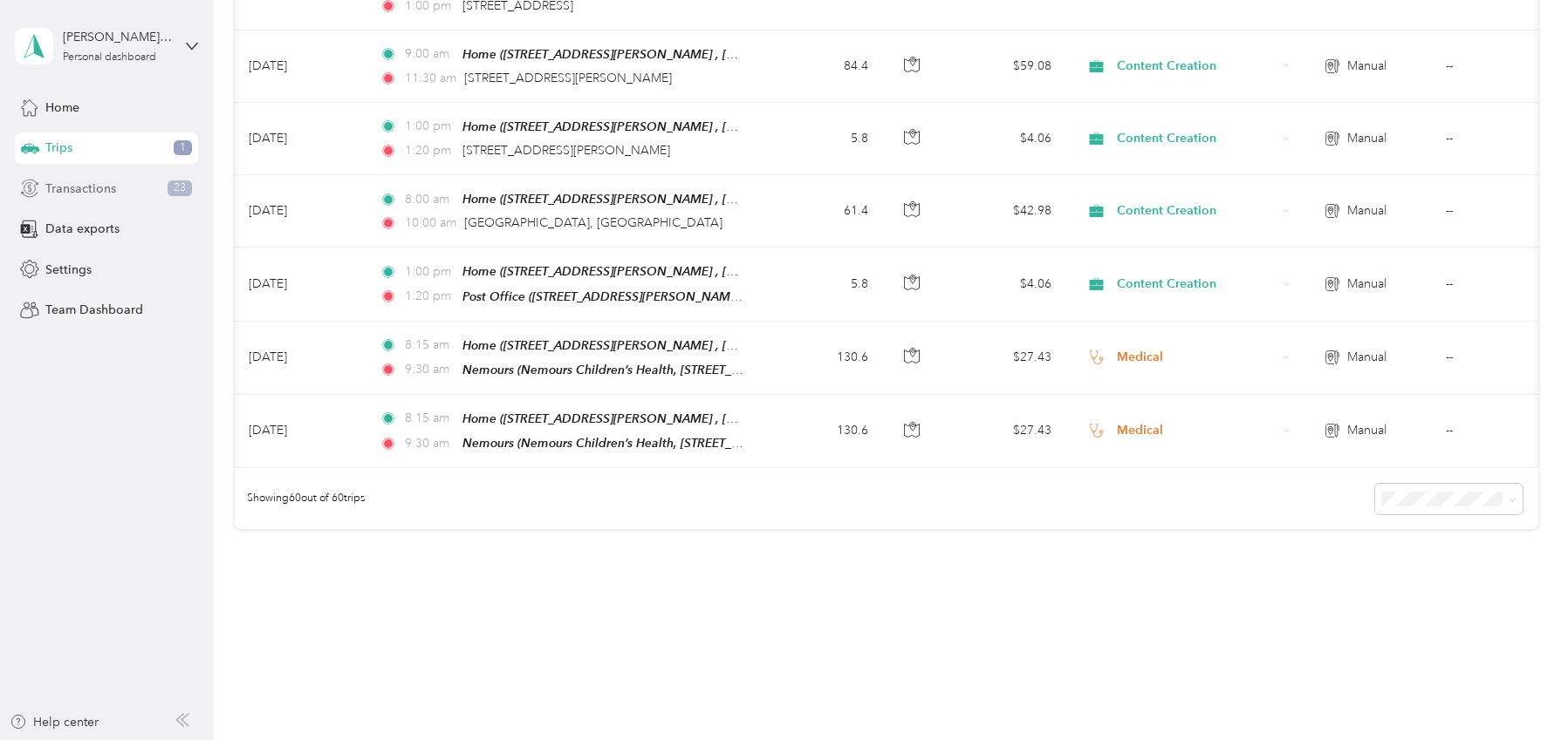
click at [110, 187] on span "Transactions" at bounding box center [81, 189] width 71 height 18
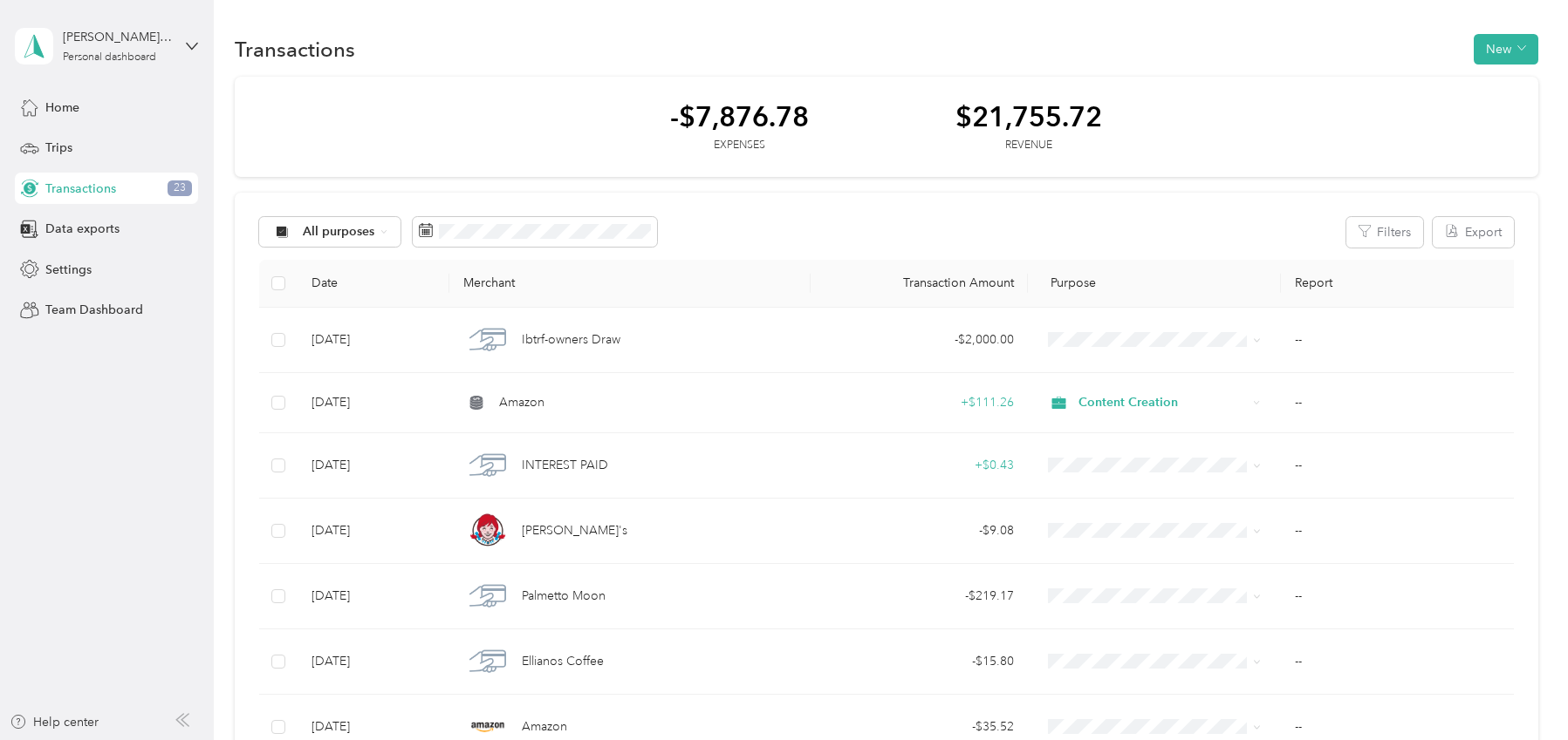
click at [97, 267] on div "Settings" at bounding box center [106, 269] width 183 height 32
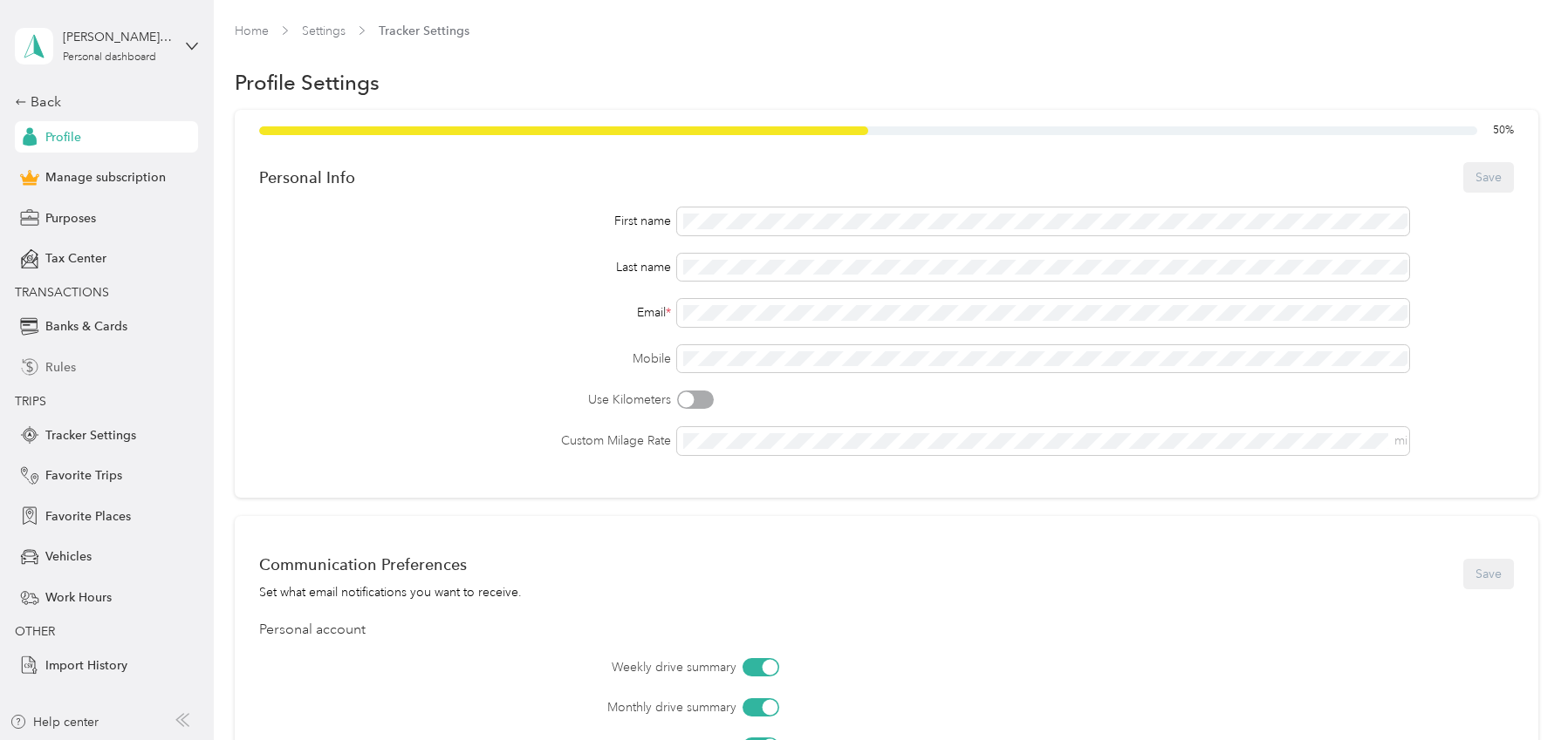
click at [72, 371] on span "Rules" at bounding box center [61, 367] width 31 height 18
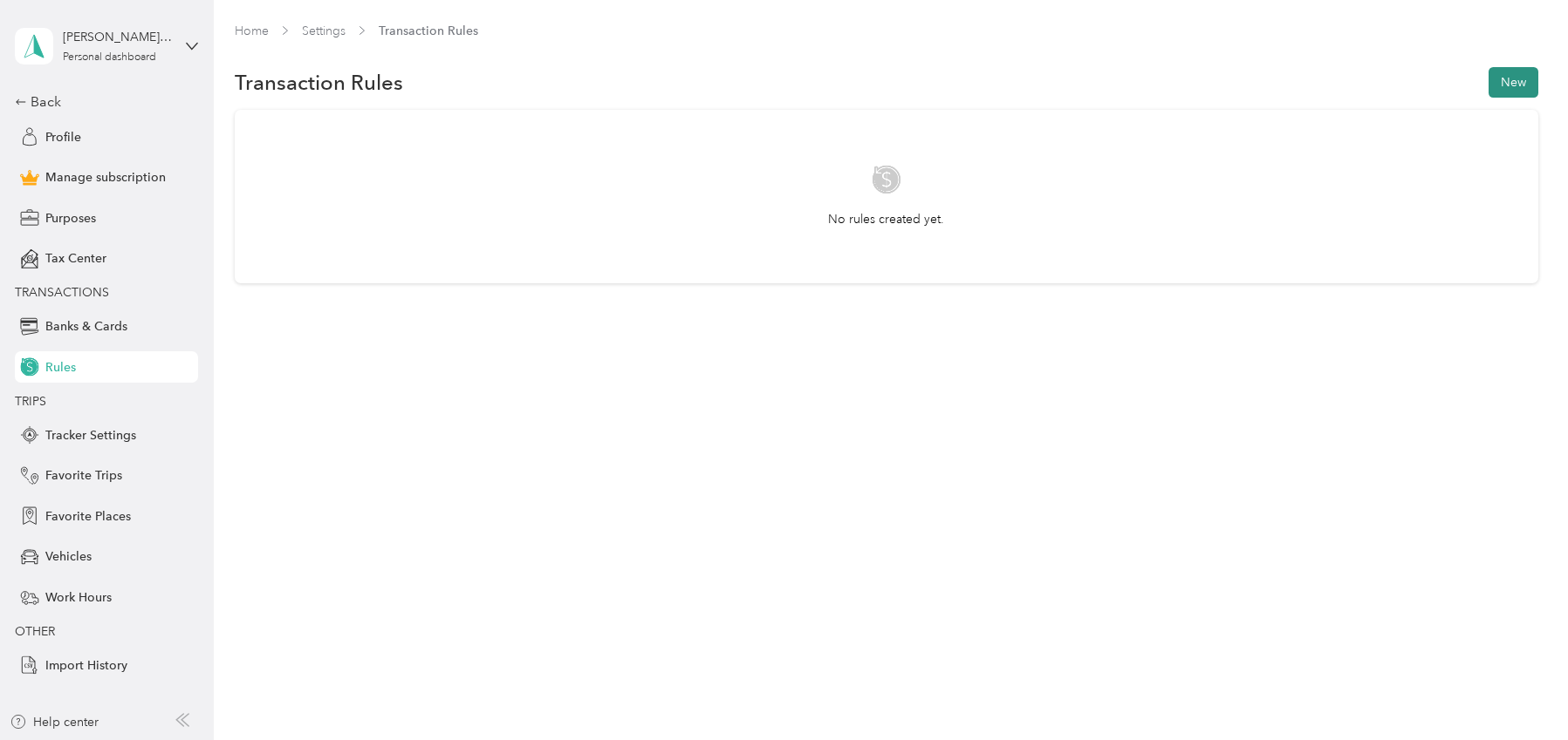
click at [1522, 87] on button "New" at bounding box center [1513, 83] width 50 height 31
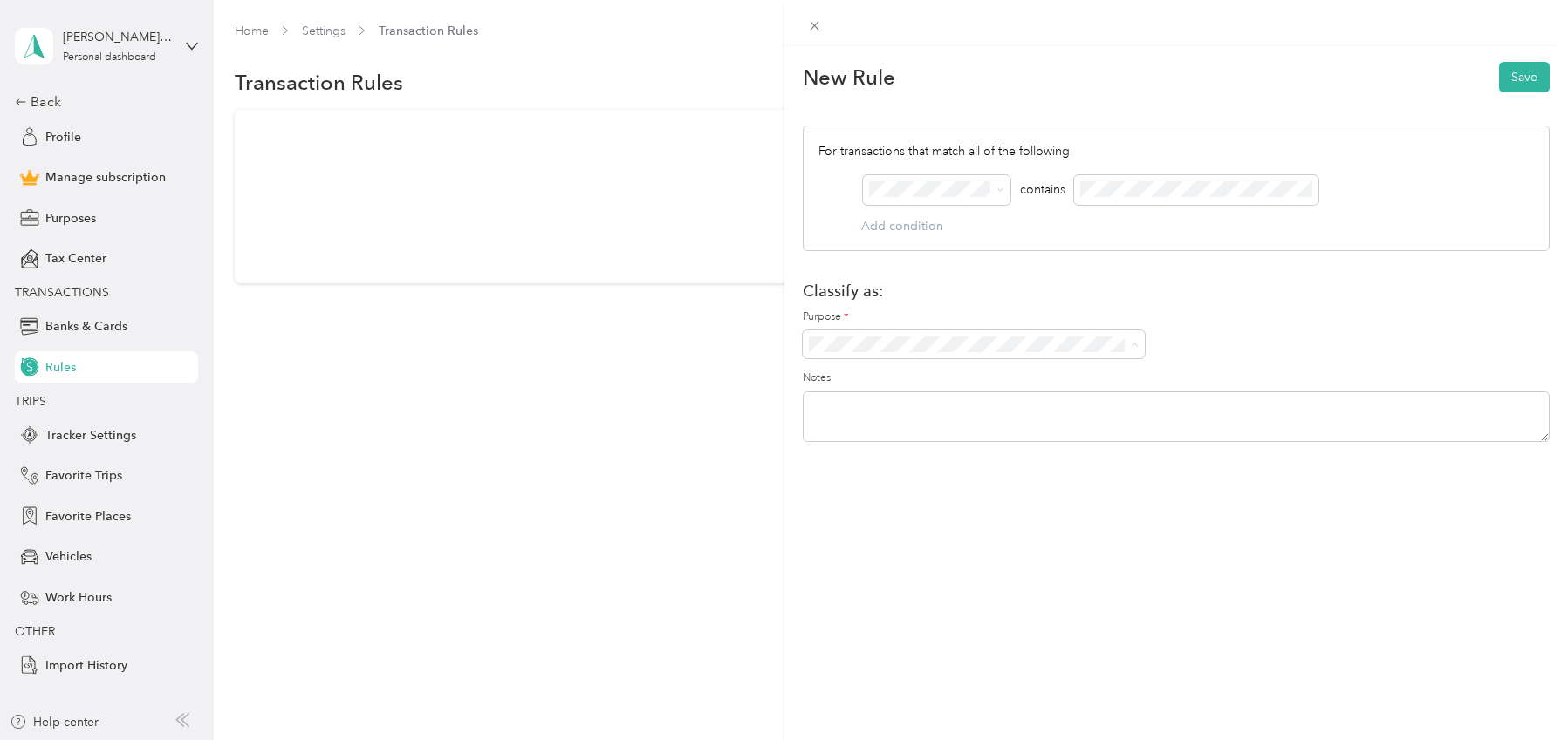
click at [623, 441] on div "New Rule Save For transactions that match all of the following AND contains Add…" at bounding box center [784, 370] width 1568 height 740
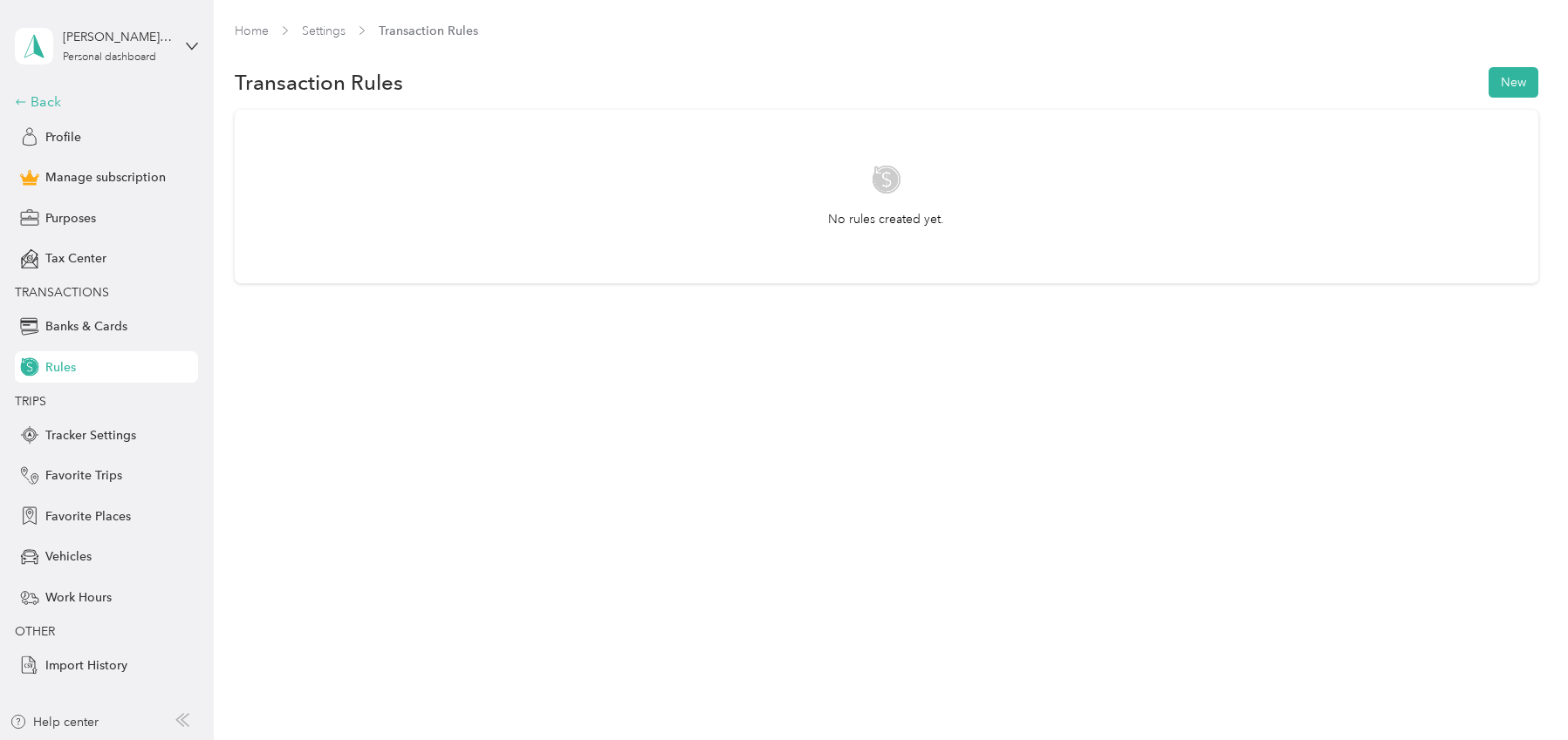
click at [34, 98] on div "Back" at bounding box center [102, 102] width 175 height 21
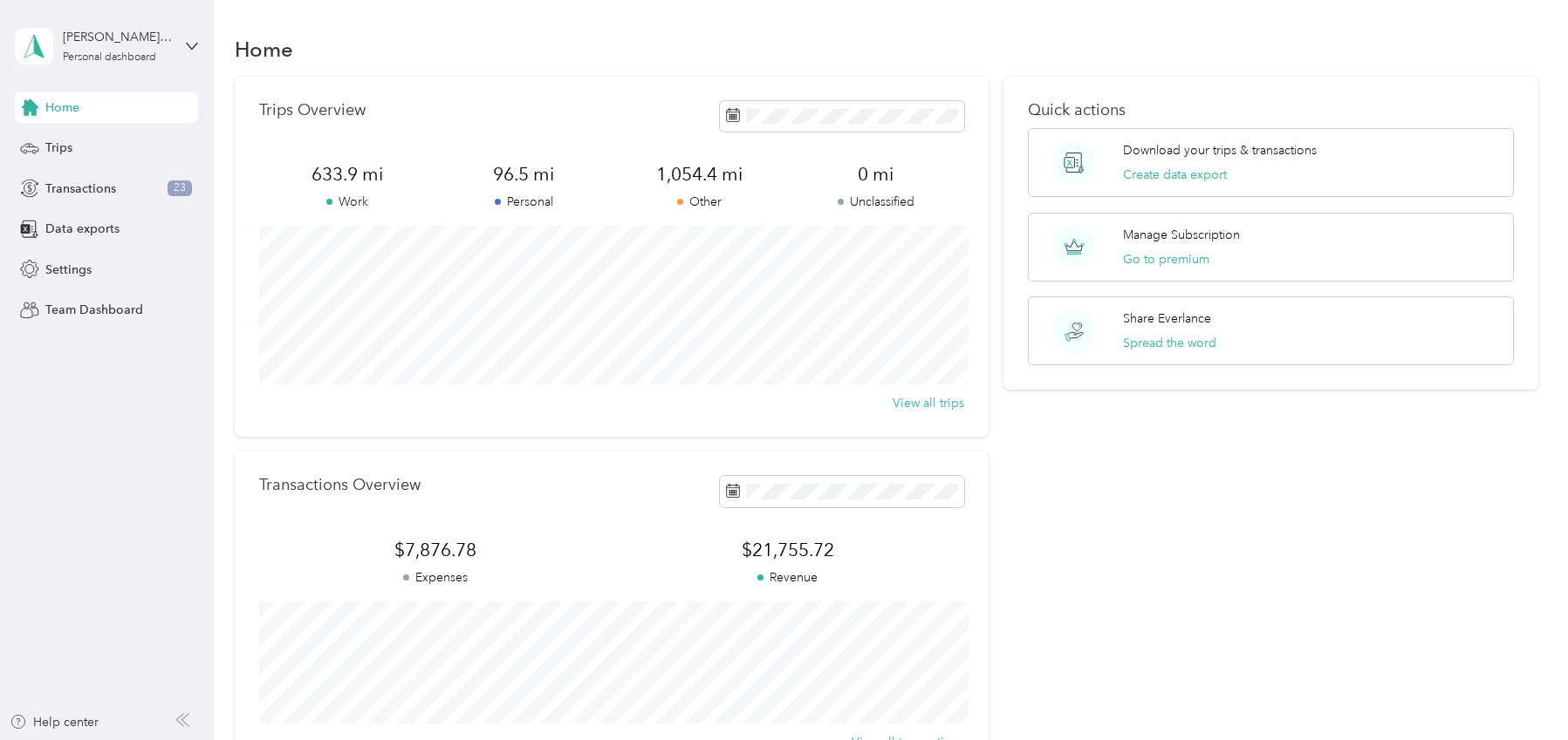
click at [199, 55] on aside "[PERSON_NAME][EMAIL_ADDRESS][DOMAIN_NAME] Personal dashboard Home Trips Transac…" at bounding box center [106, 370] width 214 height 740
click at [193, 43] on icon at bounding box center [191, 45] width 12 height 12
click at [95, 396] on aside "[PERSON_NAME][EMAIL_ADDRESS][DOMAIN_NAME] Personal dashboard Home Trips Transac…" at bounding box center [106, 370] width 214 height 740
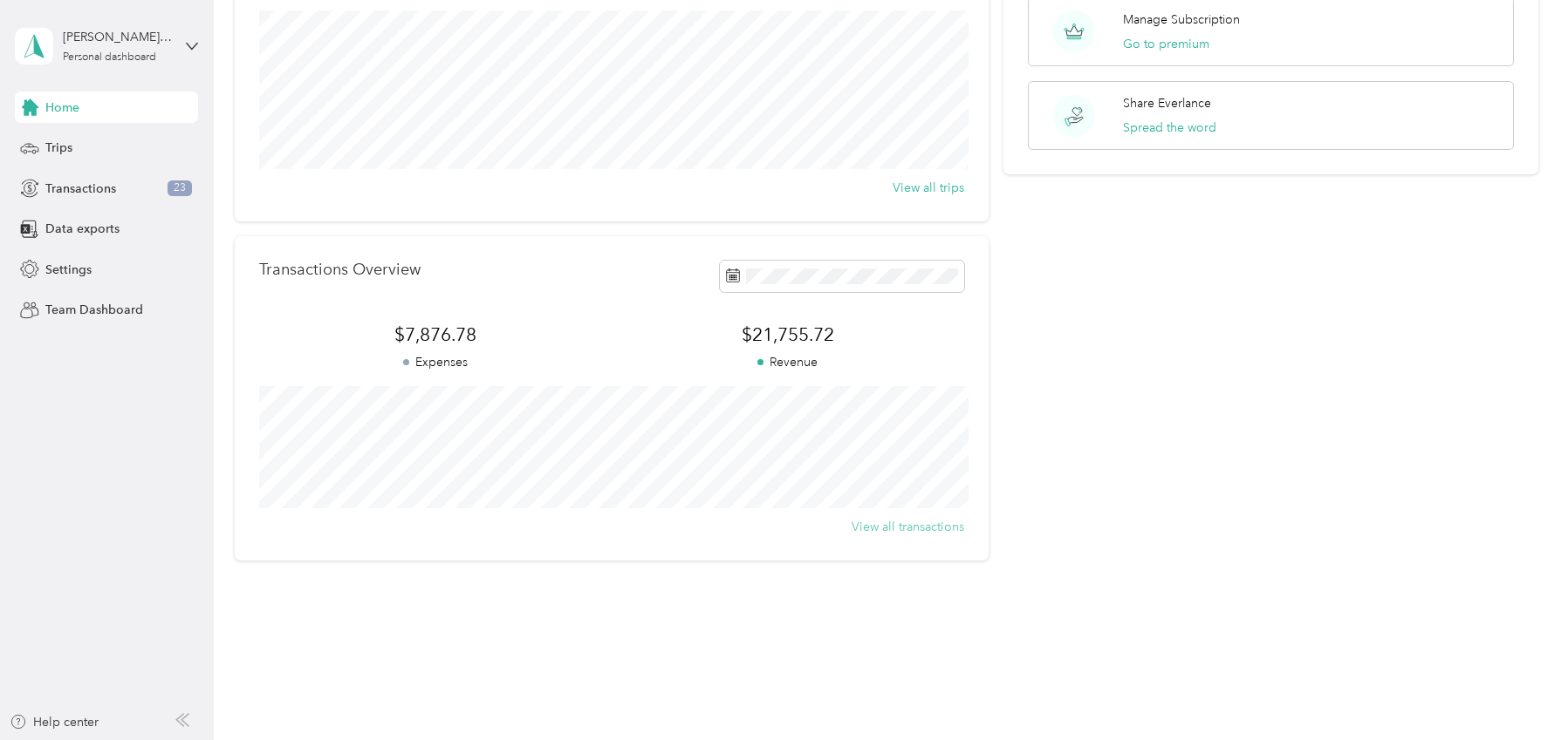
click at [900, 520] on button "View all transactions" at bounding box center [908, 527] width 113 height 18
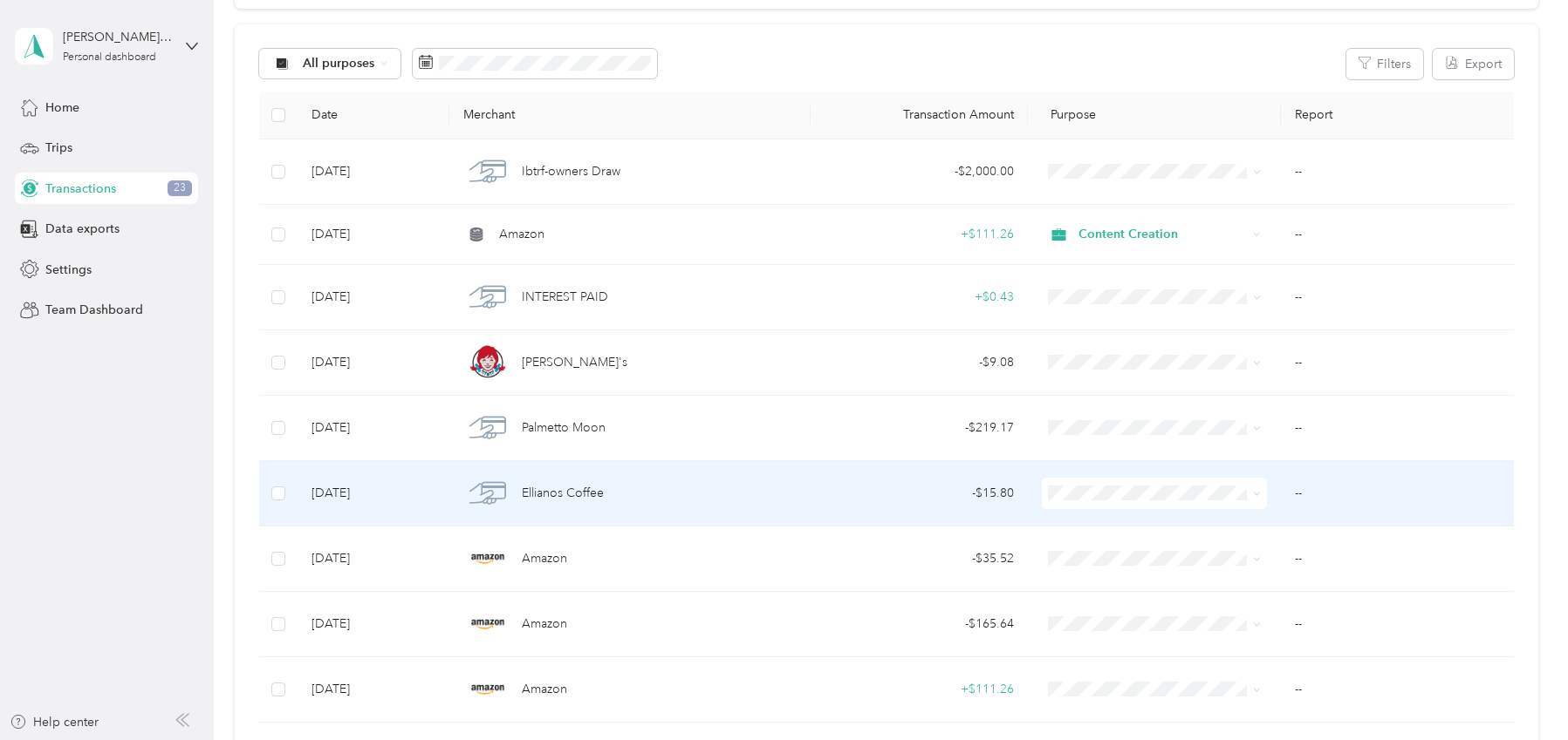
scroll to position [157, 0]
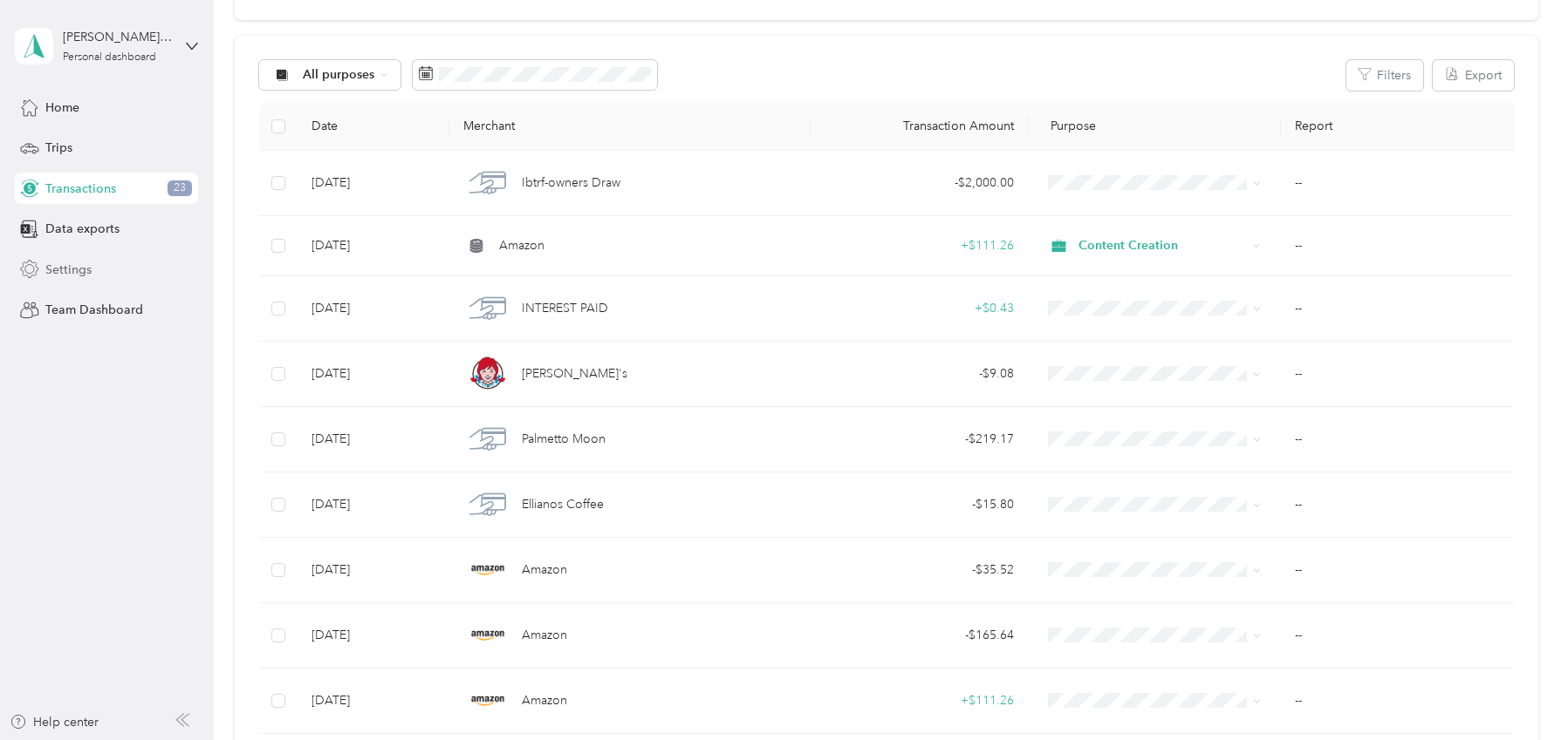
click at [66, 267] on span "Settings" at bounding box center [68, 270] width 46 height 18
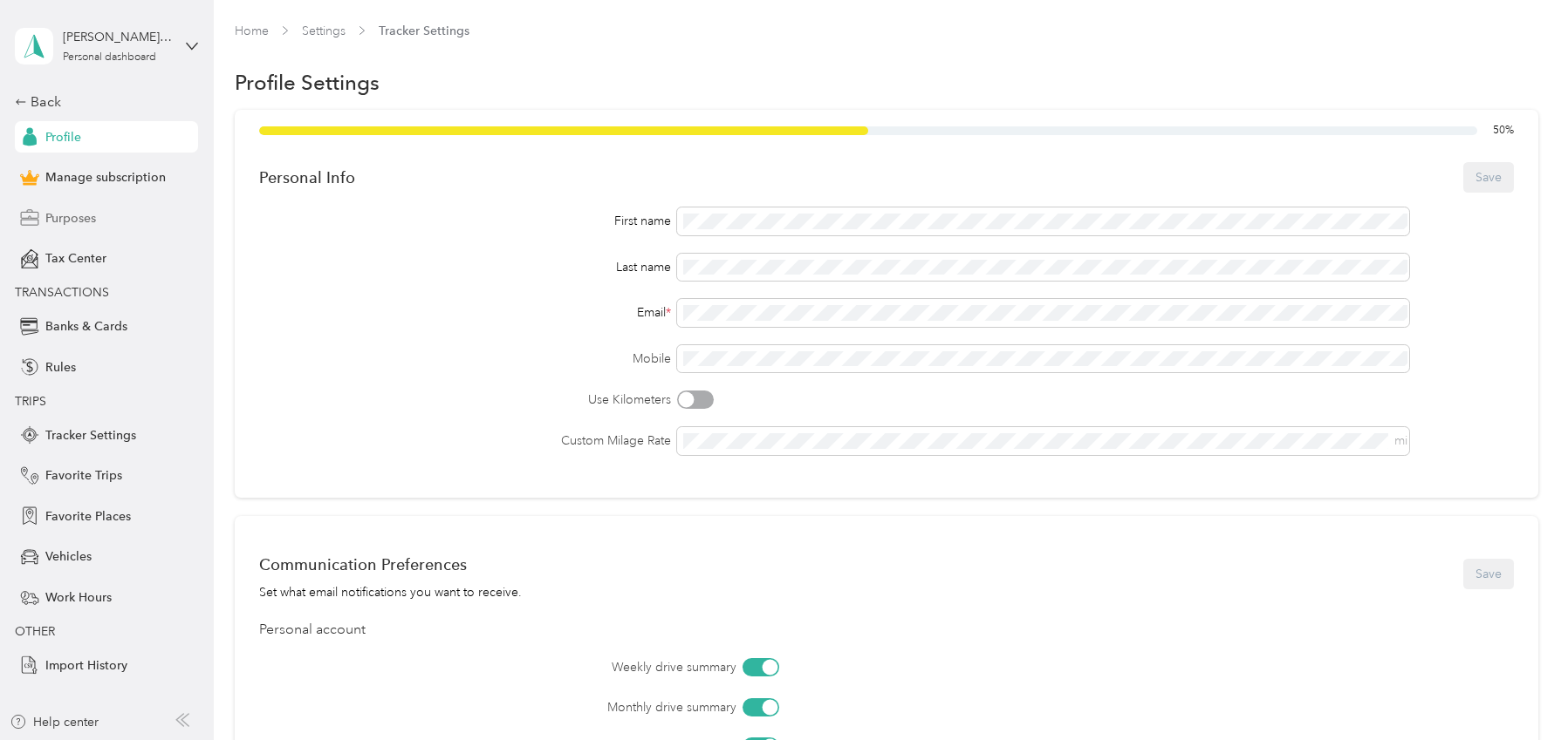
click at [82, 218] on span "Purposes" at bounding box center [71, 218] width 51 height 18
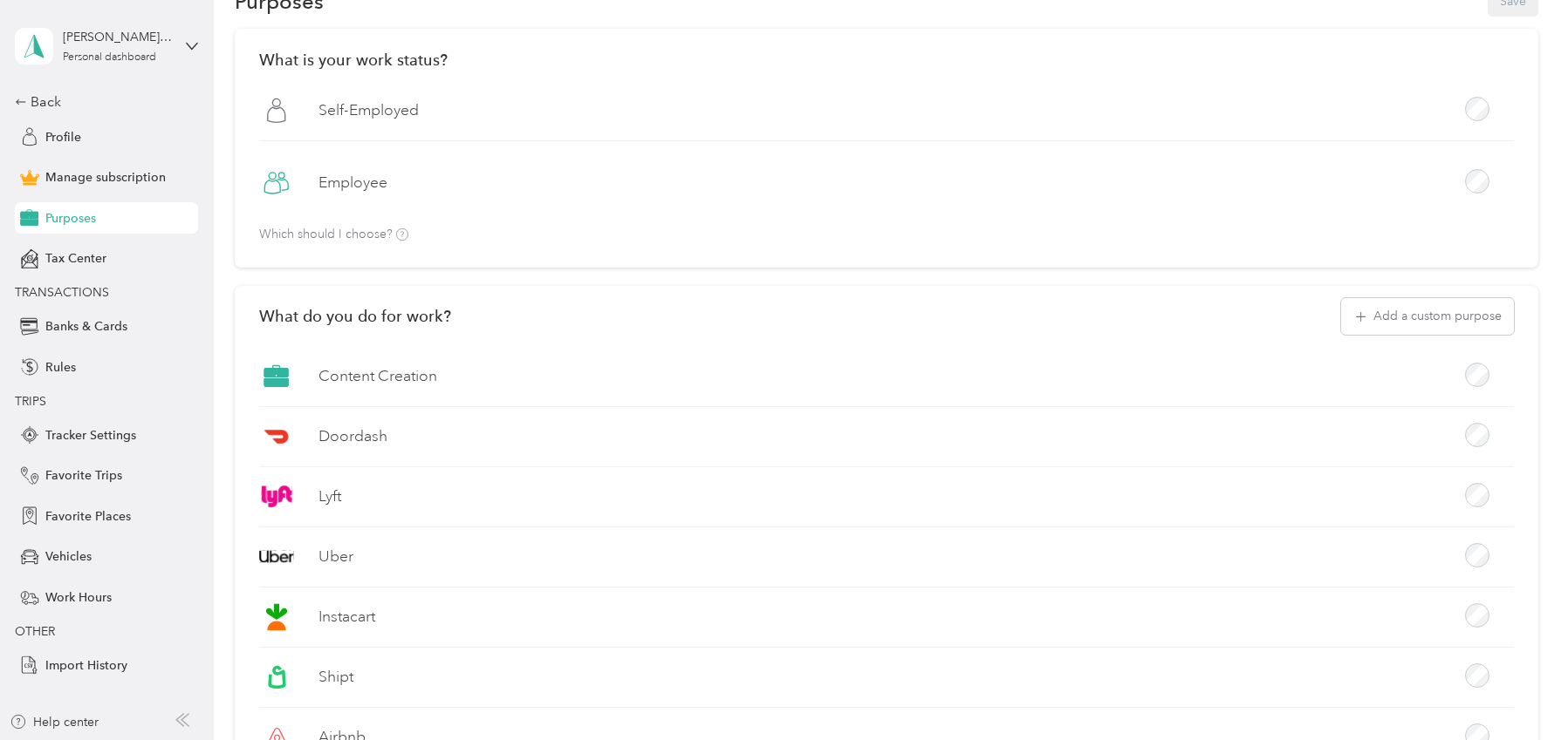
scroll to position [80, 0]
click at [60, 291] on span "TRANSACTIONS" at bounding box center [62, 293] width 95 height 15
click at [61, 362] on span "Rules" at bounding box center [61, 367] width 31 height 18
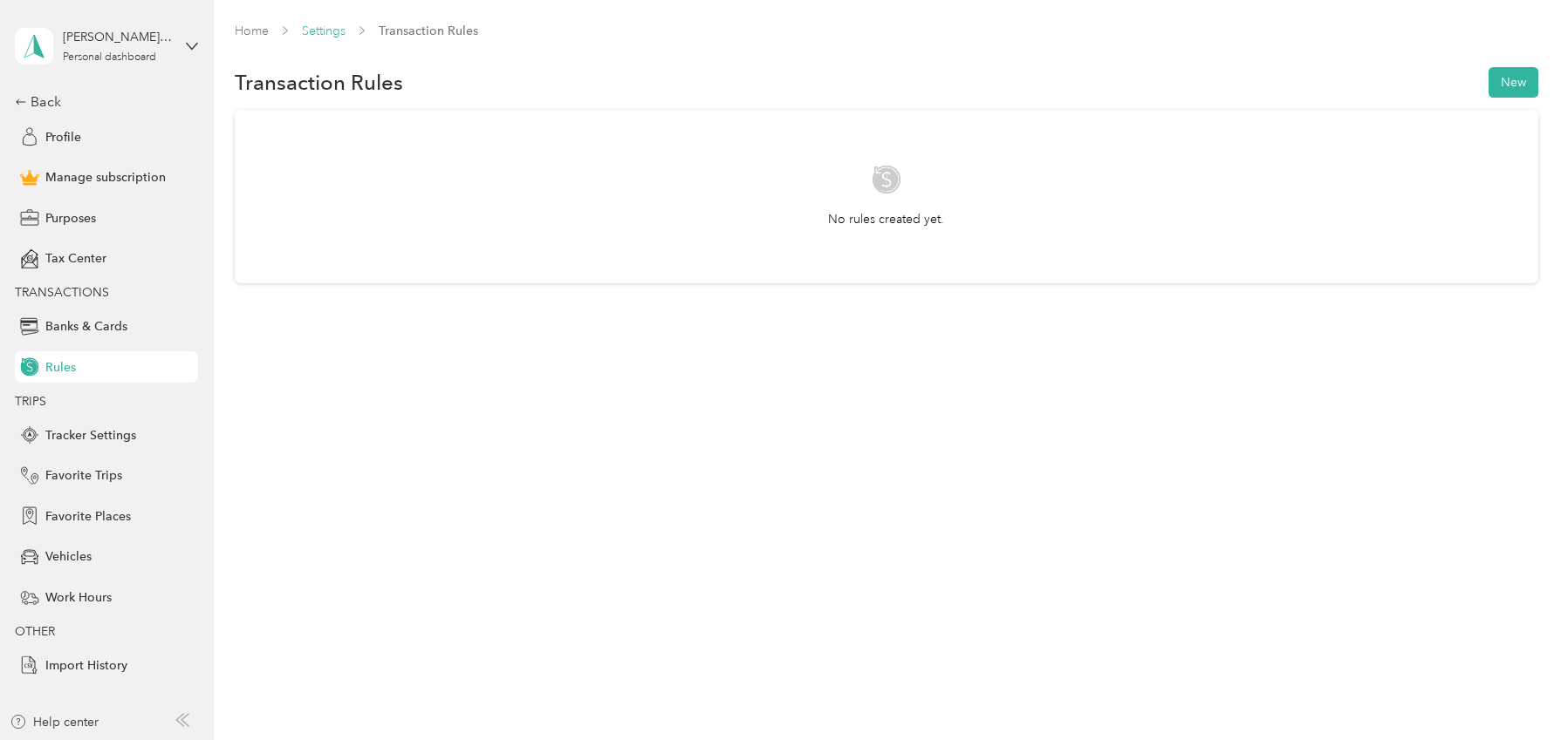
click at [325, 34] on link "Settings" at bounding box center [324, 31] width 44 height 15
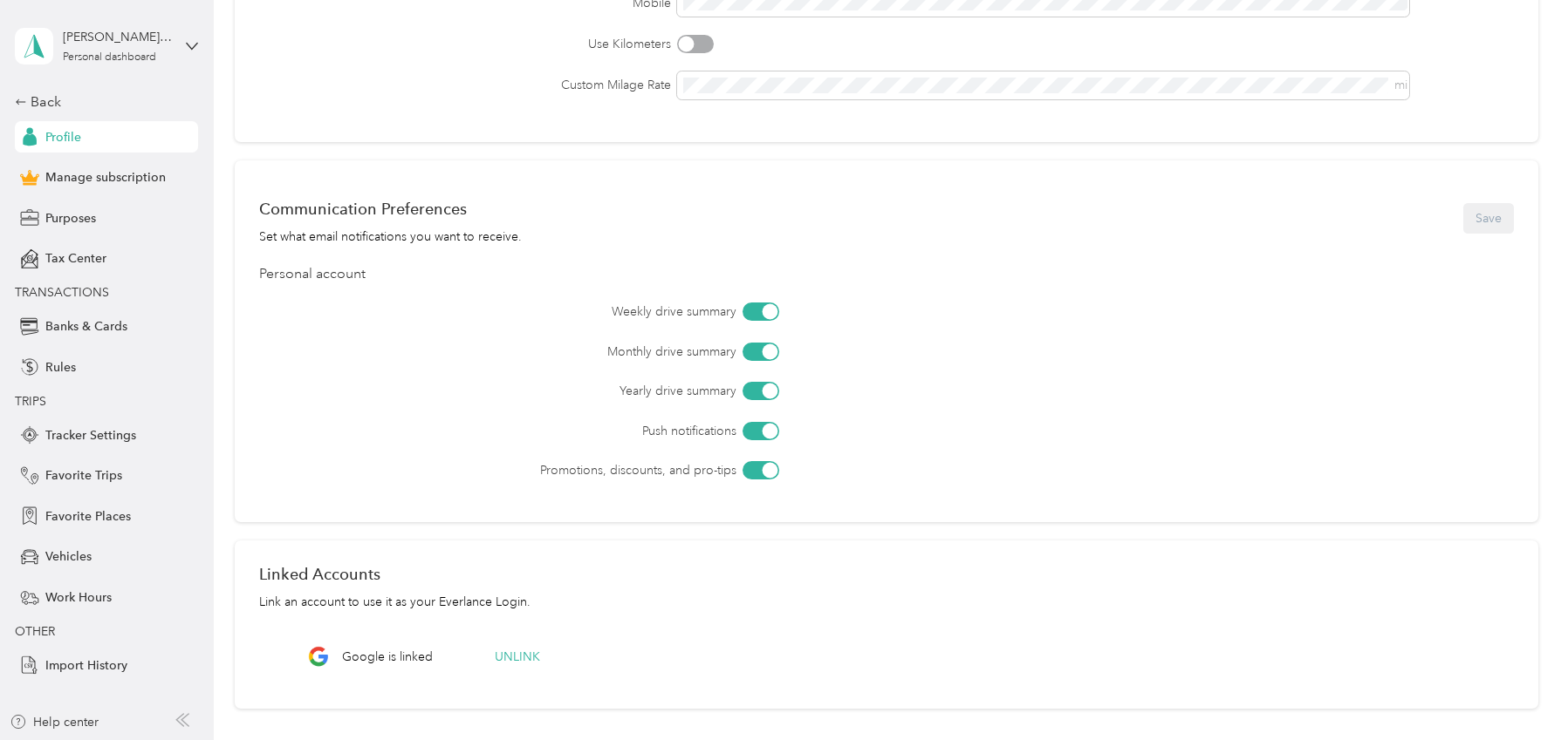
scroll to position [449, 0]
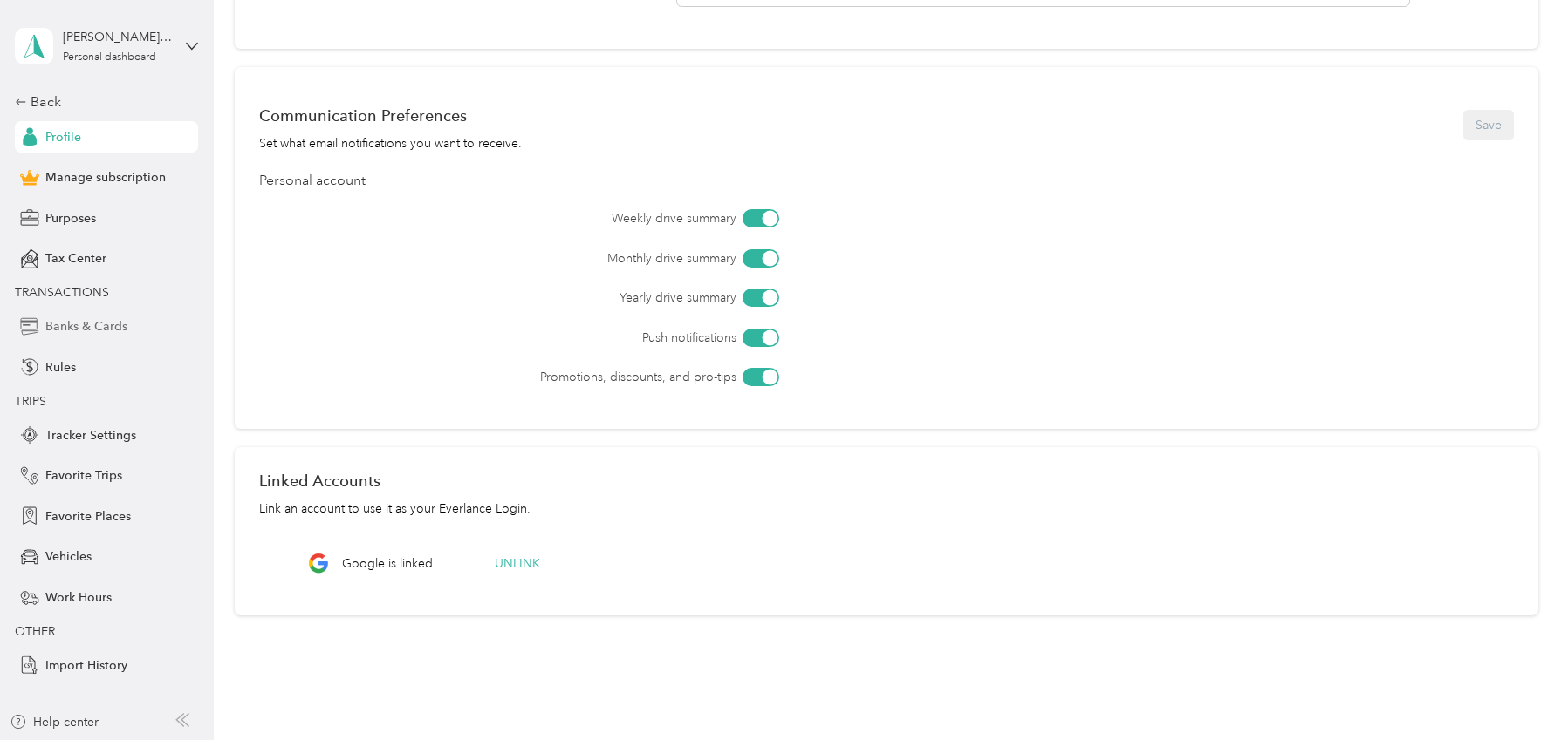
click at [119, 325] on span "Banks & Cards" at bounding box center [86, 326] width 82 height 18
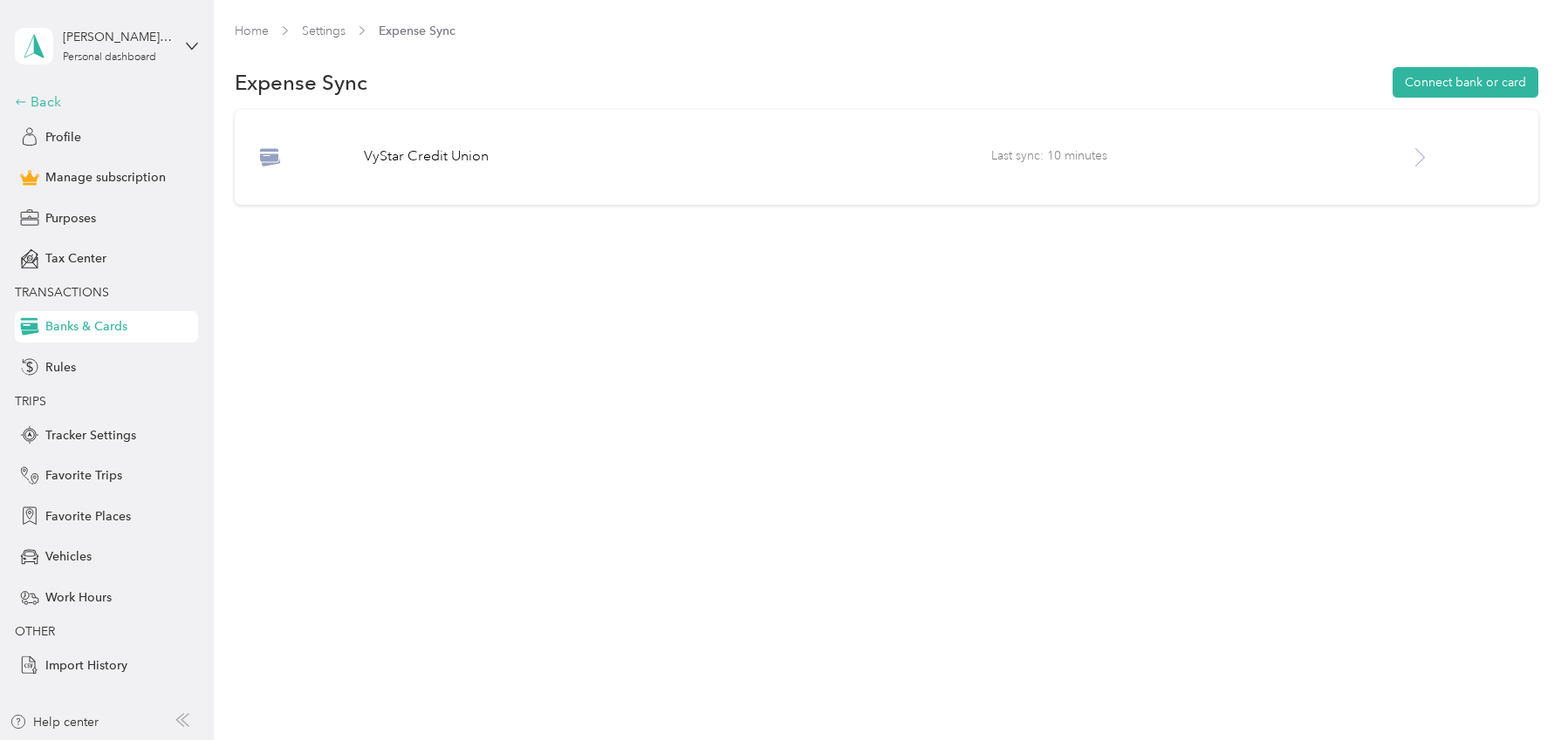
click at [129, 96] on div "Back" at bounding box center [102, 102] width 175 height 21
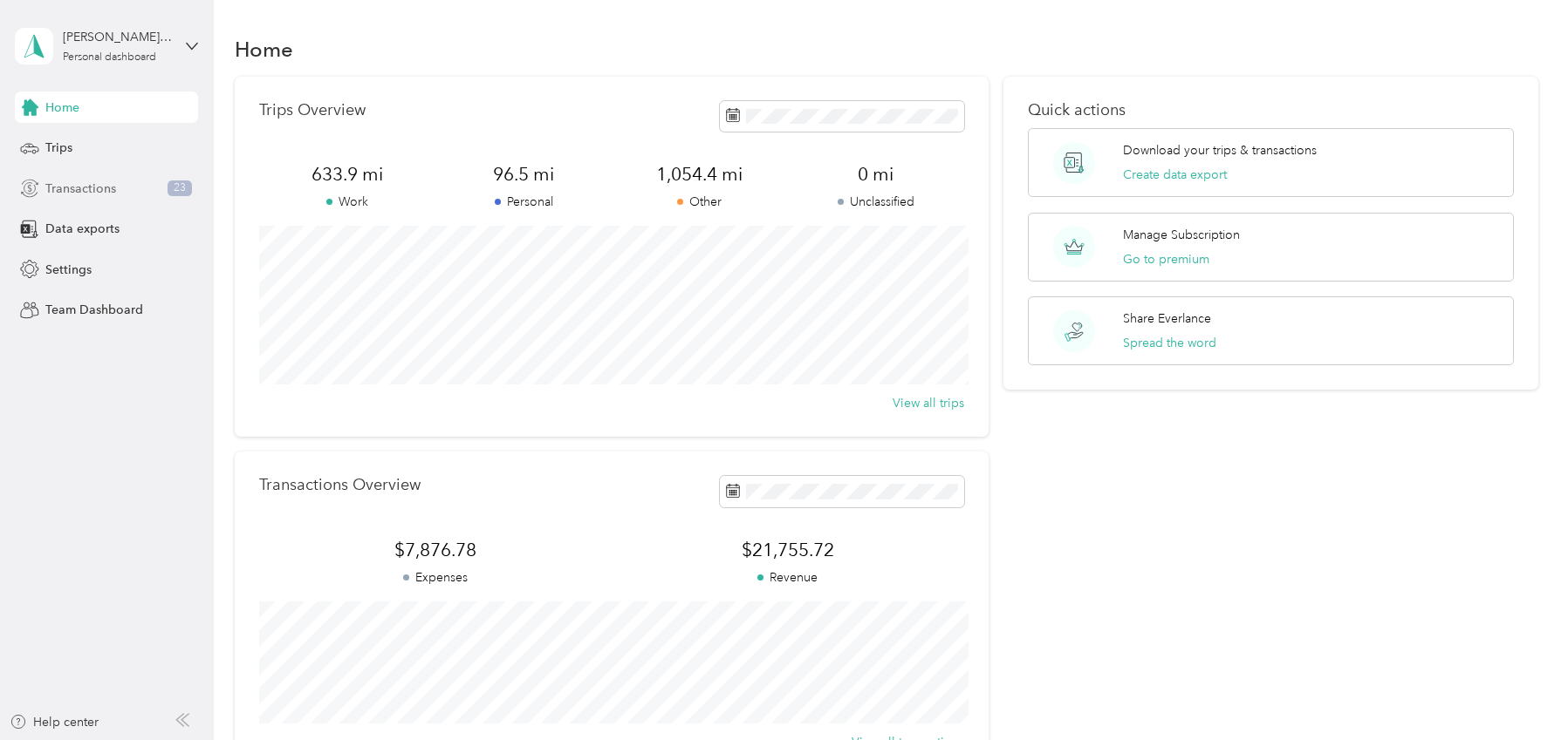
click at [159, 186] on div "Transactions 23" at bounding box center [106, 188] width 183 height 32
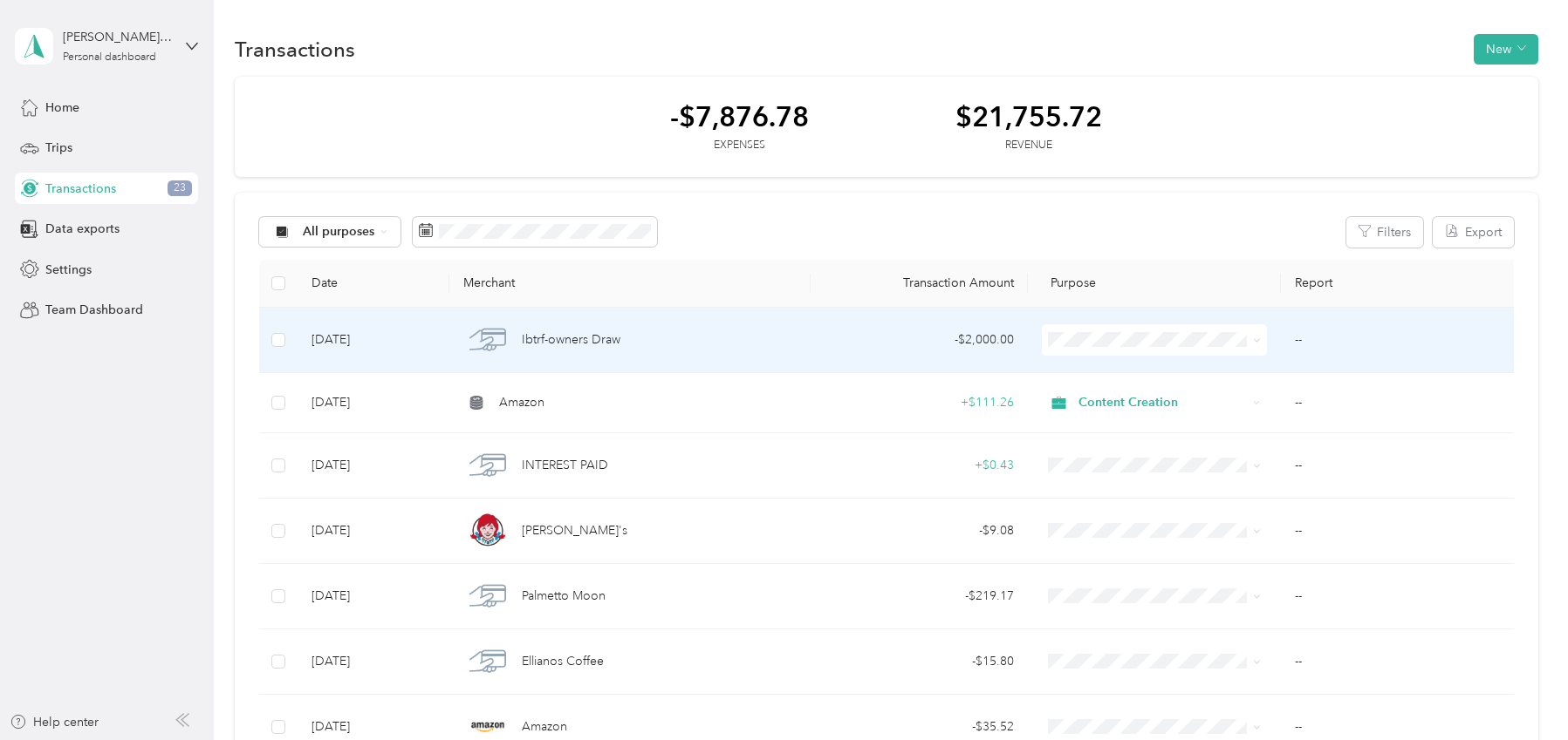
click at [1140, 352] on span at bounding box center [1153, 340] width 225 height 32
click at [1140, 406] on span "Personal" at bounding box center [1170, 404] width 170 height 18
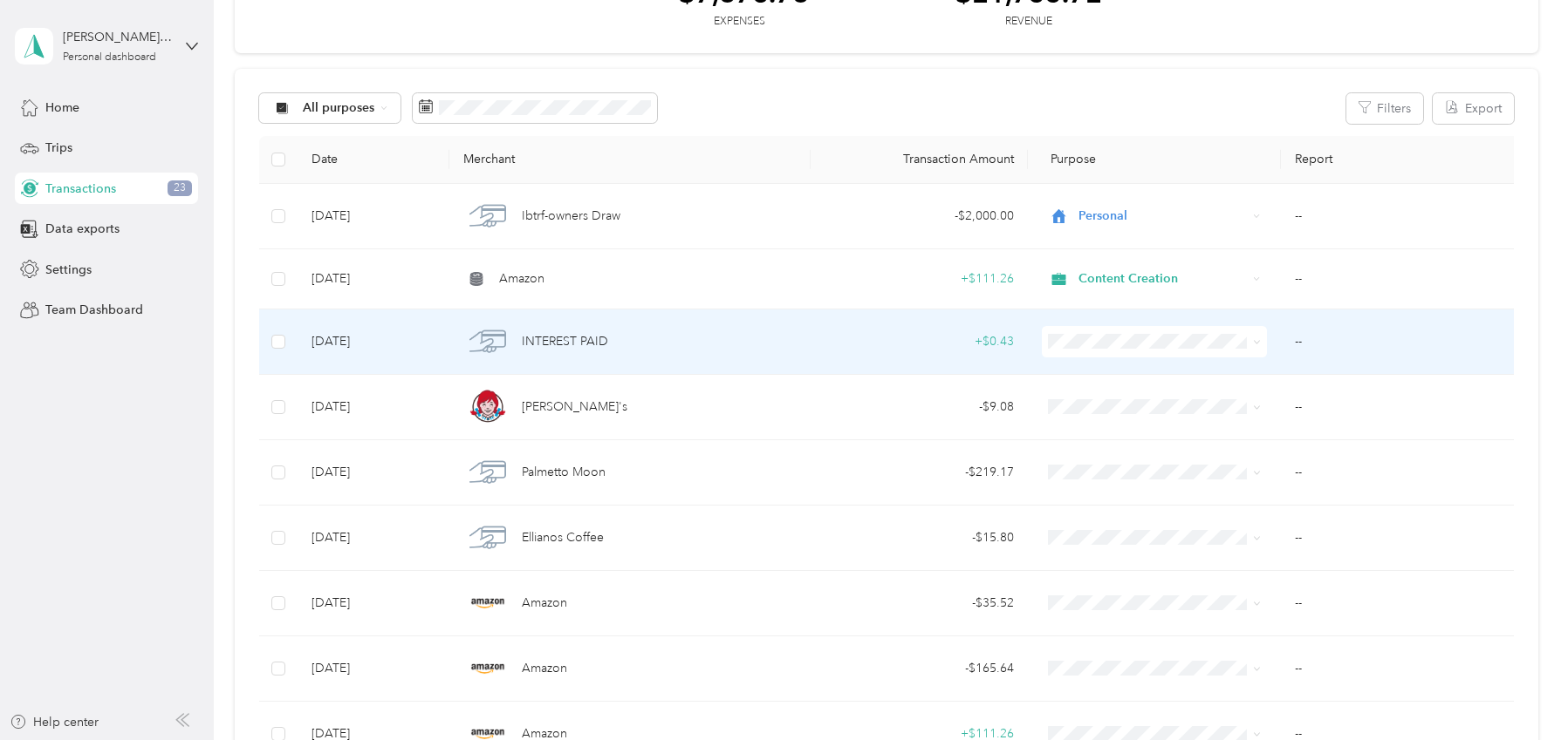
scroll to position [128, 0]
click at [1151, 346] on span at bounding box center [1153, 338] width 225 height 32
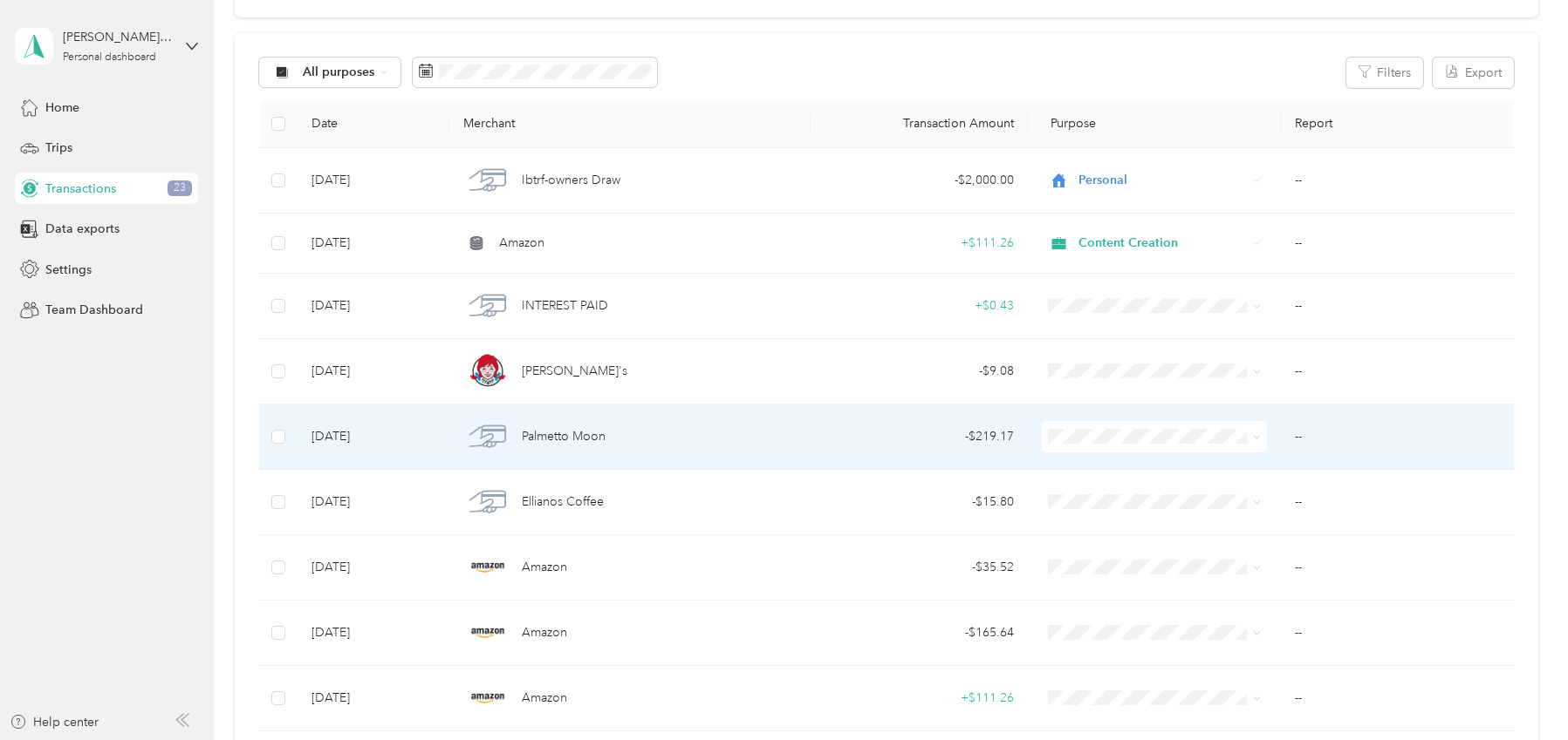
scroll to position [133, 0]
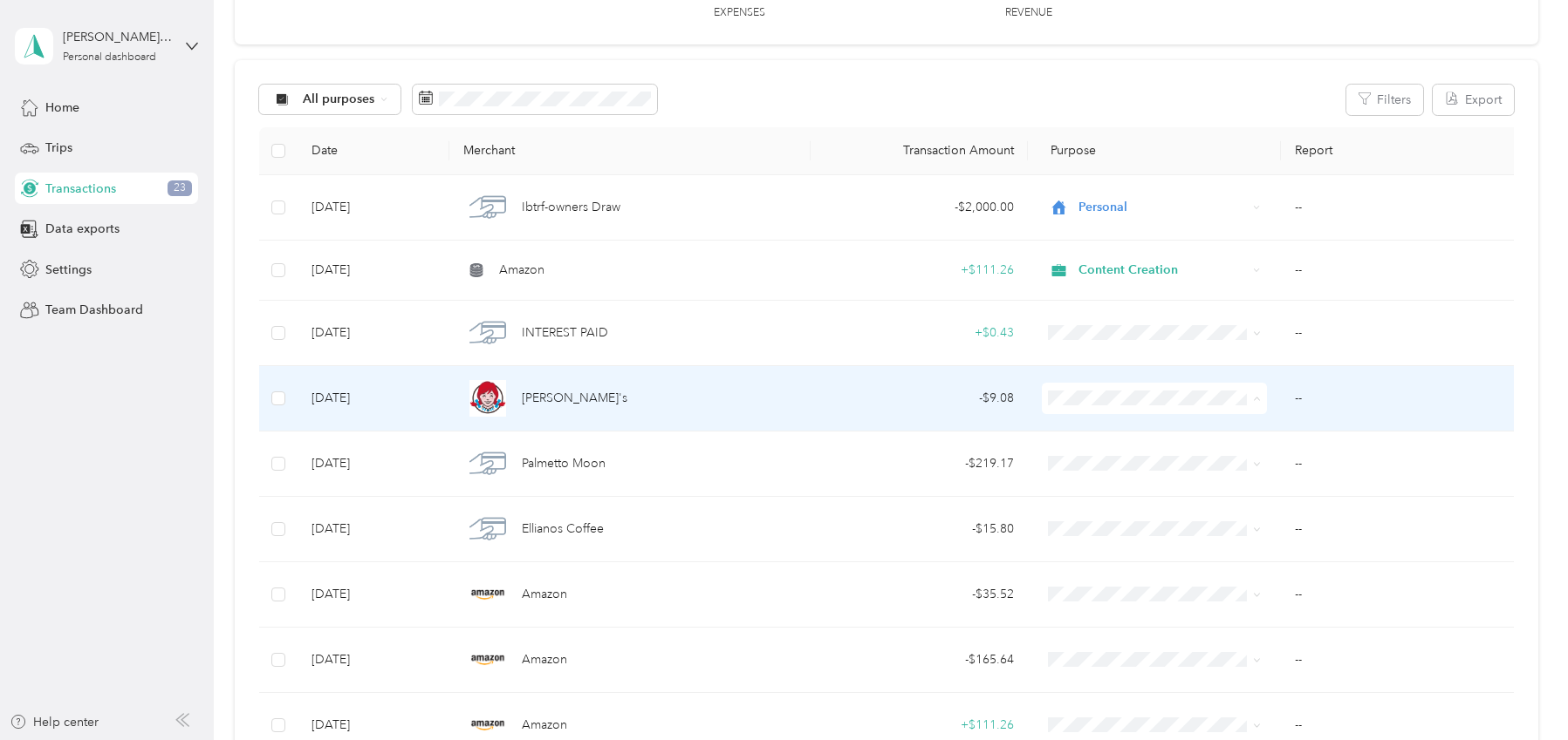
click at [1142, 491] on span "Content Creation" at bounding box center [1170, 492] width 170 height 18
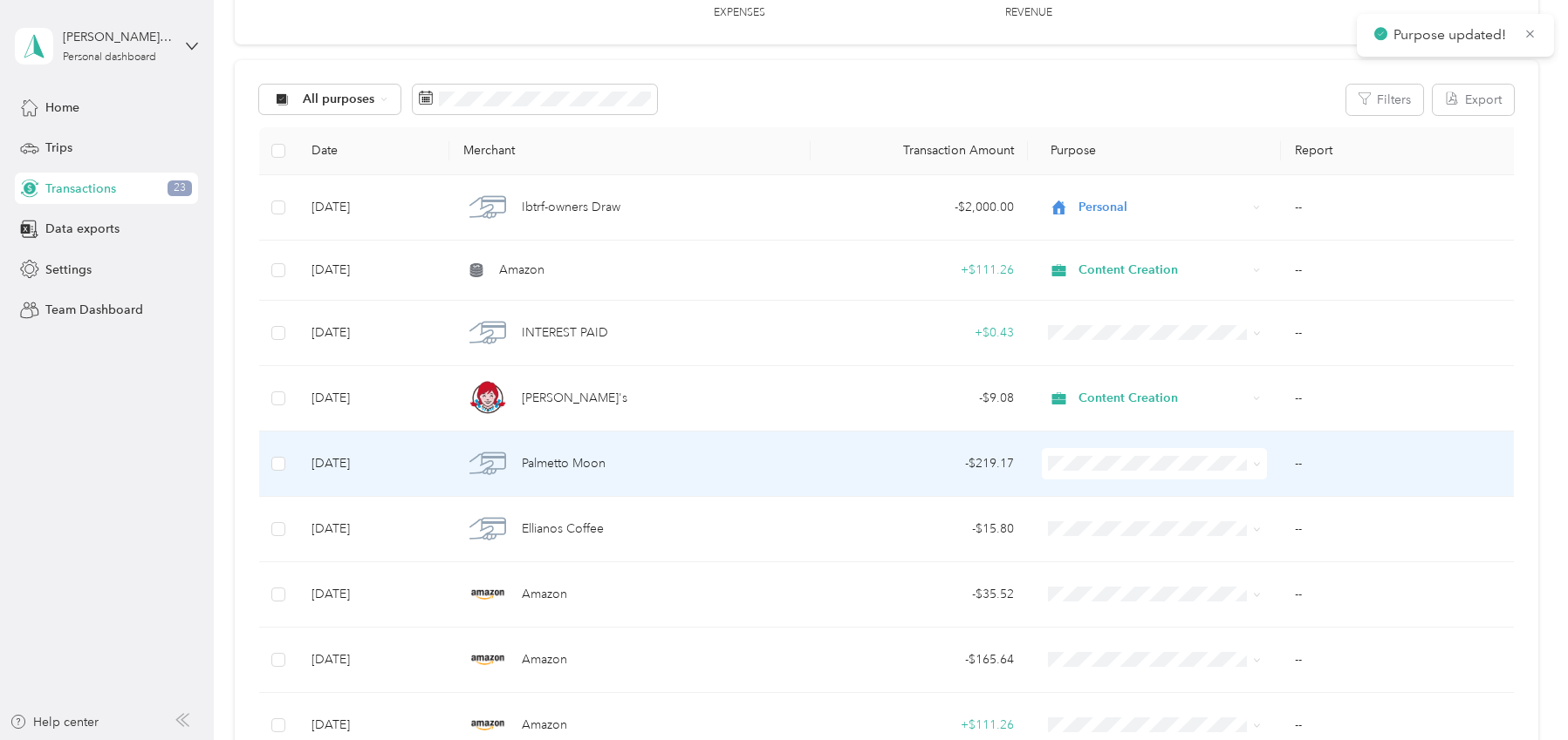
click at [1127, 525] on span "Personal" at bounding box center [1170, 525] width 170 height 18
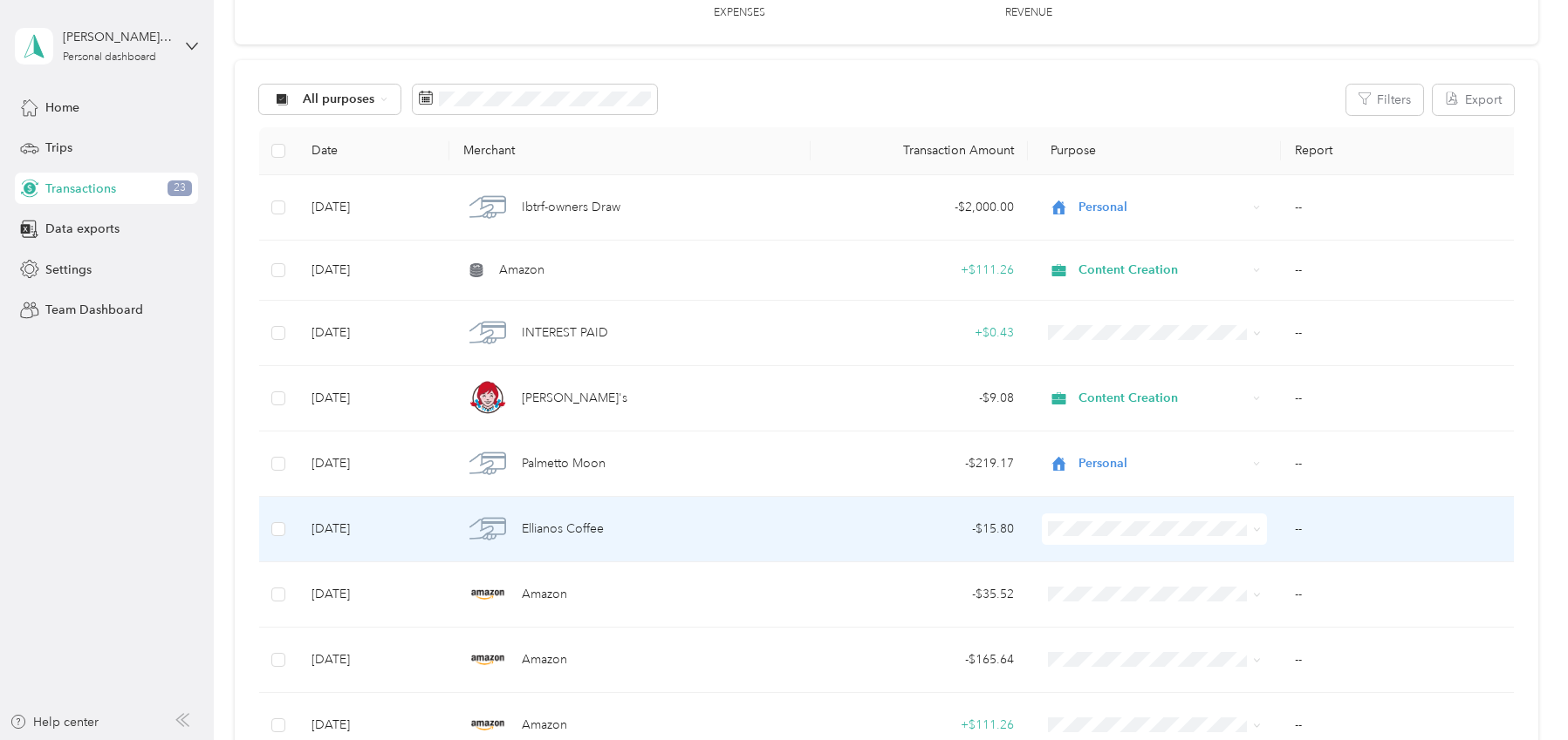
click at [1135, 337] on span "Content Creation" at bounding box center [1170, 344] width 170 height 18
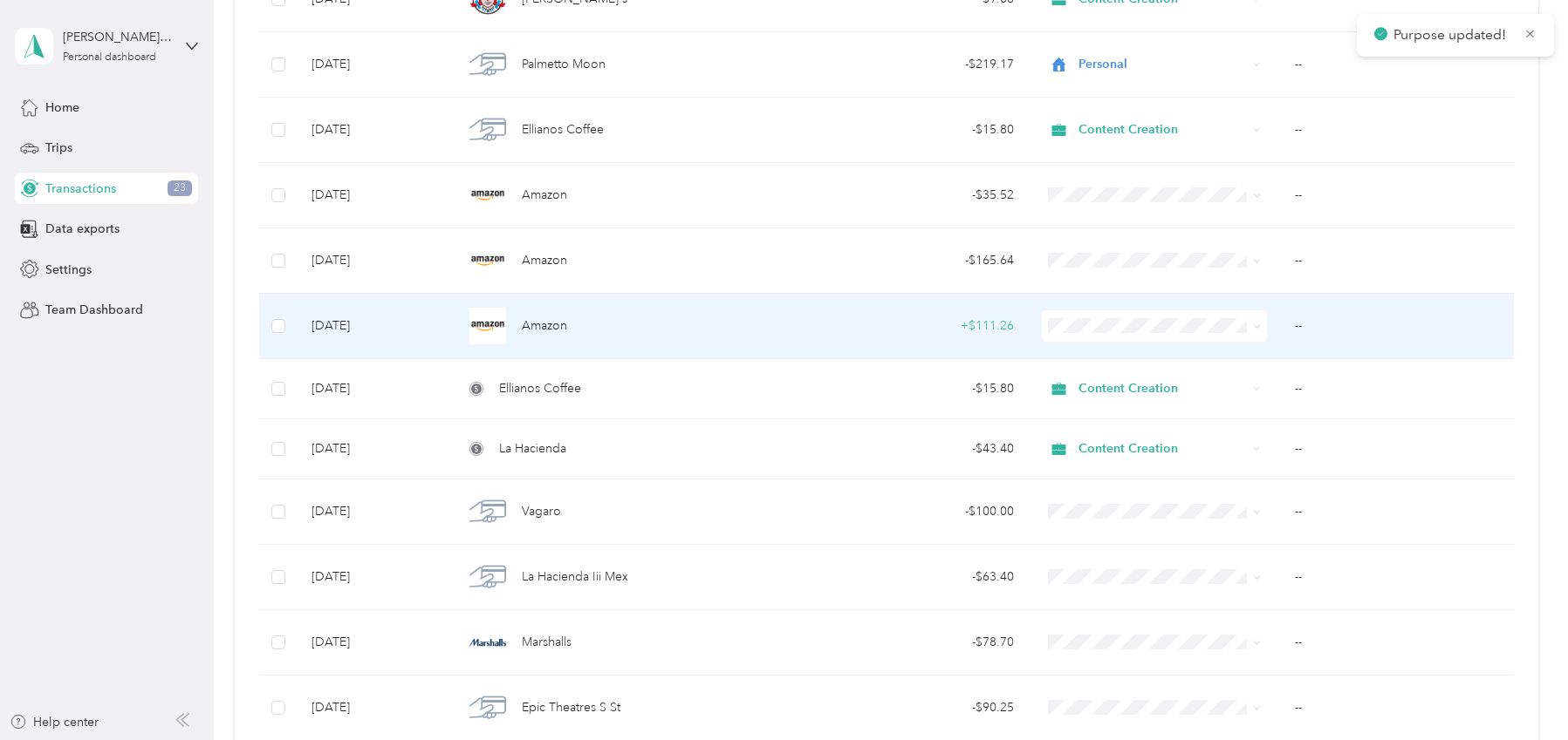
scroll to position [535, 0]
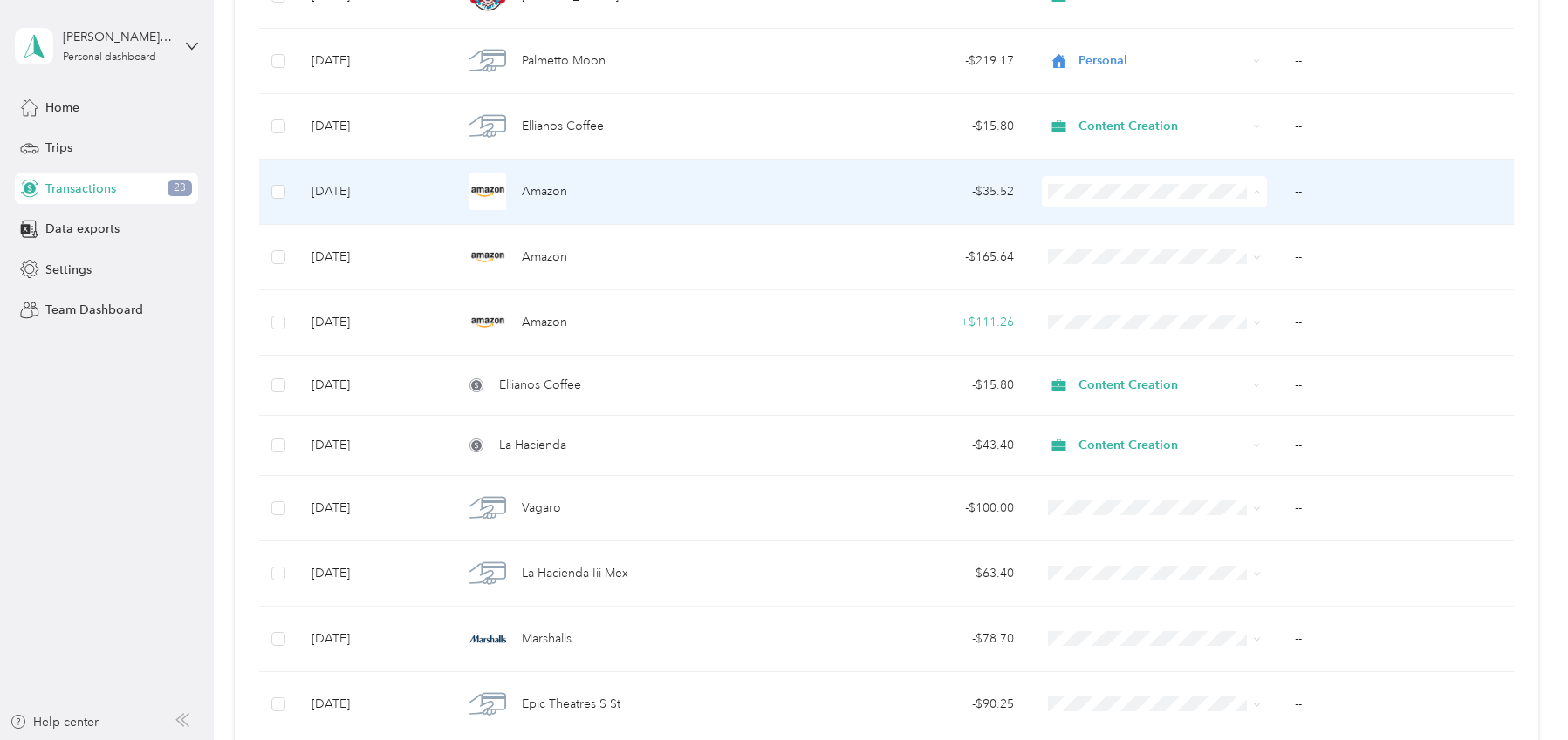
click at [1131, 283] on span "Content Creation" at bounding box center [1170, 285] width 170 height 18
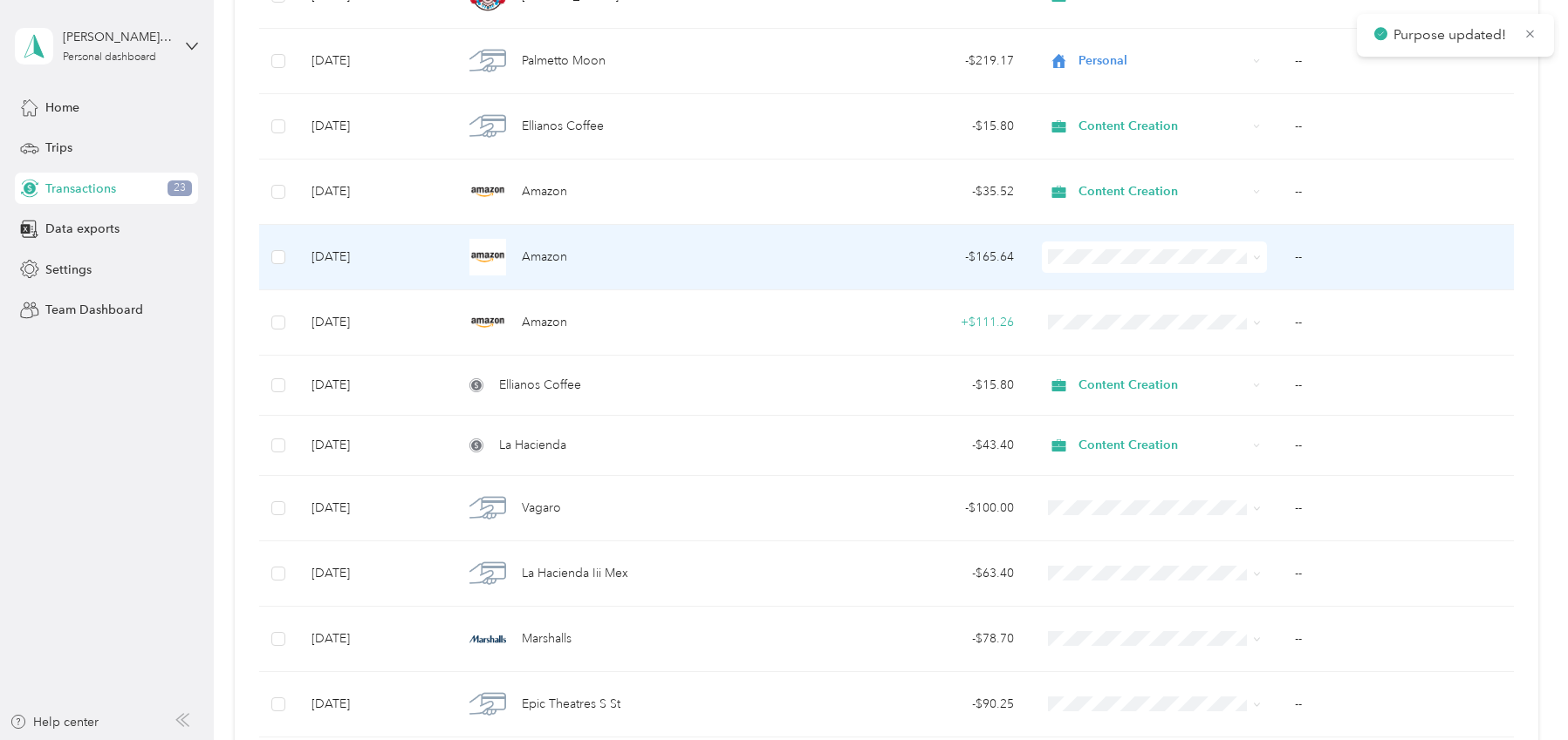
click at [1123, 352] on span "Content Creation" at bounding box center [1170, 347] width 170 height 18
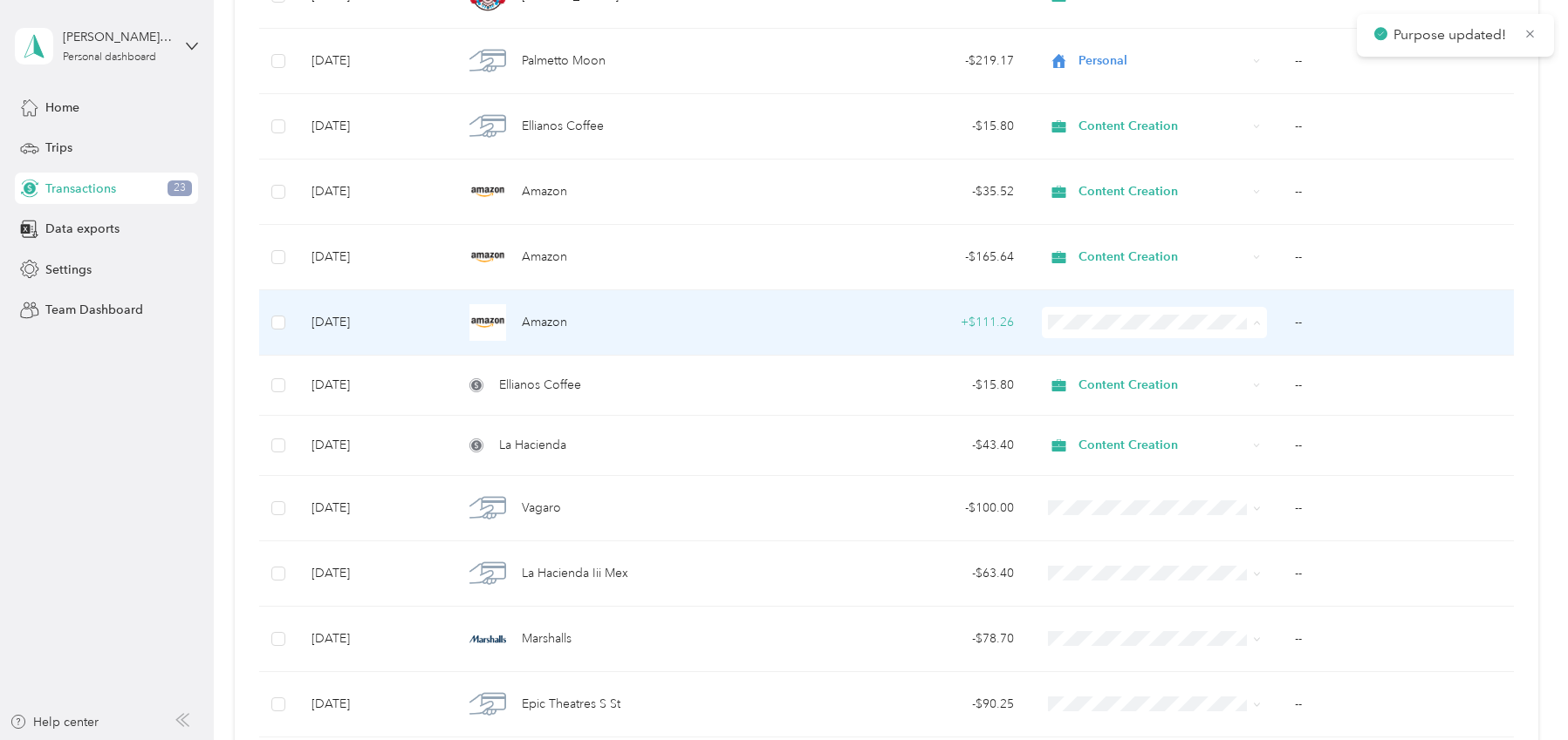
click at [1117, 410] on span "Content Creation" at bounding box center [1170, 416] width 170 height 18
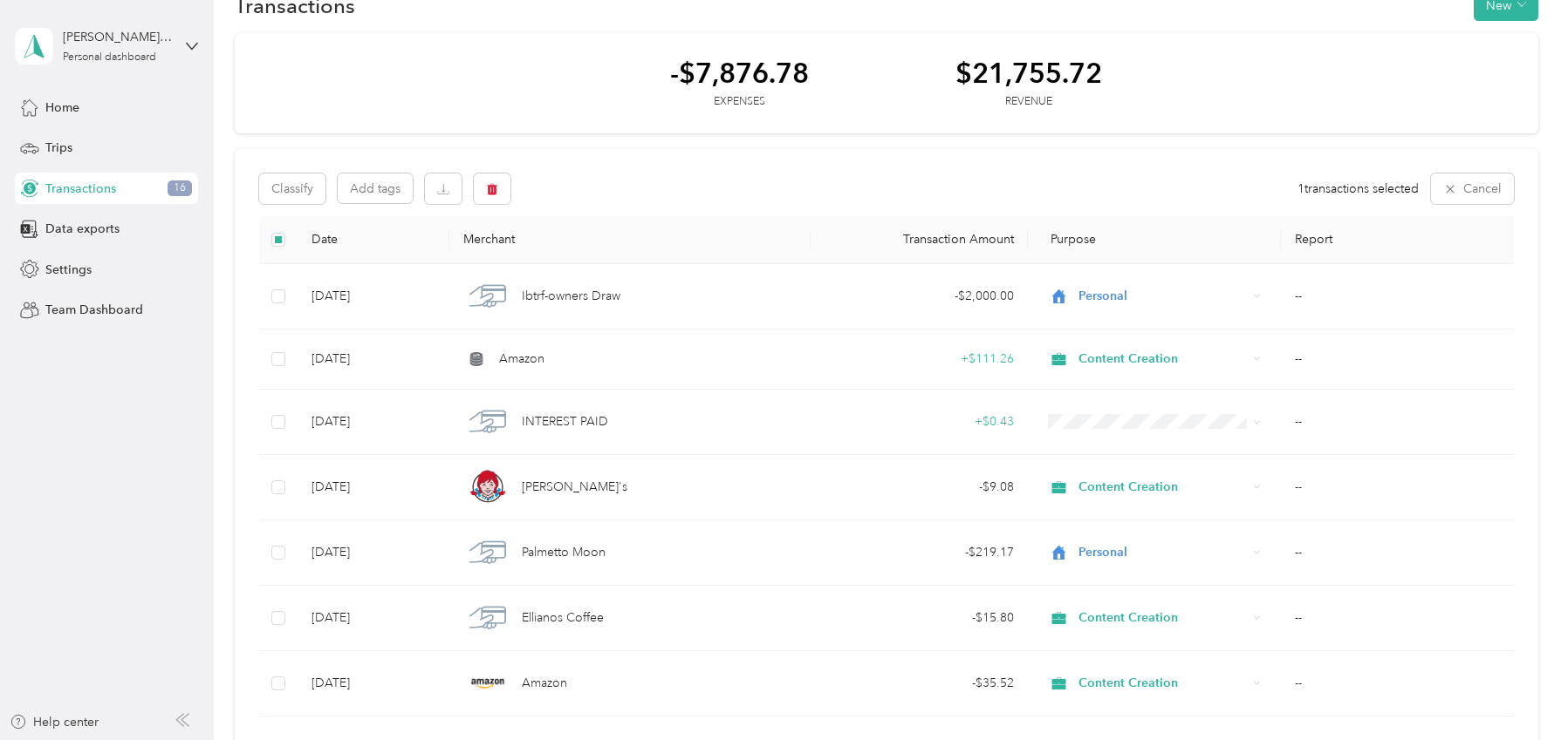
scroll to position [0, 0]
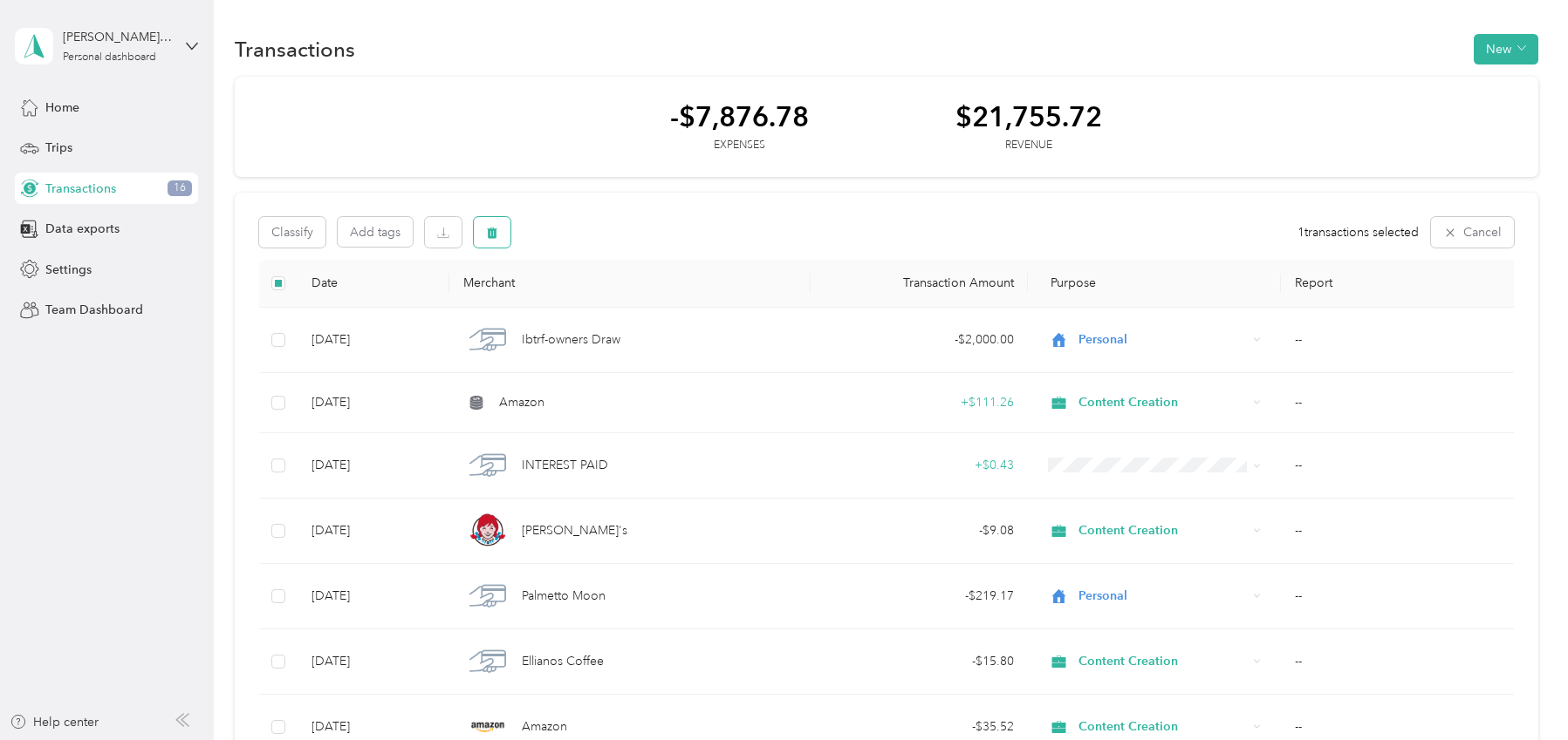
click at [486, 236] on icon "button" at bounding box center [491, 232] width 12 height 12
click at [632, 303] on button "Yes" at bounding box center [642, 305] width 34 height 28
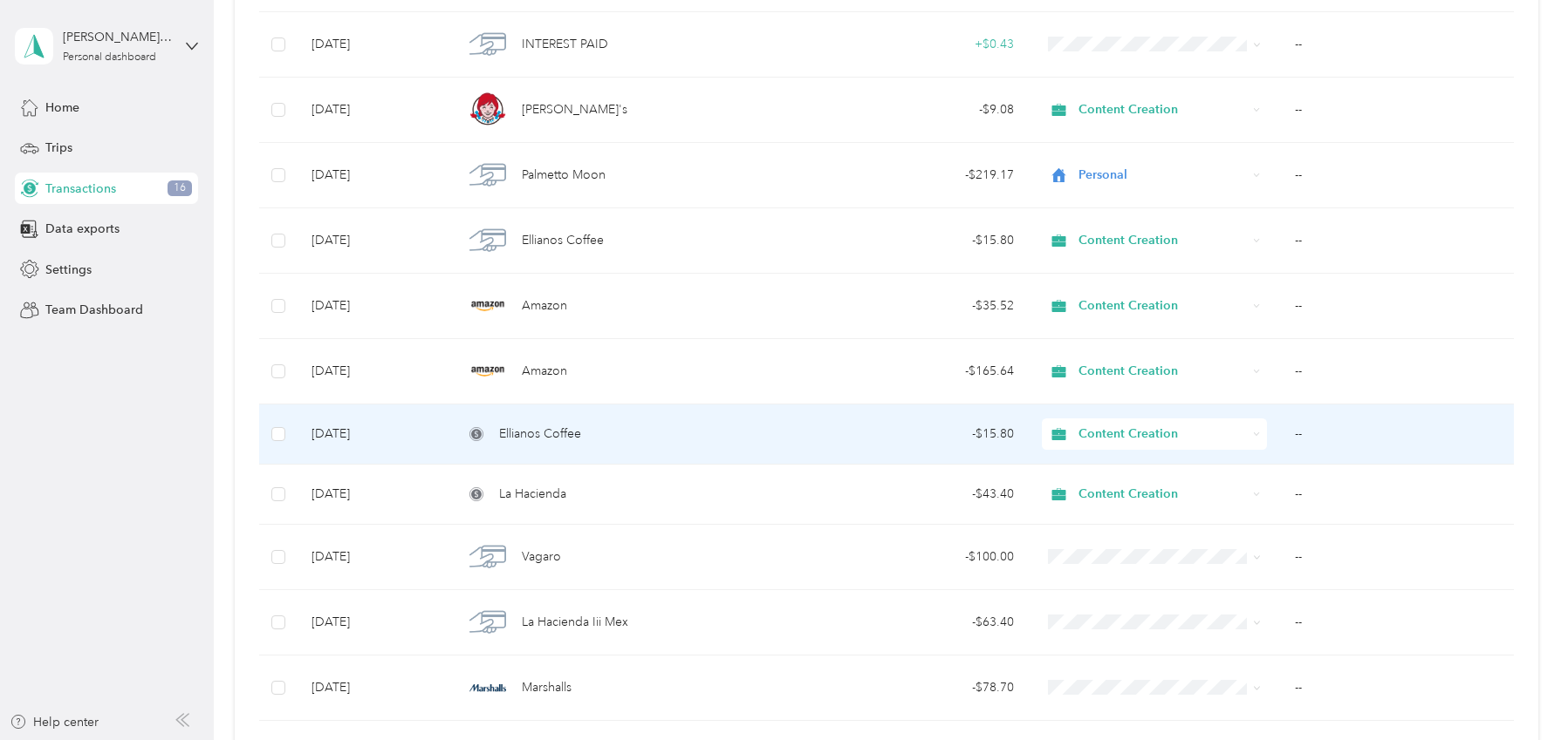
scroll to position [612, 0]
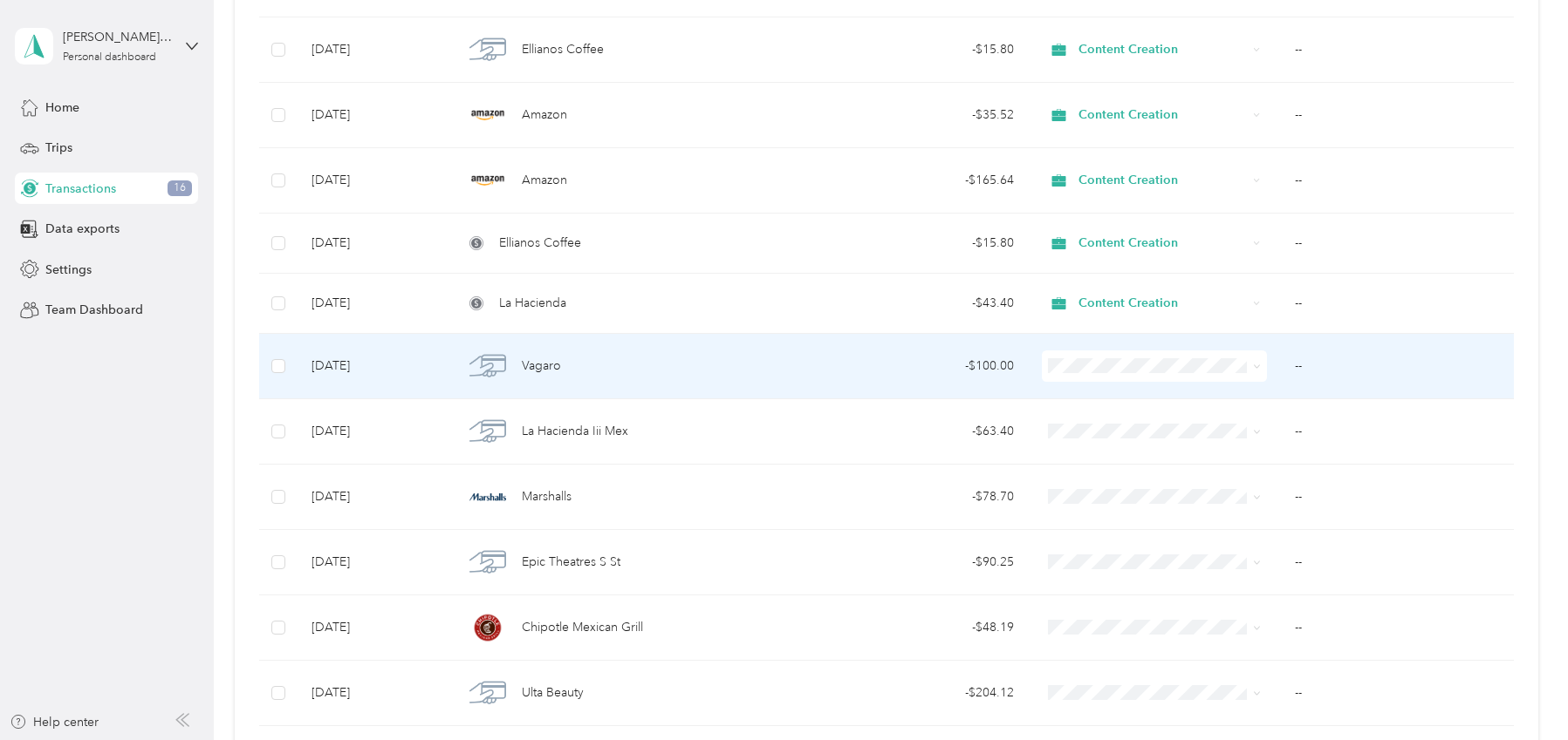
click at [1168, 428] on span "Personal" at bounding box center [1170, 426] width 170 height 18
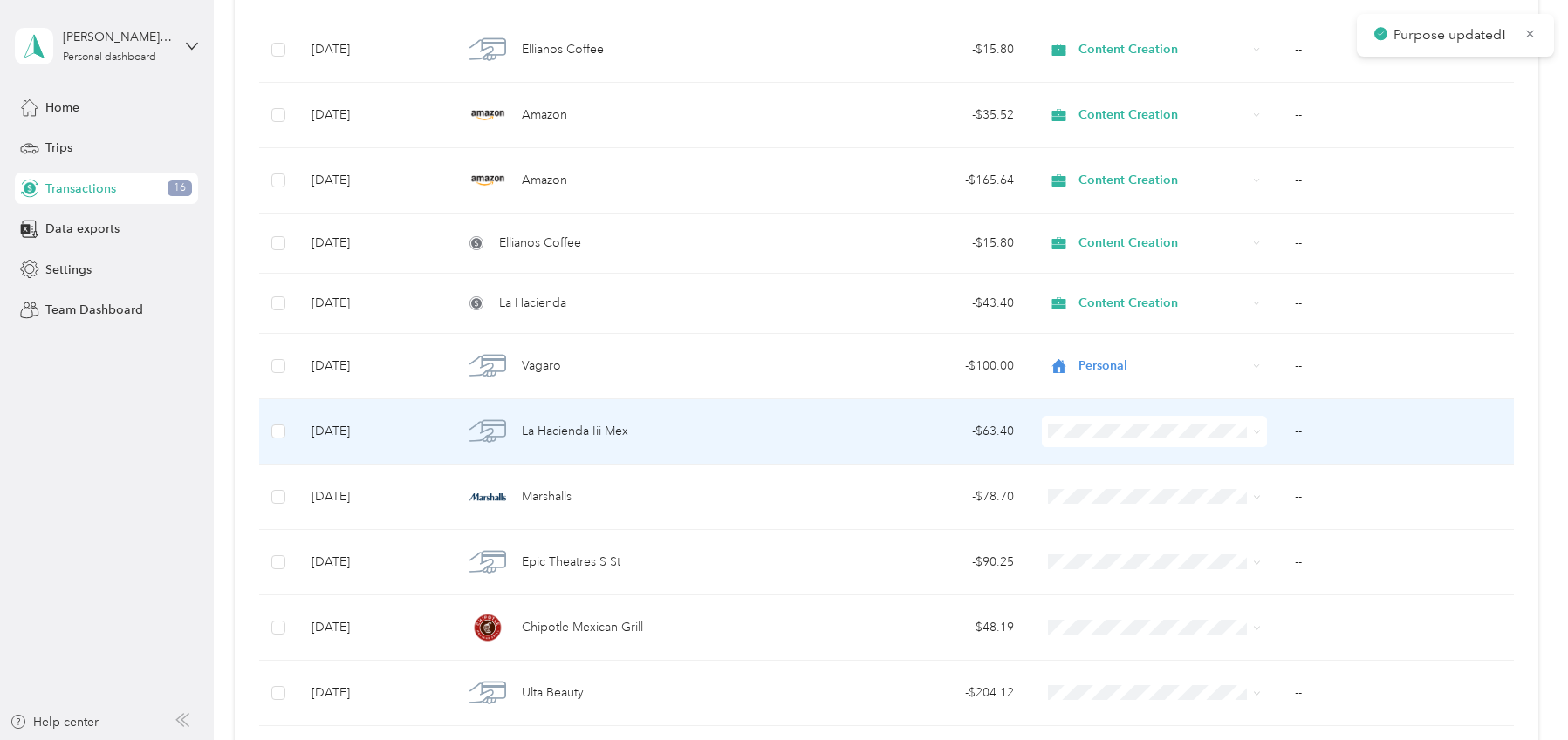
click at [1143, 521] on span "Content Creation" at bounding box center [1170, 525] width 170 height 18
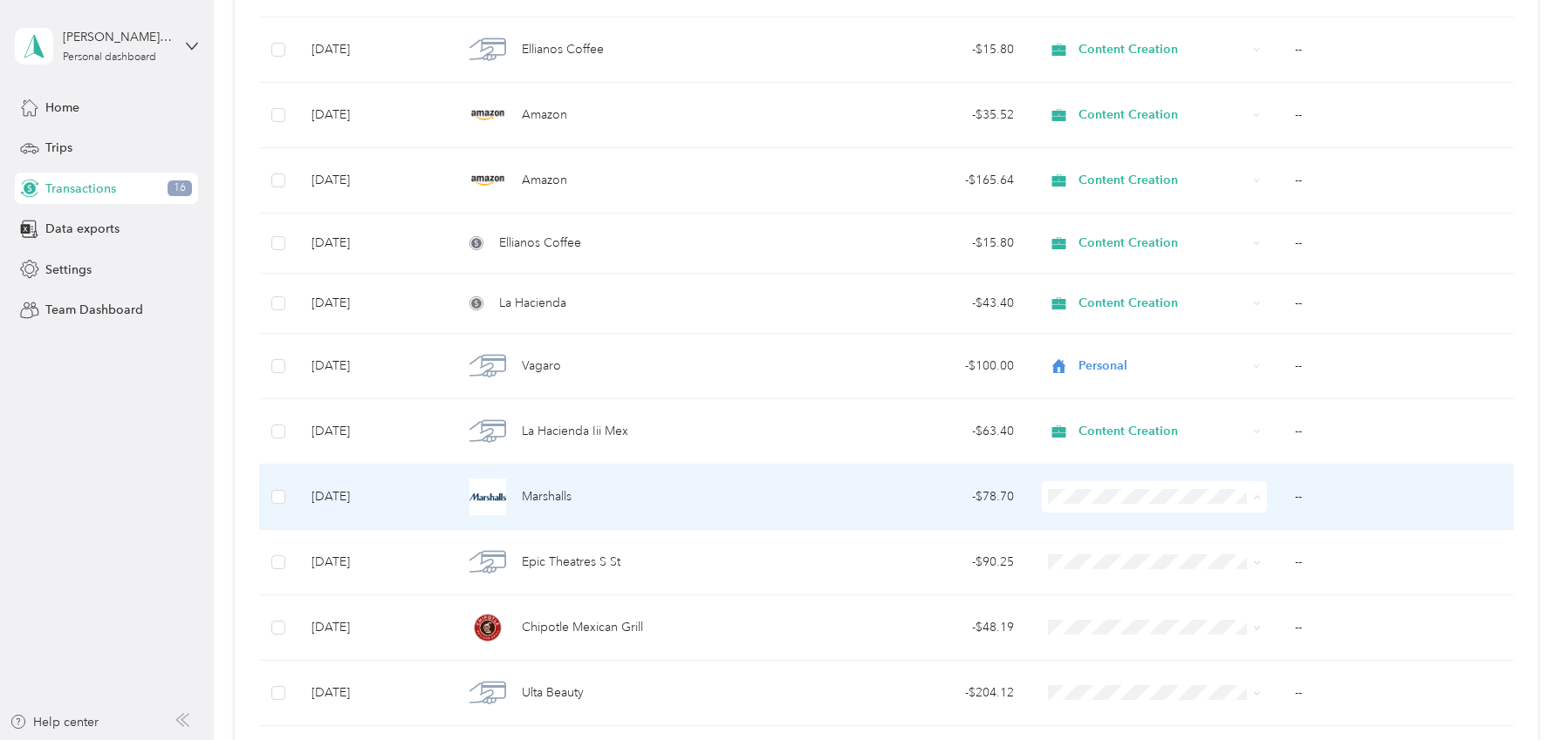
click at [1138, 315] on li "Content Creation" at bounding box center [1153, 312] width 225 height 31
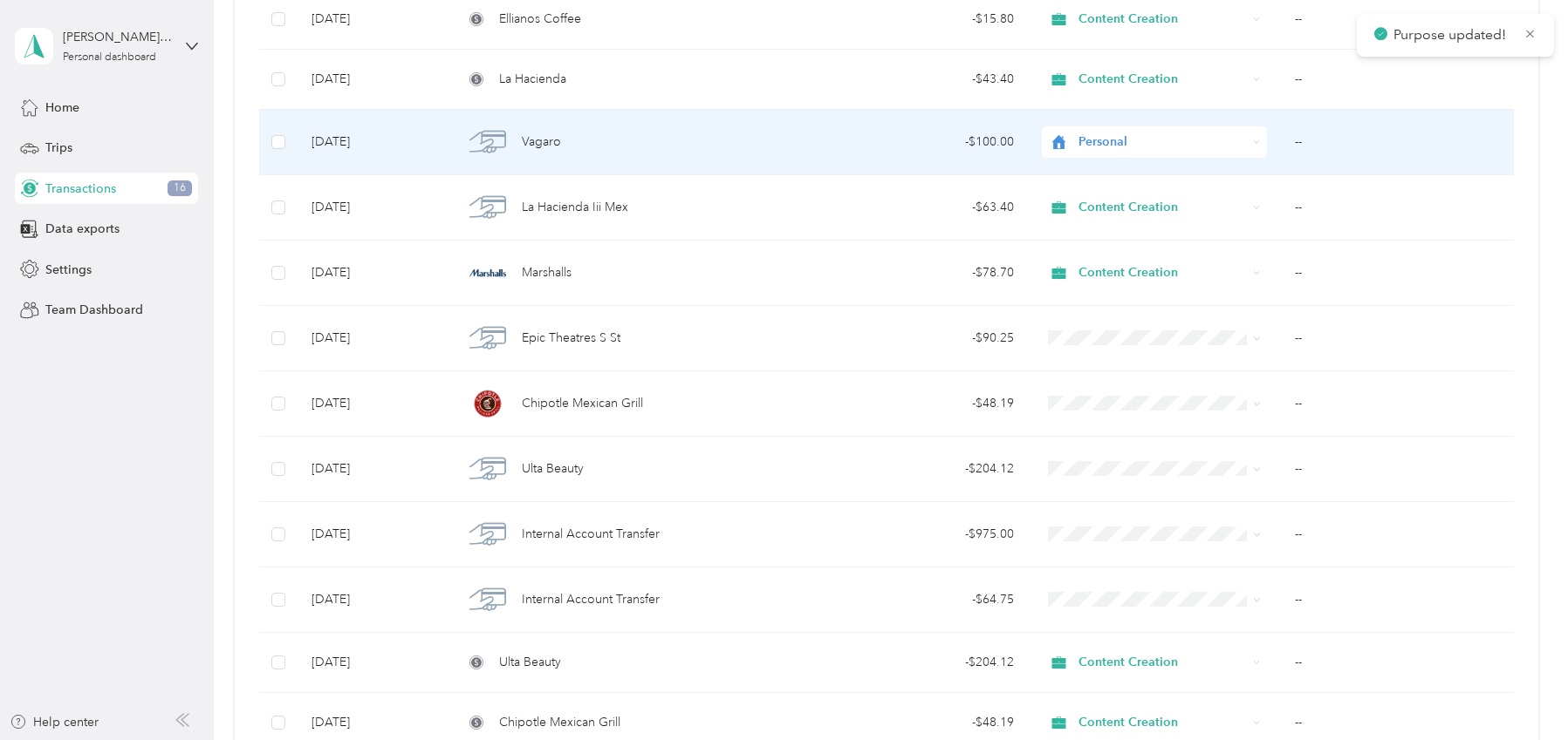
scroll to position [838, 0]
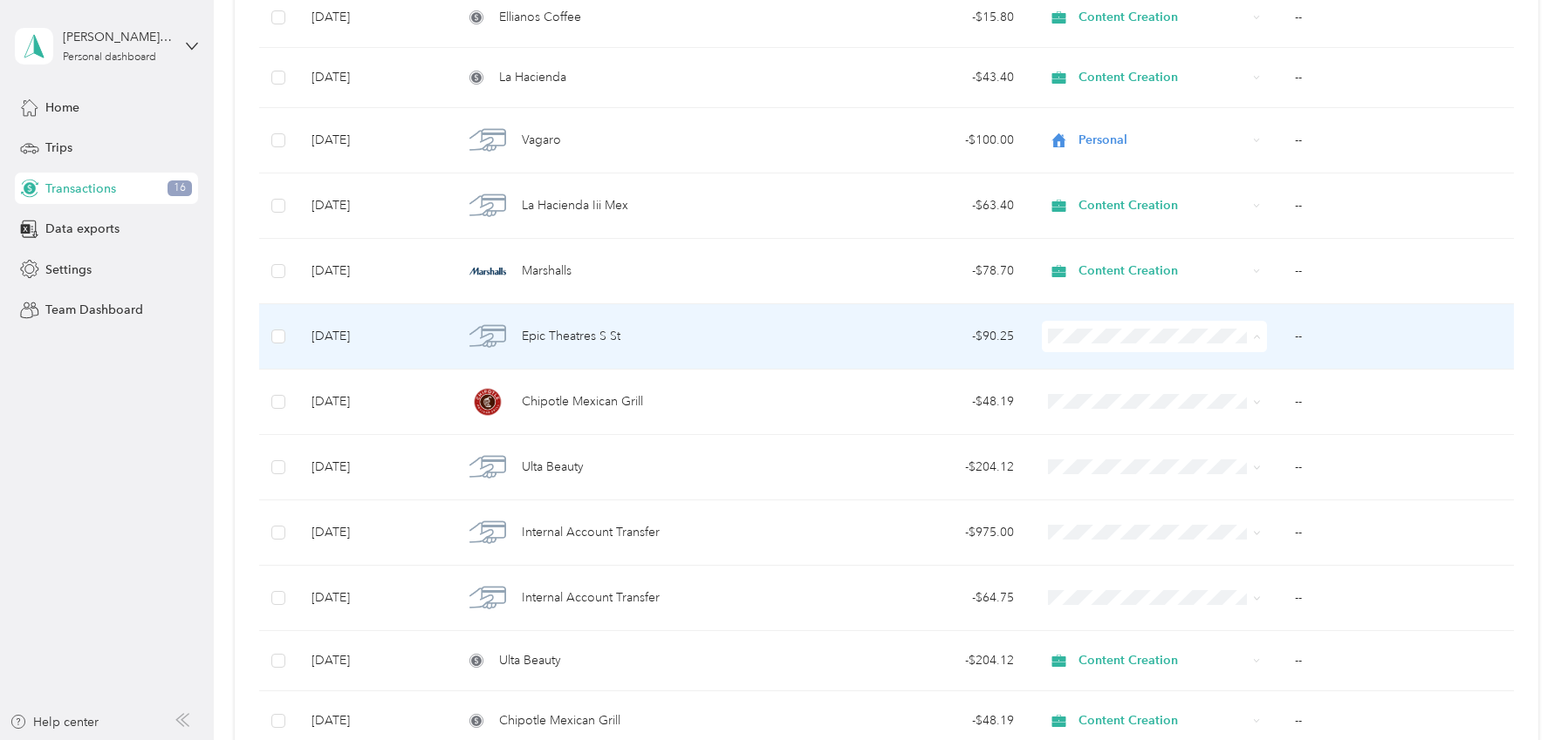
click at [1103, 433] on li "Content Creation" at bounding box center [1153, 431] width 225 height 31
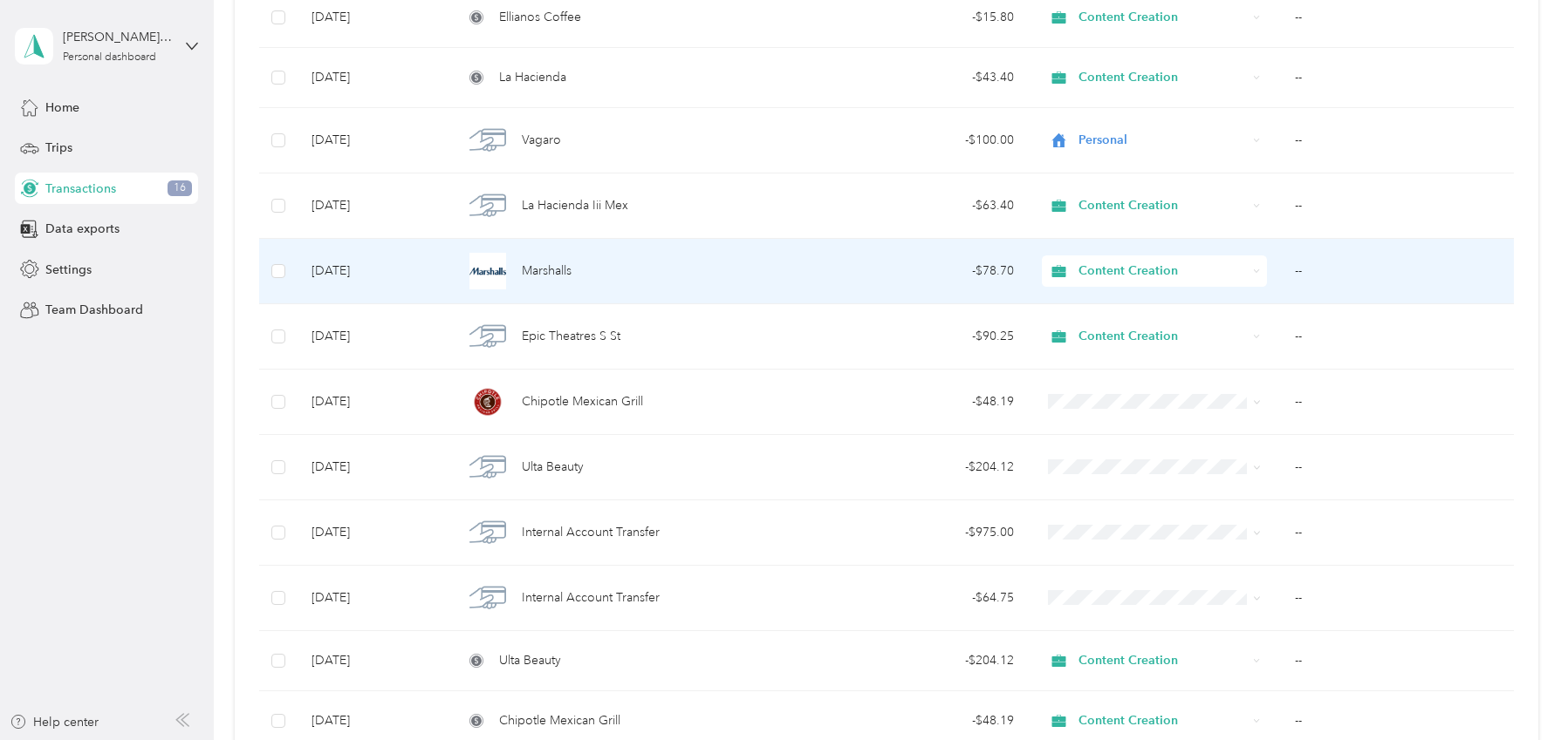
click at [1145, 263] on span "Content Creation" at bounding box center [1162, 271] width 168 height 19
click at [1120, 326] on span "Personal" at bounding box center [1170, 335] width 170 height 18
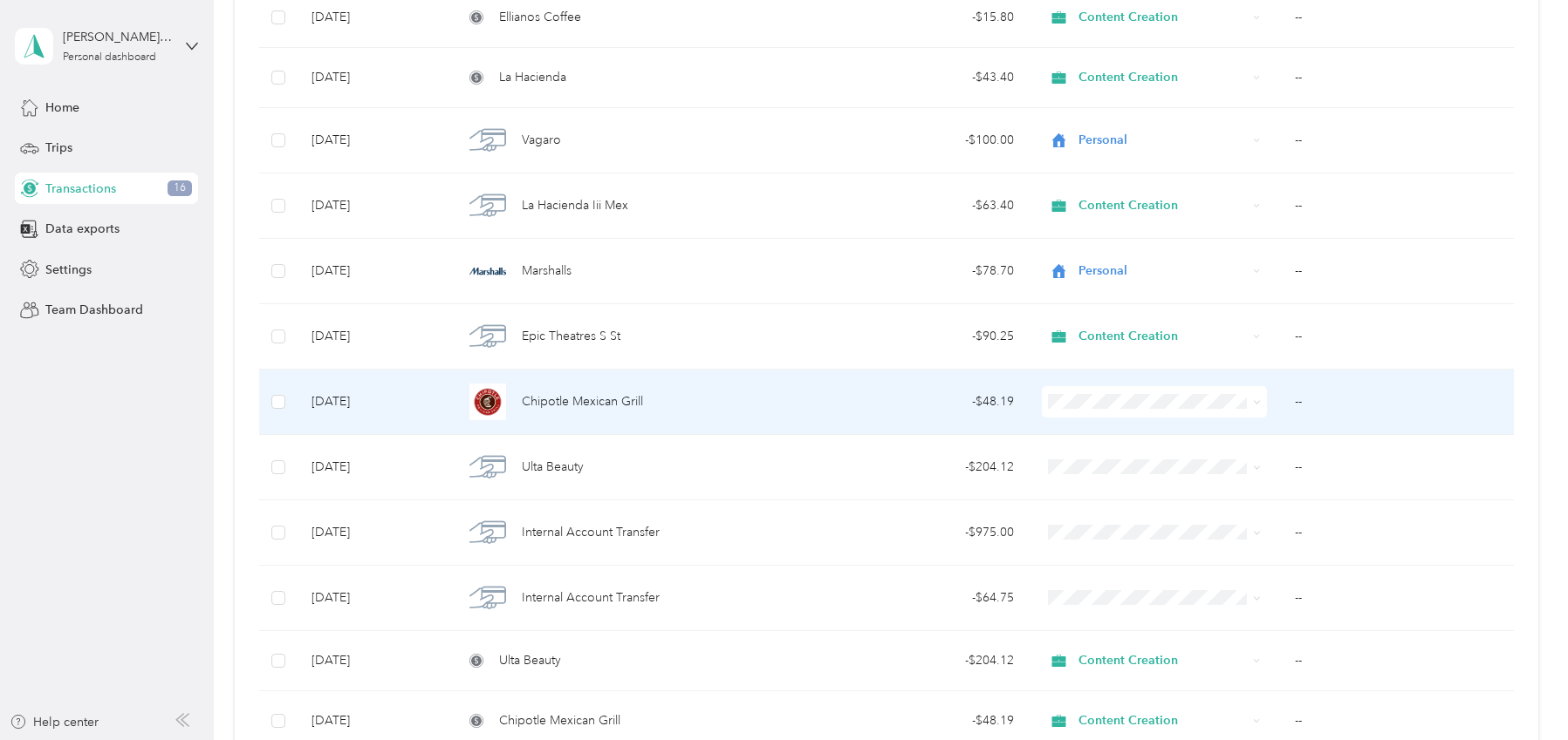
click at [1123, 494] on span "Content Creation" at bounding box center [1170, 495] width 170 height 18
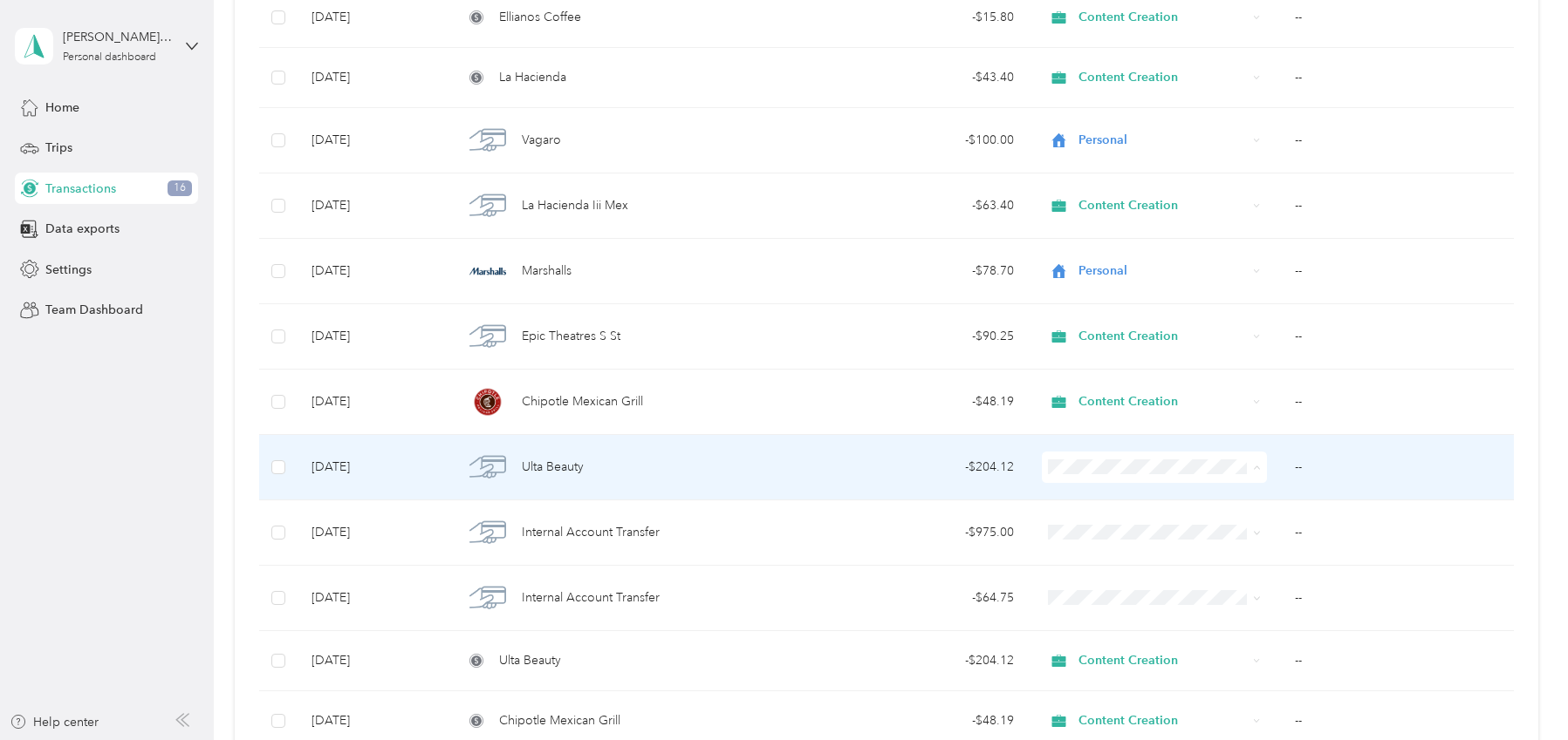
click at [1111, 563] on span "Content Creation" at bounding box center [1170, 561] width 170 height 18
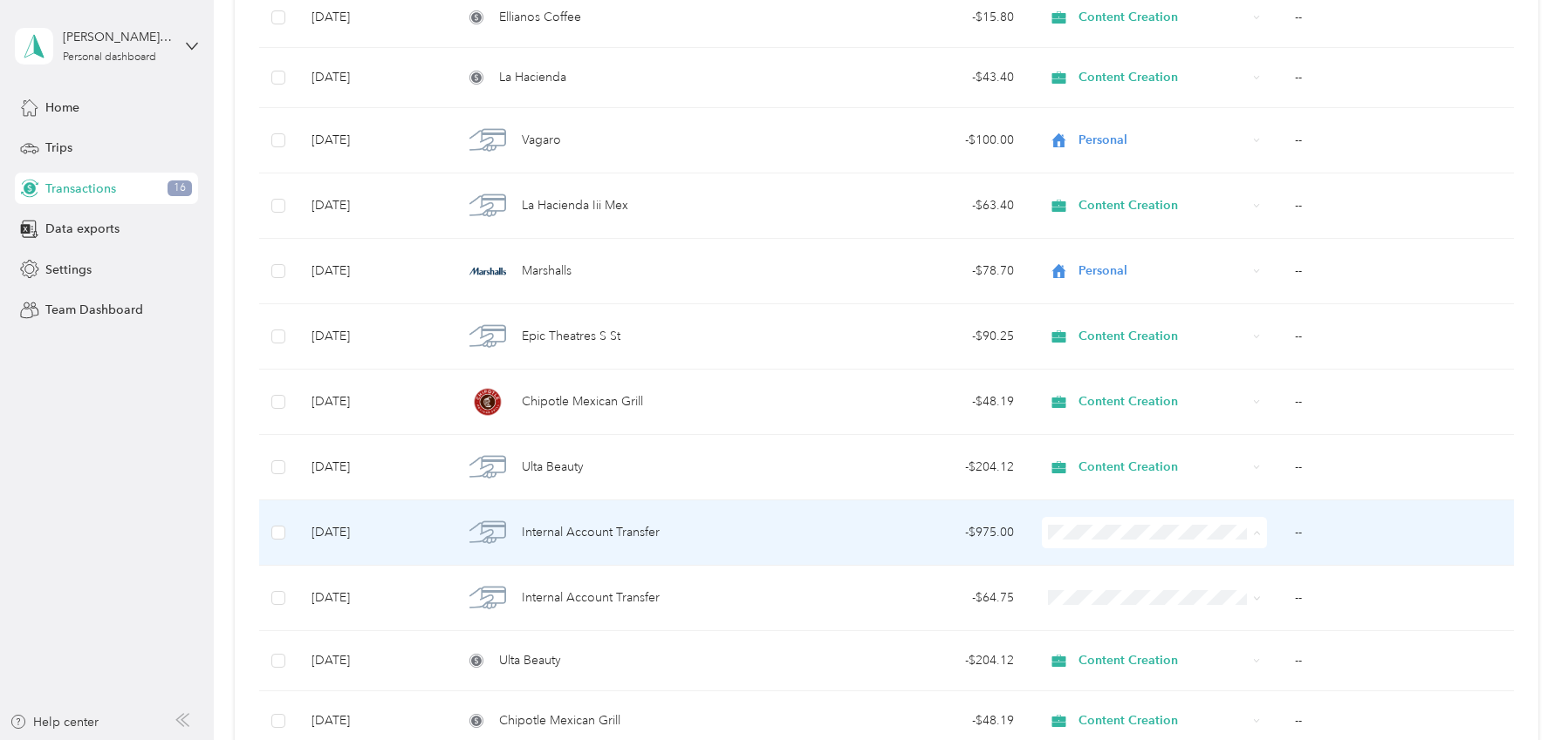
click at [1106, 388] on ol "Work Personal Content Creation Other Charity Medical Moving Commute" at bounding box center [1153, 393] width 225 height 245
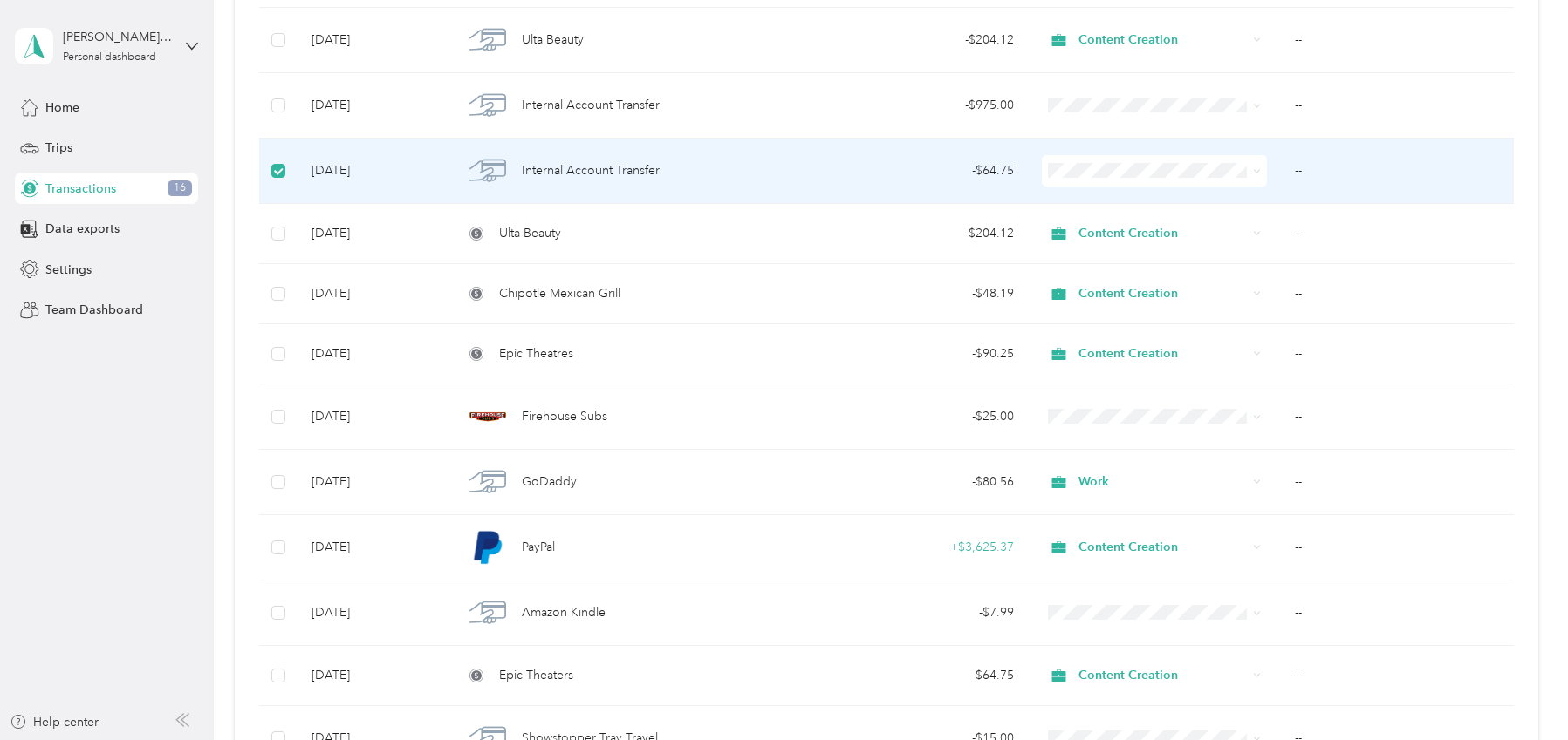
scroll to position [1275, 0]
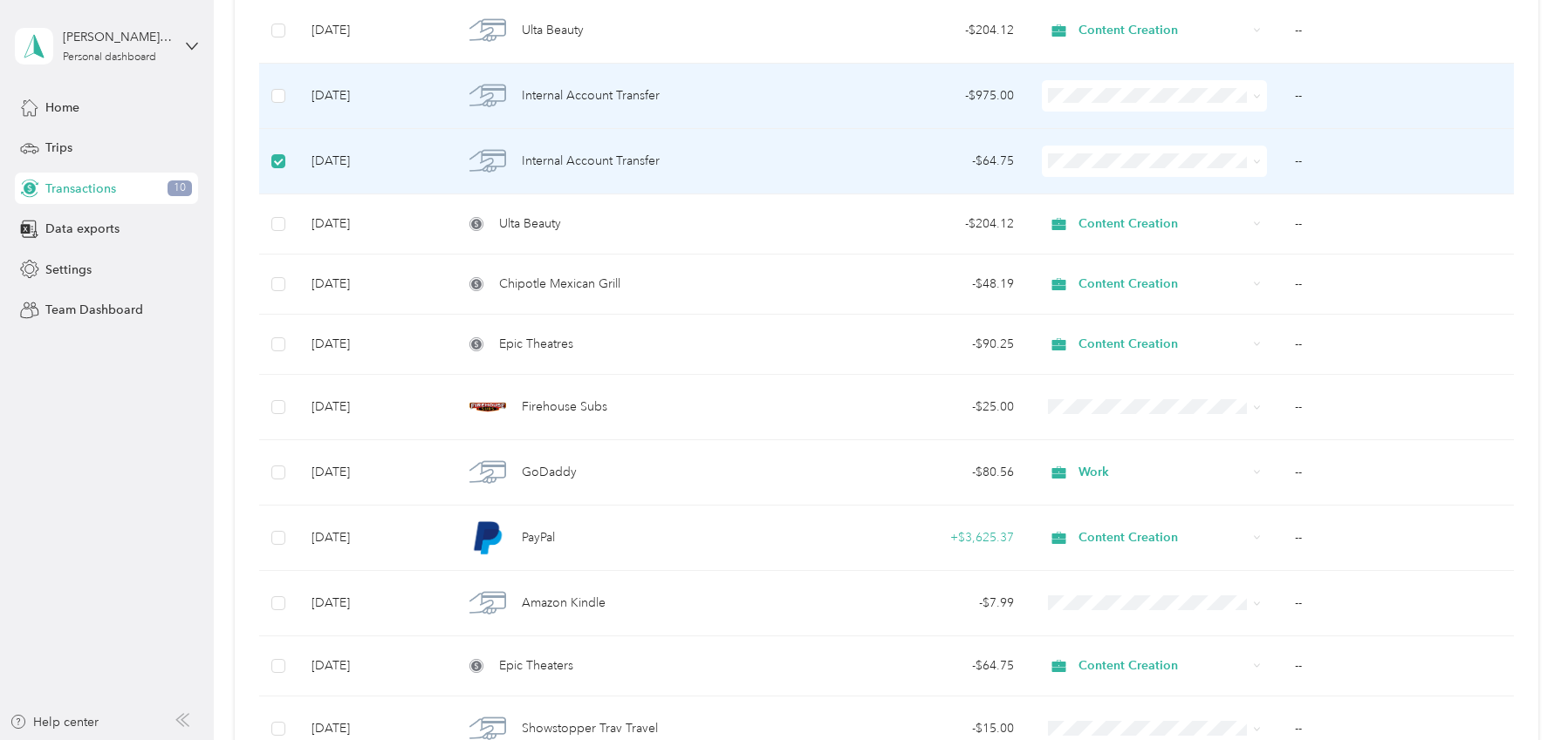
click at [1121, 222] on li "Other" at bounding box center [1153, 217] width 225 height 31
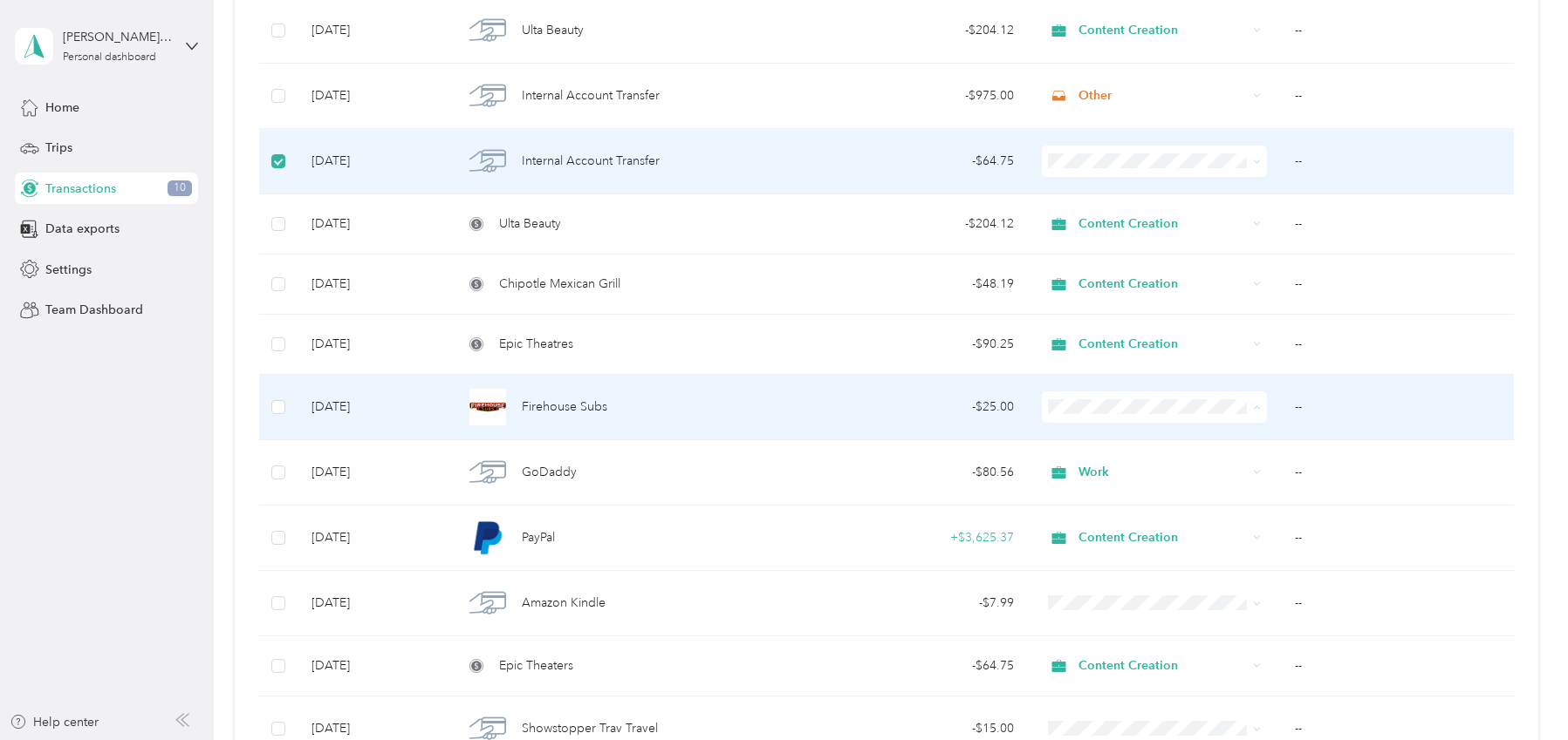
click at [1148, 503] on li "Content Creation" at bounding box center [1153, 500] width 225 height 31
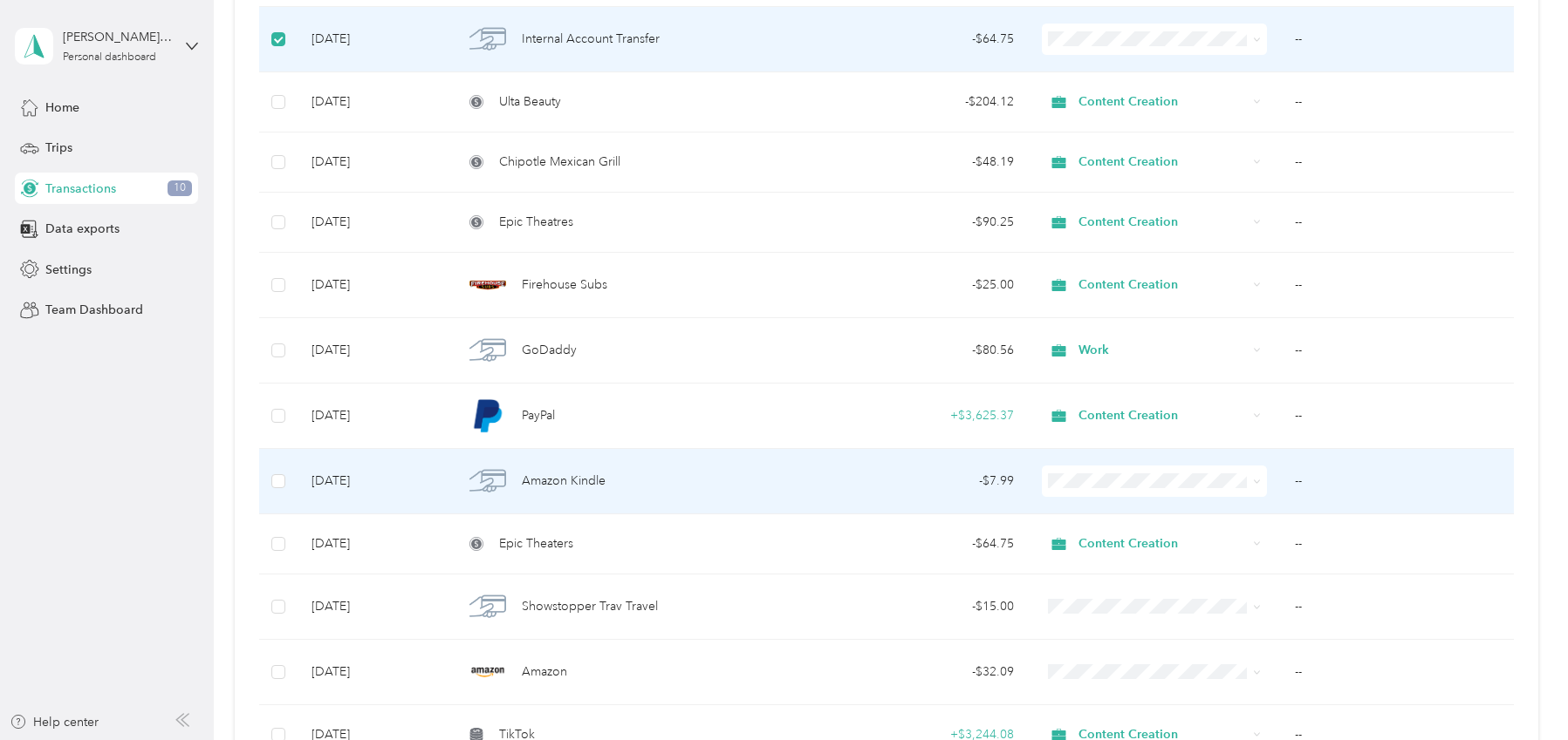
scroll to position [1395, 0]
click at [1106, 265] on span "Personal" at bounding box center [1170, 267] width 170 height 18
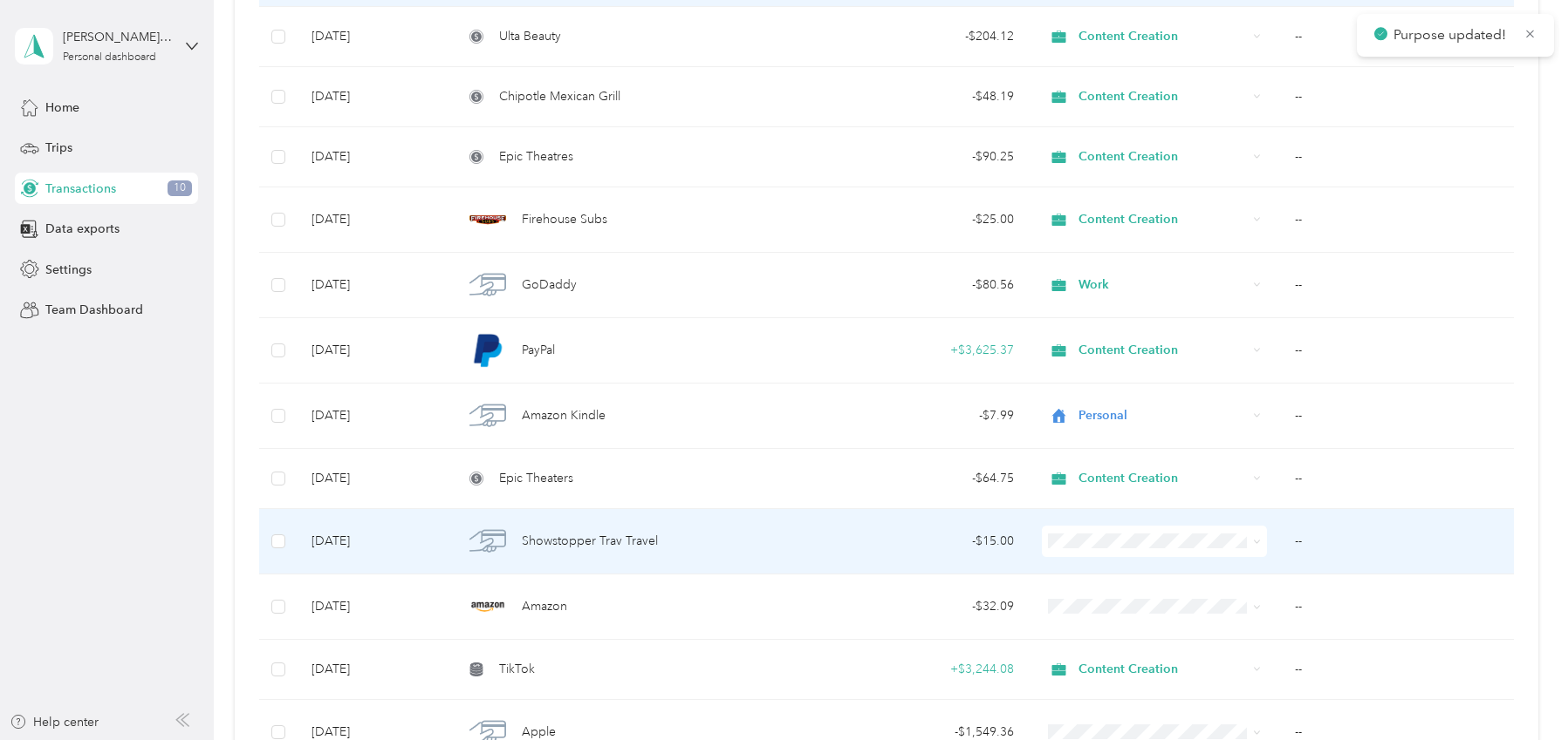
scroll to position [1480, 0]
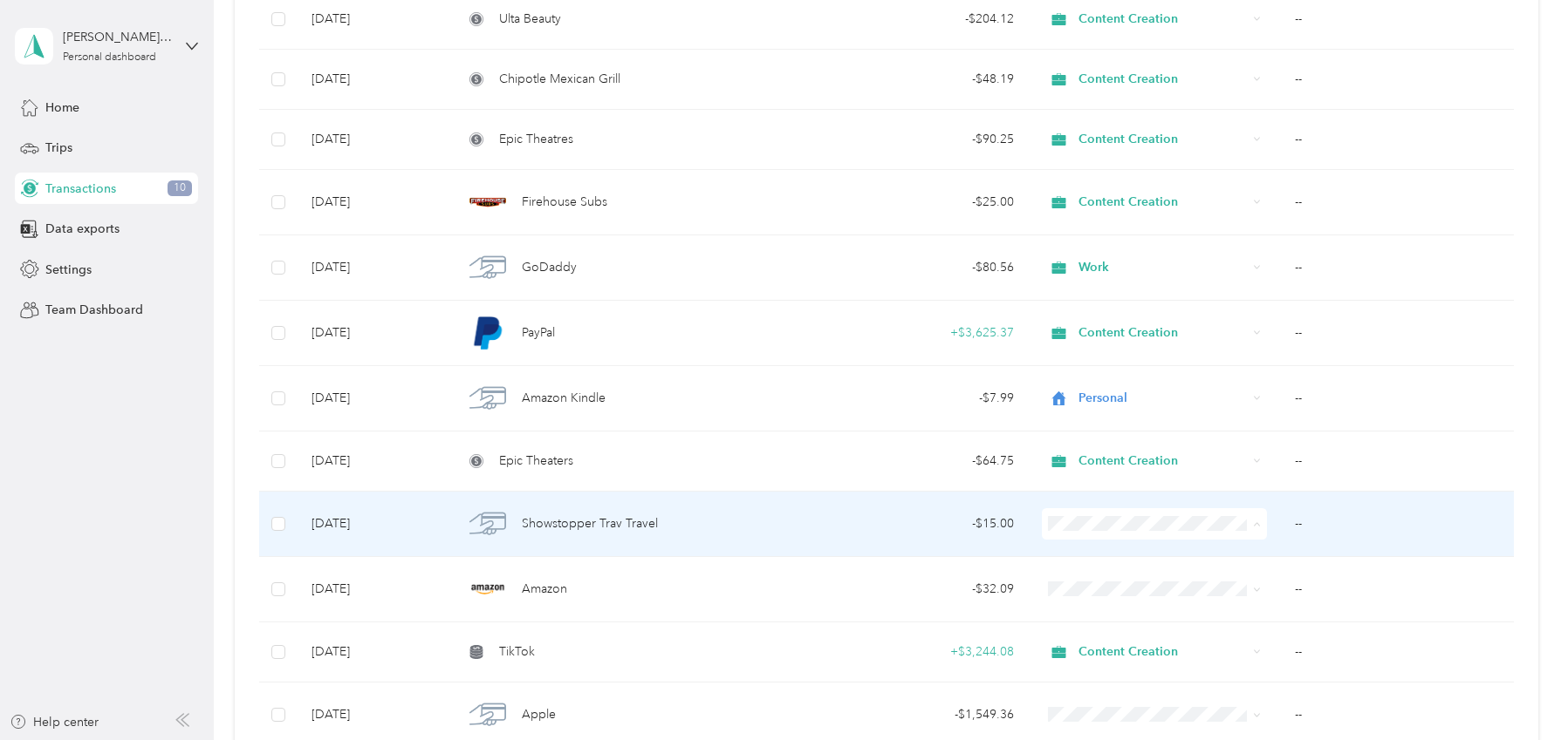
click at [1159, 343] on li "Content Creation" at bounding box center [1153, 338] width 225 height 31
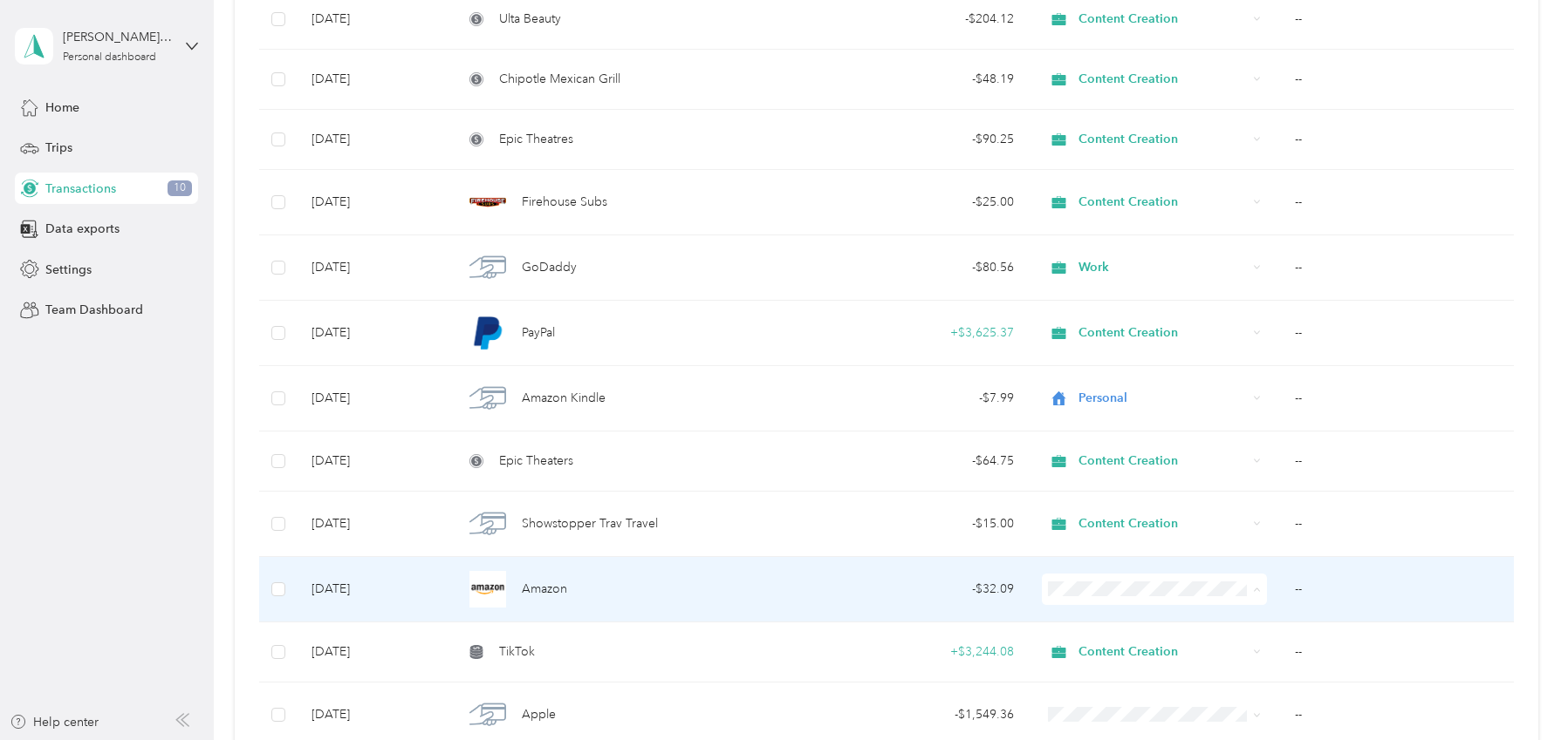
click at [1131, 410] on li "Content Creation" at bounding box center [1153, 404] width 225 height 31
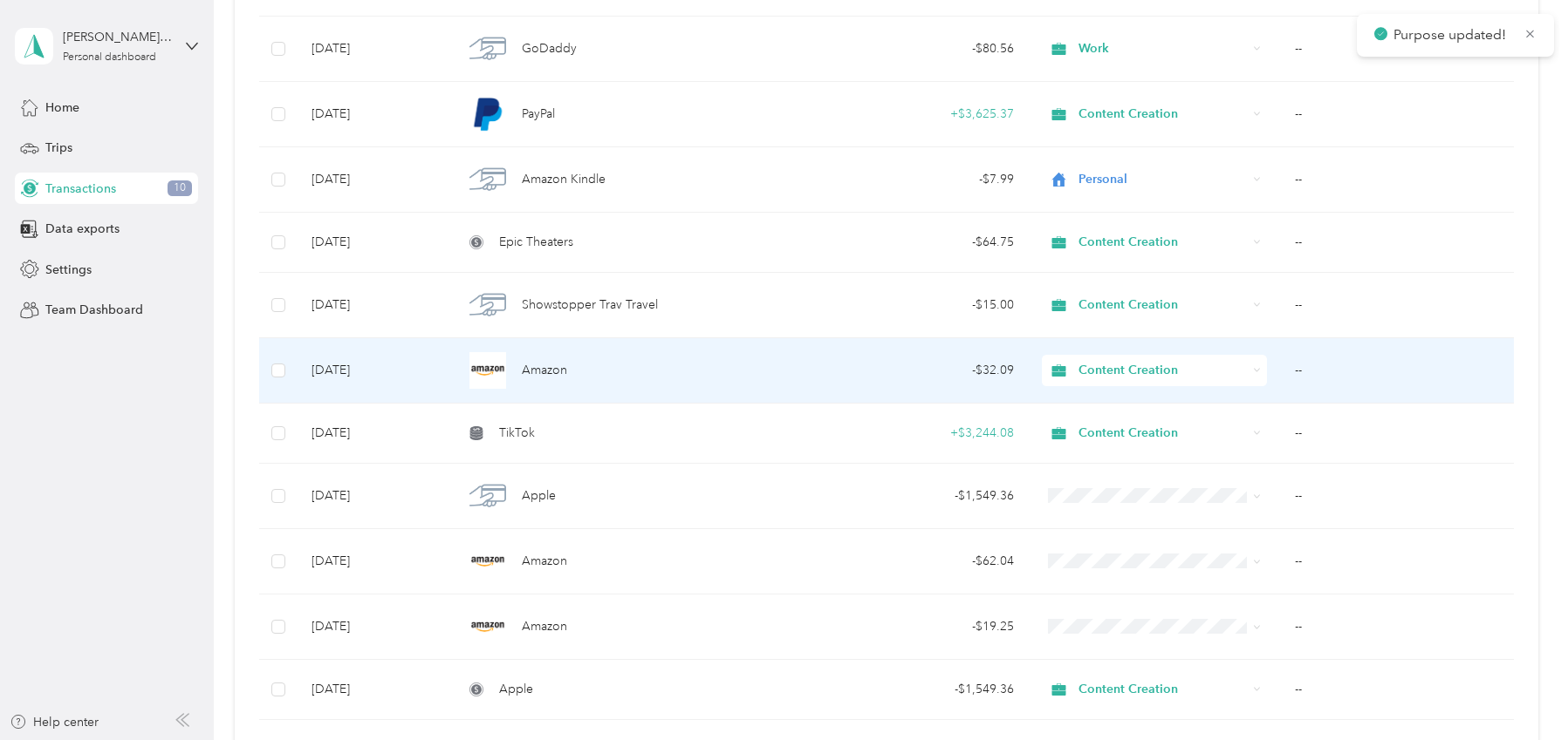
scroll to position [1700, 0]
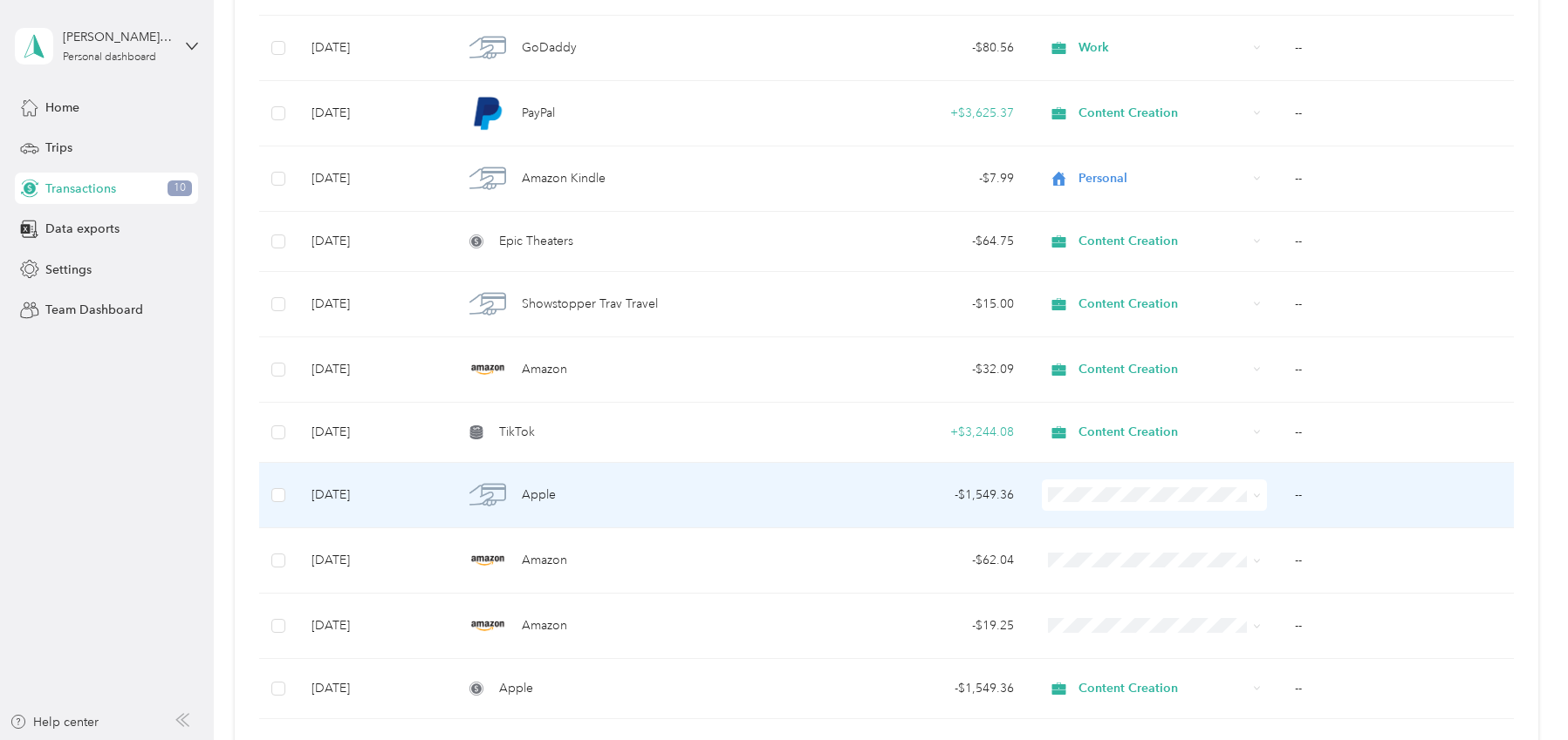
click at [1129, 302] on span "Content Creation" at bounding box center [1170, 309] width 170 height 18
click at [517, 493] on div "Apple" at bounding box center [629, 495] width 333 height 36
click at [611, 487] on div "Apple" at bounding box center [629, 495] width 333 height 36
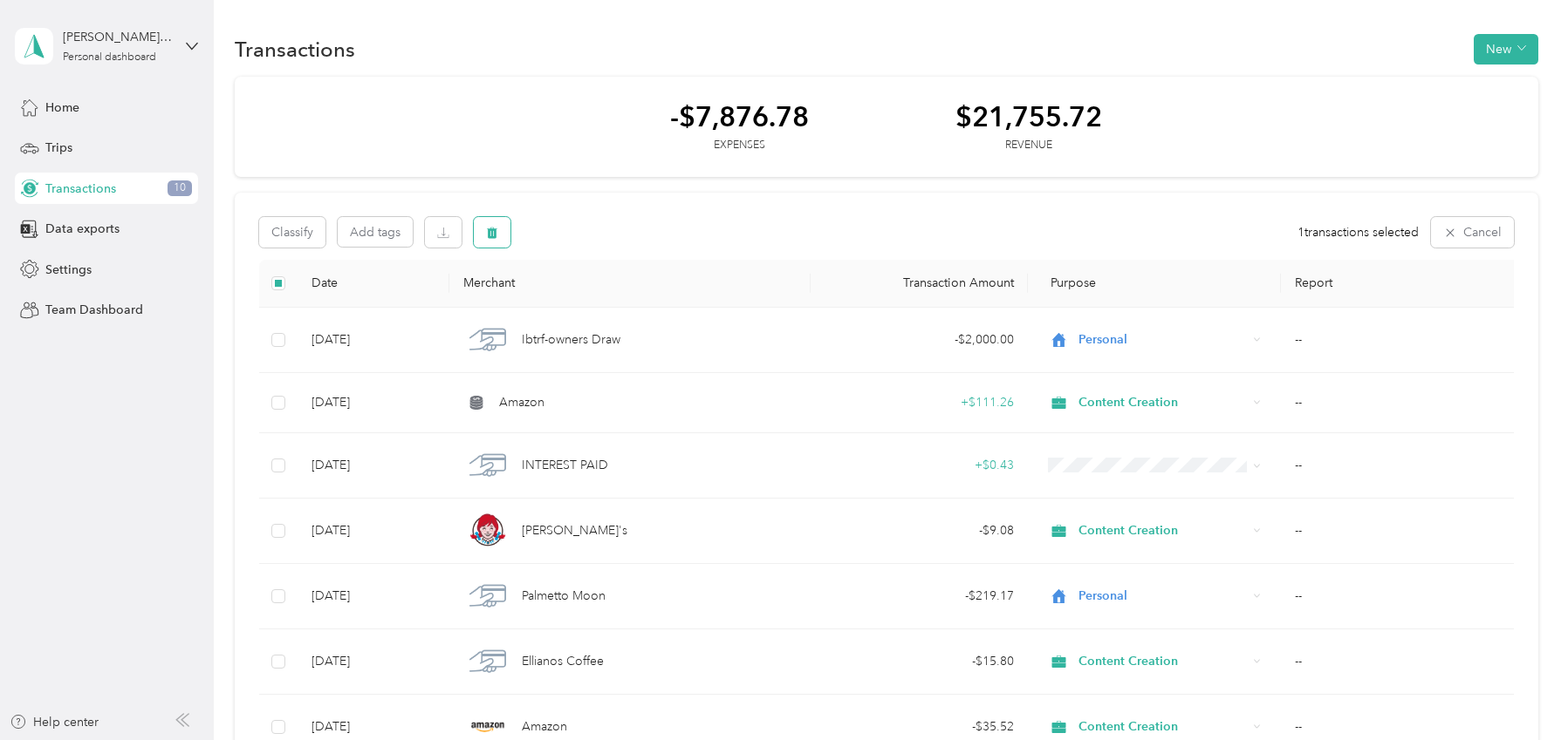
click at [497, 231] on icon "button" at bounding box center [491, 232] width 12 height 12
click at [628, 305] on button "Yes" at bounding box center [642, 305] width 34 height 28
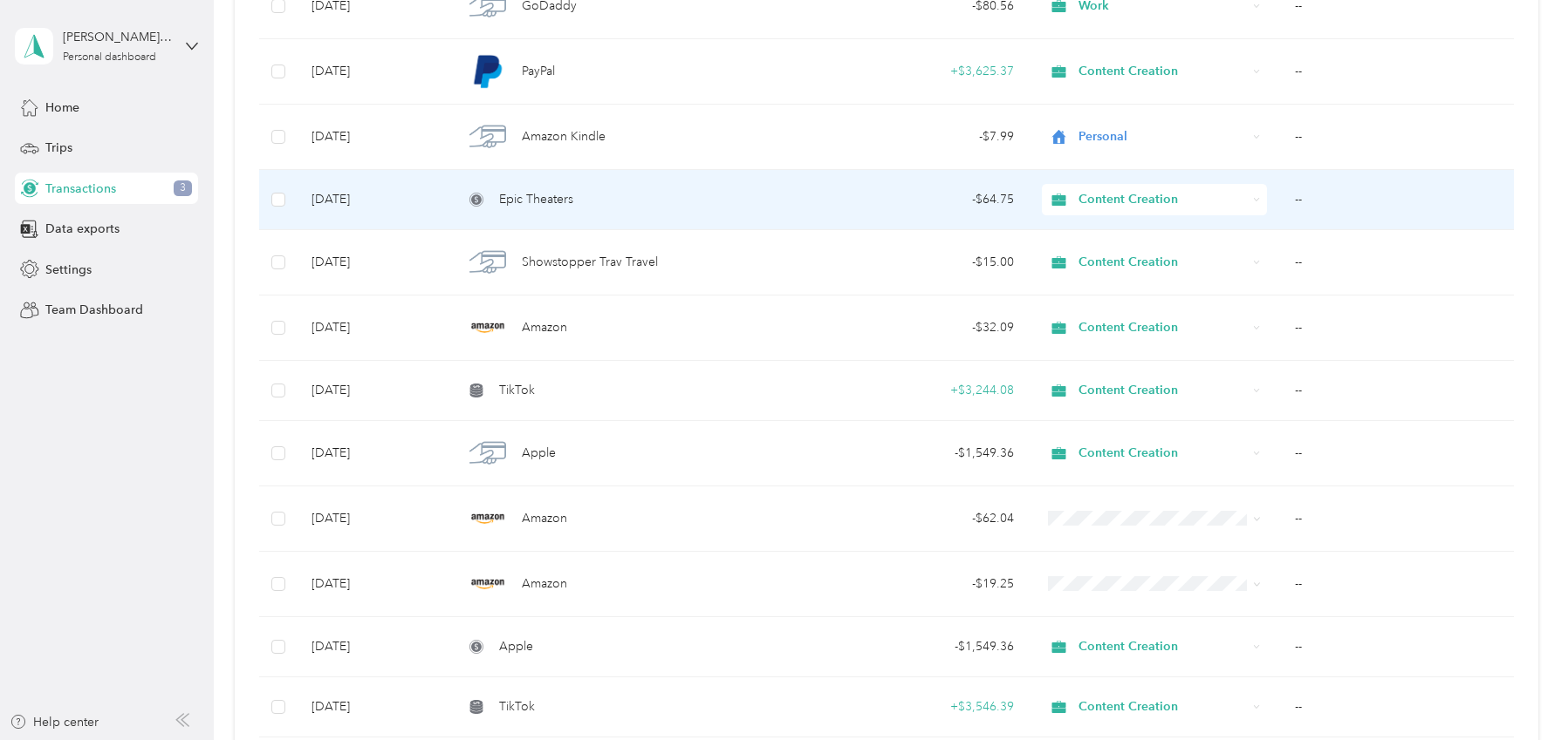
scroll to position [1677, 0]
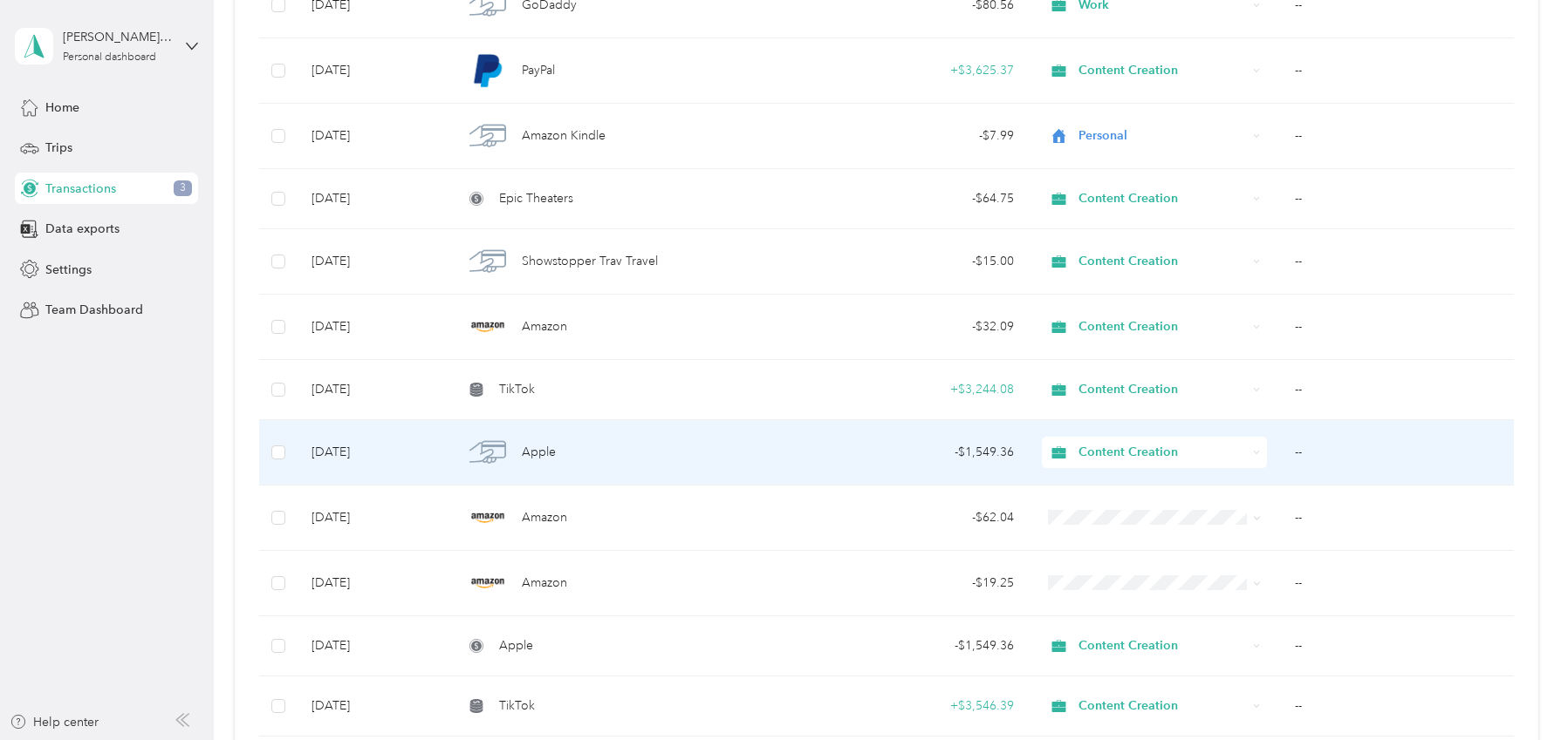
click at [515, 444] on div "Apple" at bounding box center [629, 453] width 333 height 36
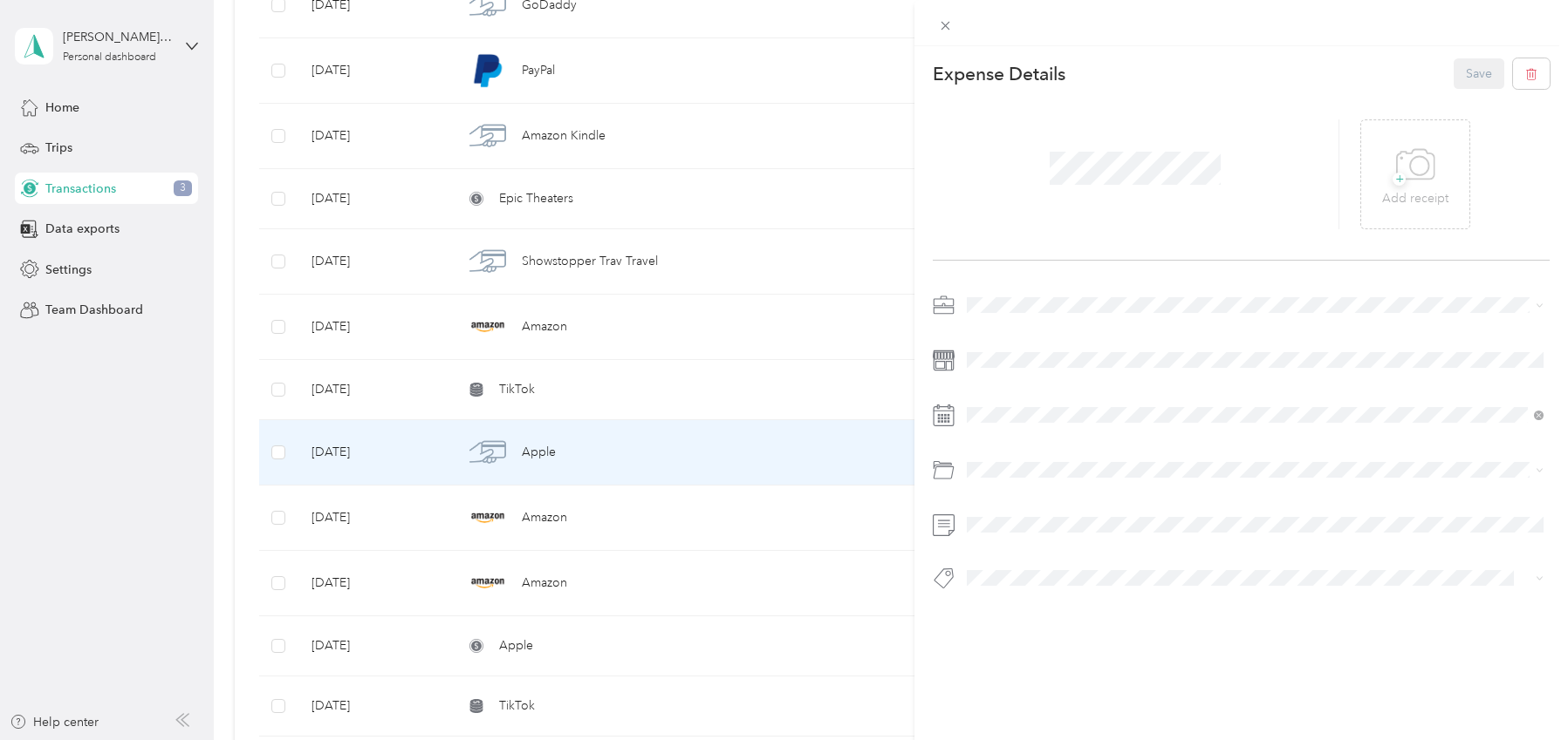
click at [630, 535] on div "This expense cannot be edited because it is either under review, approved, or p…" at bounding box center [784, 370] width 1568 height 740
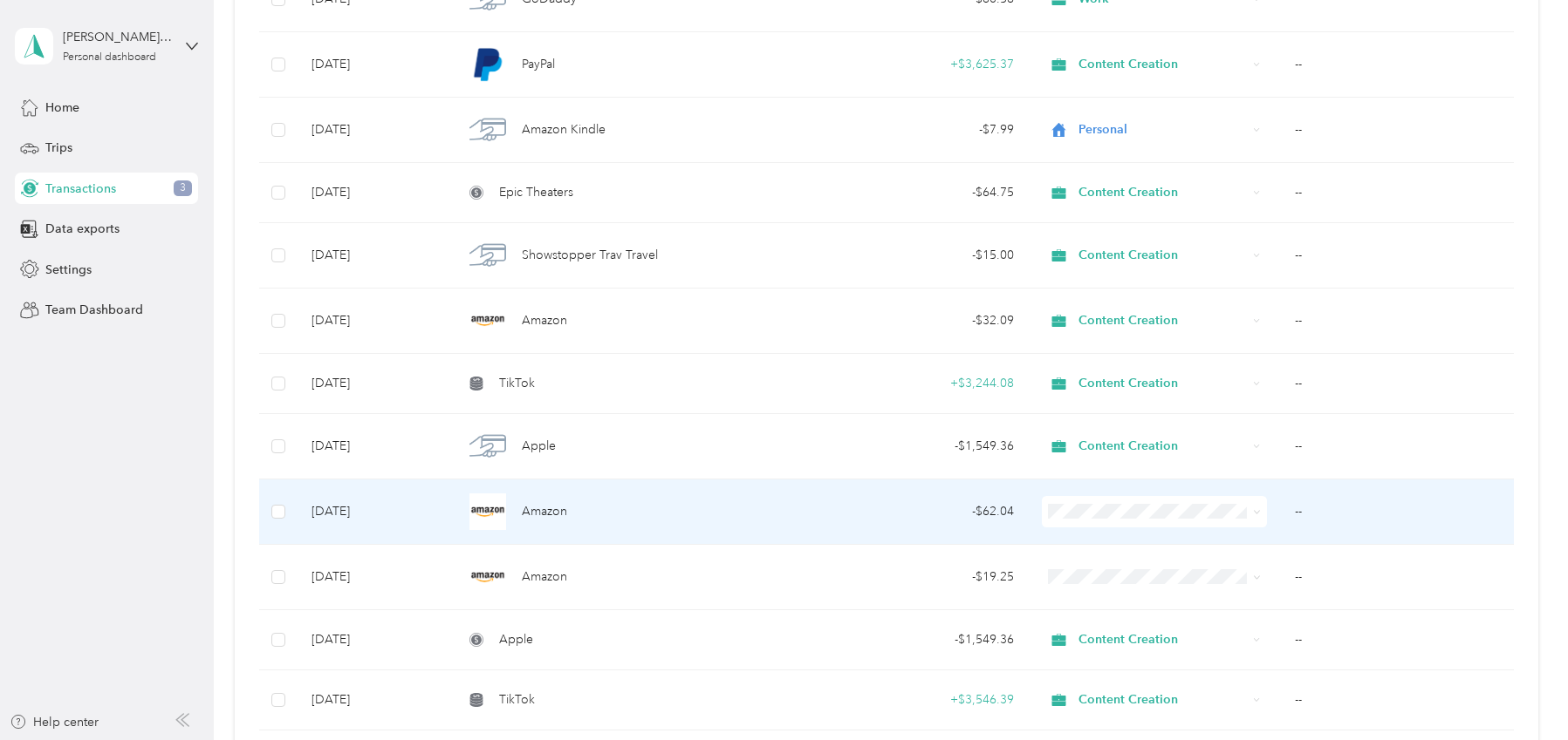
scroll to position [1685, 0]
click at [1086, 523] on span at bounding box center [1153, 509] width 225 height 32
click at [1104, 331] on li "Content Creation" at bounding box center [1153, 325] width 225 height 31
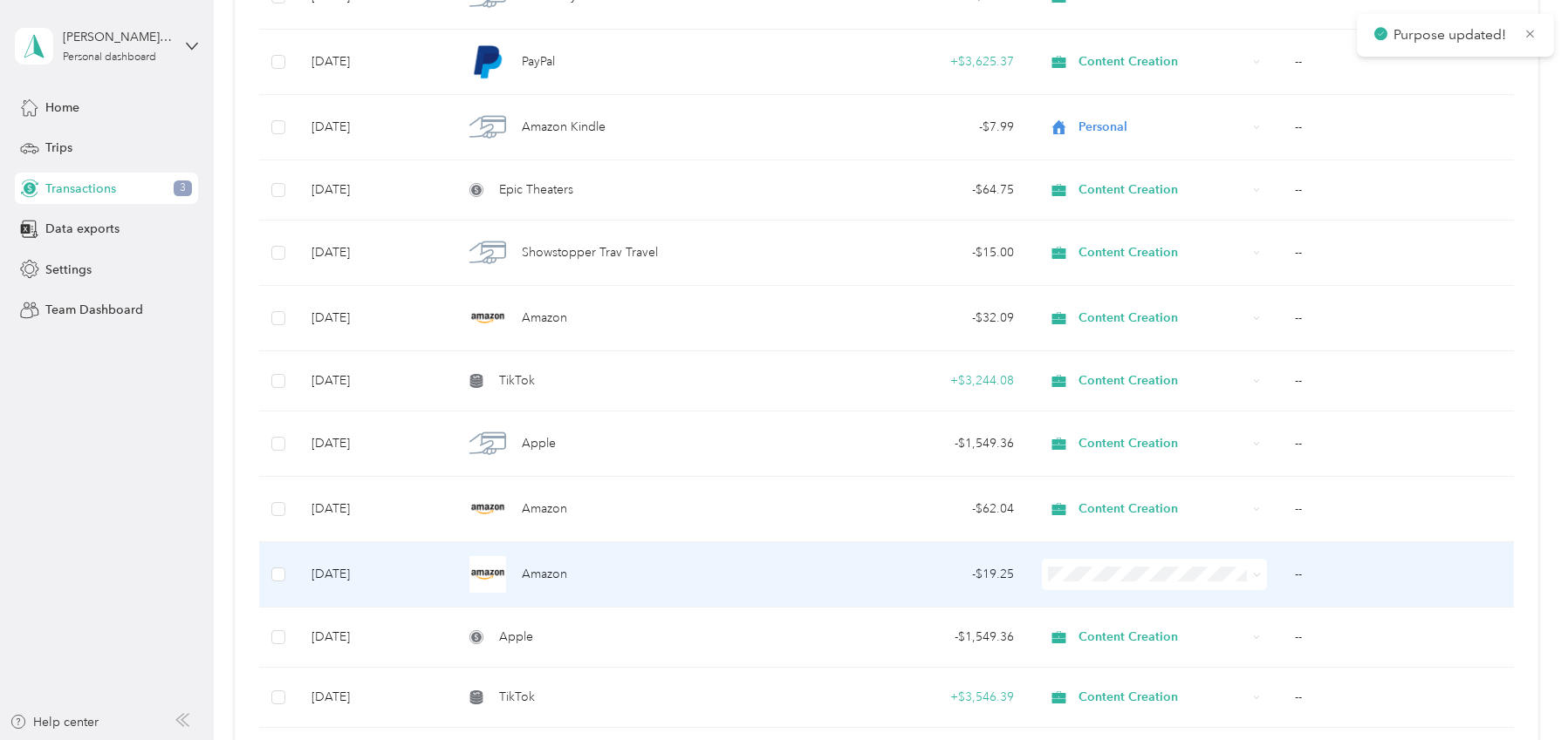
click at [1108, 397] on ol "Work Personal Content Creation Other Charity Medical Moving Commute" at bounding box center [1153, 433] width 225 height 245
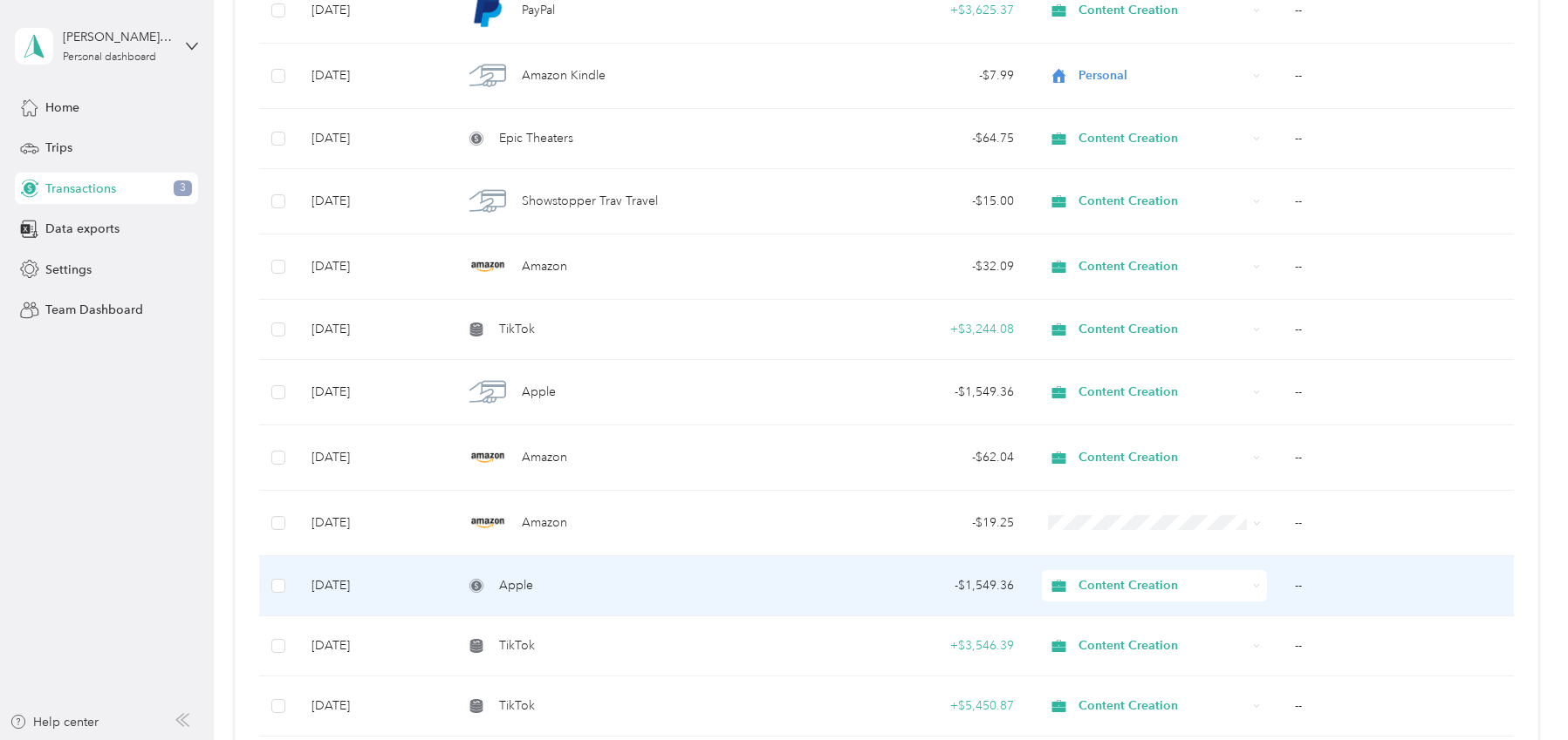
scroll to position [1741, 0]
click at [672, 585] on div "Apple" at bounding box center [629, 582] width 333 height 19
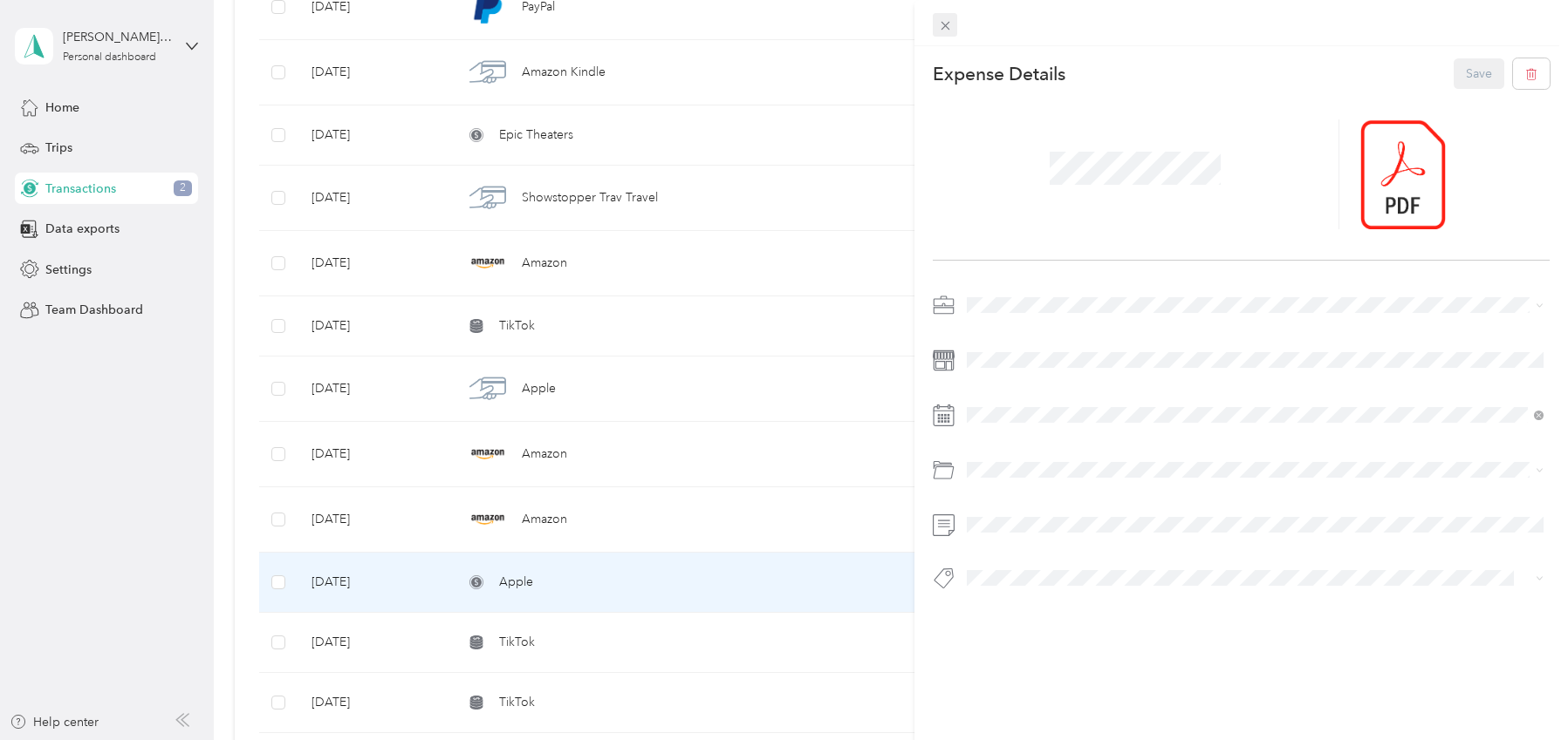
click at [944, 19] on icon at bounding box center [945, 25] width 15 height 15
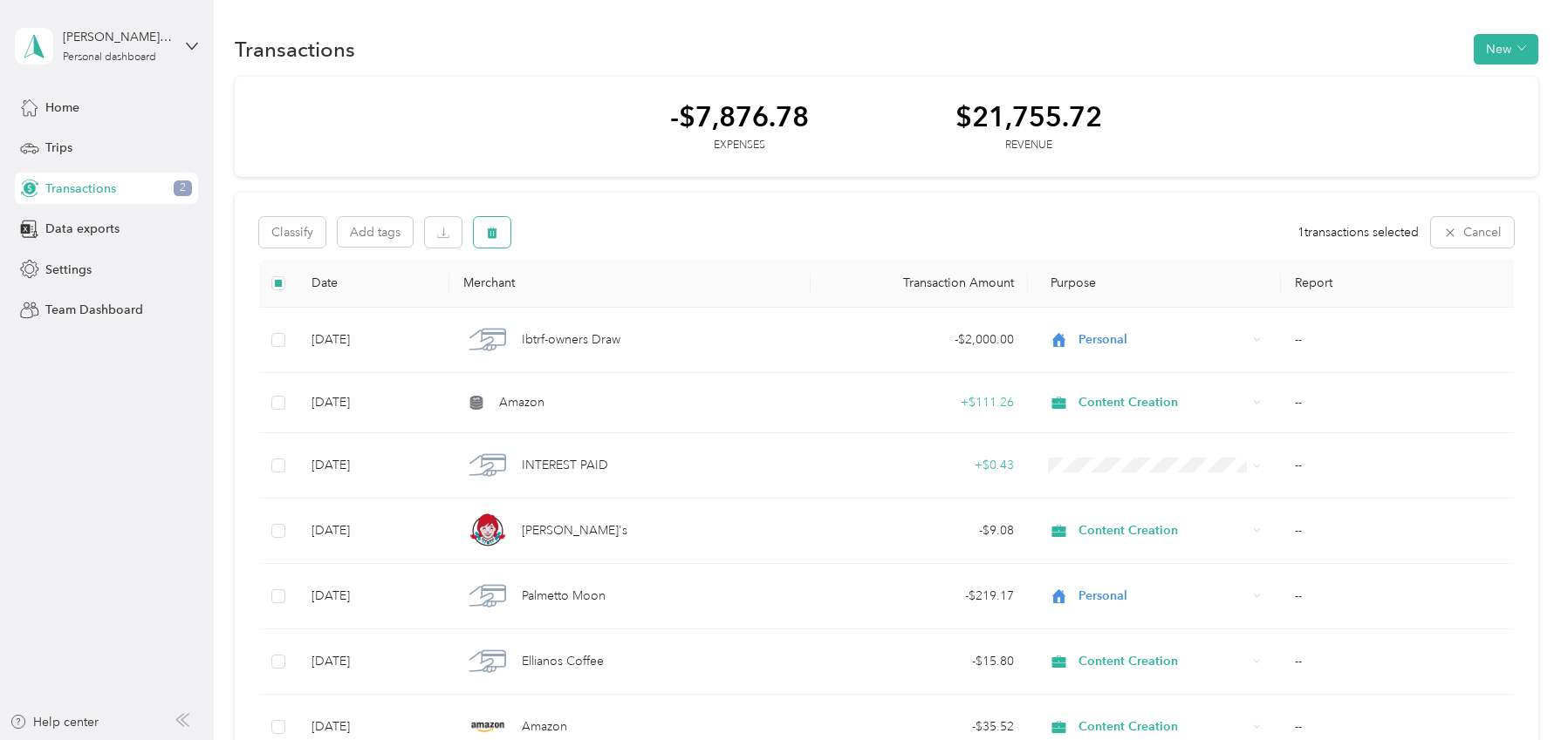
click at [491, 230] on icon "button" at bounding box center [492, 232] width 11 height 11
click at [647, 299] on button "Yes" at bounding box center [642, 303] width 34 height 28
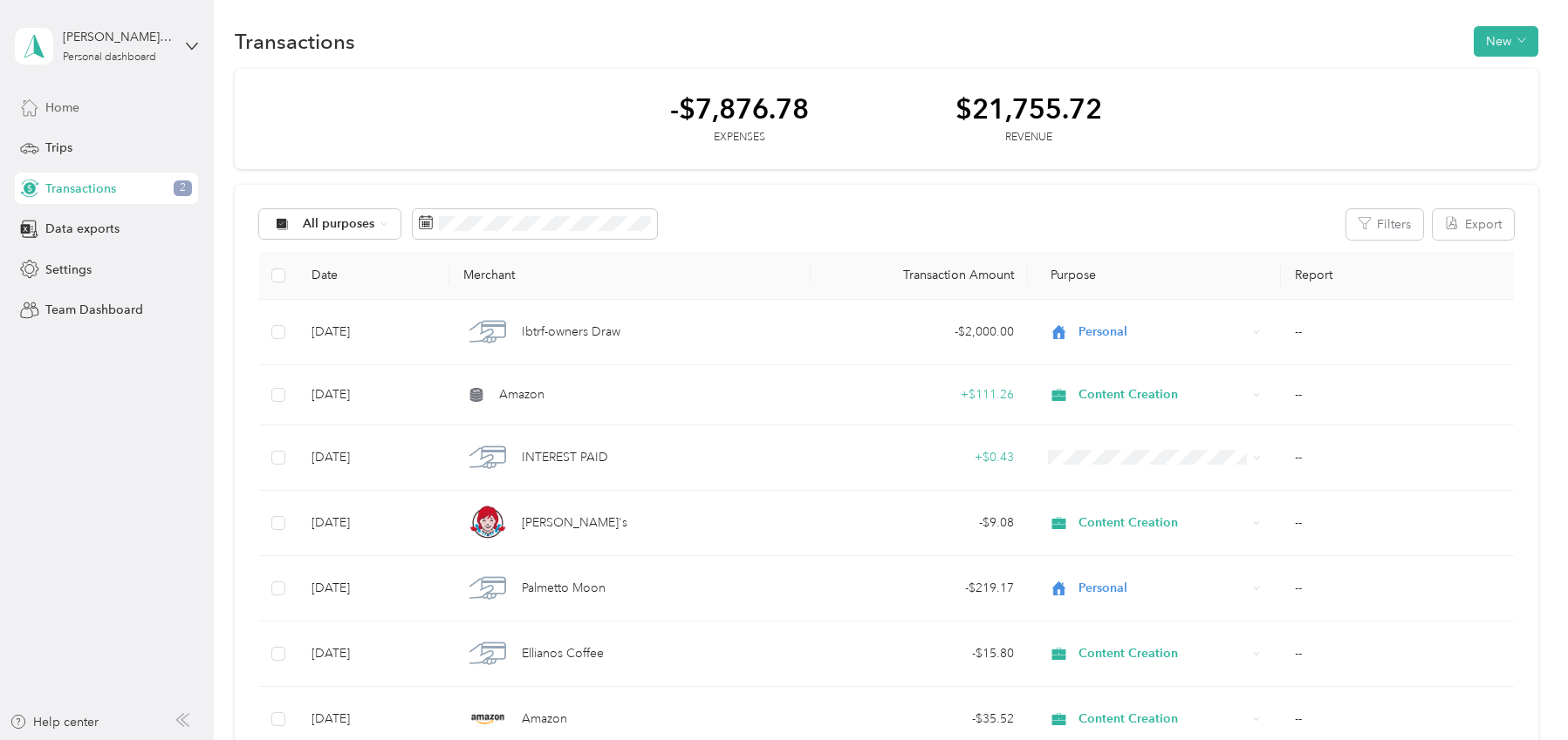
click at [79, 103] on div "Home" at bounding box center [106, 107] width 183 height 32
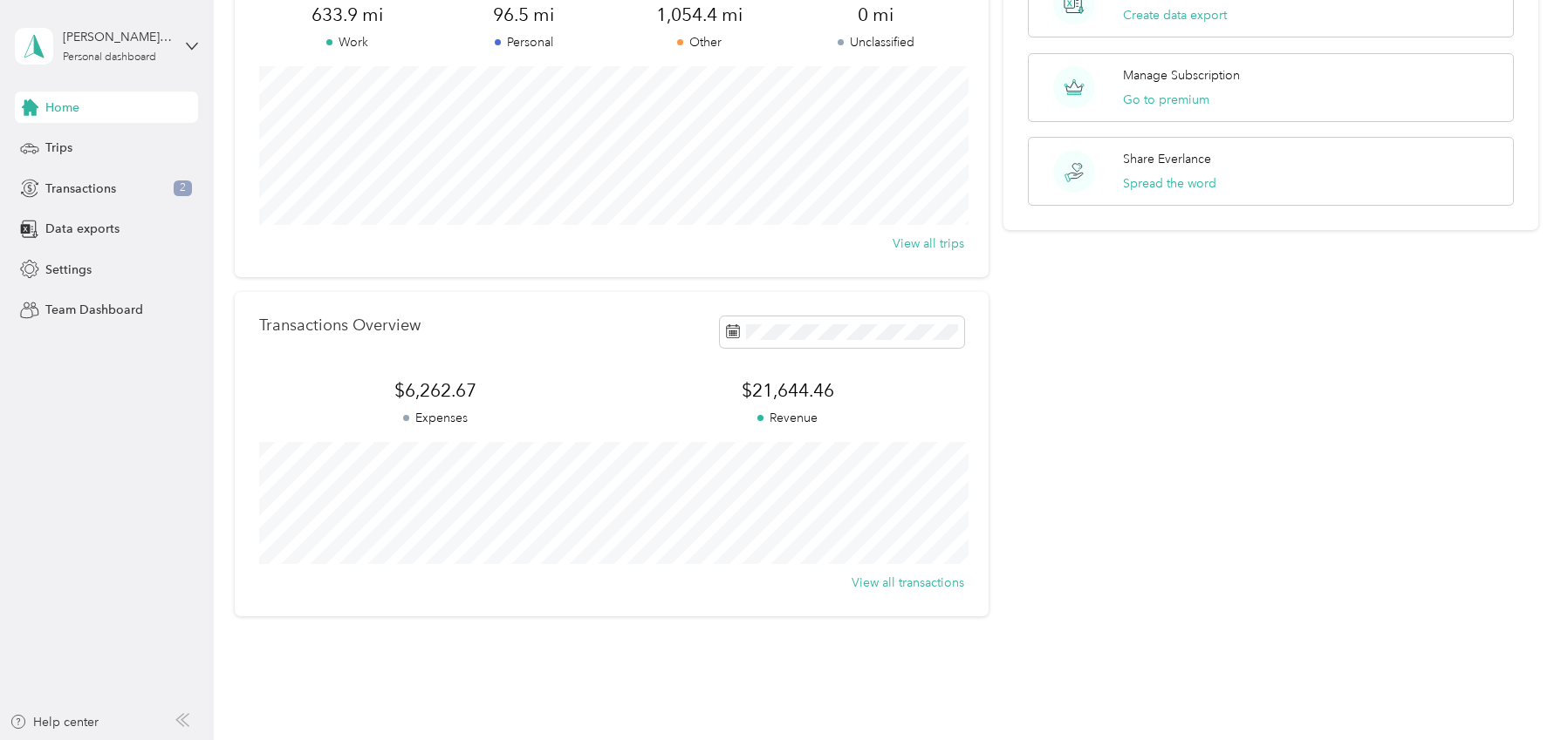
scroll to position [167, 0]
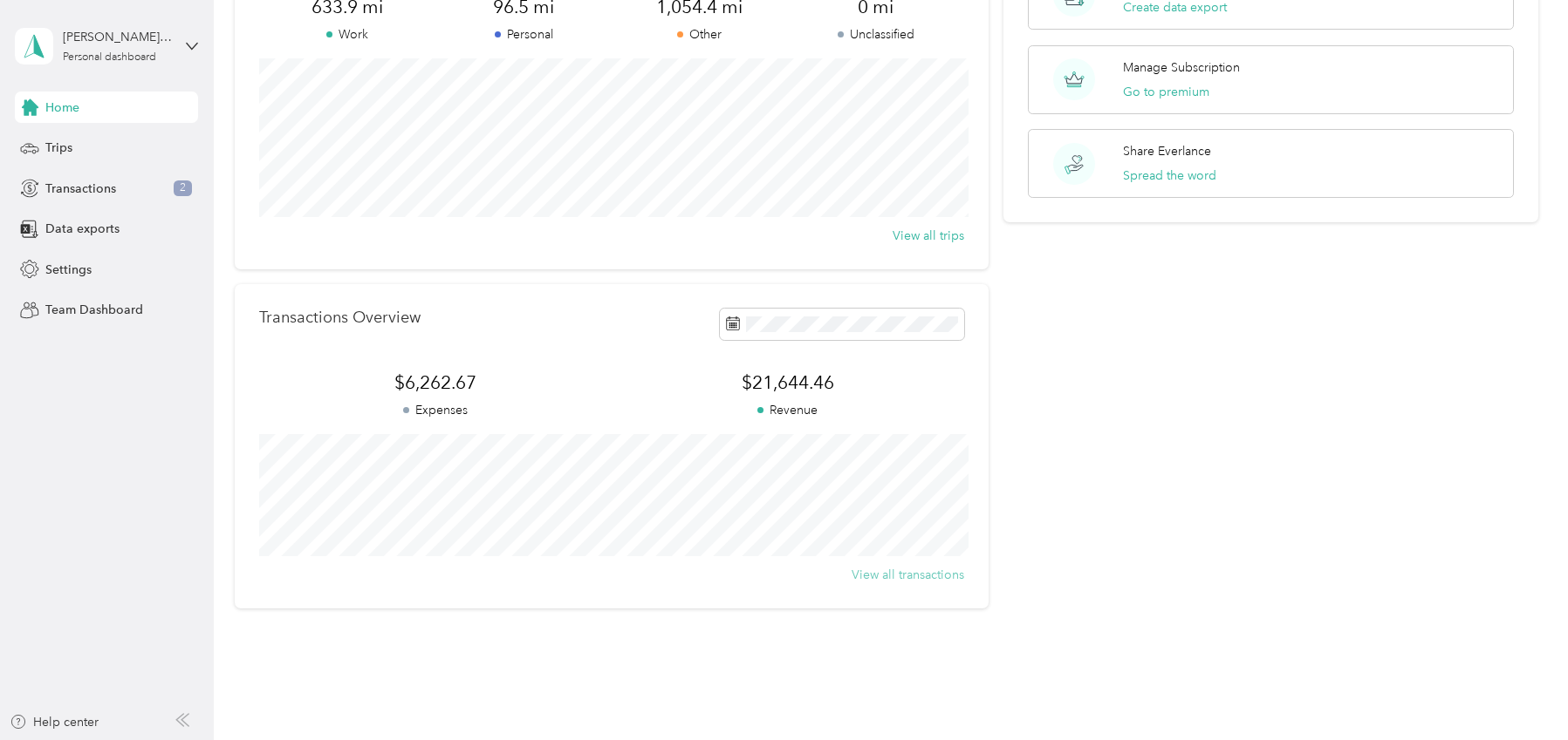
click at [913, 569] on button "View all transactions" at bounding box center [908, 575] width 113 height 18
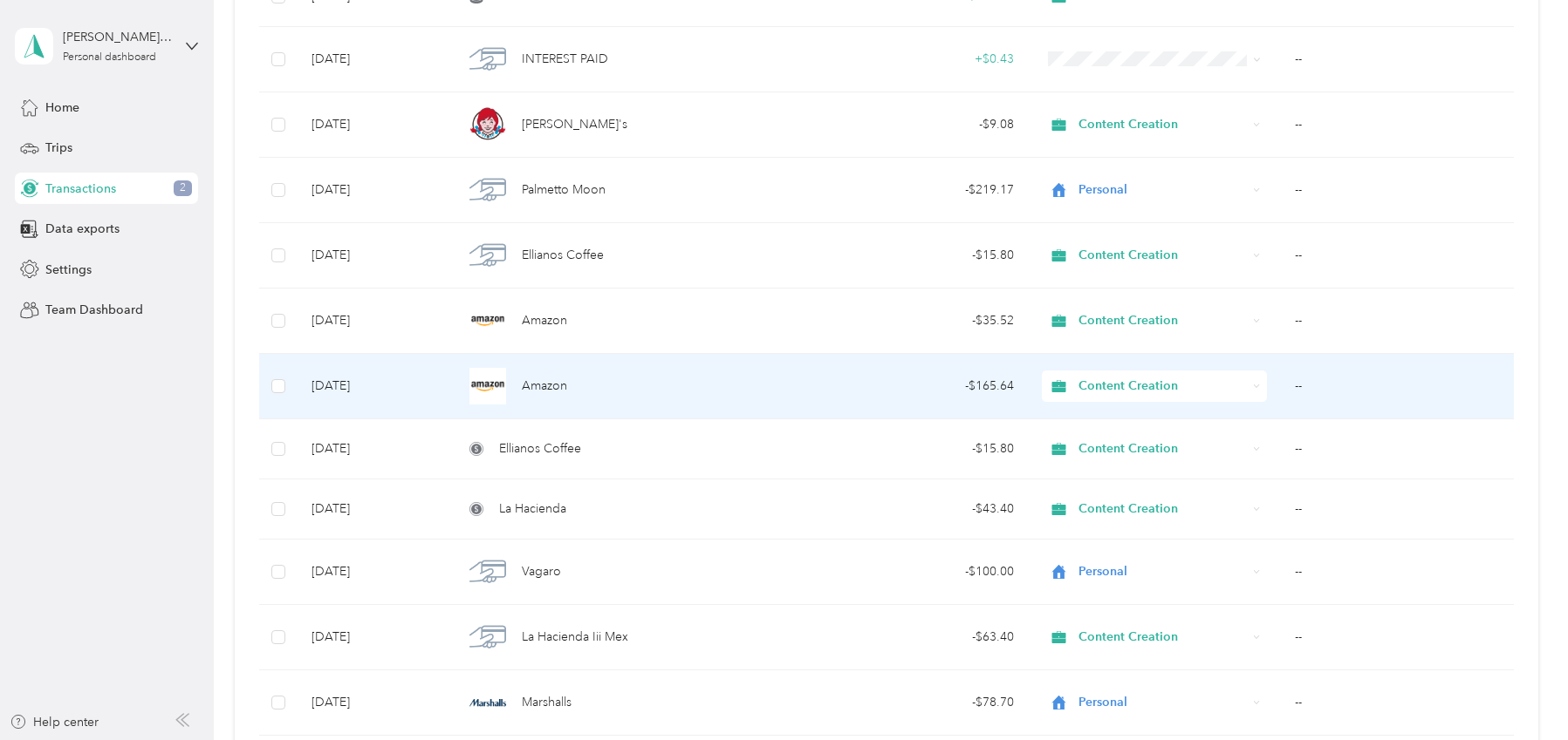
scroll to position [436, 0]
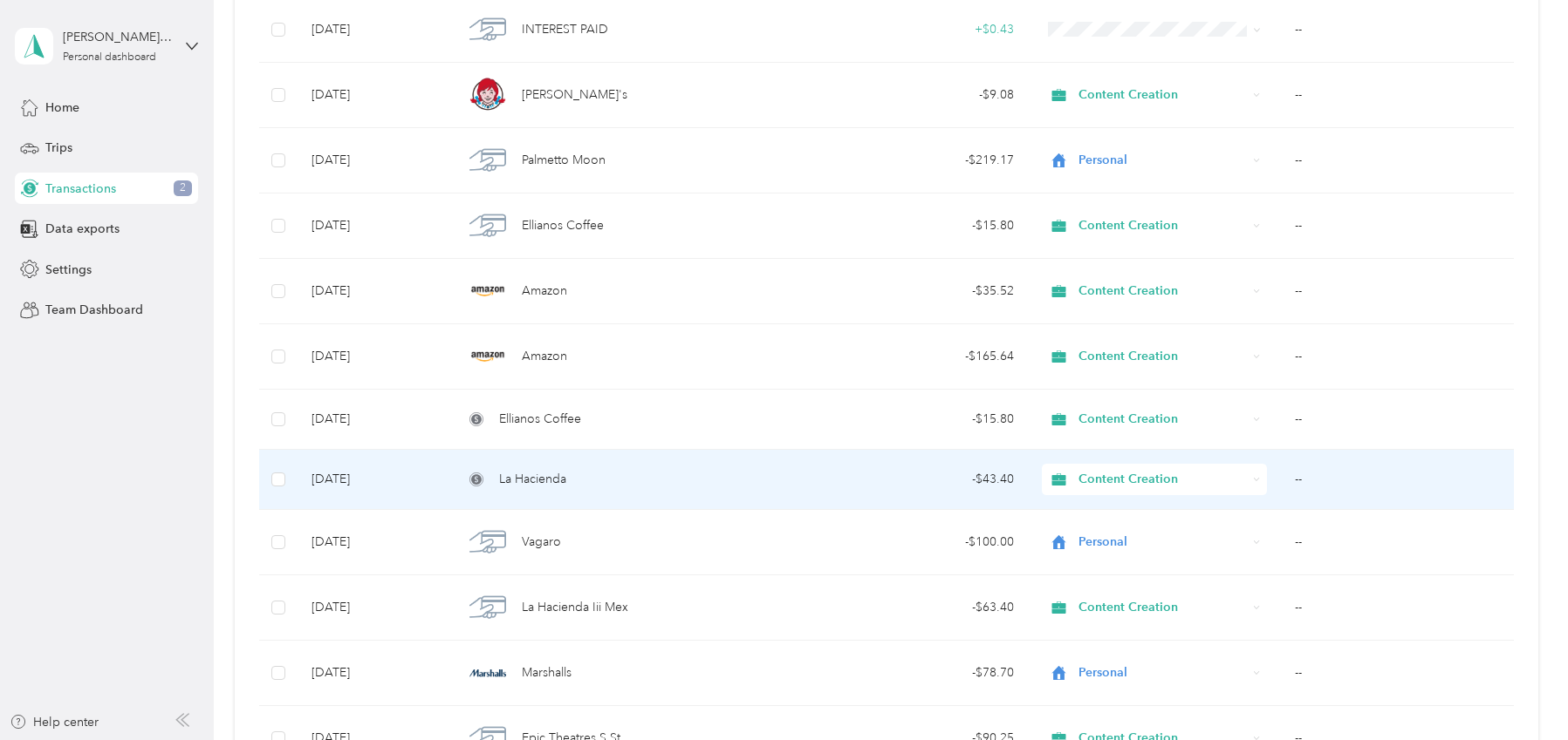
click at [533, 482] on span "La Hacienda" at bounding box center [533, 479] width 67 height 19
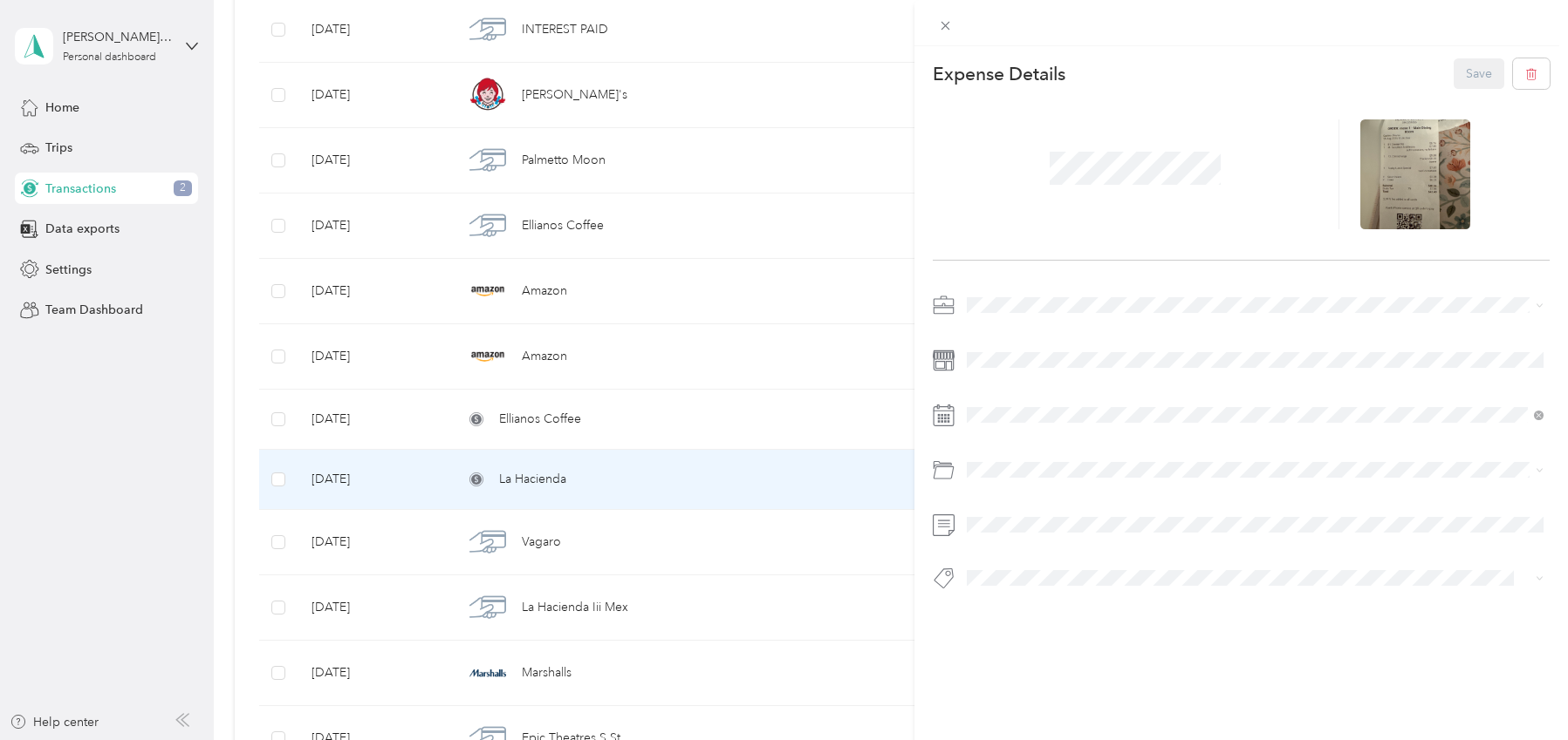
click at [558, 412] on div "This expense cannot be edited because it is either under review, approved, or p…" at bounding box center [784, 370] width 1568 height 740
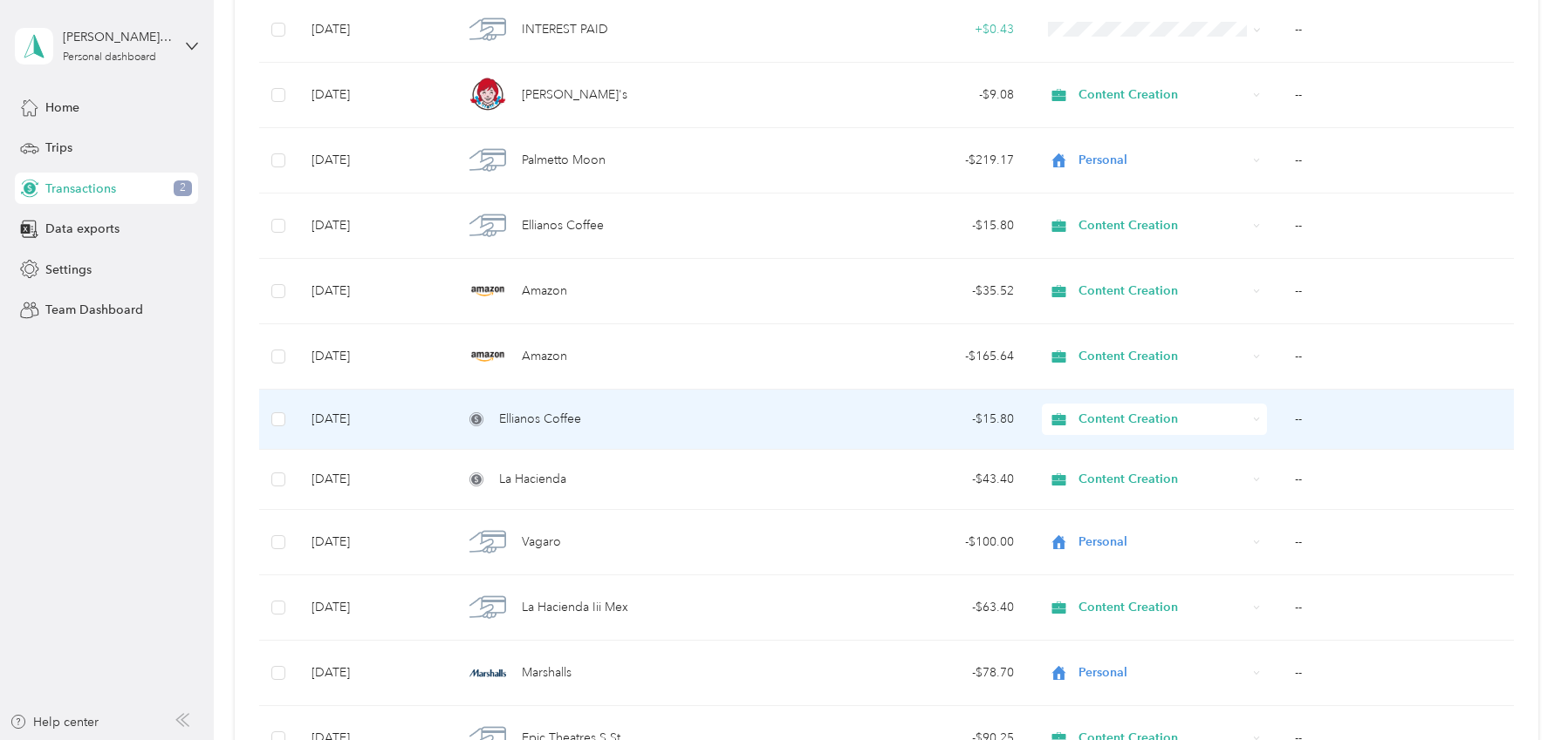
click at [572, 423] on span "Ellianos Coffee" at bounding box center [540, 419] width 82 height 19
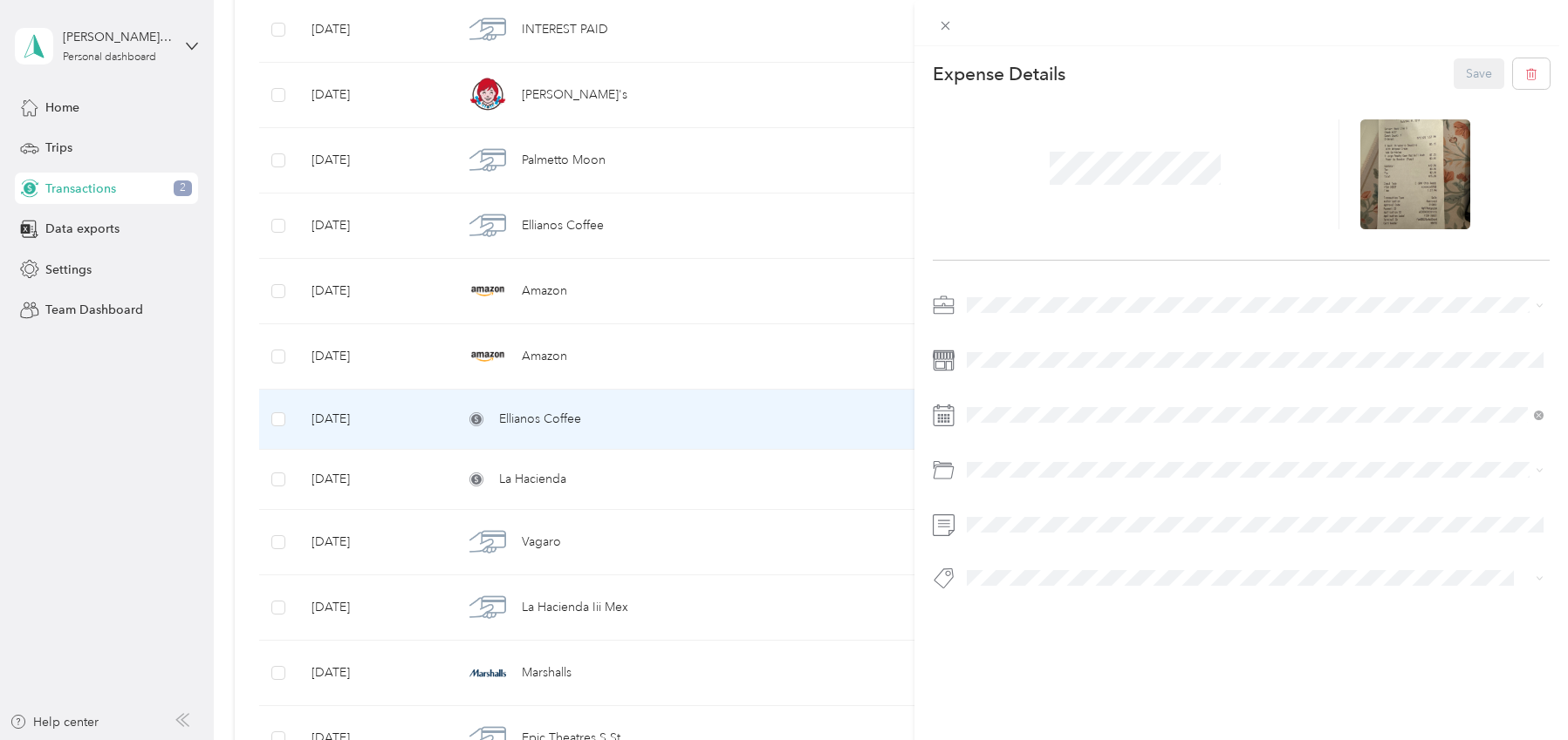
click at [632, 394] on div "This expense cannot be edited because it is either under review, approved, or p…" at bounding box center [784, 370] width 1568 height 740
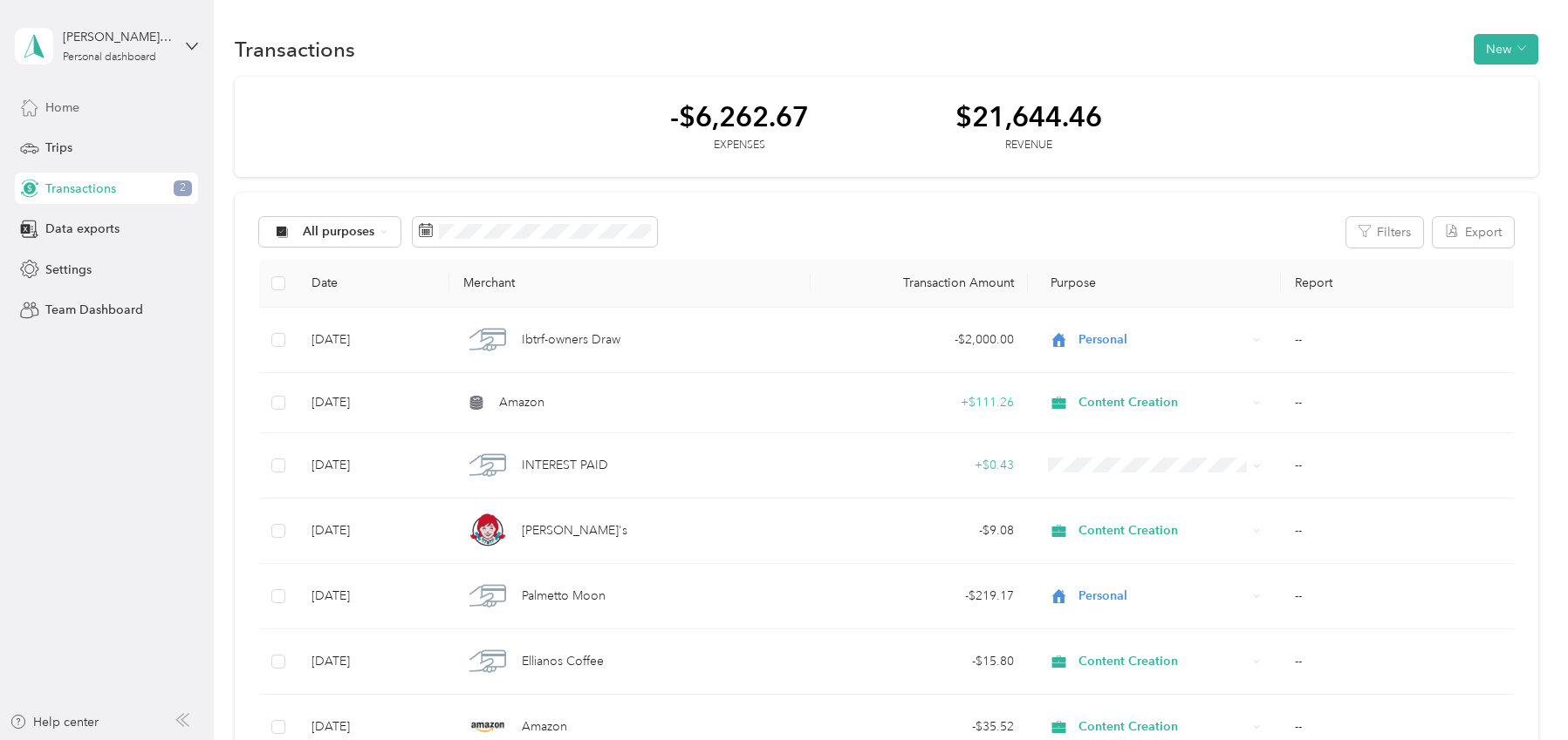
click at [109, 106] on div "Home" at bounding box center [106, 107] width 183 height 32
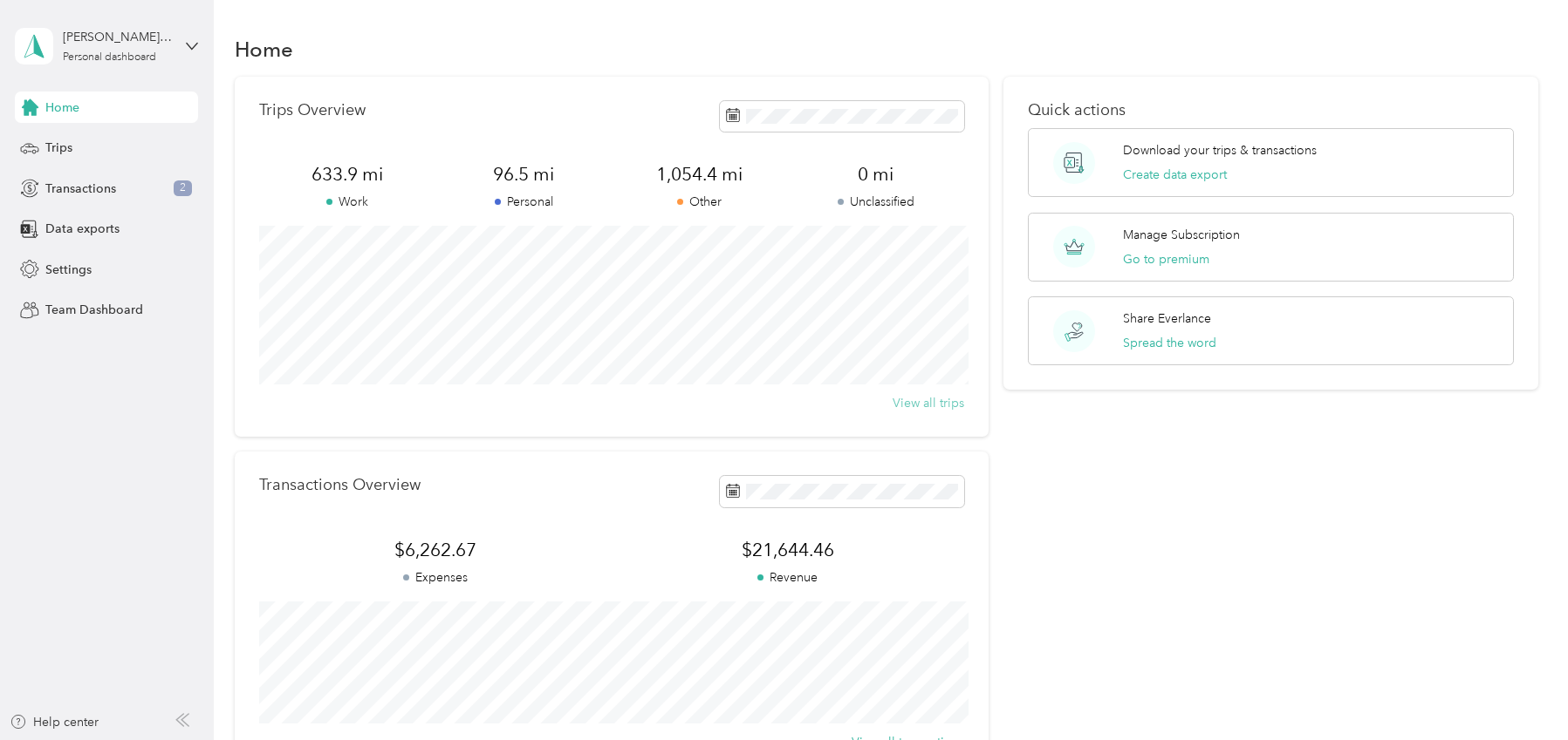
click at [923, 407] on button "View all trips" at bounding box center [928, 404] width 72 height 18
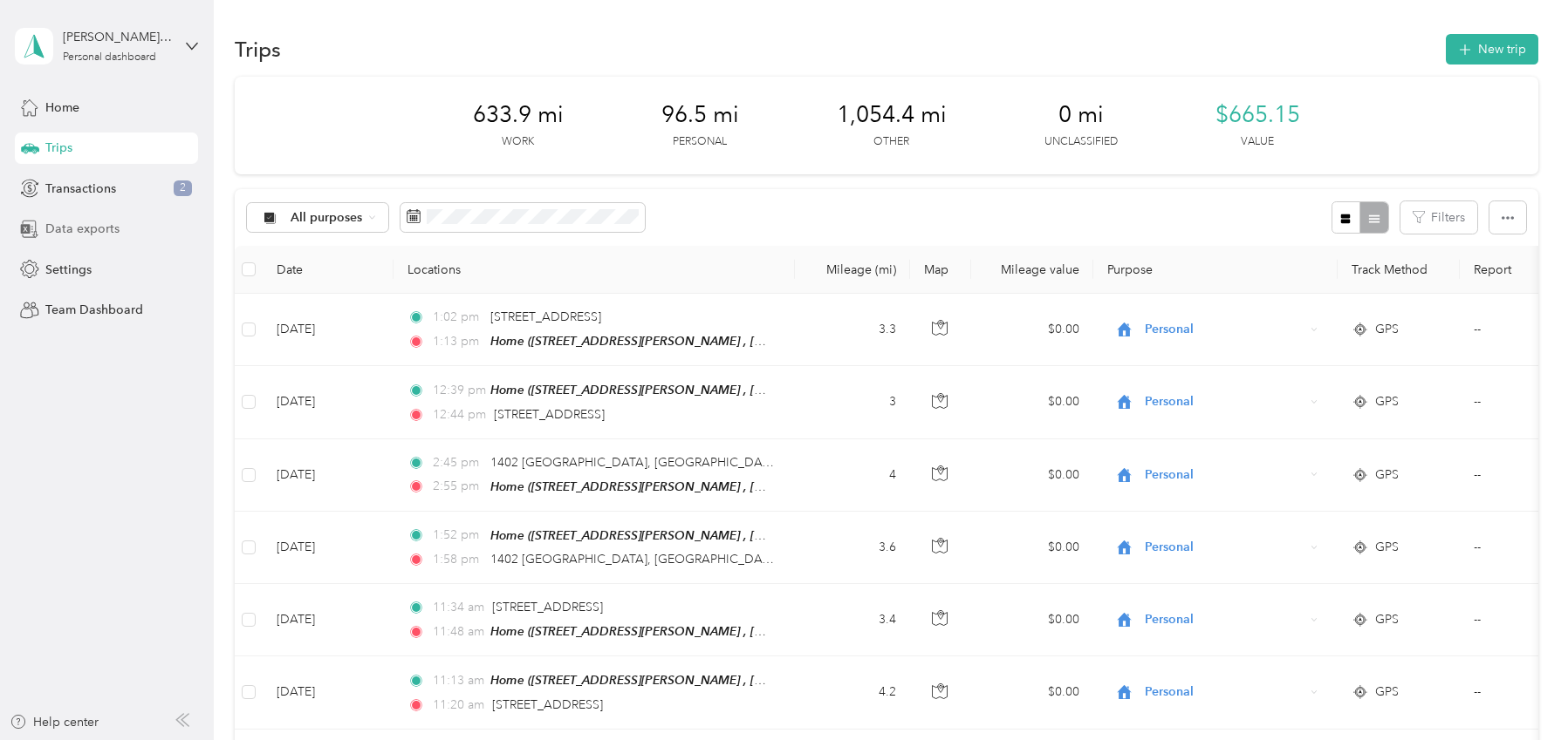
click at [94, 226] on span "Data exports" at bounding box center [83, 229] width 75 height 18
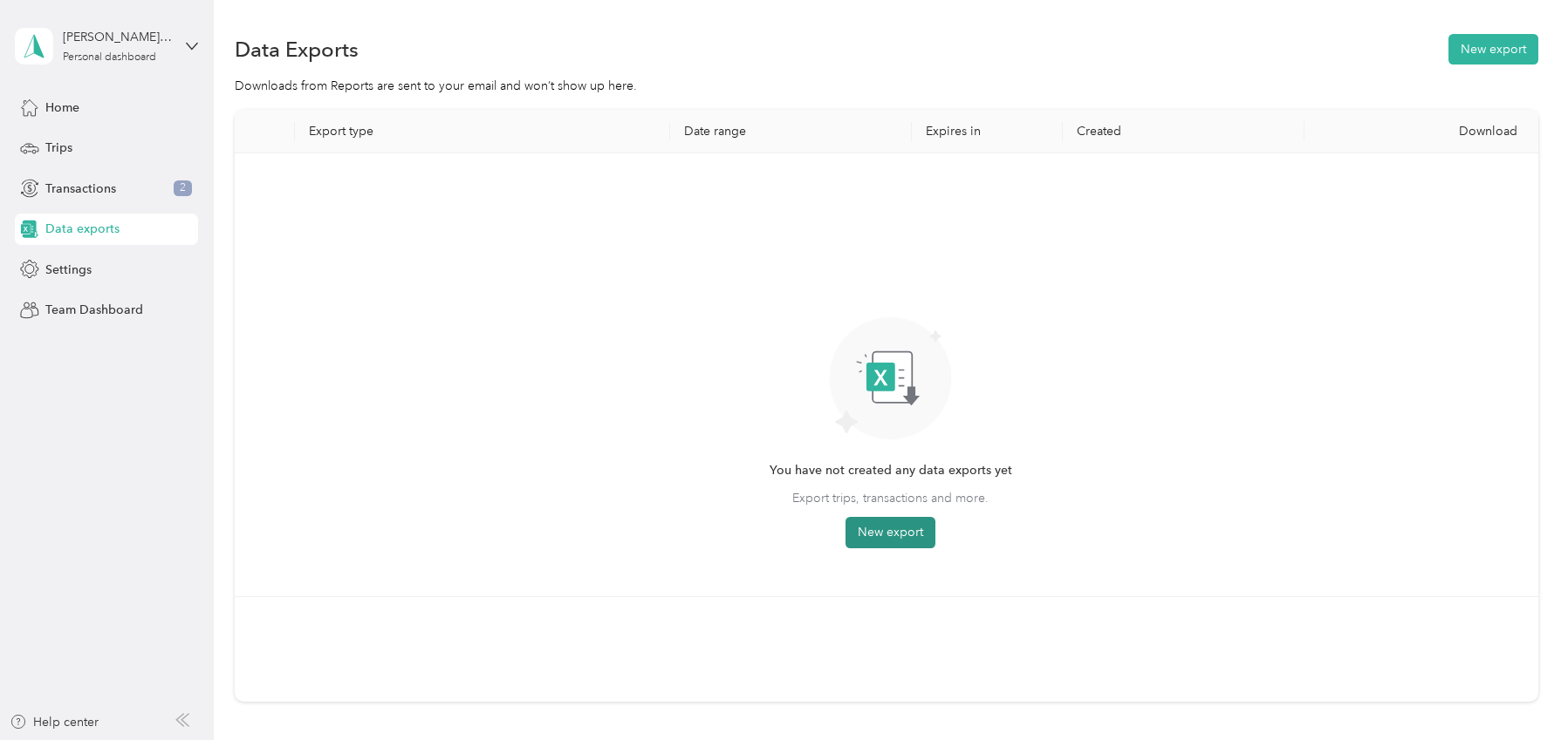
click at [860, 522] on button "New export" at bounding box center [890, 533] width 90 height 32
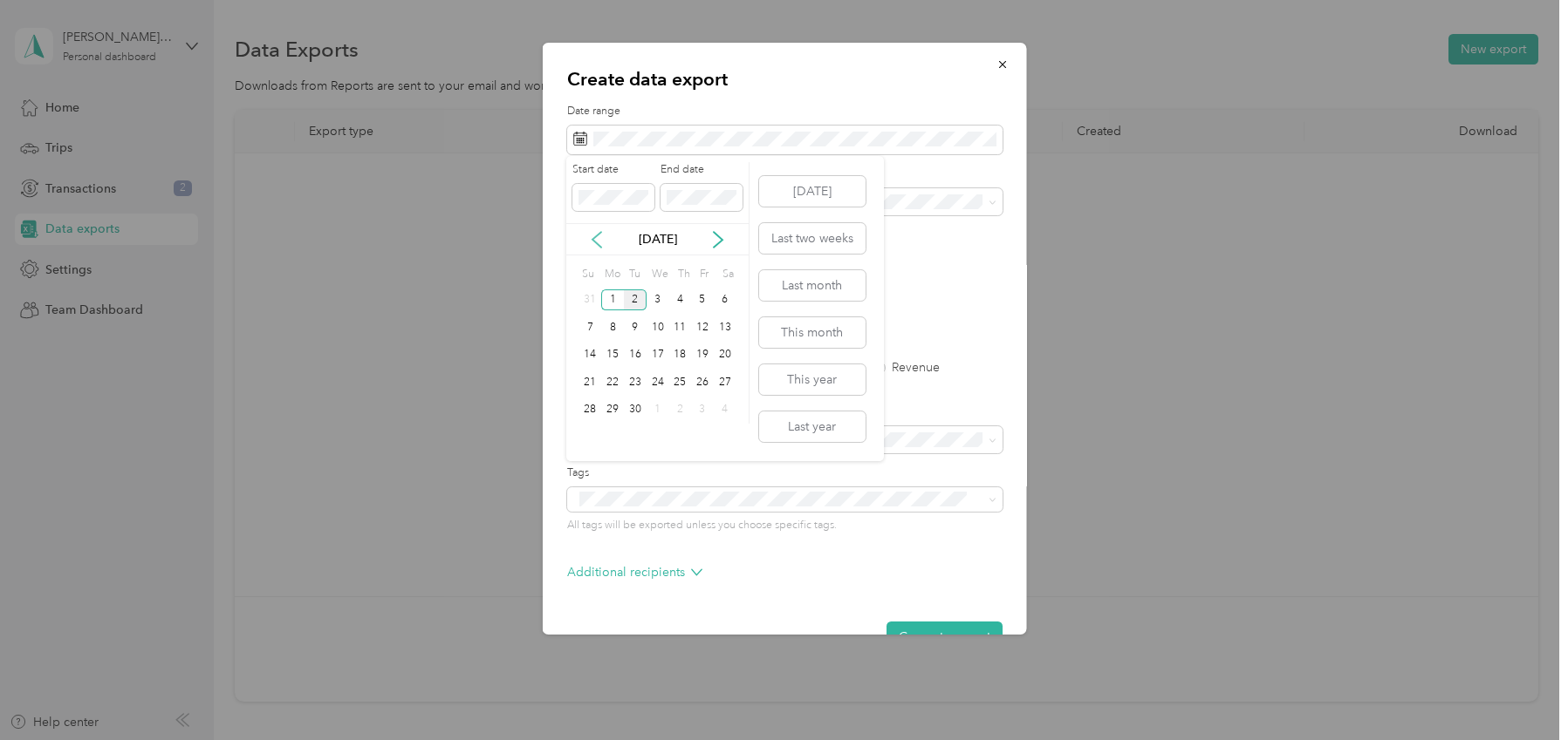
click at [604, 233] on icon at bounding box center [597, 239] width 17 height 17
click at [700, 295] on div "1" at bounding box center [702, 300] width 23 height 22
click at [587, 439] on div "31" at bounding box center [590, 437] width 23 height 22
click at [615, 187] on div "Purpose" at bounding box center [784, 191] width 436 height 49
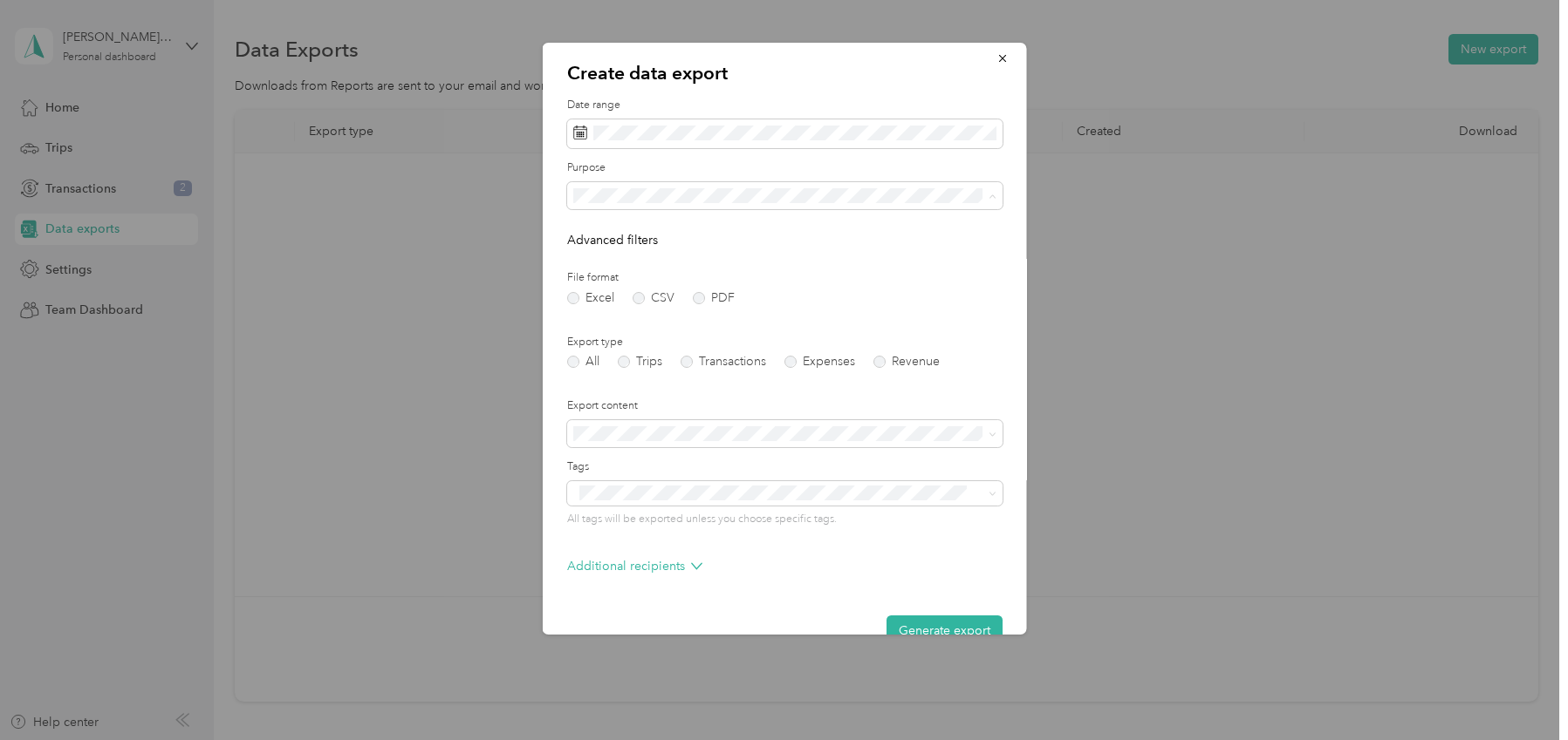
scroll to position [8, 0]
click at [555, 188] on div "Create data export Date range Purpose Advanced filters File format Excel CSV PD…" at bounding box center [784, 338] width 484 height 592
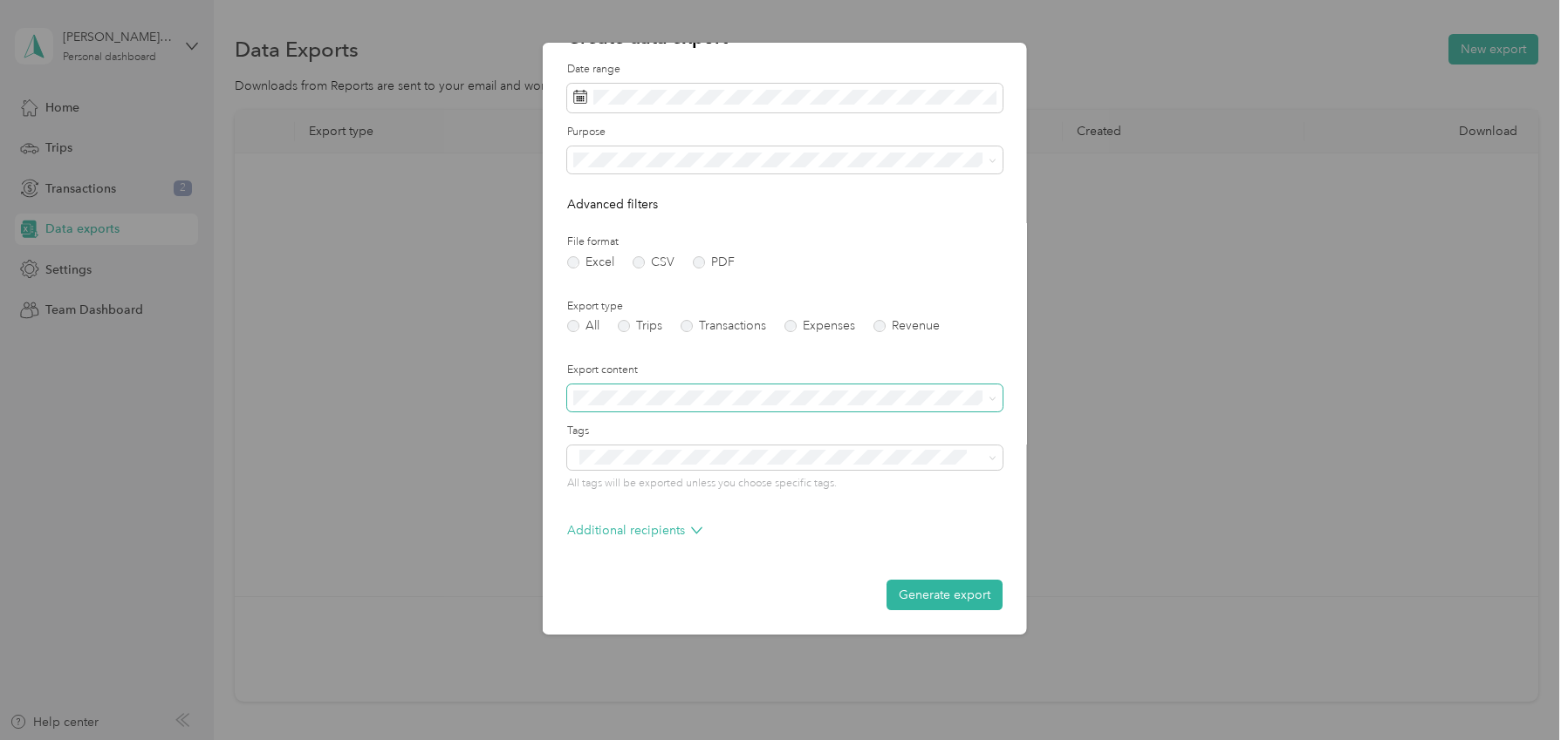
click at [606, 406] on span at bounding box center [784, 398] width 436 height 28
click at [779, 363] on label "Export content" at bounding box center [784, 370] width 436 height 15
click at [949, 597] on button "Generate export" at bounding box center [944, 595] width 116 height 31
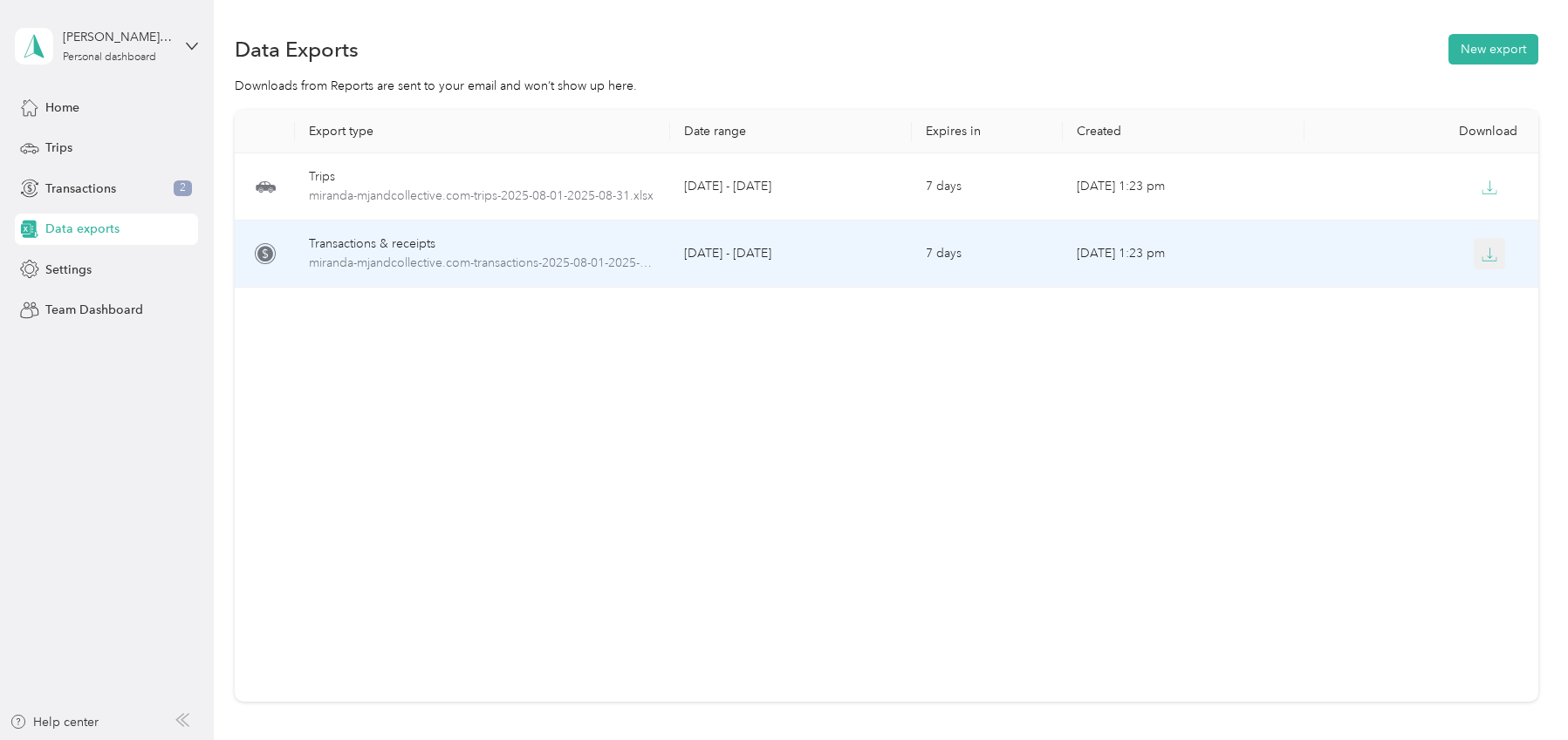
click at [1491, 252] on icon "button" at bounding box center [1489, 254] width 15 height 15
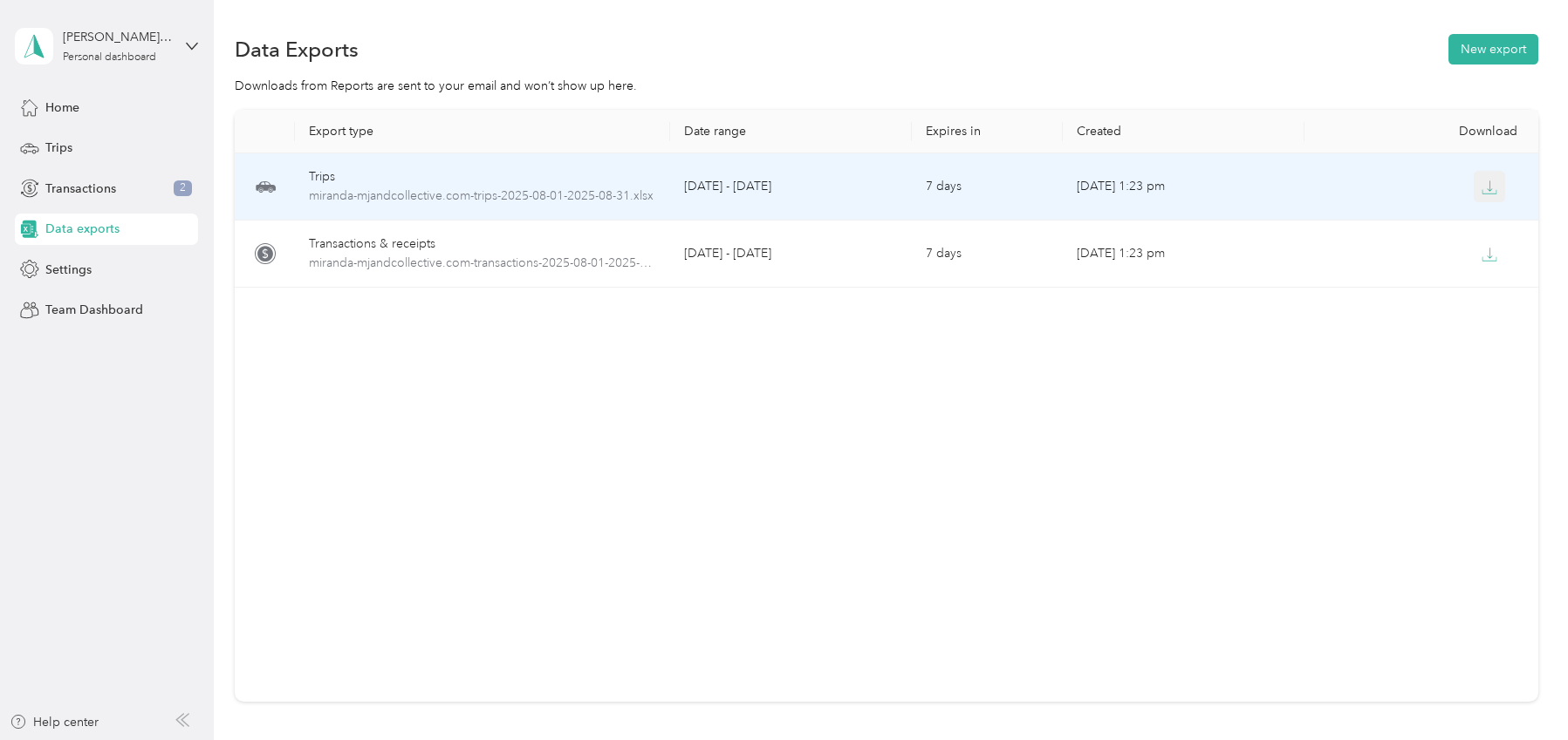
click at [1483, 186] on icon "button" at bounding box center [1489, 187] width 15 height 15
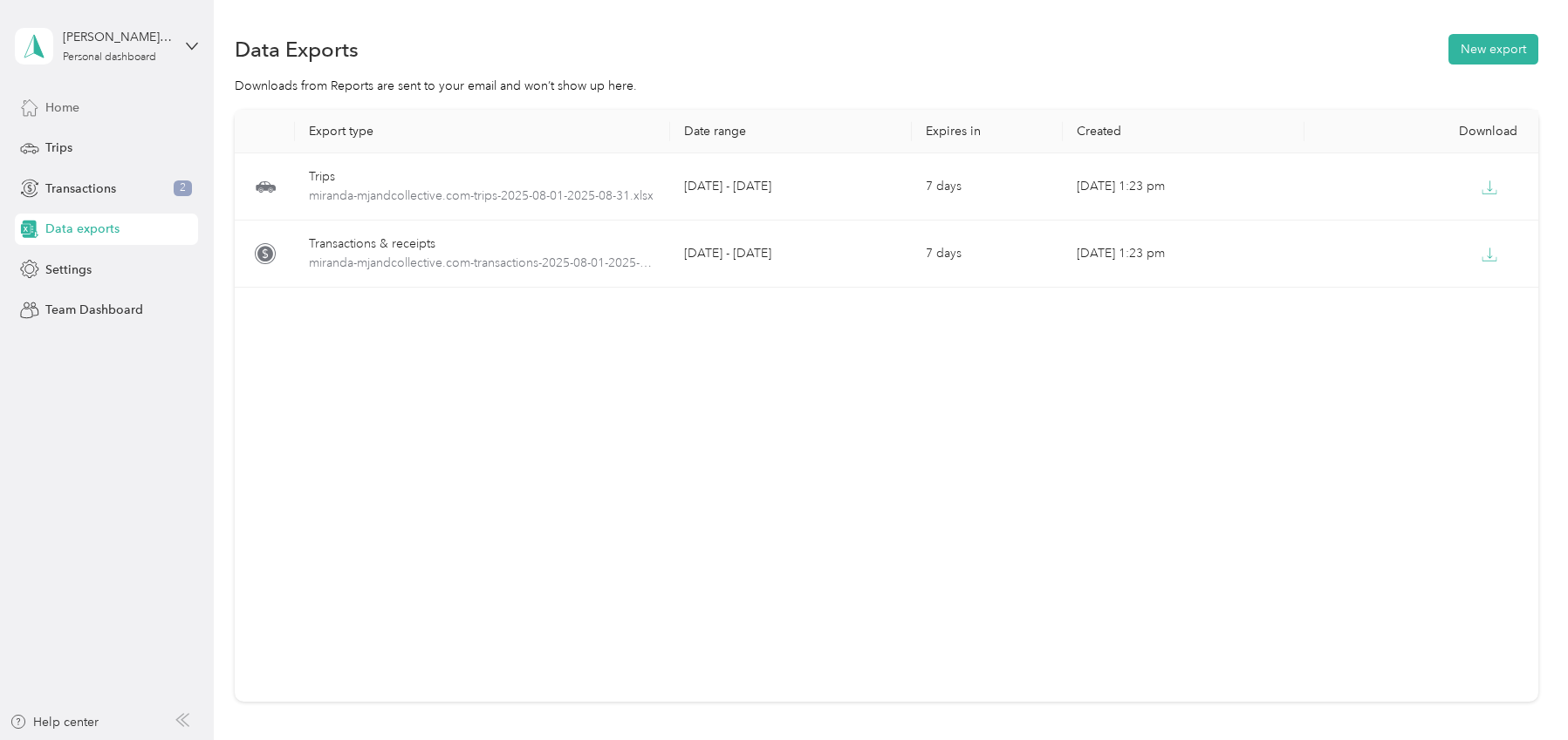
click at [66, 115] on span "Home" at bounding box center [62, 107] width 34 height 18
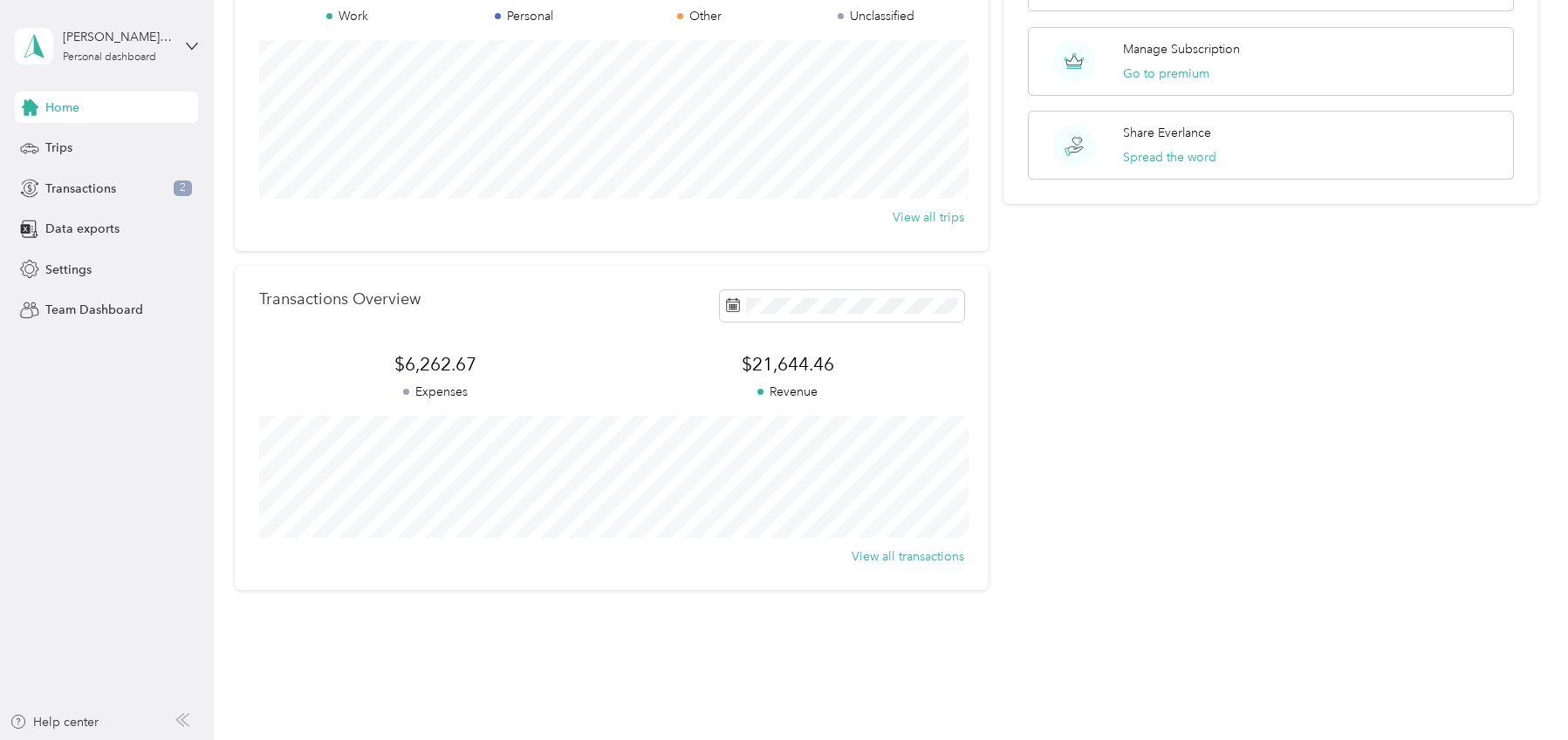
scroll to position [215, 0]
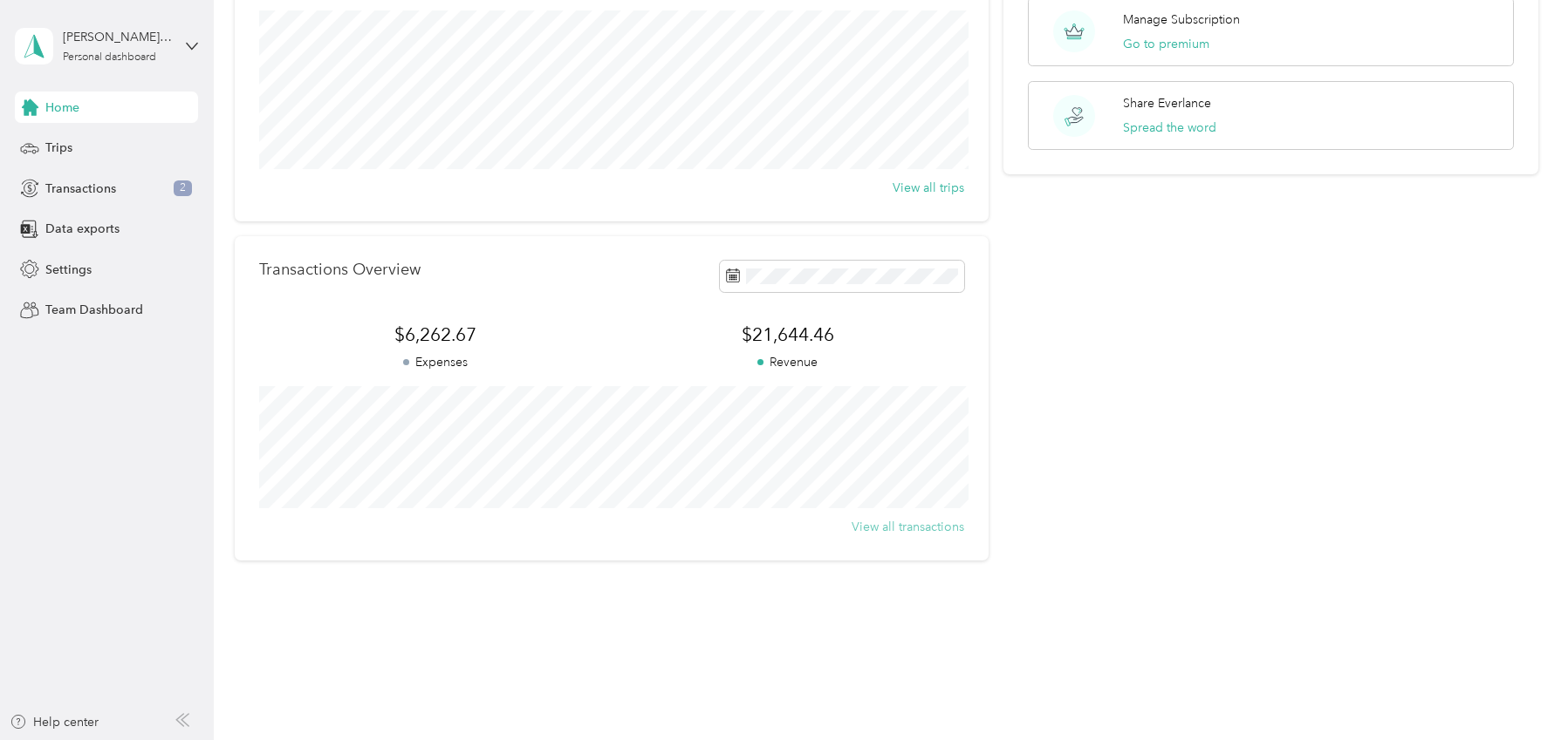
click at [942, 530] on button "View all transactions" at bounding box center [908, 527] width 113 height 18
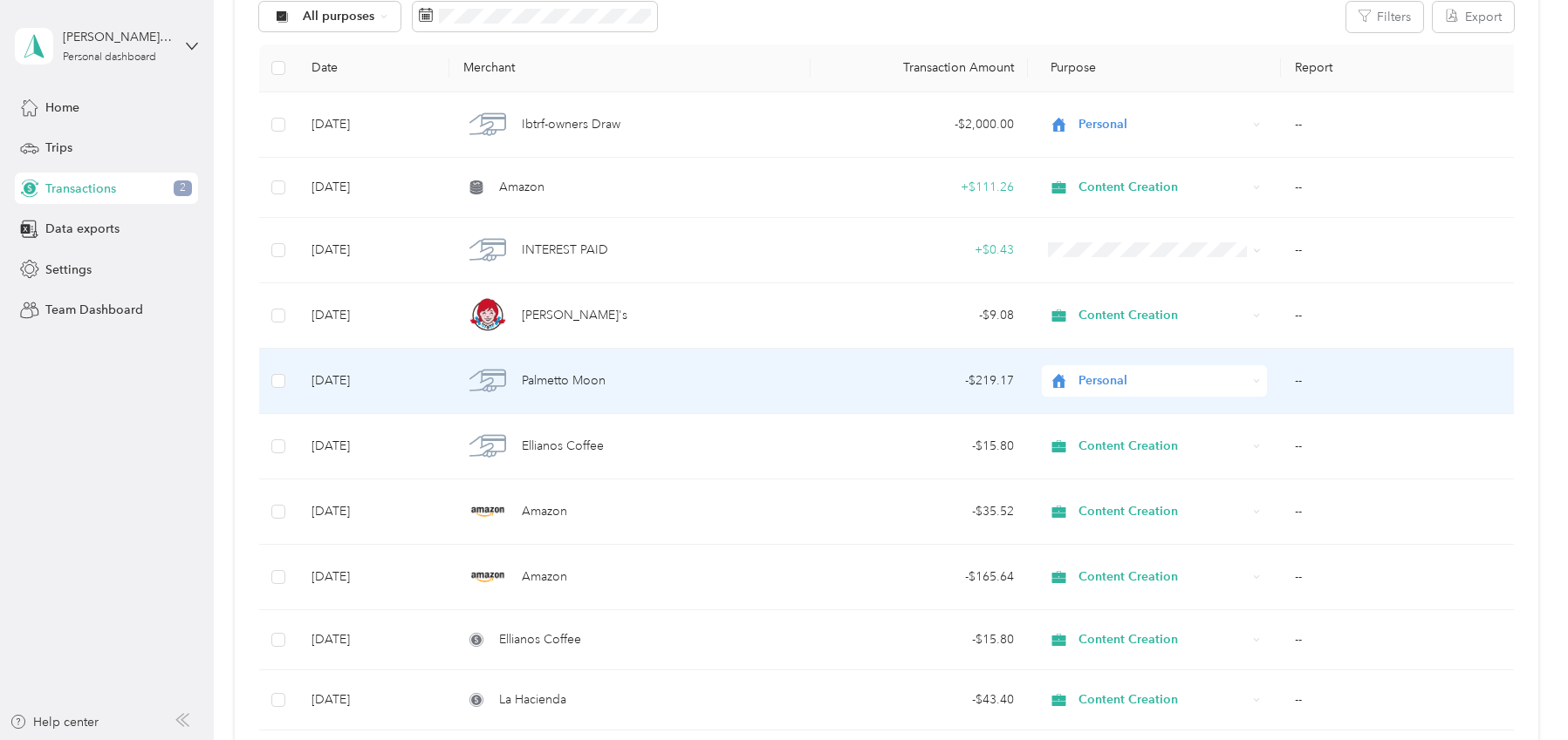
click at [552, 383] on span "Palmetto Moon" at bounding box center [564, 381] width 84 height 19
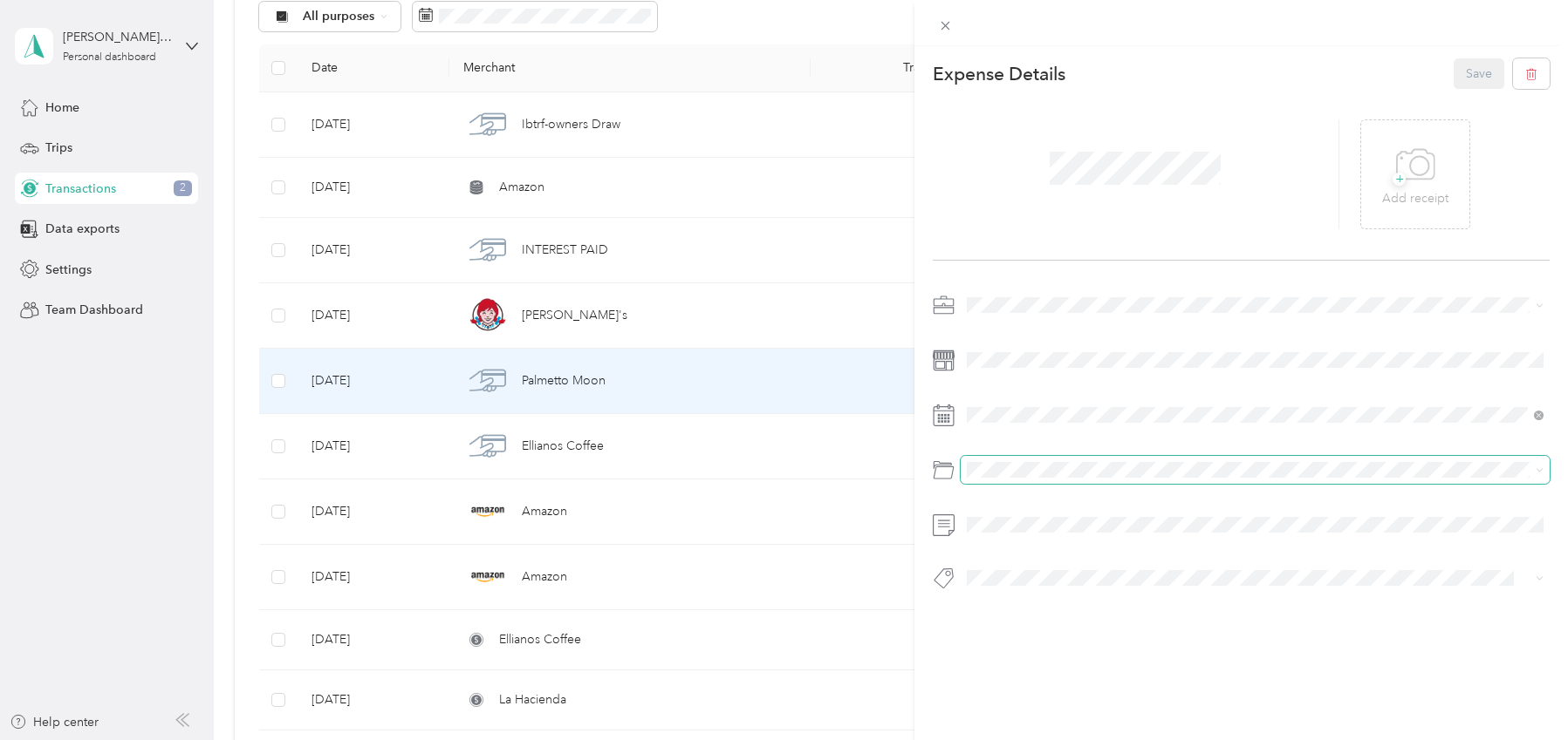
click at [1033, 477] on span at bounding box center [1255, 470] width 589 height 28
click at [1251, 263] on div "Expense Details Save + Add receipt" at bounding box center [1241, 355] width 653 height 617
click at [595, 439] on div "This expense cannot be edited because it is either under review, approved, or p…" at bounding box center [784, 370] width 1568 height 740
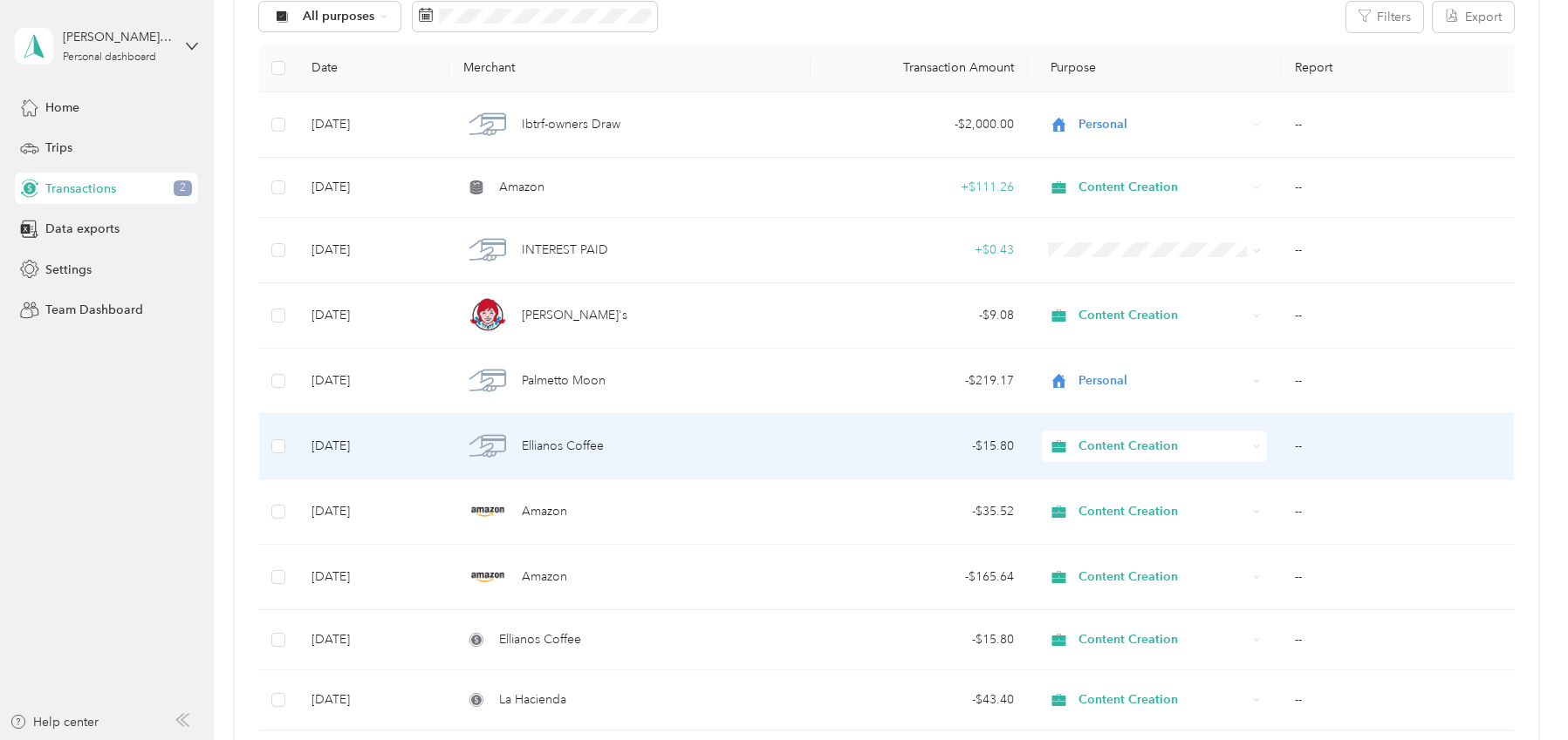
scroll to position [212, 0]
click at [567, 449] on span "Ellianos Coffee" at bounding box center [563, 449] width 82 height 19
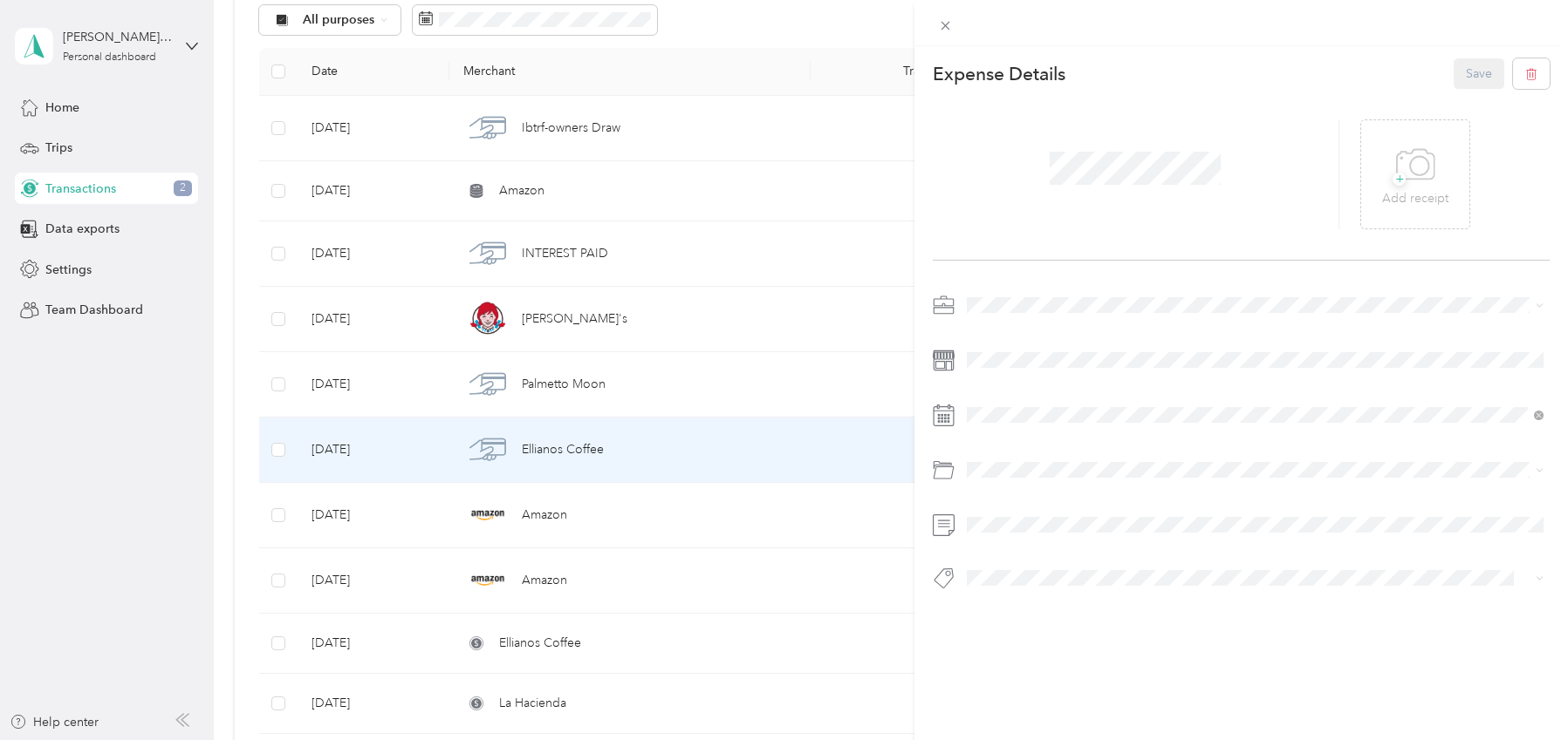
click at [541, 519] on div "This expense cannot be edited because it is either under review, approved, or p…" at bounding box center [784, 370] width 1568 height 740
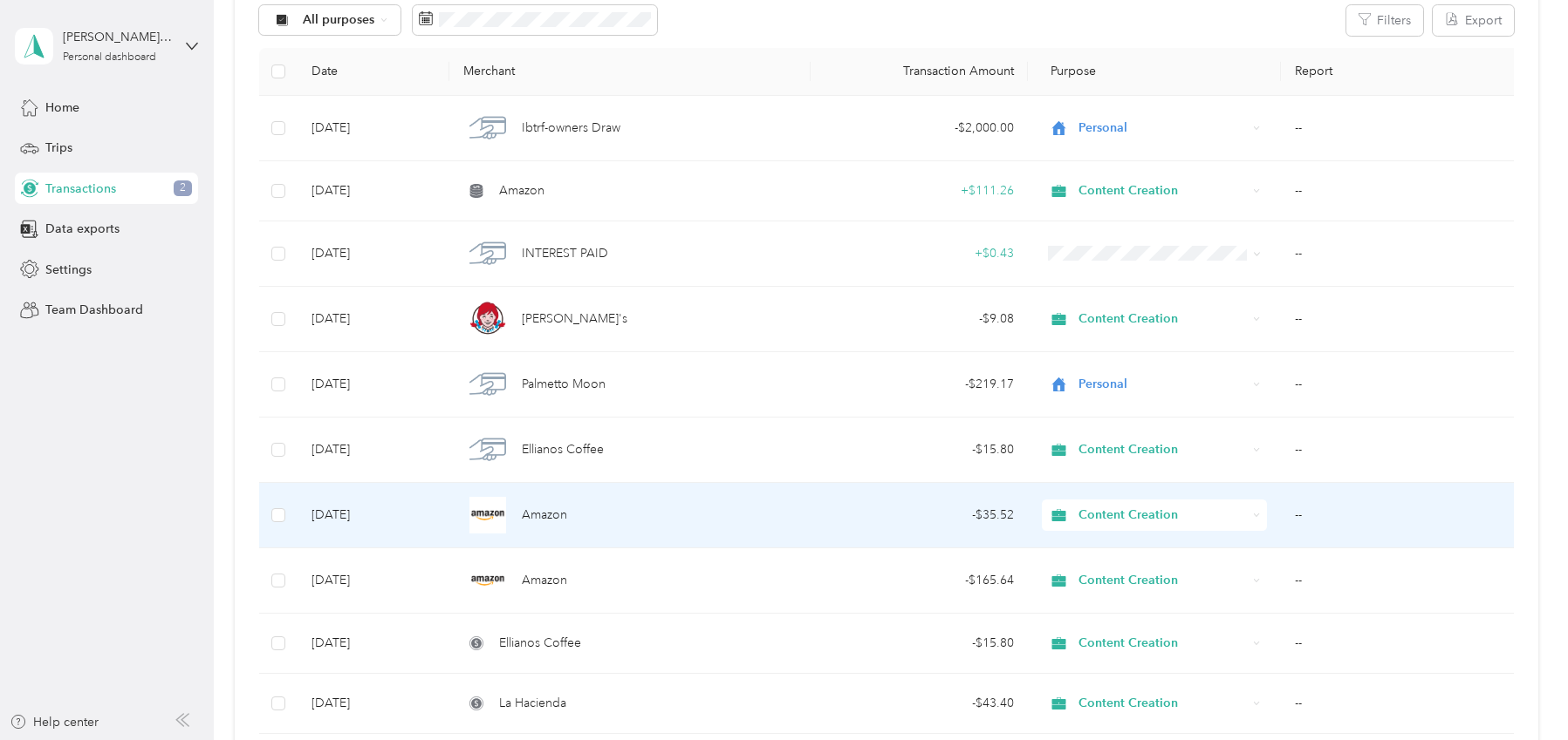
click at [541, 519] on span "Amazon" at bounding box center [545, 515] width 45 height 19
